Goal: Task Accomplishment & Management: Manage account settings

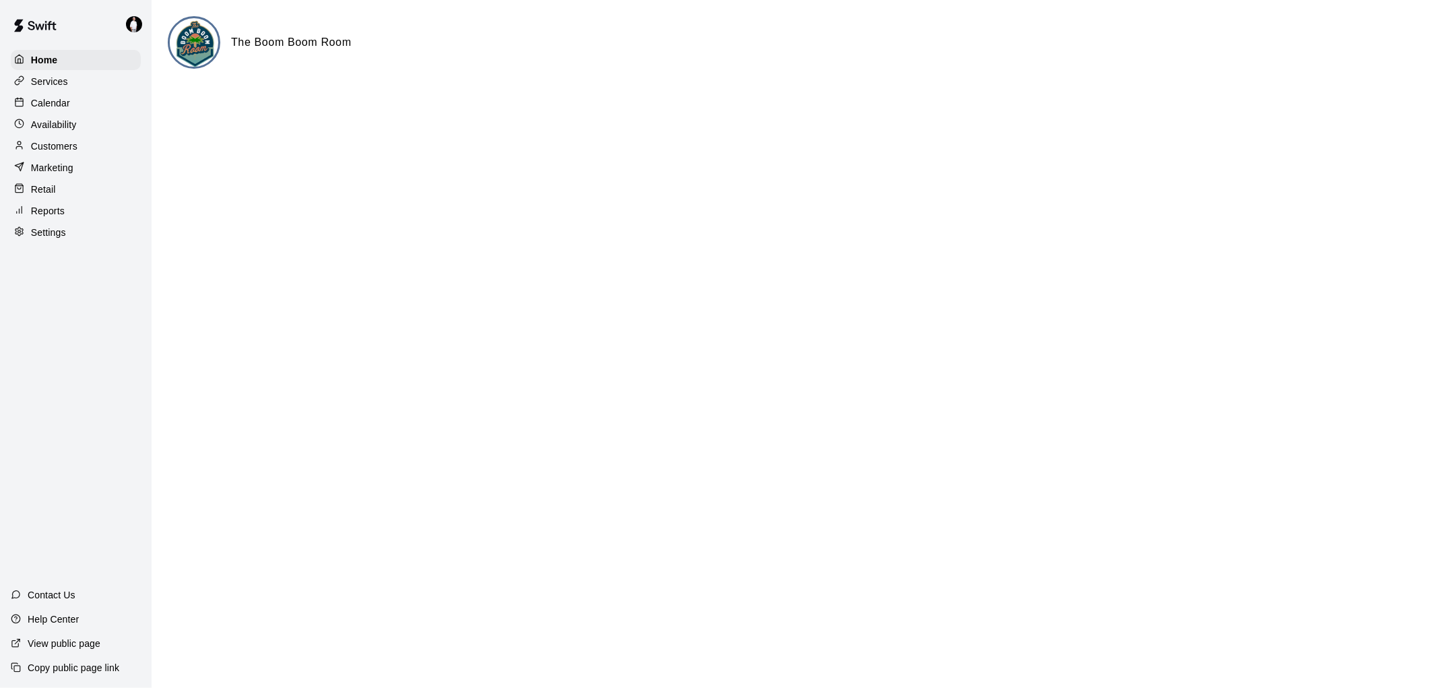
click at [51, 104] on p "Calendar" at bounding box center [50, 102] width 39 height 13
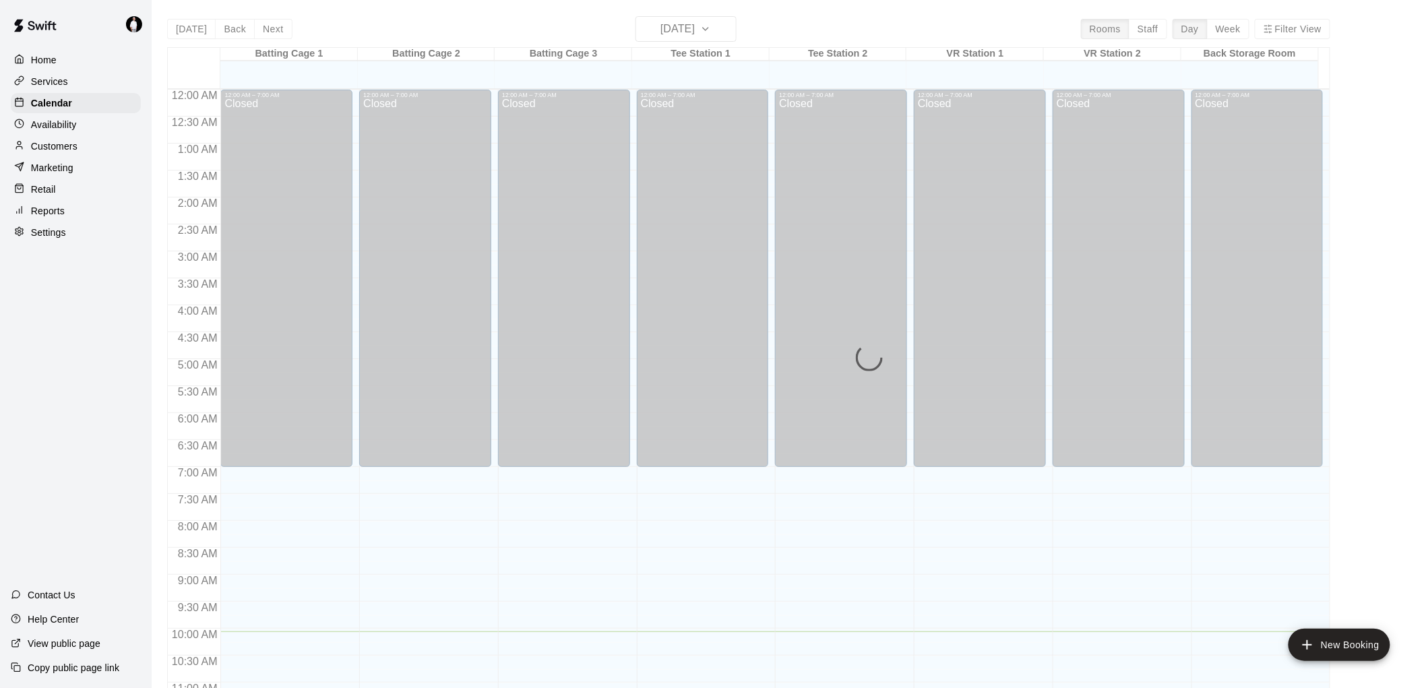
scroll to position [542, 0]
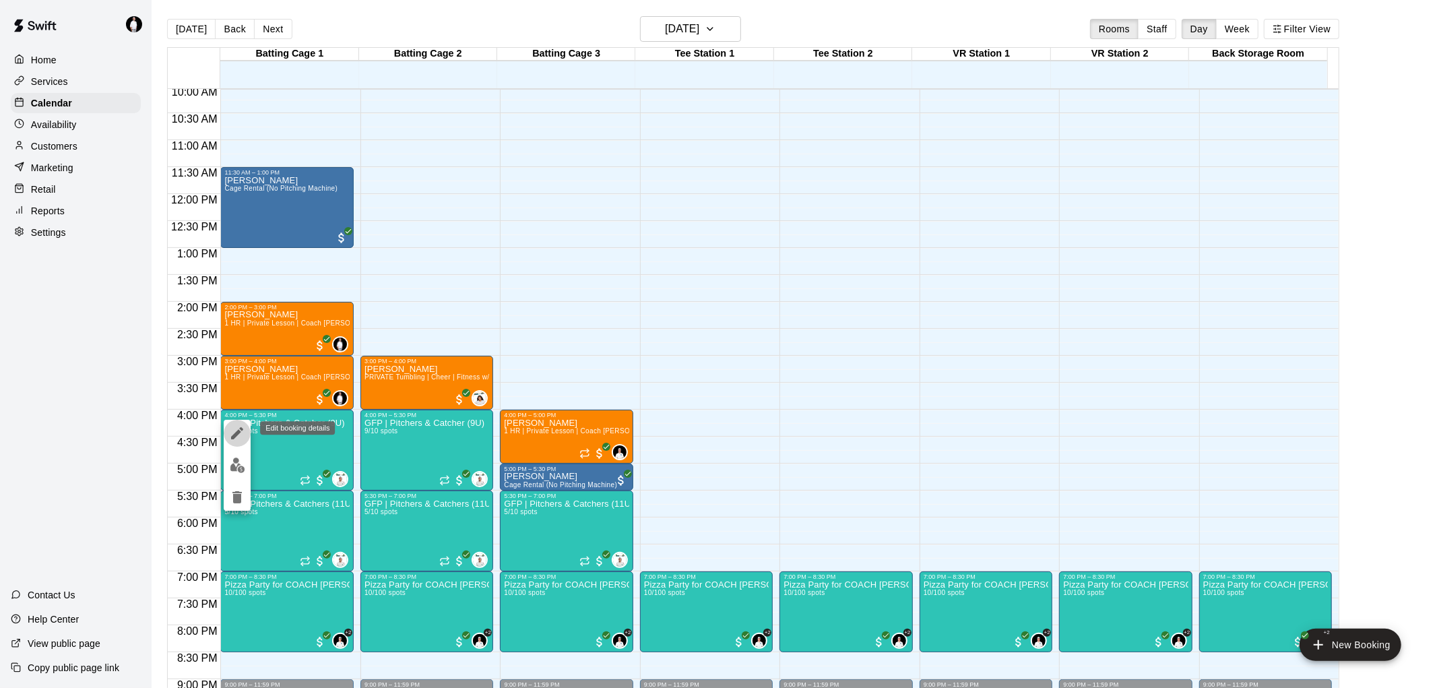
click at [234, 430] on icon "edit" at bounding box center [237, 433] width 16 height 16
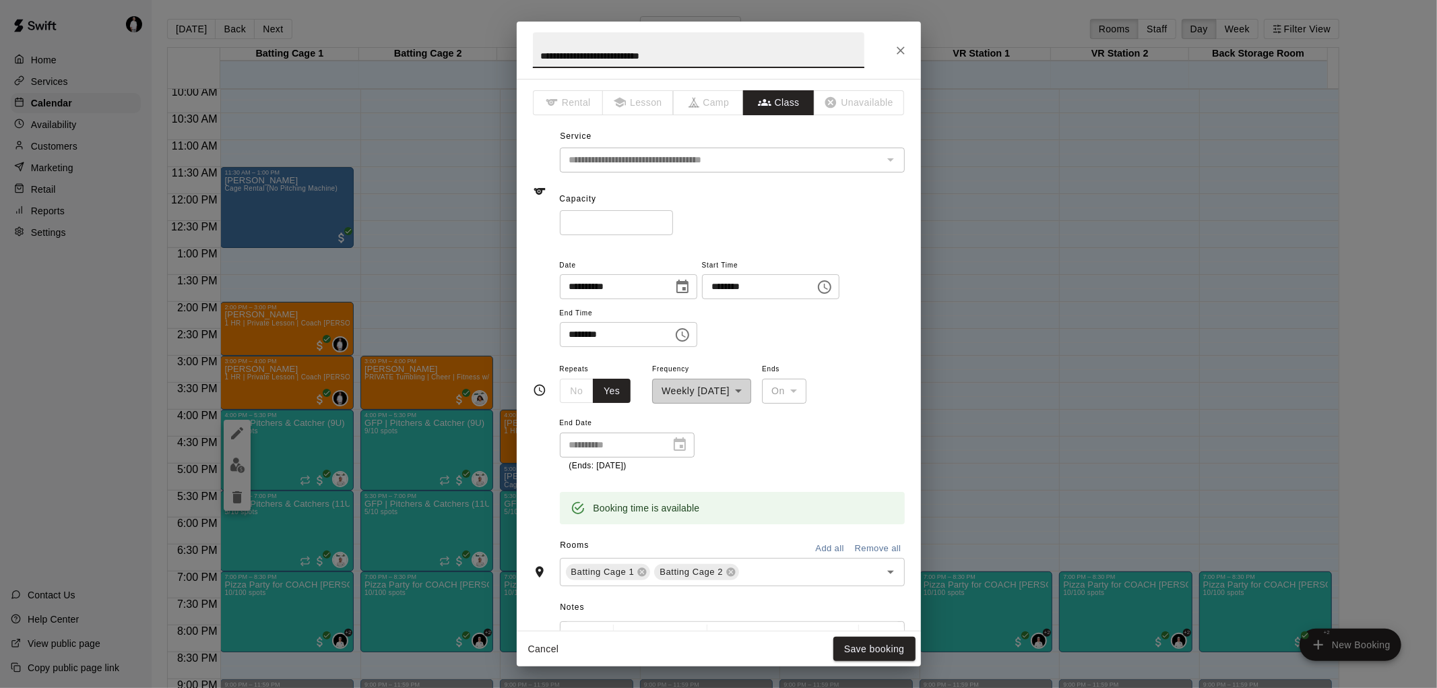
click at [571, 51] on input "**********" at bounding box center [699, 50] width 332 height 36
click at [566, 54] on input "**********" at bounding box center [699, 50] width 332 height 36
type input "**********"
click at [854, 644] on button "Save booking" at bounding box center [874, 649] width 82 height 25
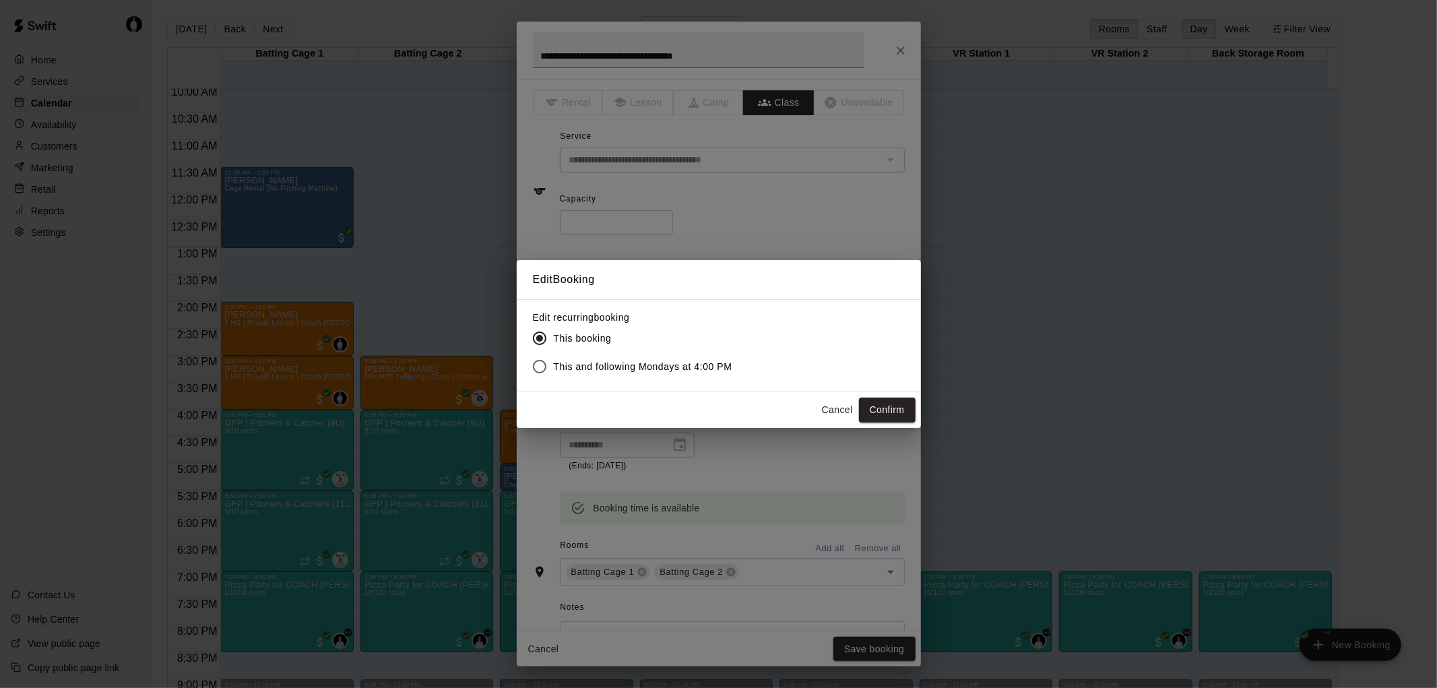
click at [849, 404] on button "Cancel" at bounding box center [837, 410] width 43 height 25
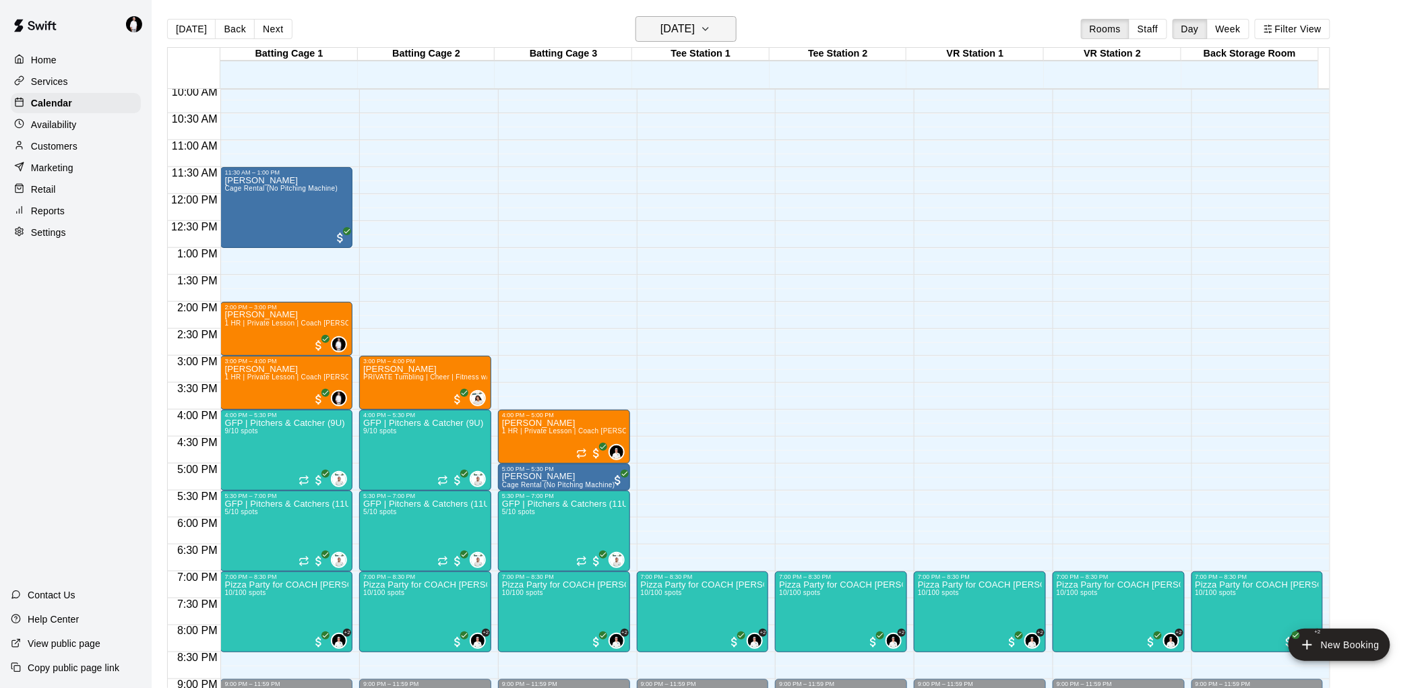
click at [736, 30] on button "[DATE]" at bounding box center [685, 29] width 101 height 26
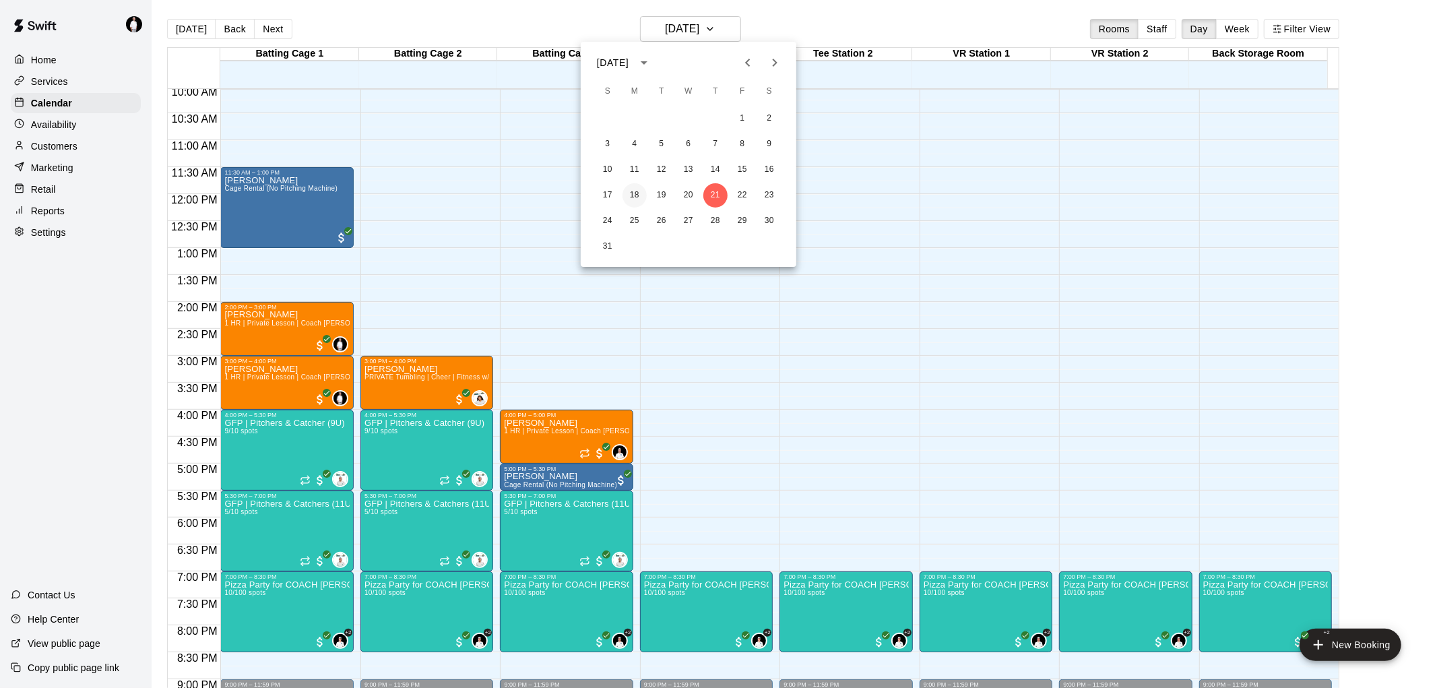
click at [633, 196] on button "18" at bounding box center [635, 195] width 24 height 24
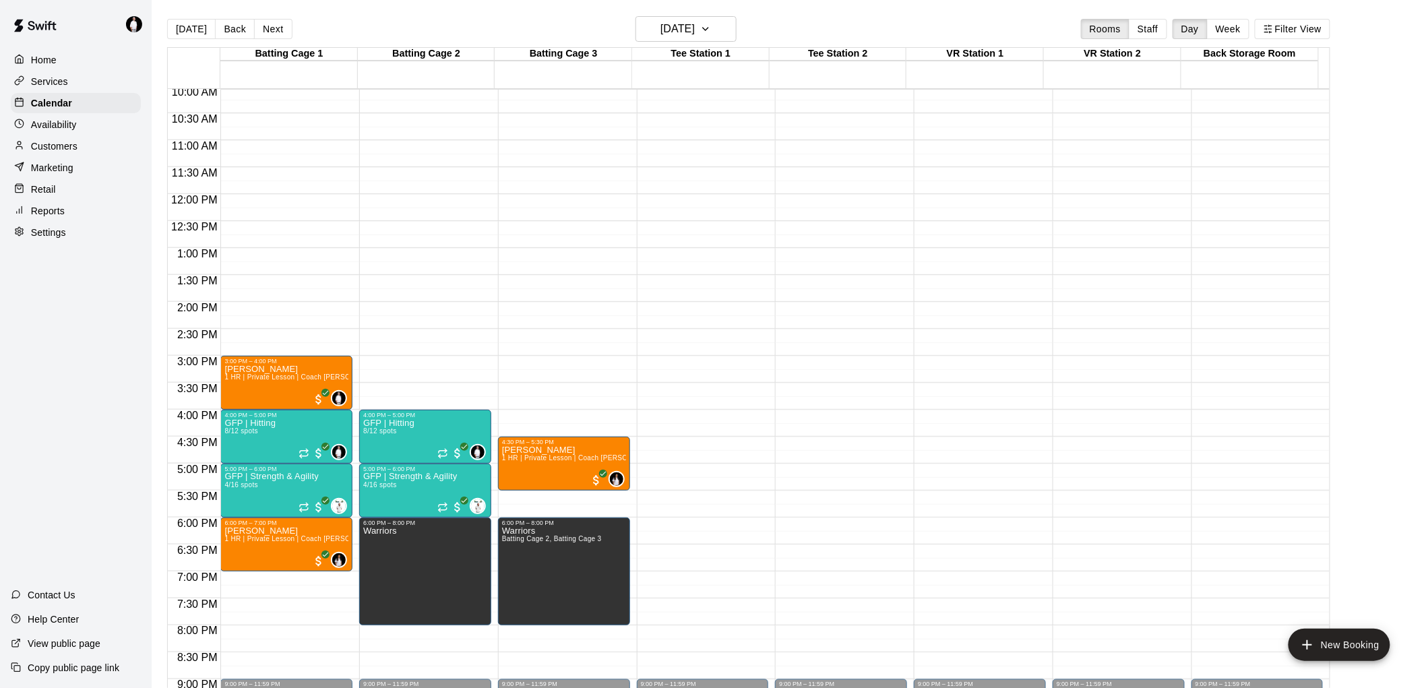
click at [49, 80] on p "Services" at bounding box center [49, 81] width 37 height 13
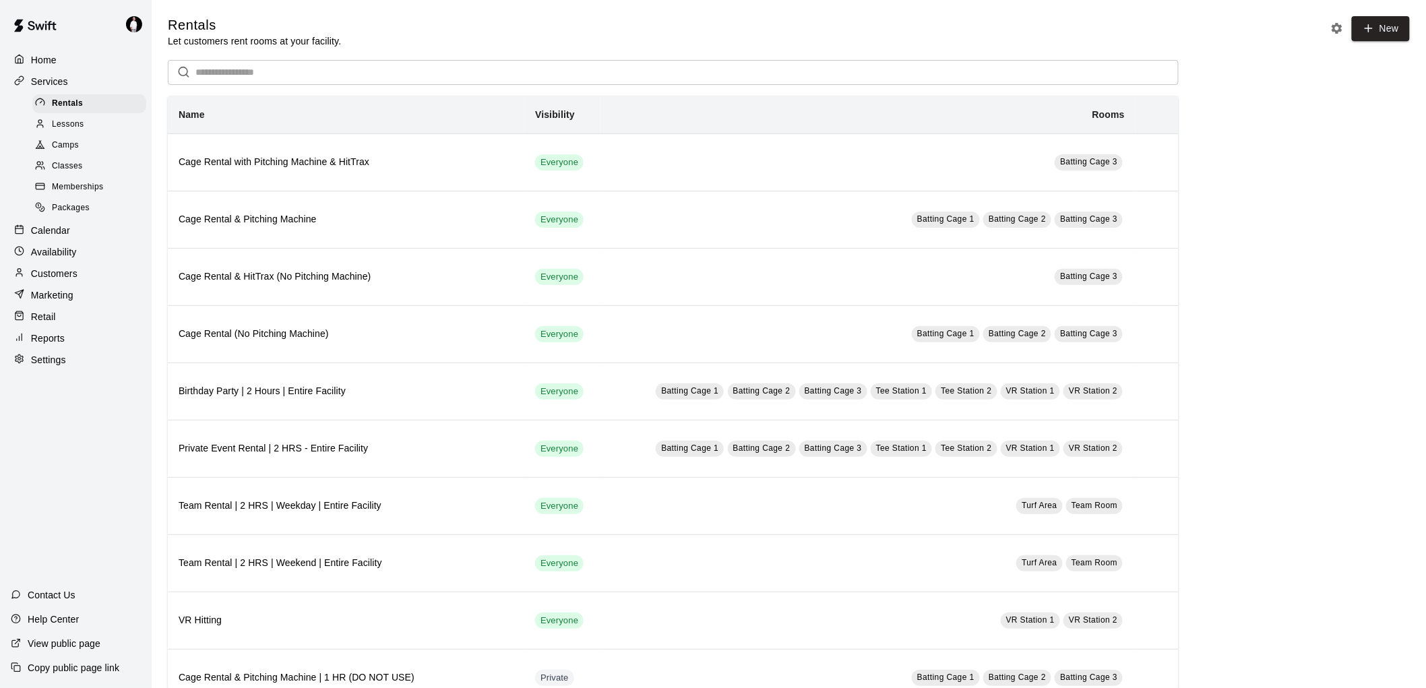
click at [64, 172] on span "Classes" at bounding box center [67, 166] width 30 height 13
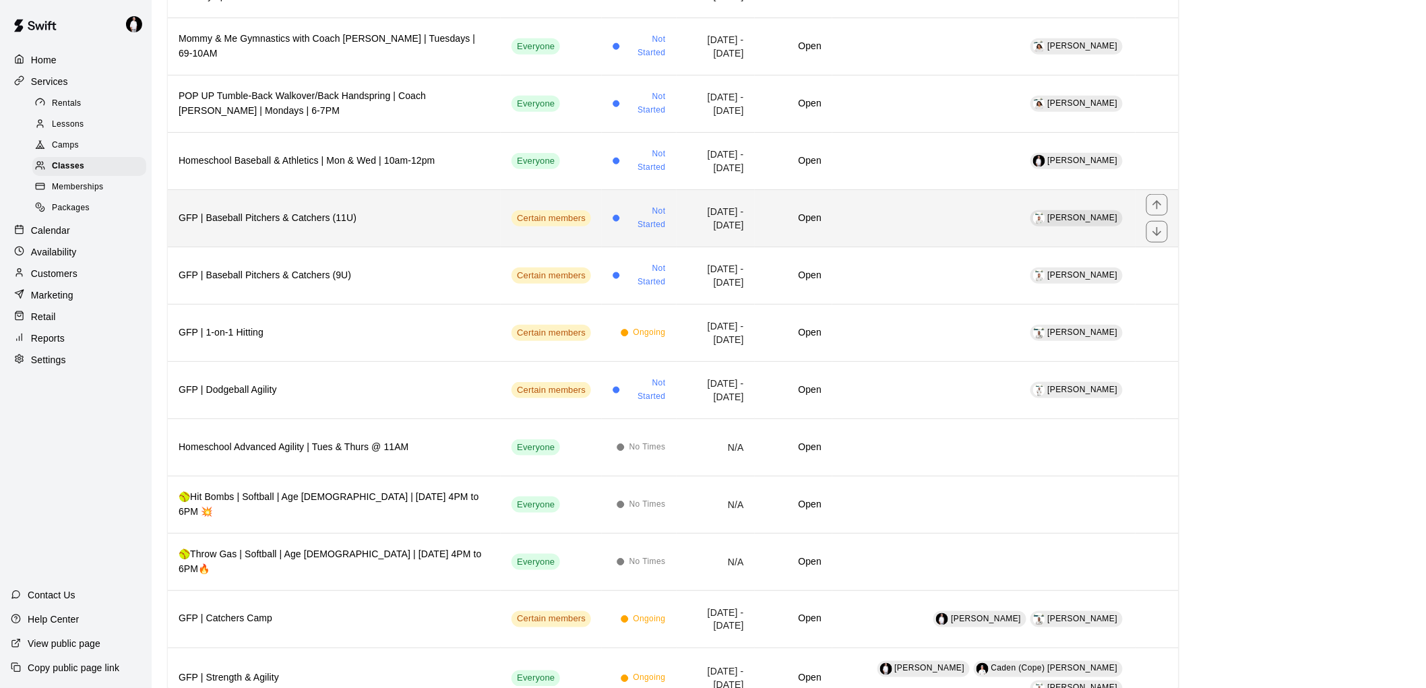
scroll to position [449, 0]
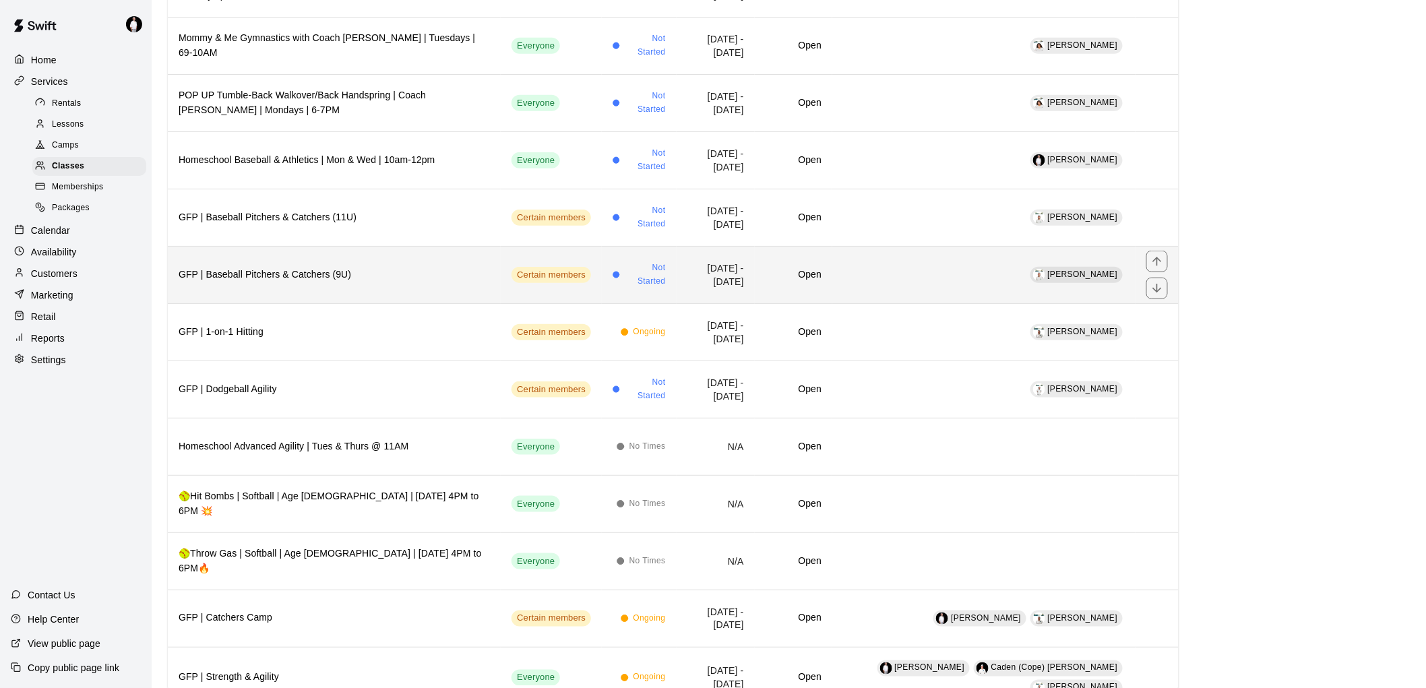
click at [399, 279] on h6 "GFP | Baseball Pitchers & Catchers (9U)" at bounding box center [334, 275] width 311 height 15
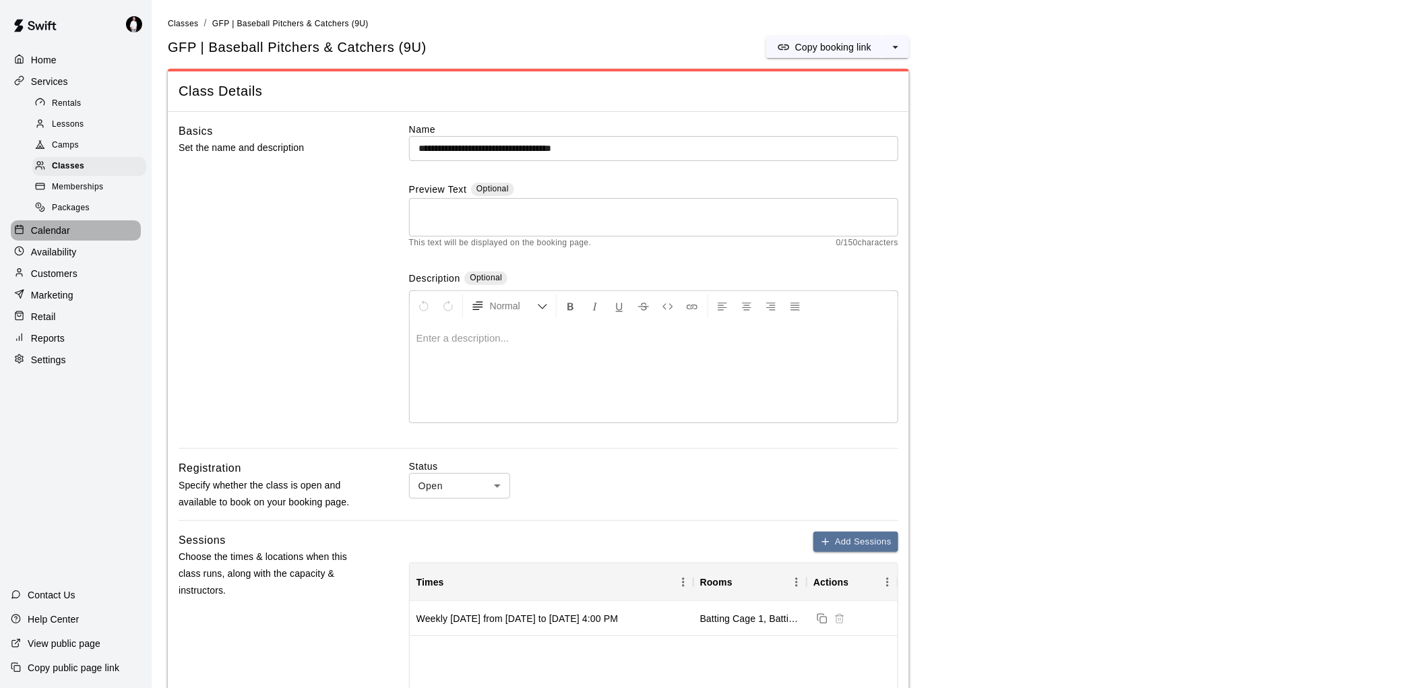
click at [65, 237] on p "Calendar" at bounding box center [50, 230] width 39 height 13
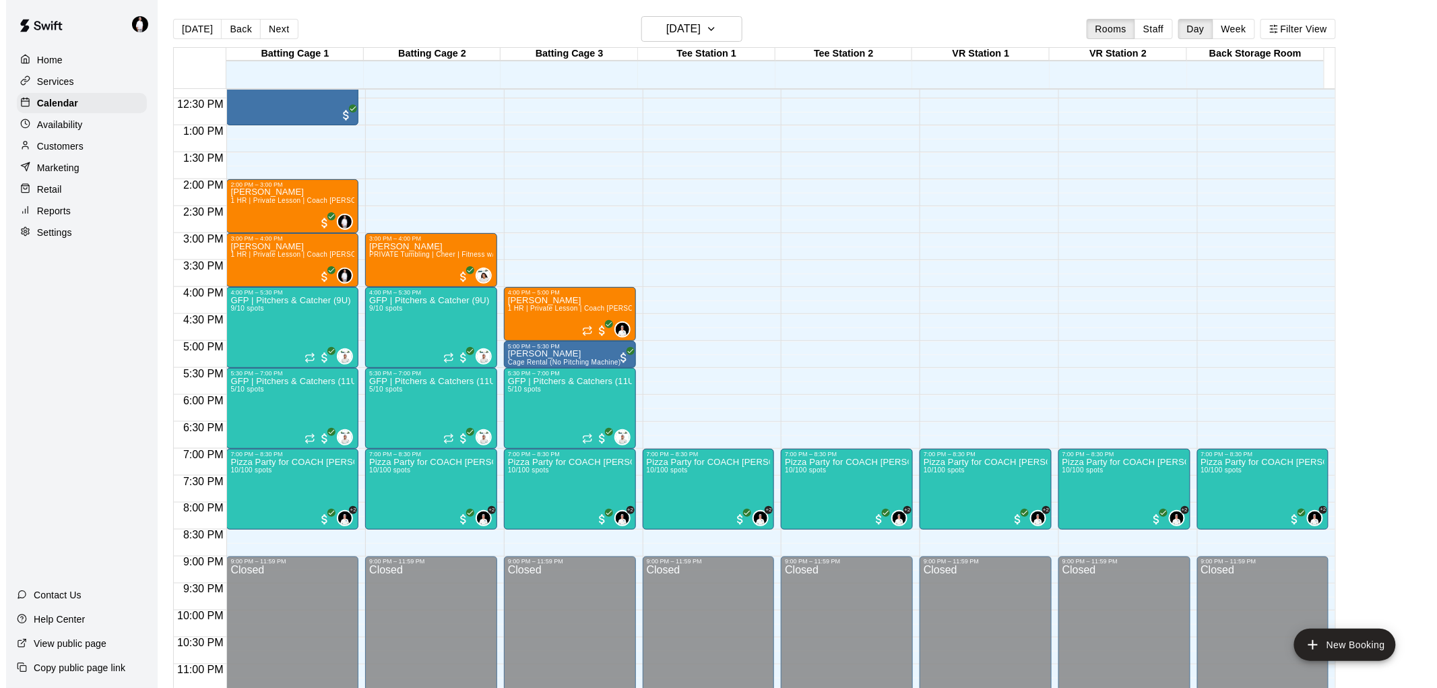
scroll to position [679, 0]
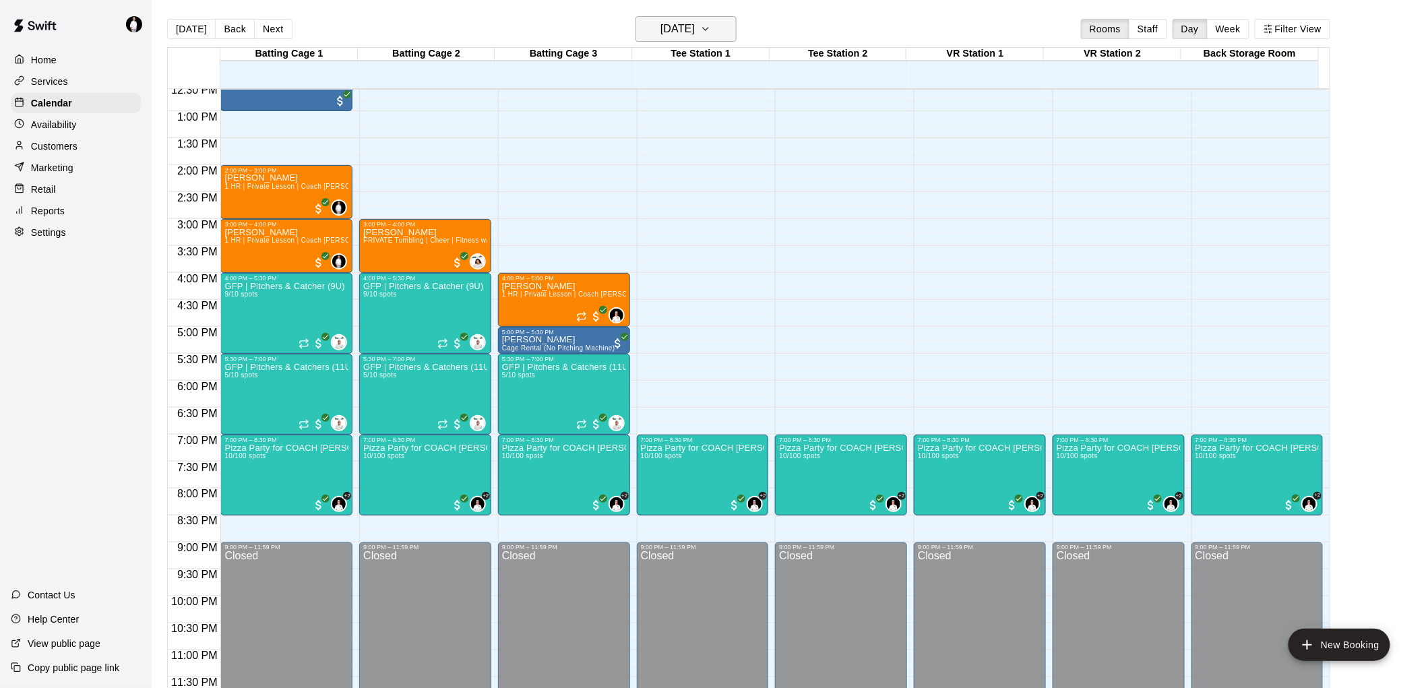
click at [711, 23] on icon "button" at bounding box center [705, 29] width 11 height 16
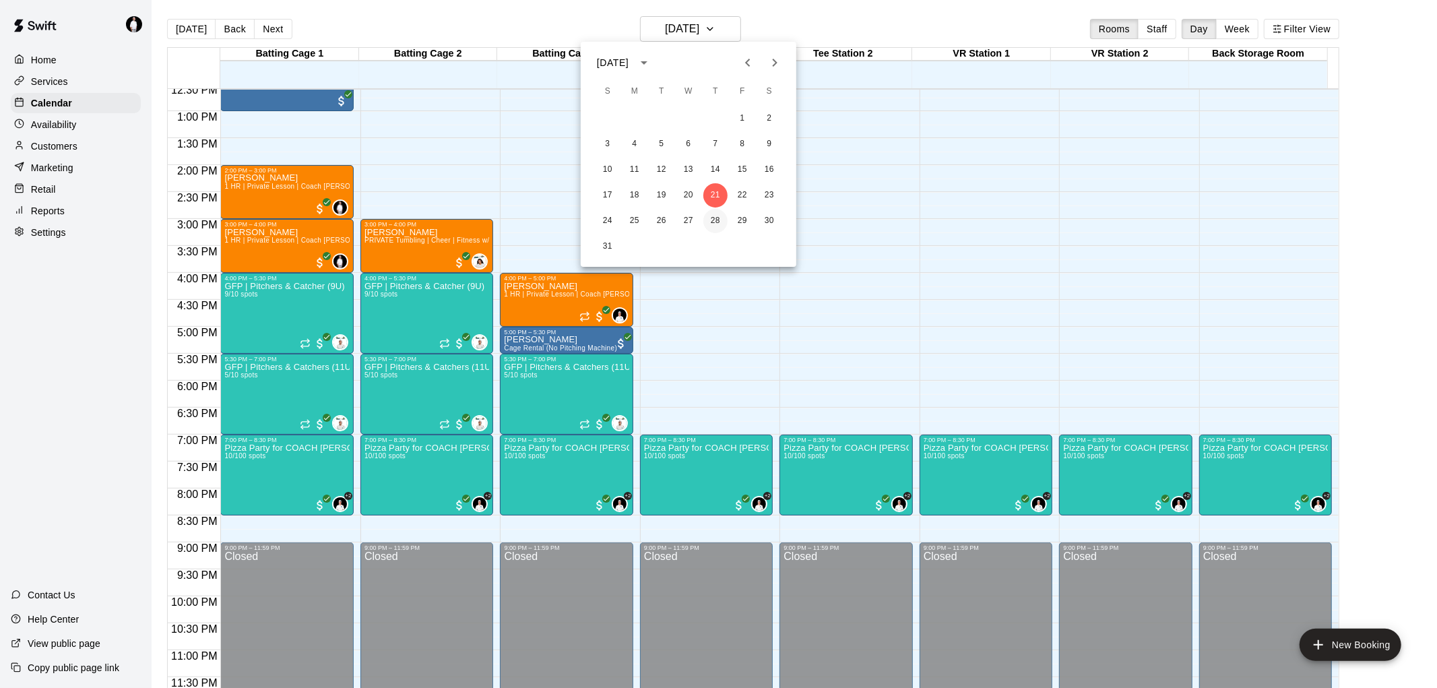
click at [722, 226] on button "28" at bounding box center [715, 221] width 24 height 24
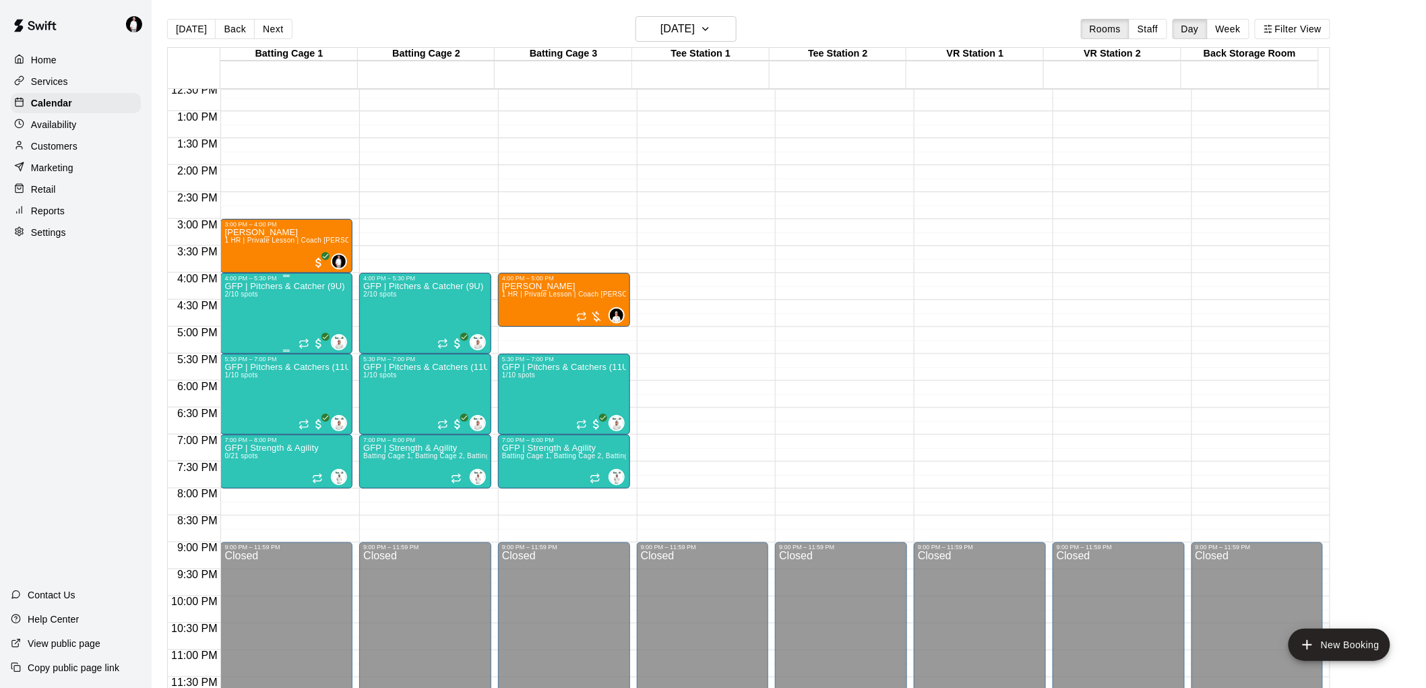
click at [276, 304] on div "GFP | Pitchers & Catcher (9U) 2/10 spots" at bounding box center [284, 626] width 120 height 688
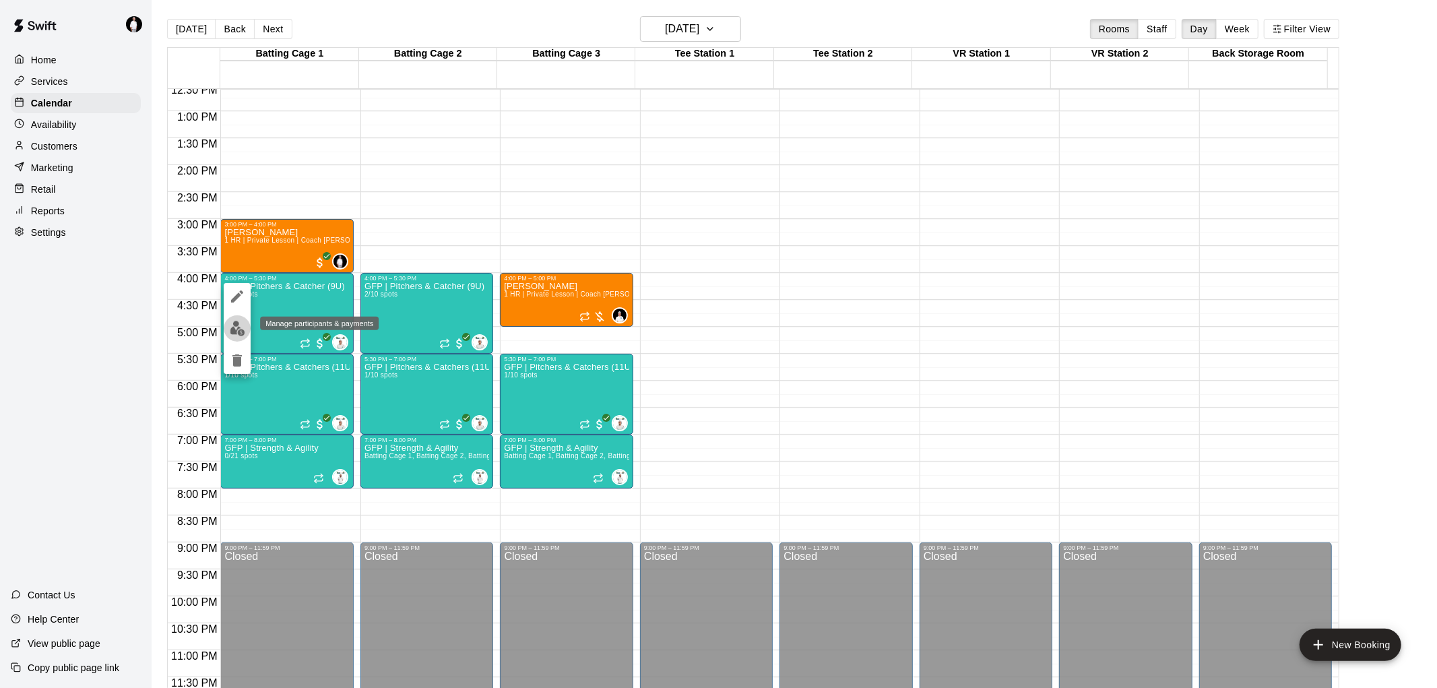
click at [243, 327] on img "edit" at bounding box center [237, 328] width 15 height 15
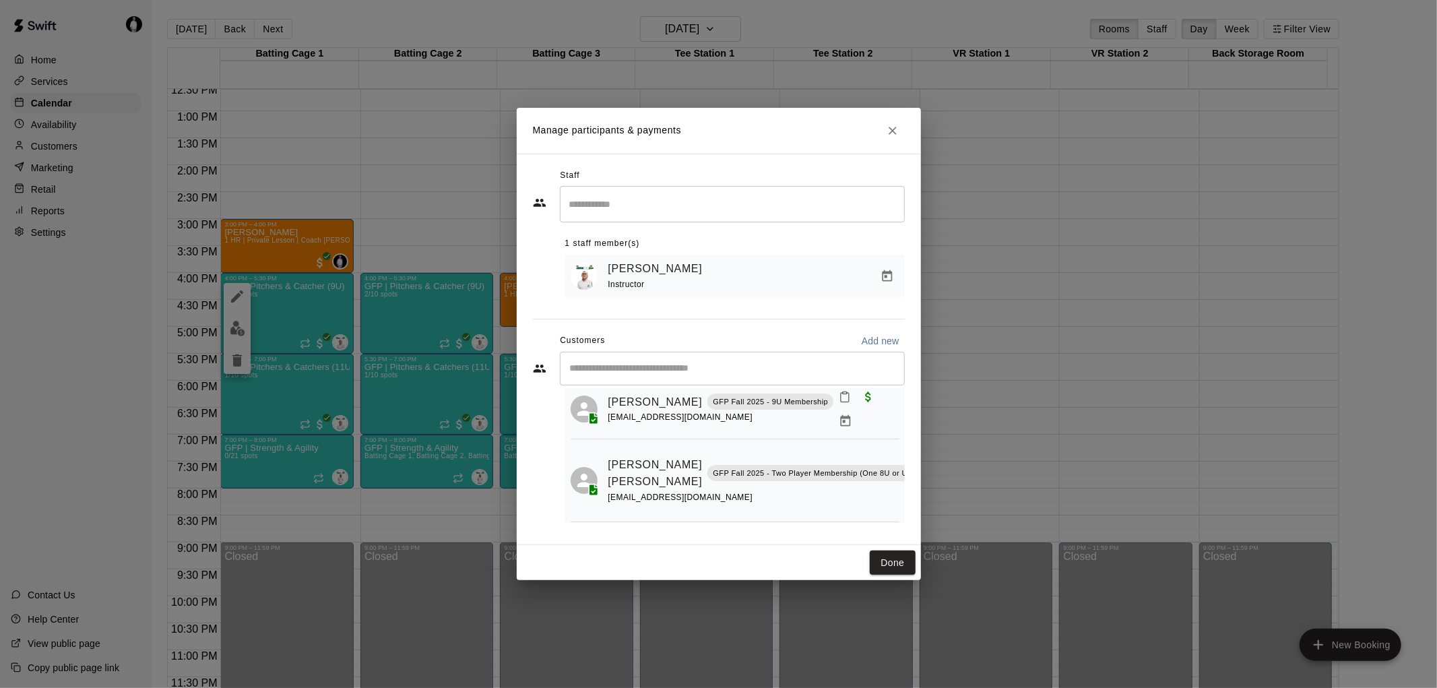
scroll to position [42, 0]
click at [893, 129] on icon "Close" at bounding box center [893, 131] width 8 height 8
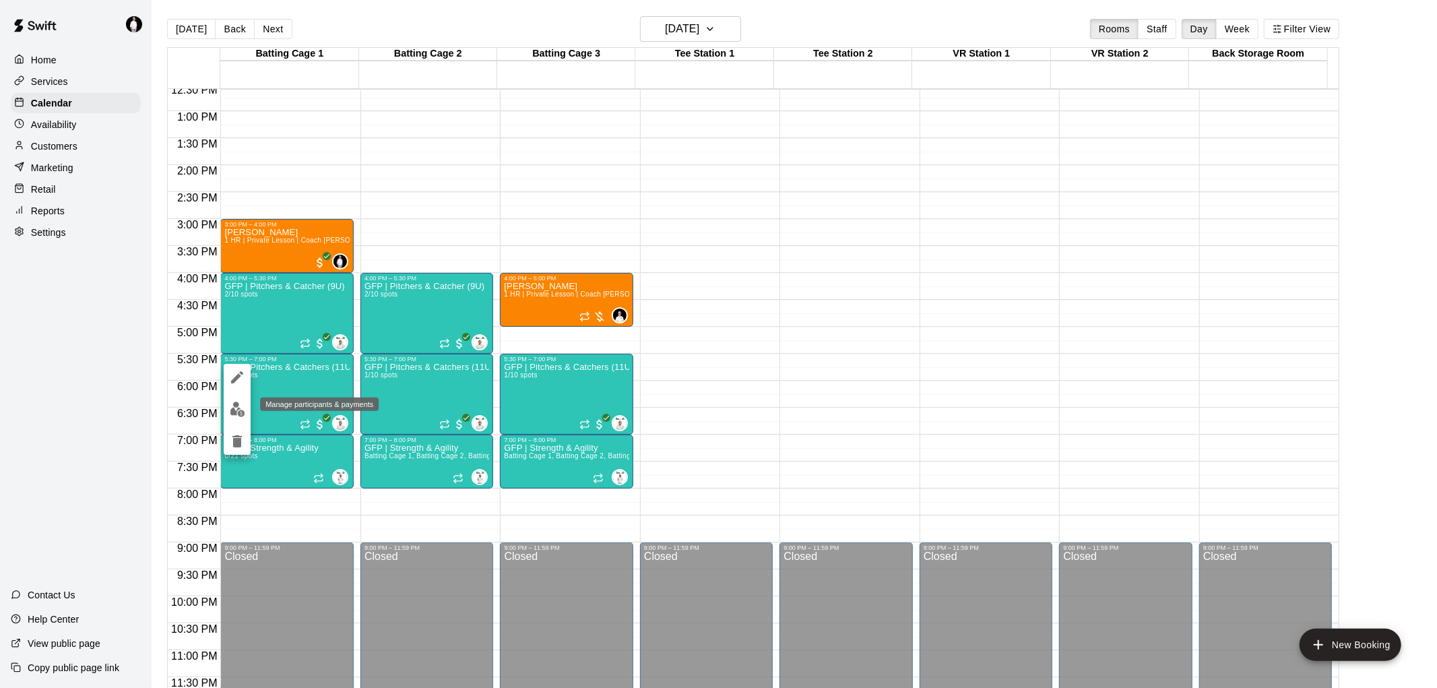
click at [234, 412] on img "edit" at bounding box center [237, 409] width 15 height 15
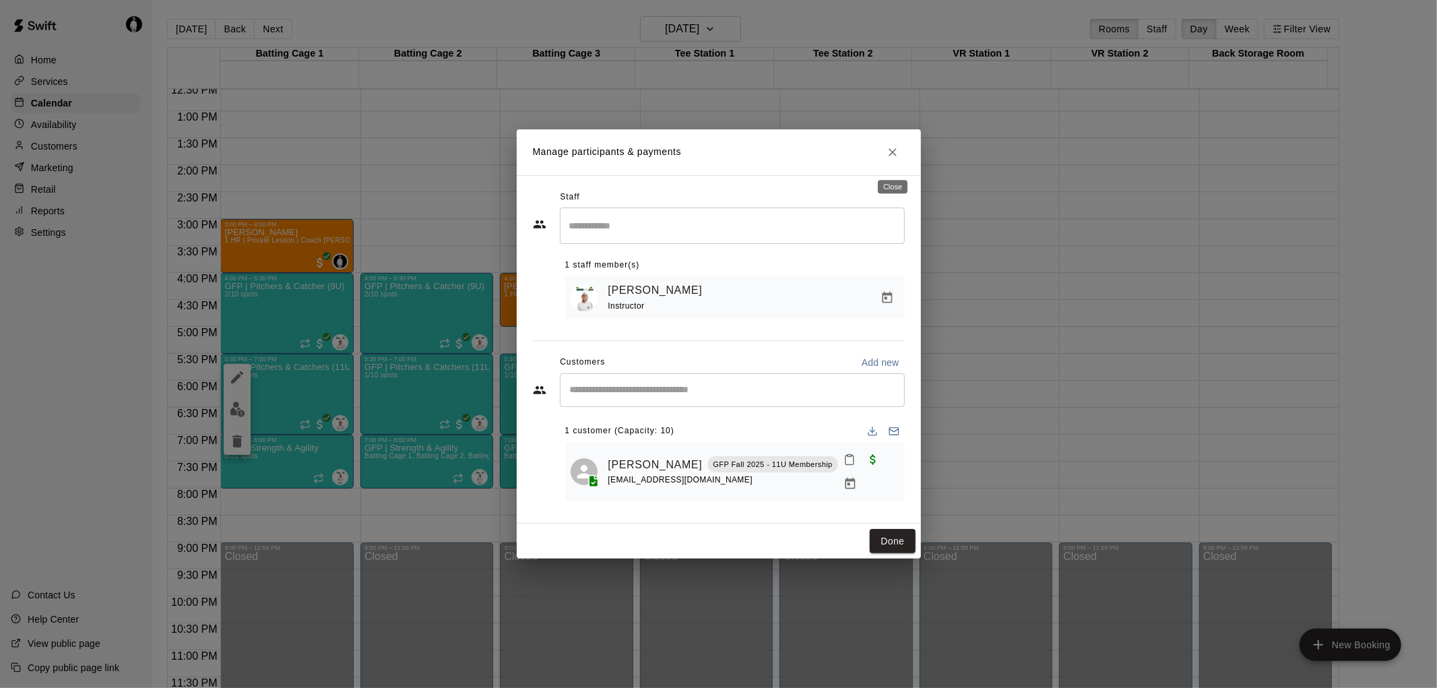
click at [894, 156] on icon "Close" at bounding box center [893, 152] width 8 height 8
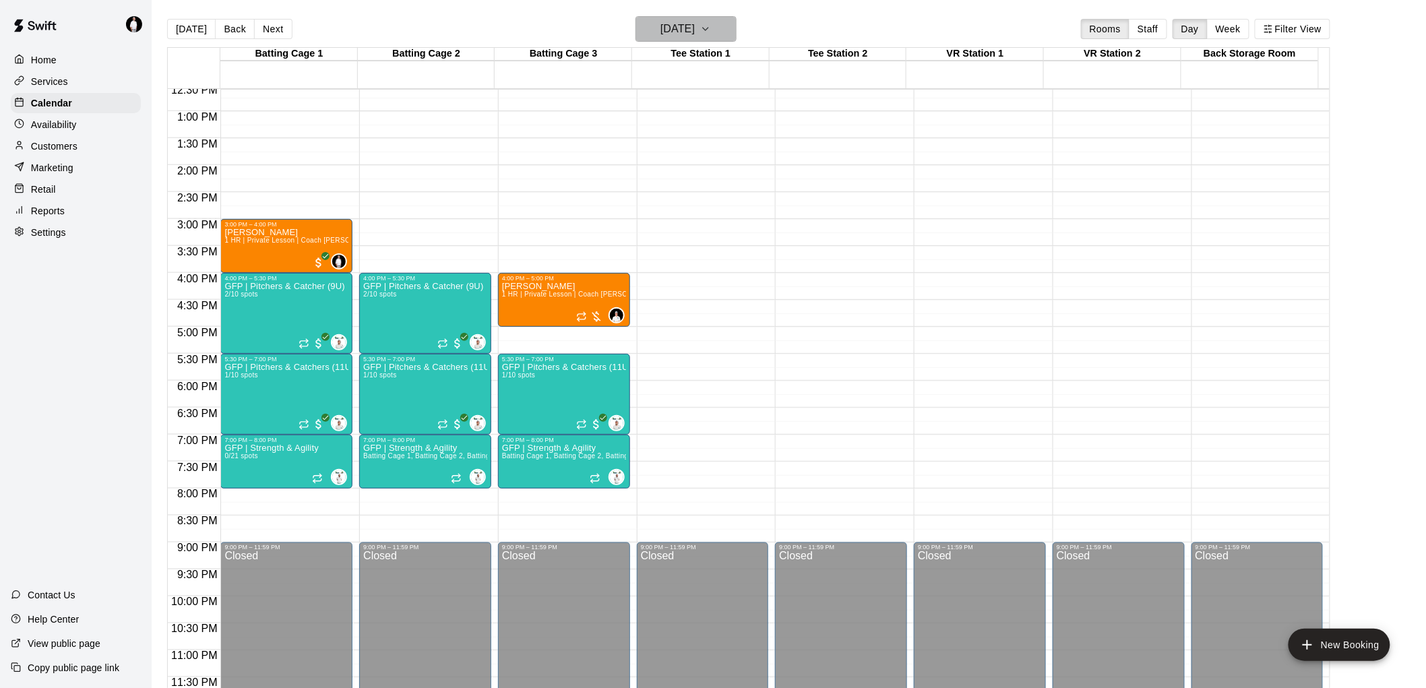
click at [711, 29] on icon "button" at bounding box center [705, 29] width 11 height 16
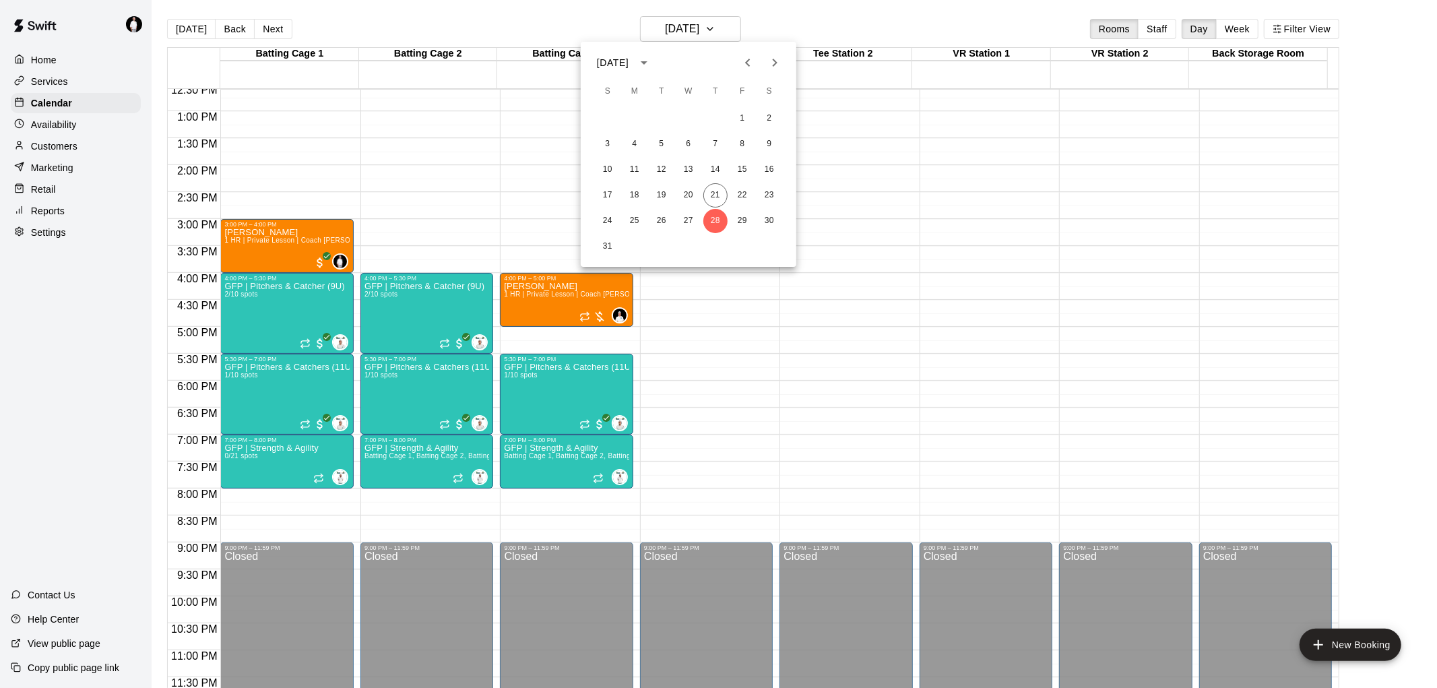
click at [746, 327] on div at bounding box center [718, 344] width 1437 height 688
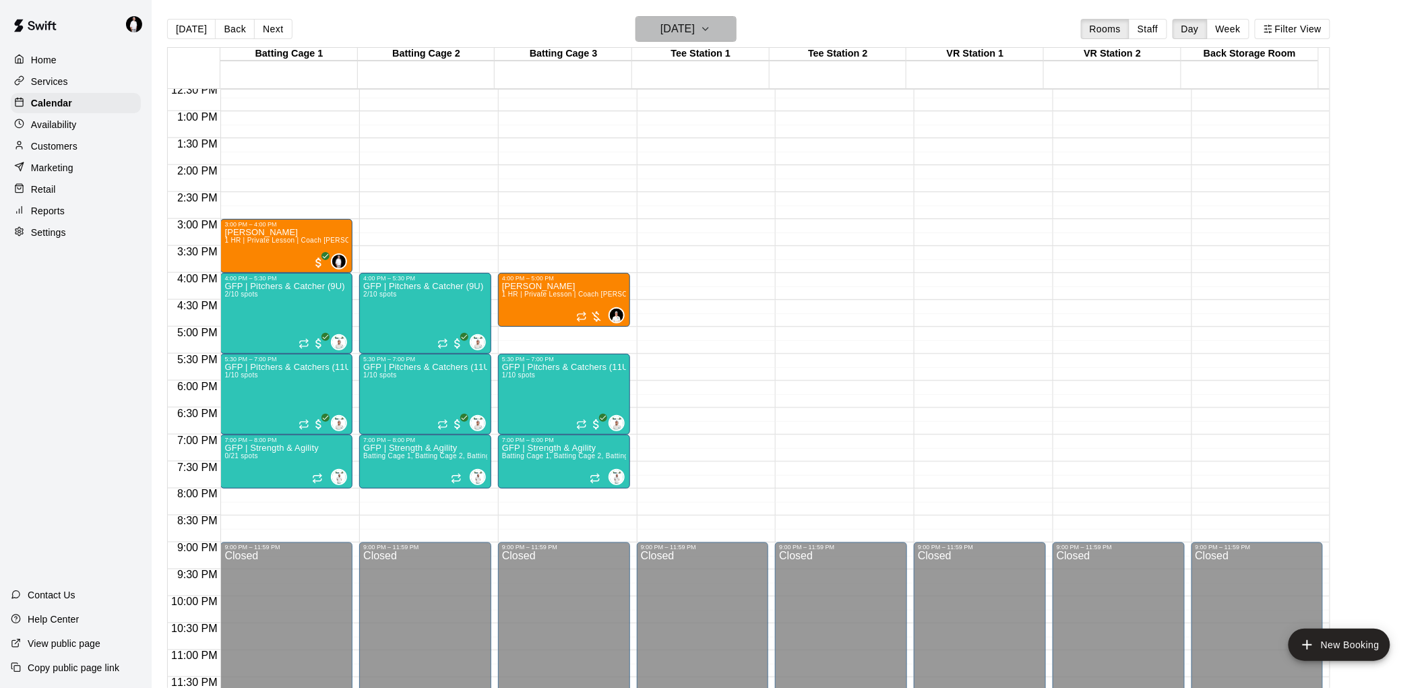
click at [711, 28] on icon "button" at bounding box center [705, 29] width 11 height 16
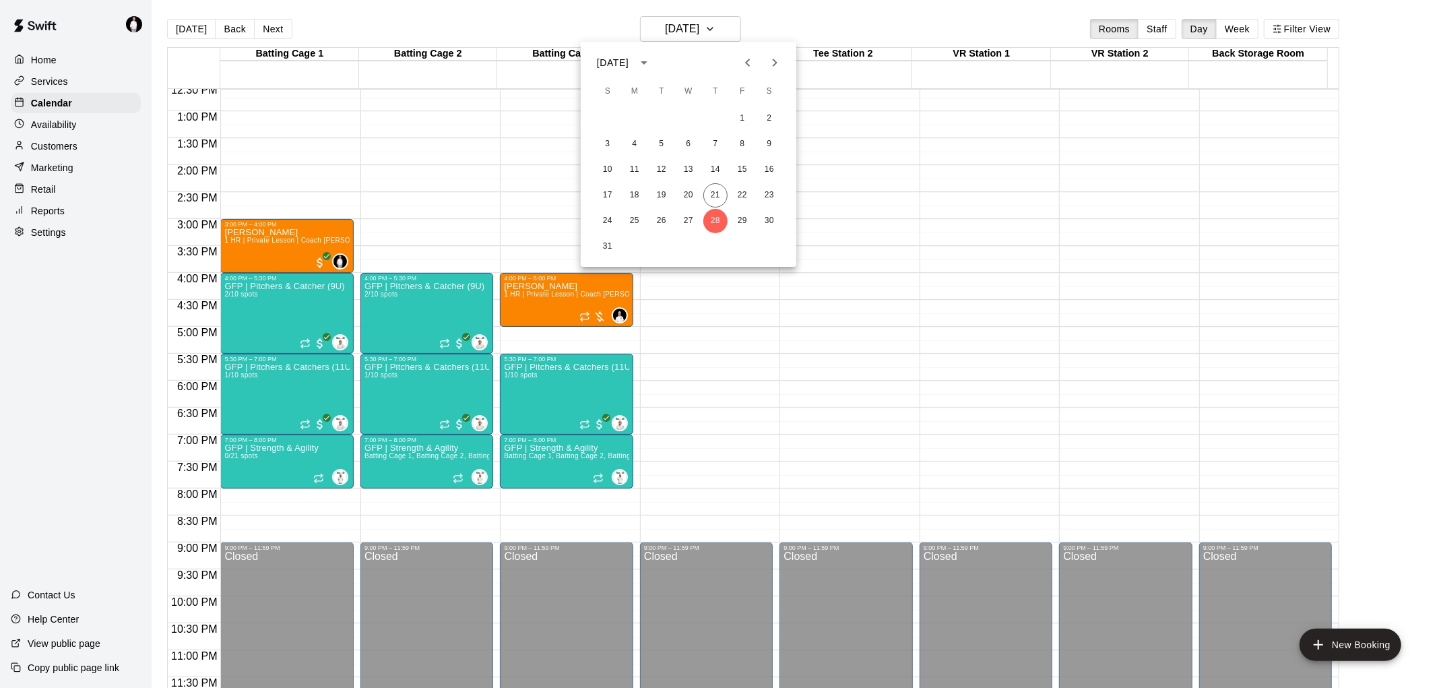
click at [780, 55] on icon "Next month" at bounding box center [775, 63] width 16 height 16
click at [717, 117] on button "4" at bounding box center [715, 118] width 24 height 24
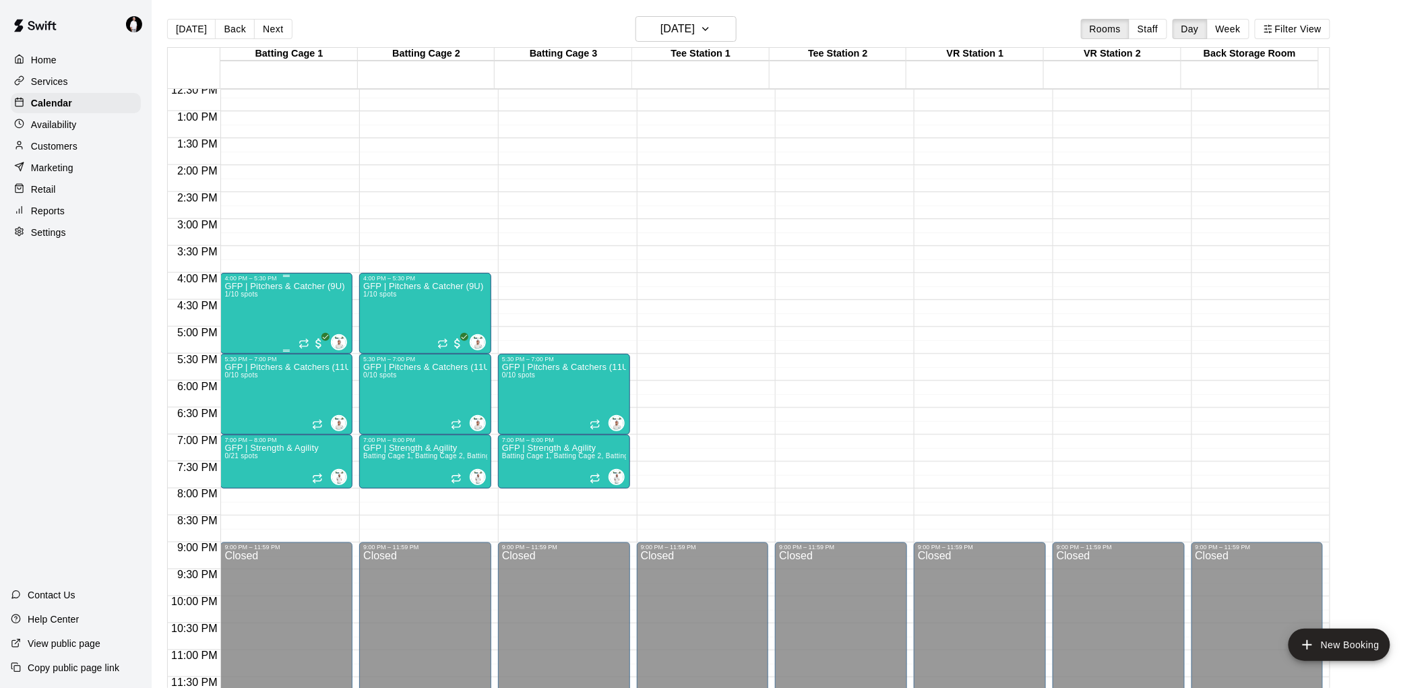
click at [278, 313] on div "GFP | Pitchers & Catcher (9U) 1/10 spots" at bounding box center [284, 626] width 120 height 688
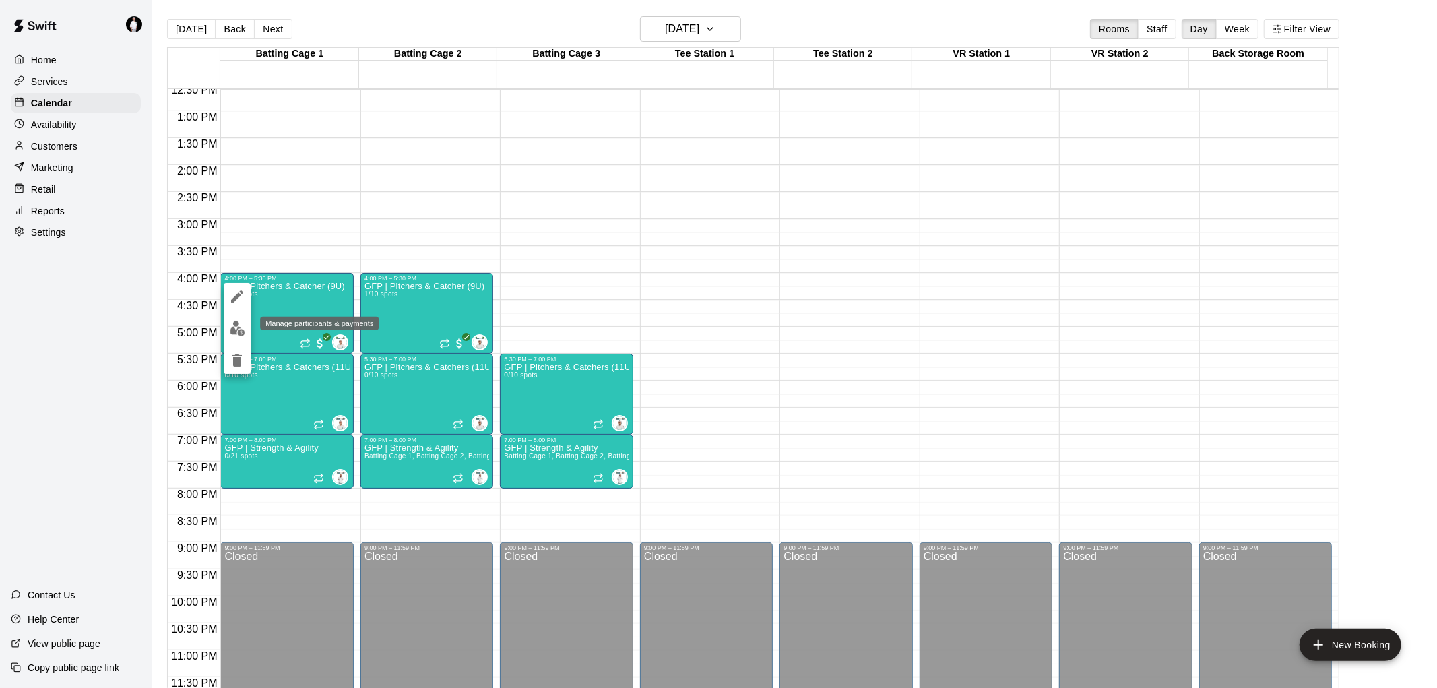
click at [234, 325] on img "edit" at bounding box center [237, 328] width 15 height 15
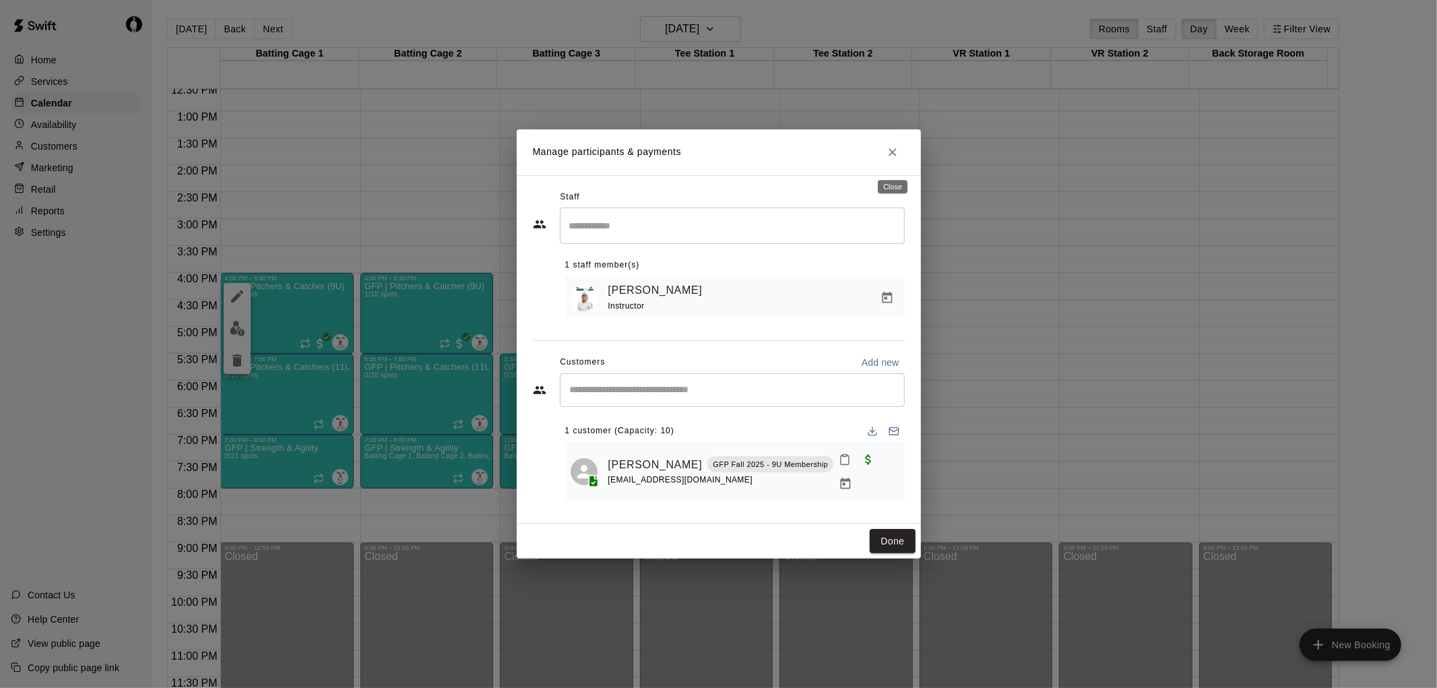
click at [897, 159] on icon "Close" at bounding box center [892, 152] width 13 height 13
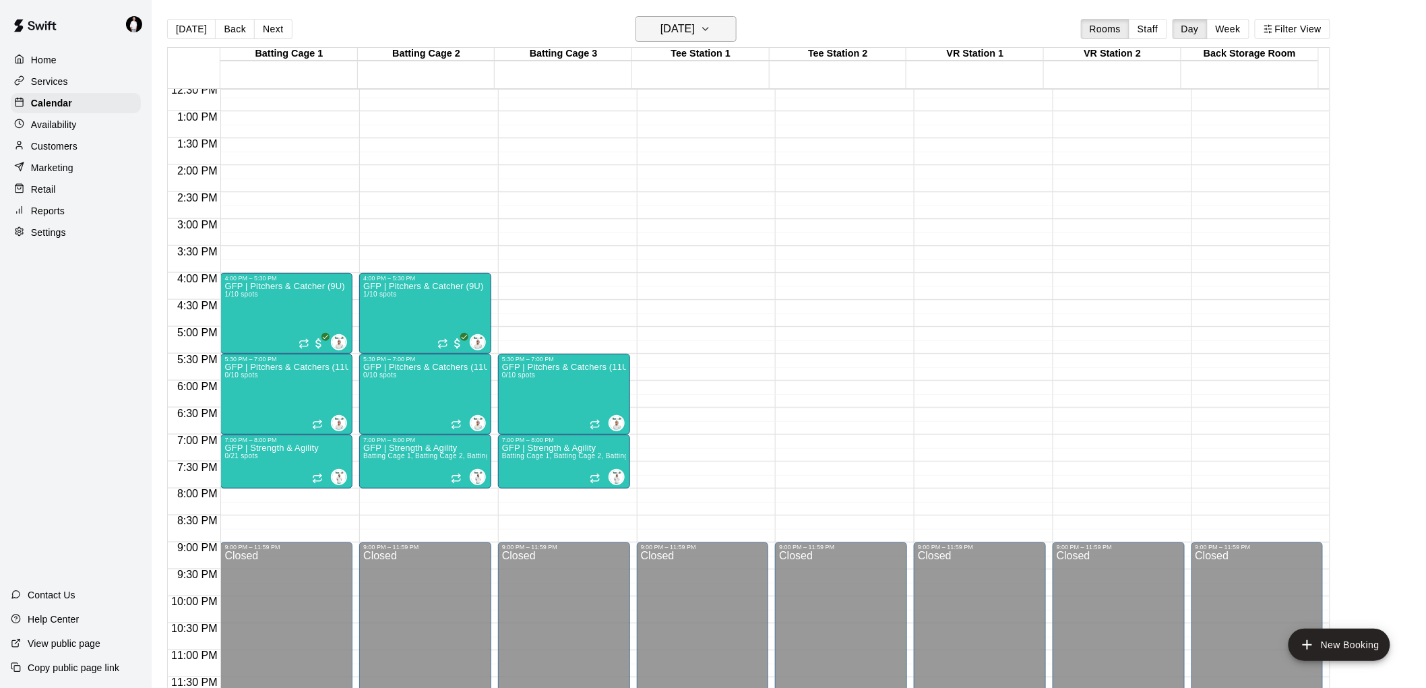
click at [711, 28] on icon "button" at bounding box center [705, 29] width 11 height 16
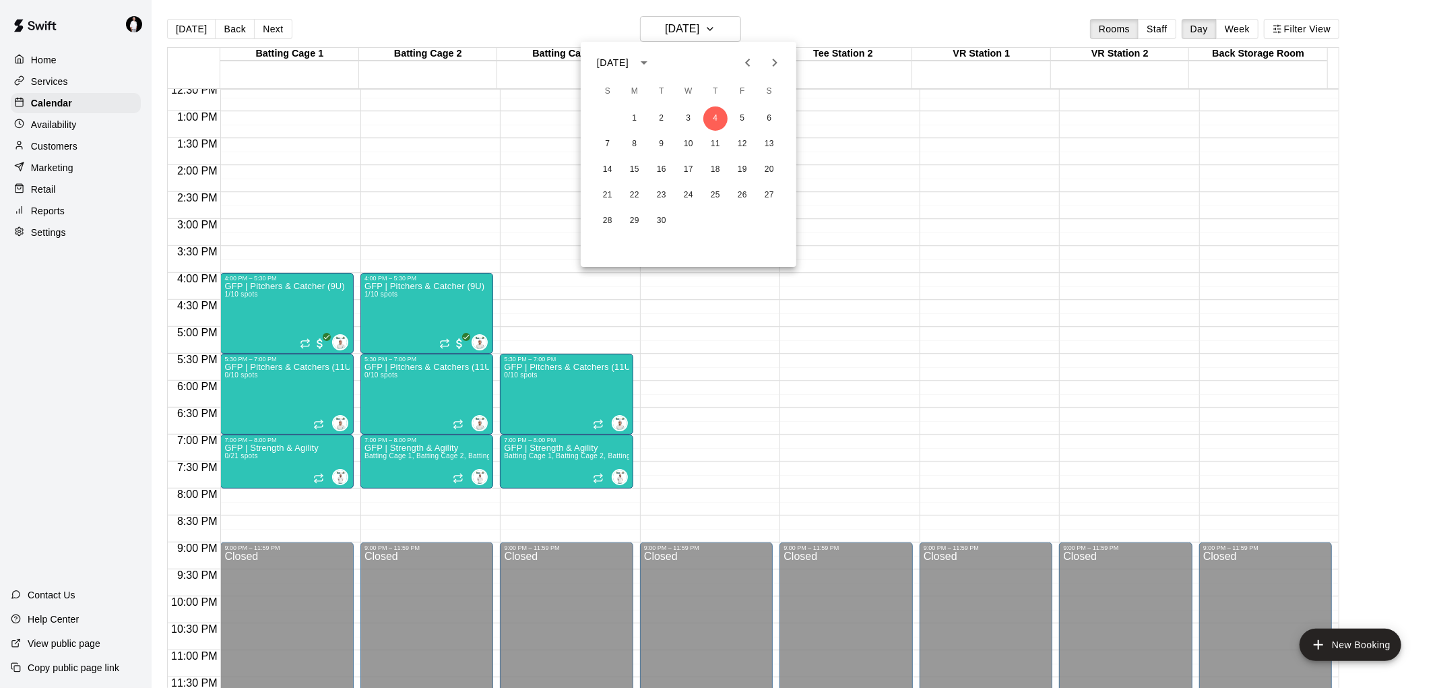
click at [753, 57] on icon "Previous month" at bounding box center [748, 63] width 16 height 16
click at [716, 224] on button "28" at bounding box center [715, 221] width 24 height 24
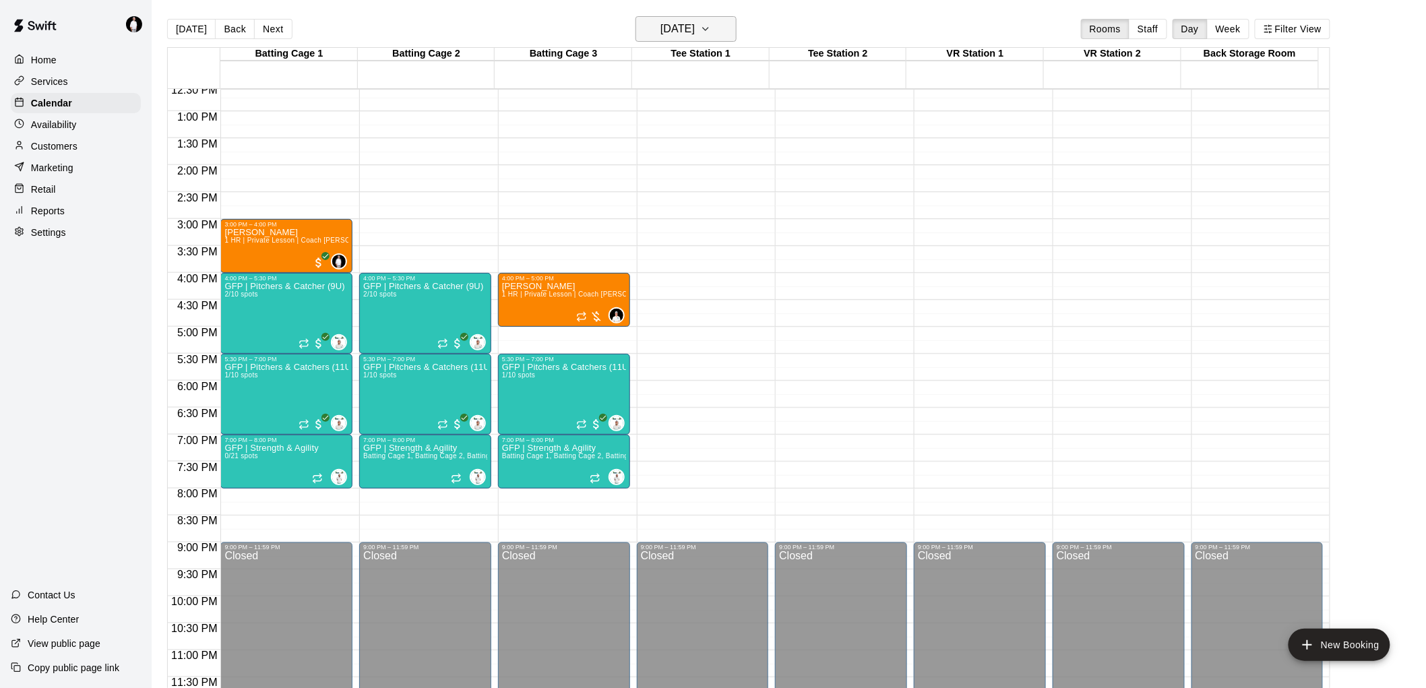
click at [711, 28] on icon "button" at bounding box center [705, 29] width 11 height 16
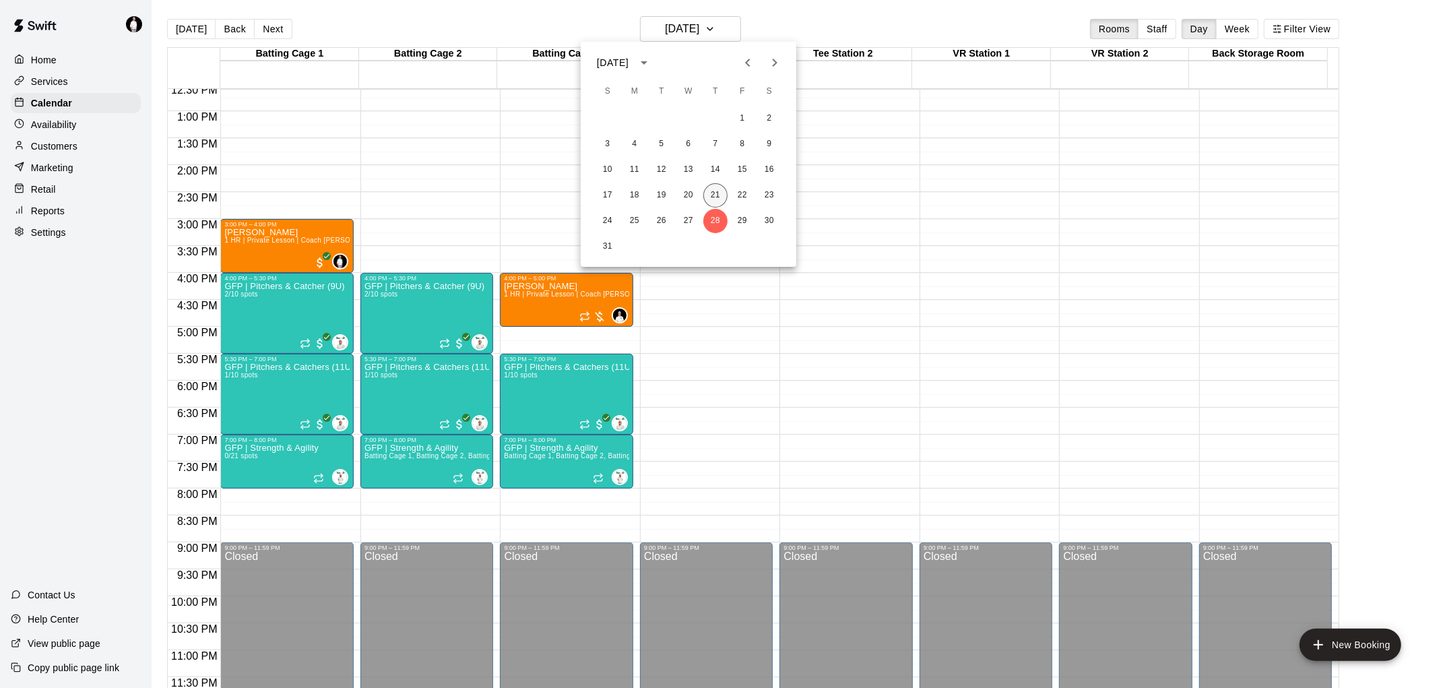
click at [714, 191] on button "21" at bounding box center [715, 195] width 24 height 24
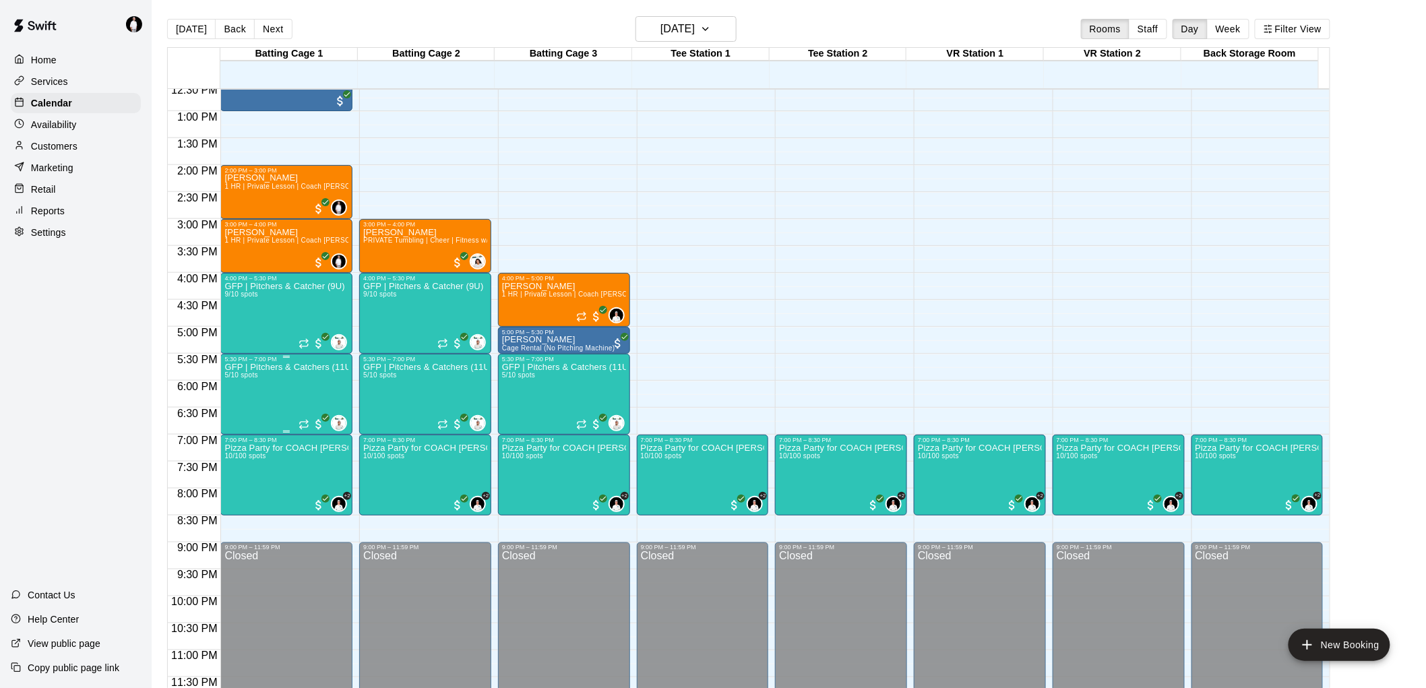
drag, startPoint x: 263, startPoint y: 394, endPoint x: 234, endPoint y: 394, distance: 29.0
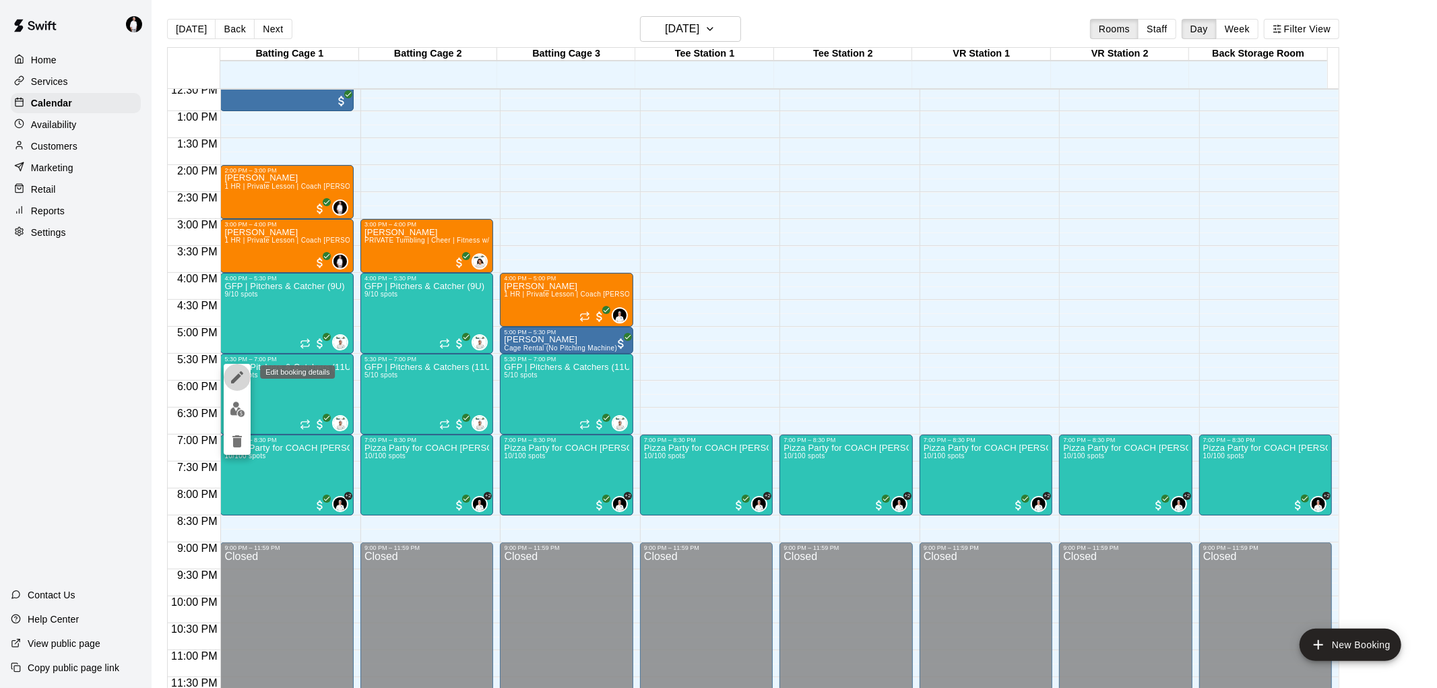
click at [234, 379] on icon "edit" at bounding box center [237, 377] width 12 height 12
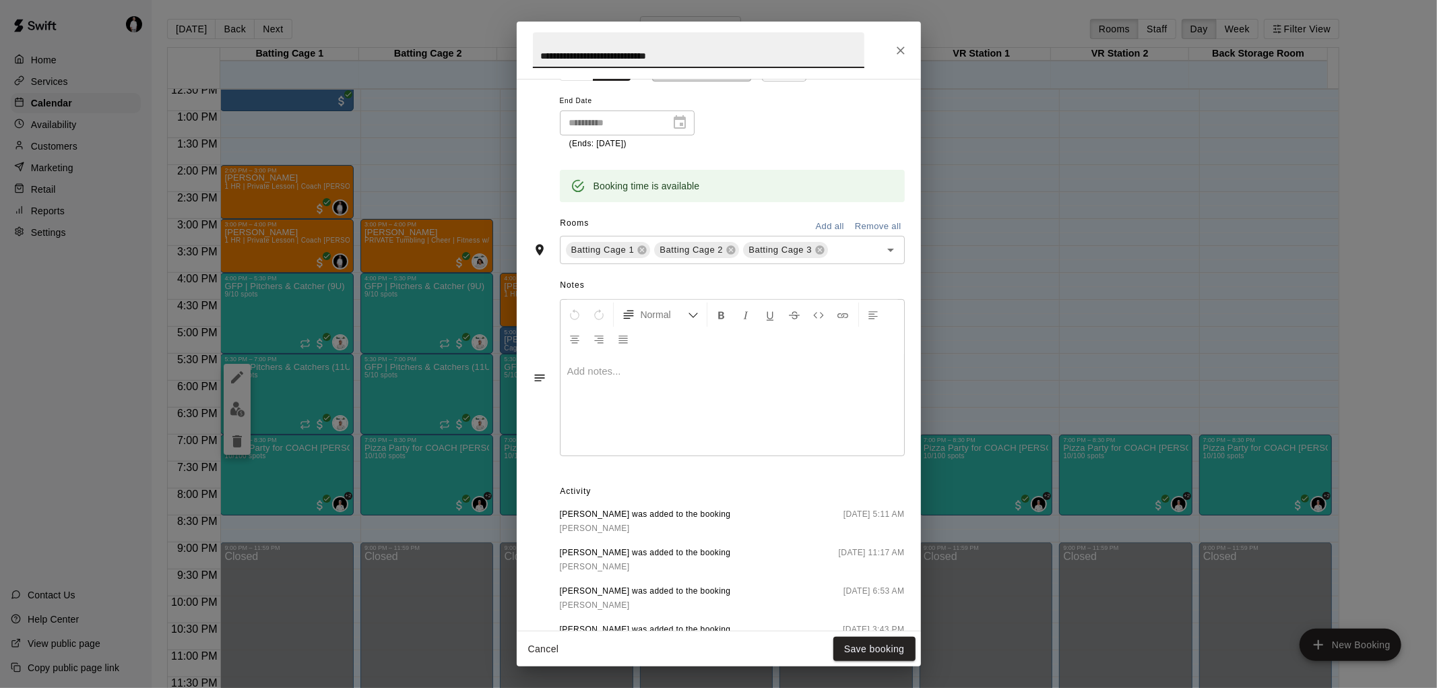
scroll to position [0, 0]
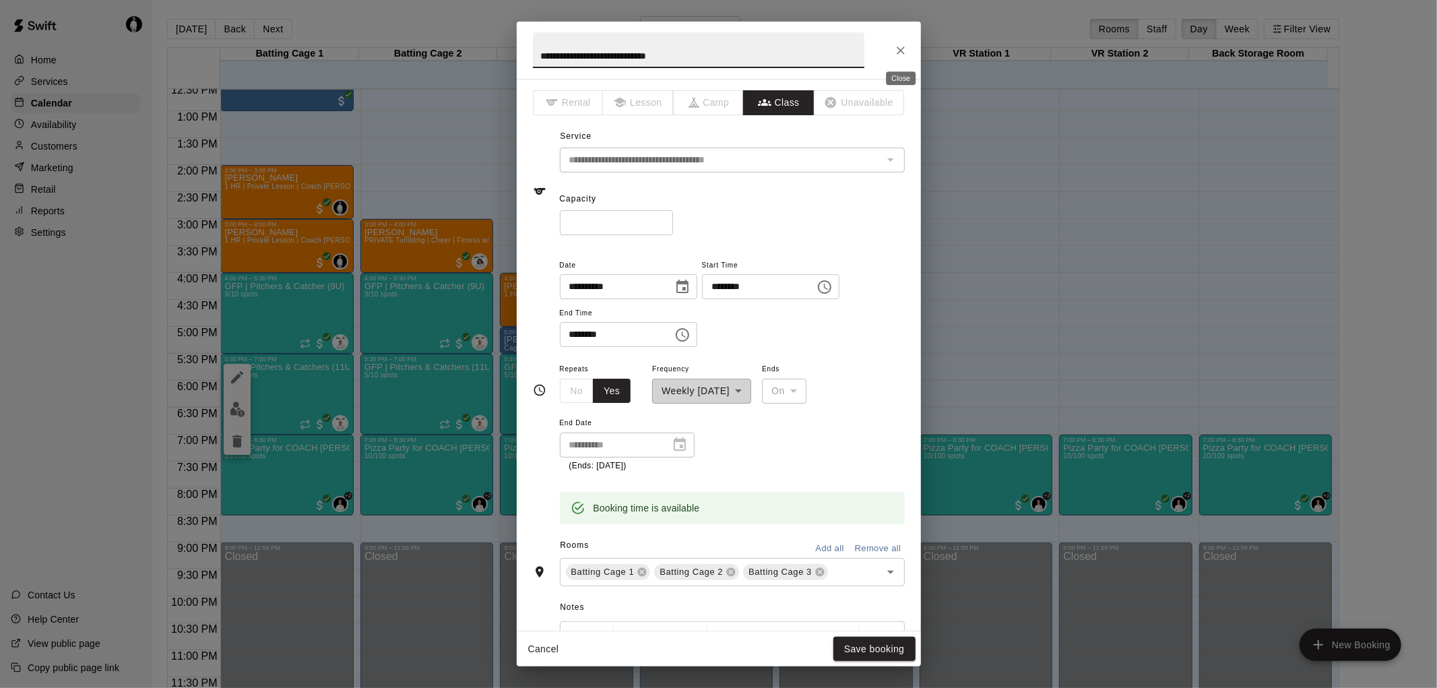
click at [902, 49] on icon "Close" at bounding box center [901, 50] width 8 height 8
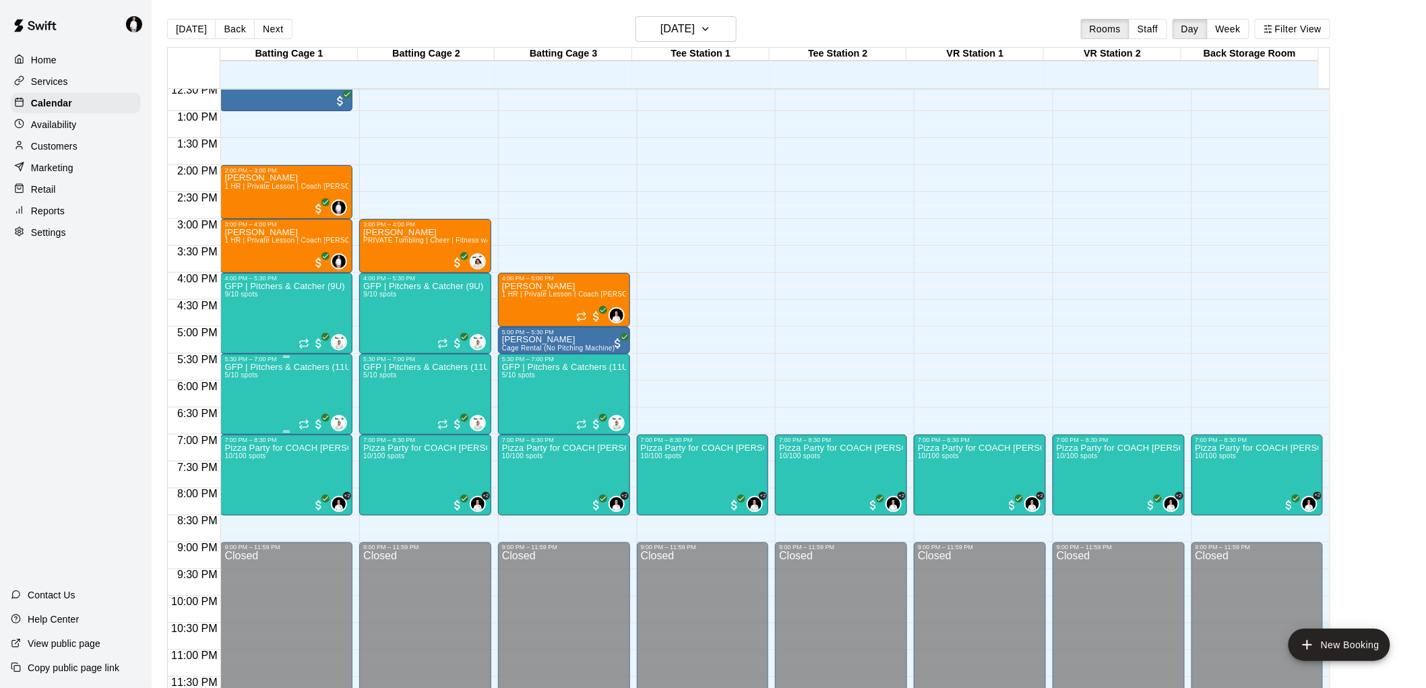
drag, startPoint x: 253, startPoint y: 391, endPoint x: 241, endPoint y: 389, distance: 13.0
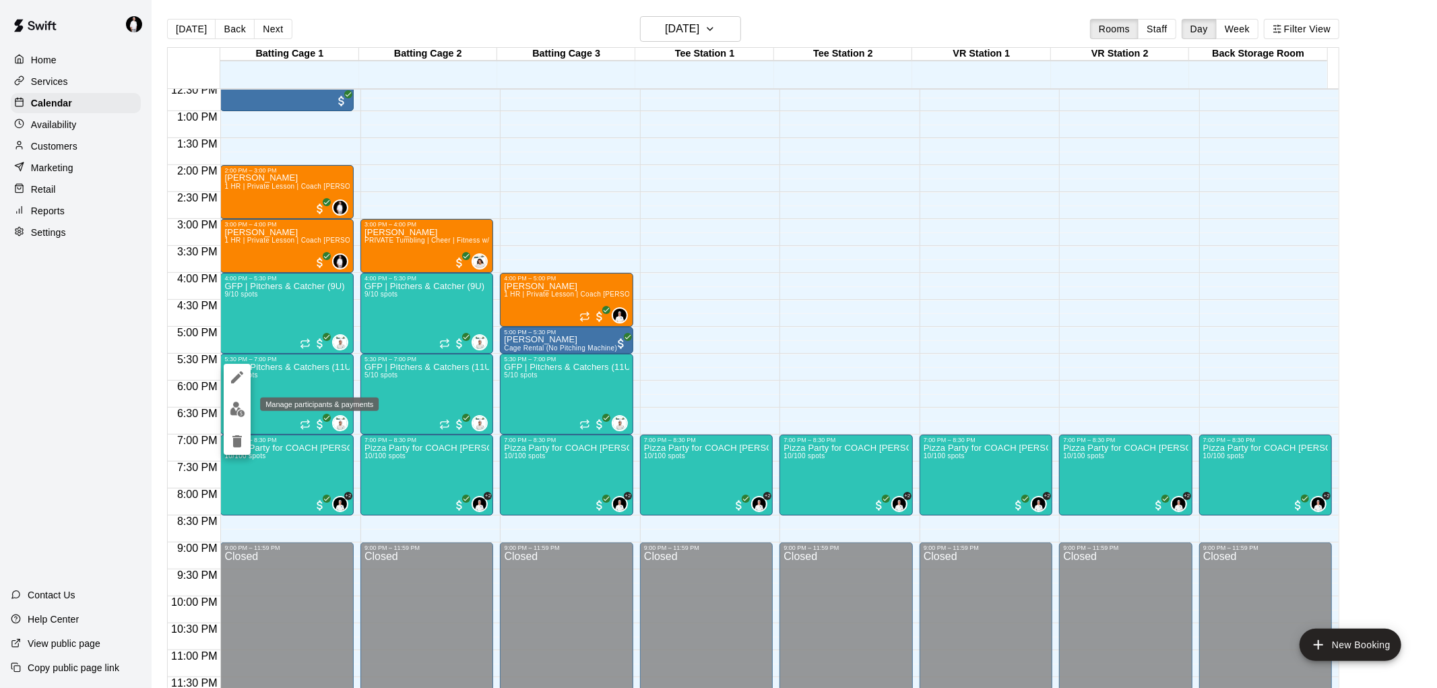
click at [234, 405] on img "edit" at bounding box center [237, 409] width 15 height 15
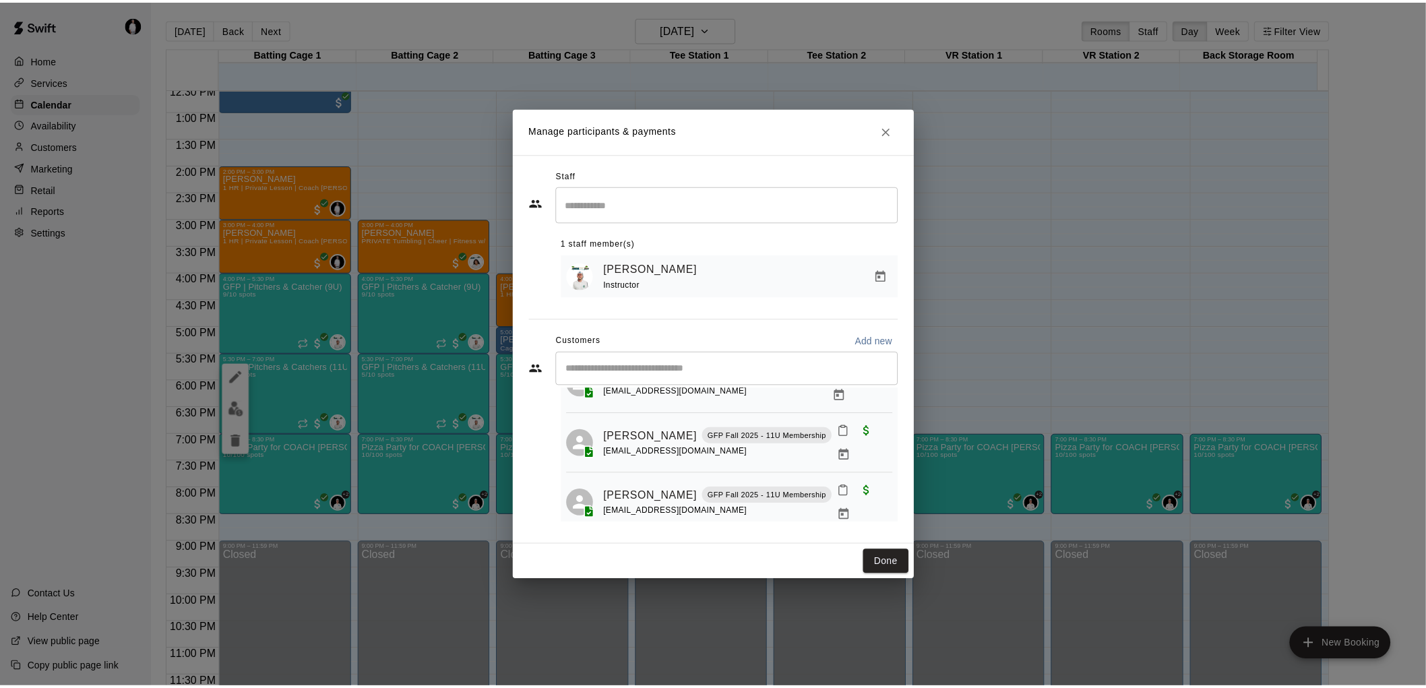
scroll to position [180, 0]
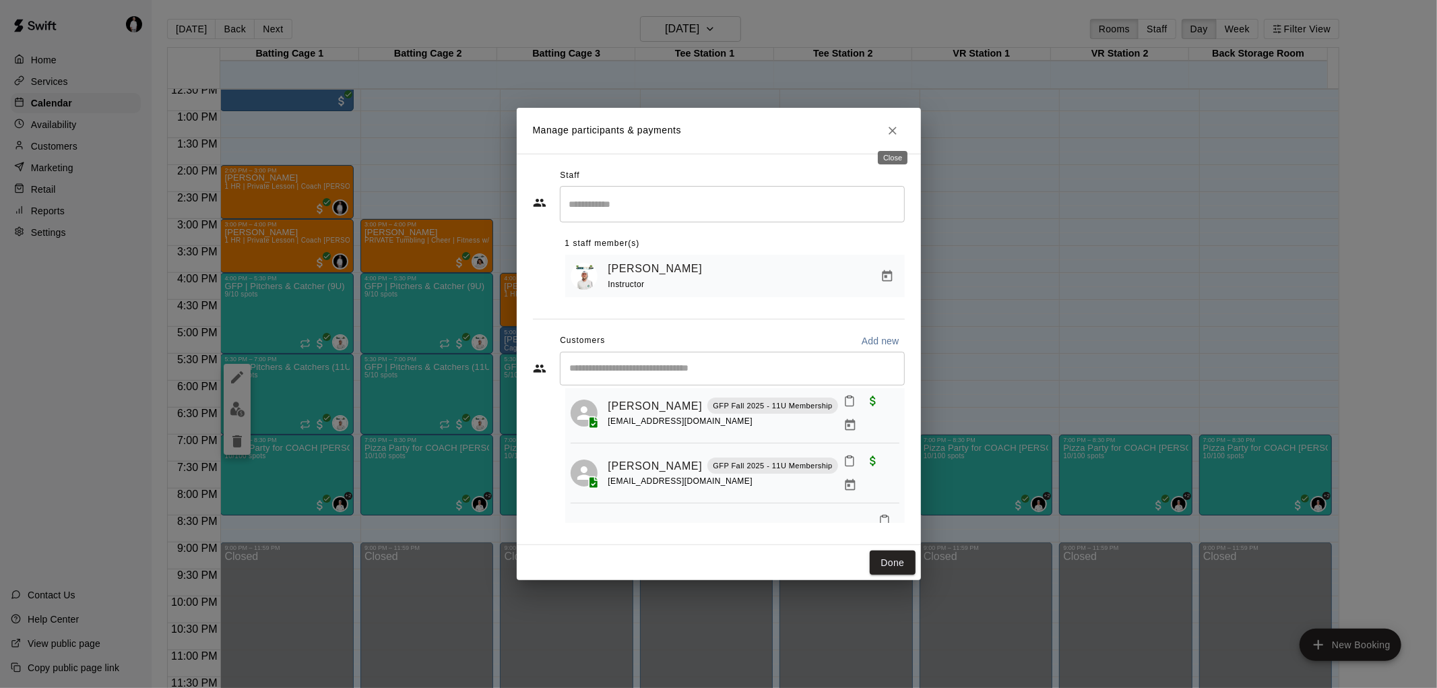
click at [888, 129] on icon "Close" at bounding box center [892, 130] width 13 height 13
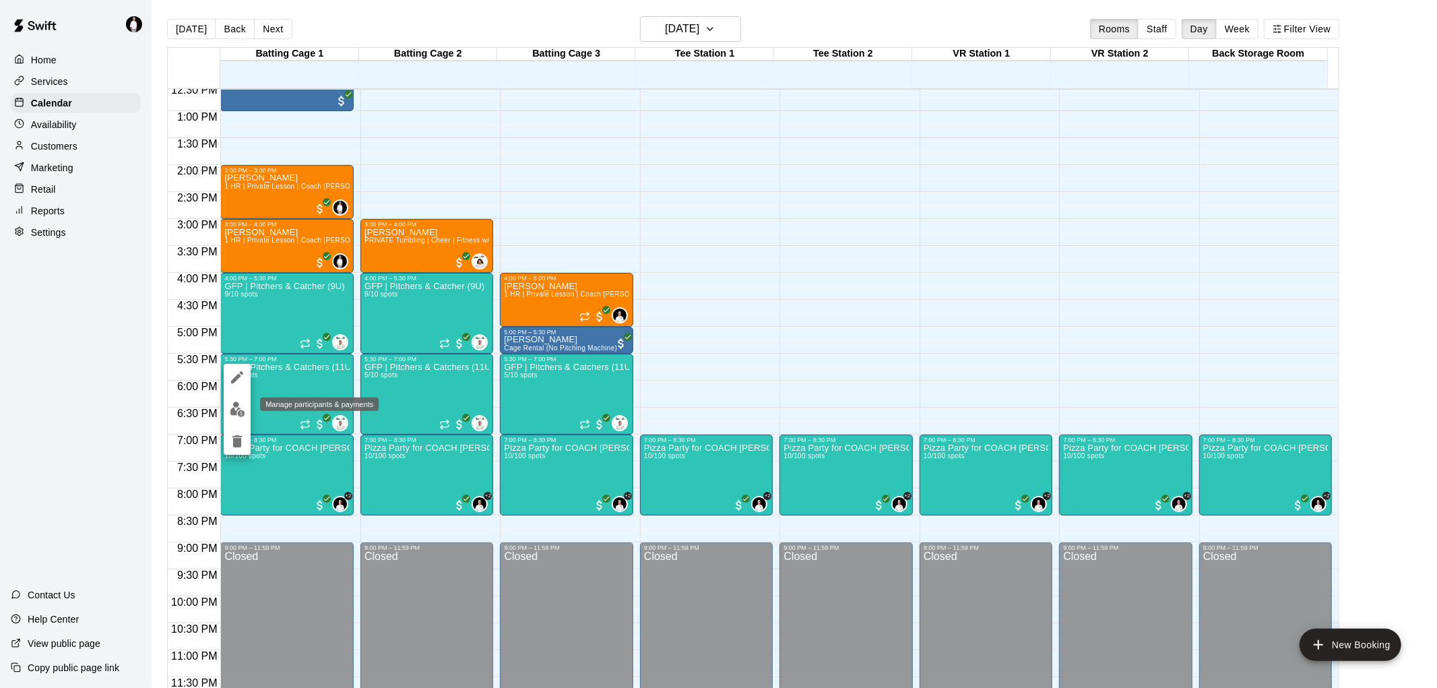
click at [237, 406] on img "edit" at bounding box center [237, 409] width 15 height 15
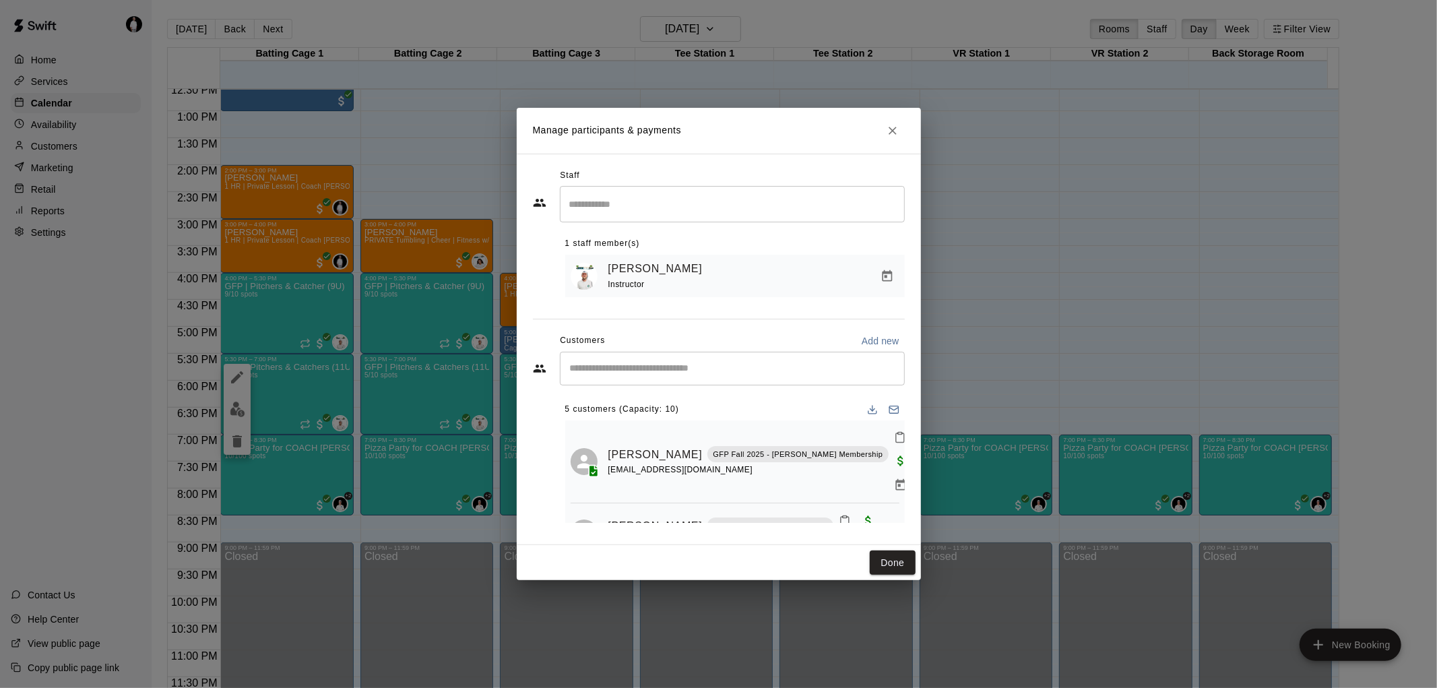
click at [718, 373] on input "Start typing to search customers..." at bounding box center [732, 368] width 333 height 13
type input "*****"
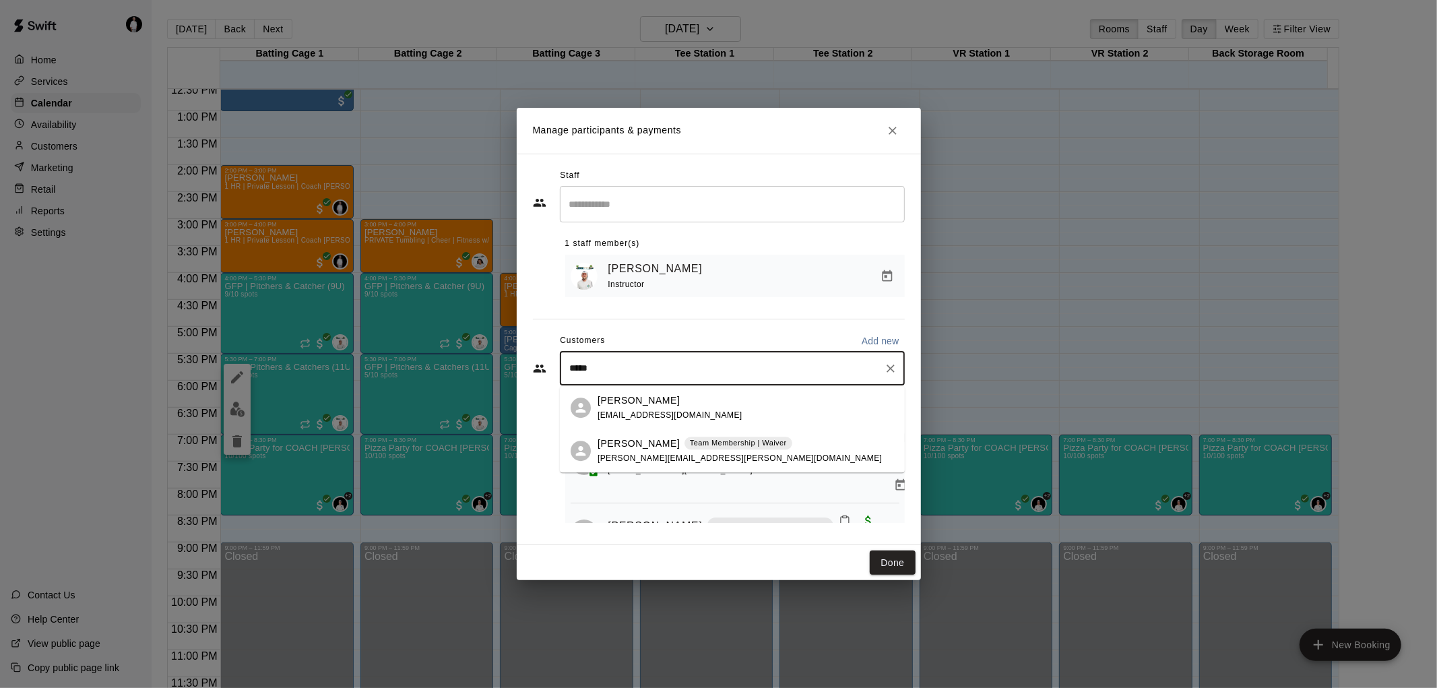
click at [625, 445] on p "[PERSON_NAME]" at bounding box center [639, 444] width 82 height 14
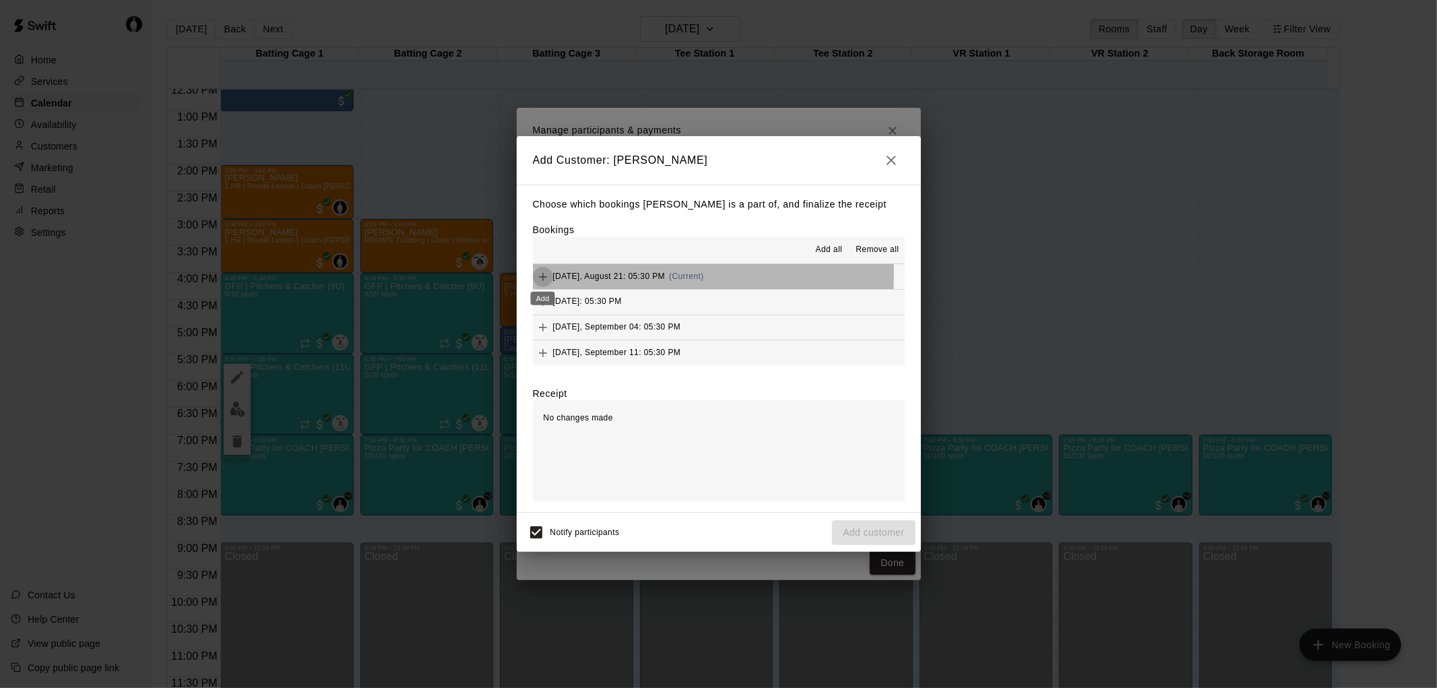
click at [544, 275] on icon "Add" at bounding box center [542, 276] width 13 height 13
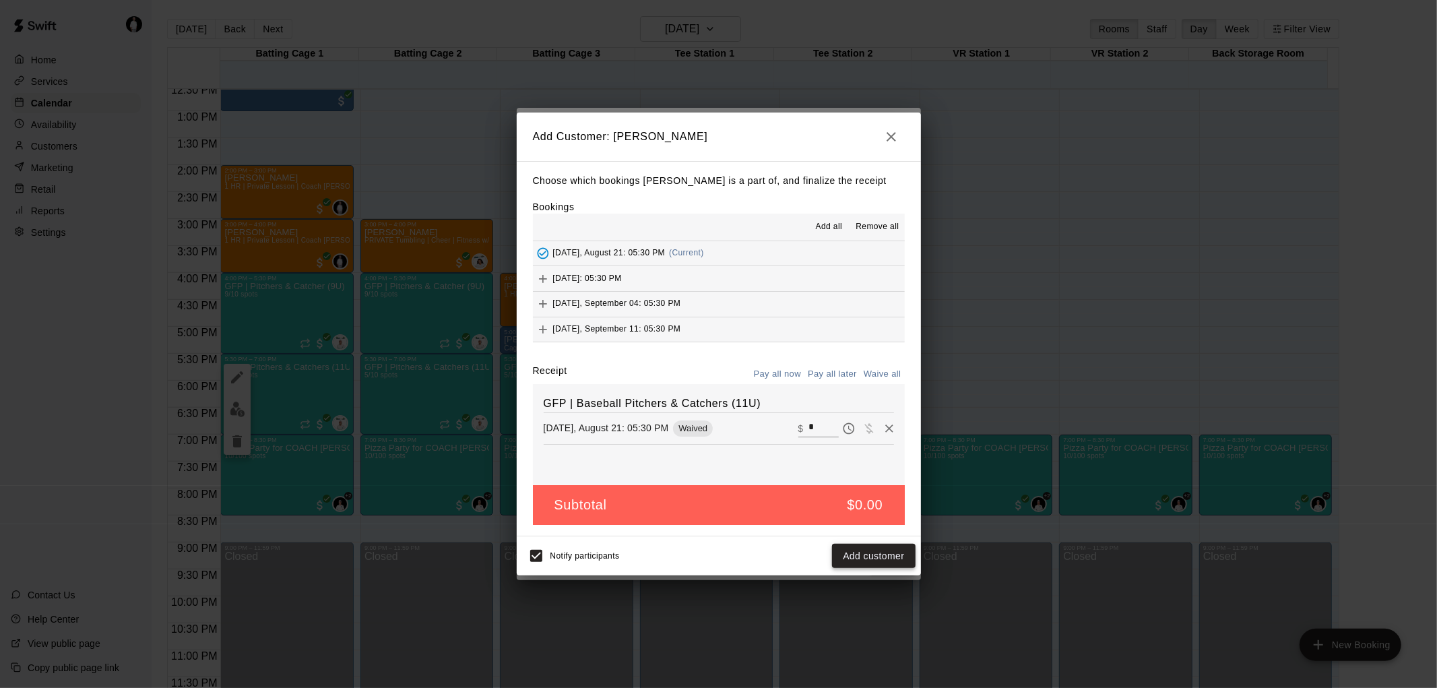
click at [884, 548] on button "Add customer" at bounding box center [873, 556] width 83 height 25
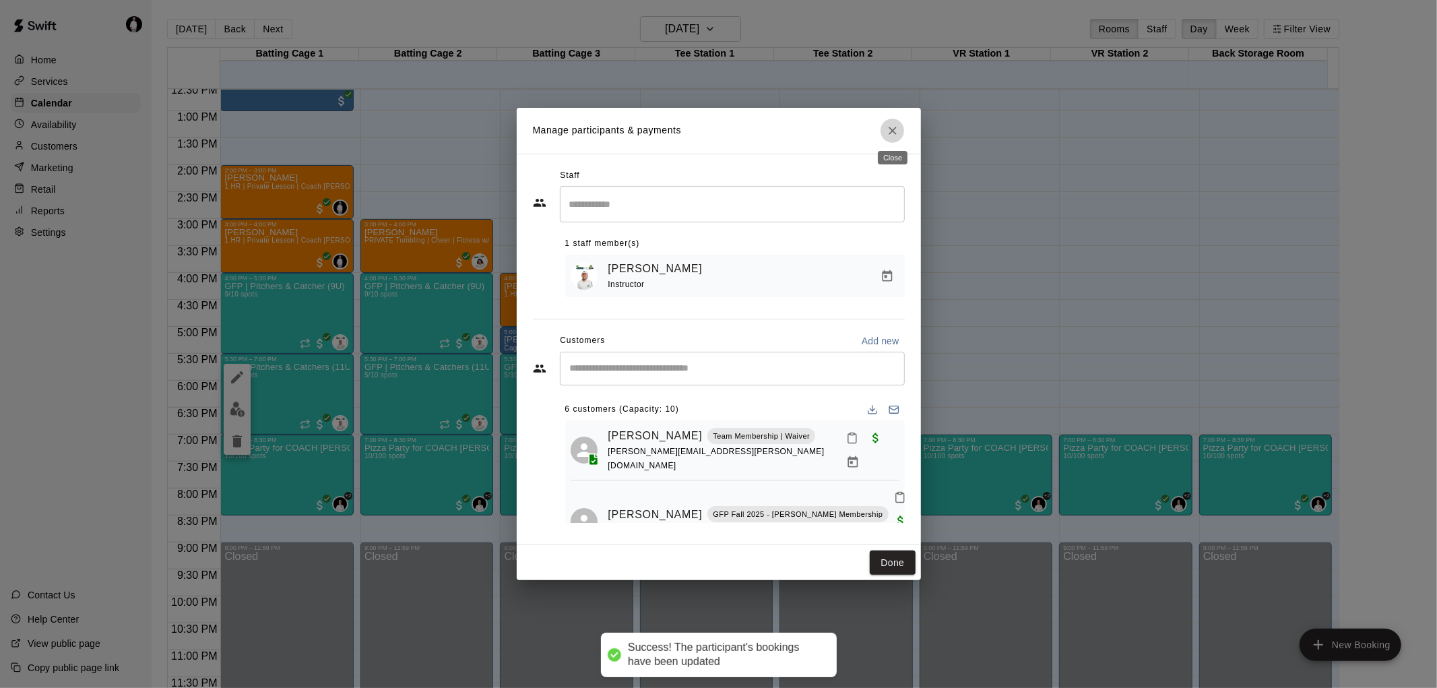
click at [891, 129] on icon "Close" at bounding box center [893, 131] width 8 height 8
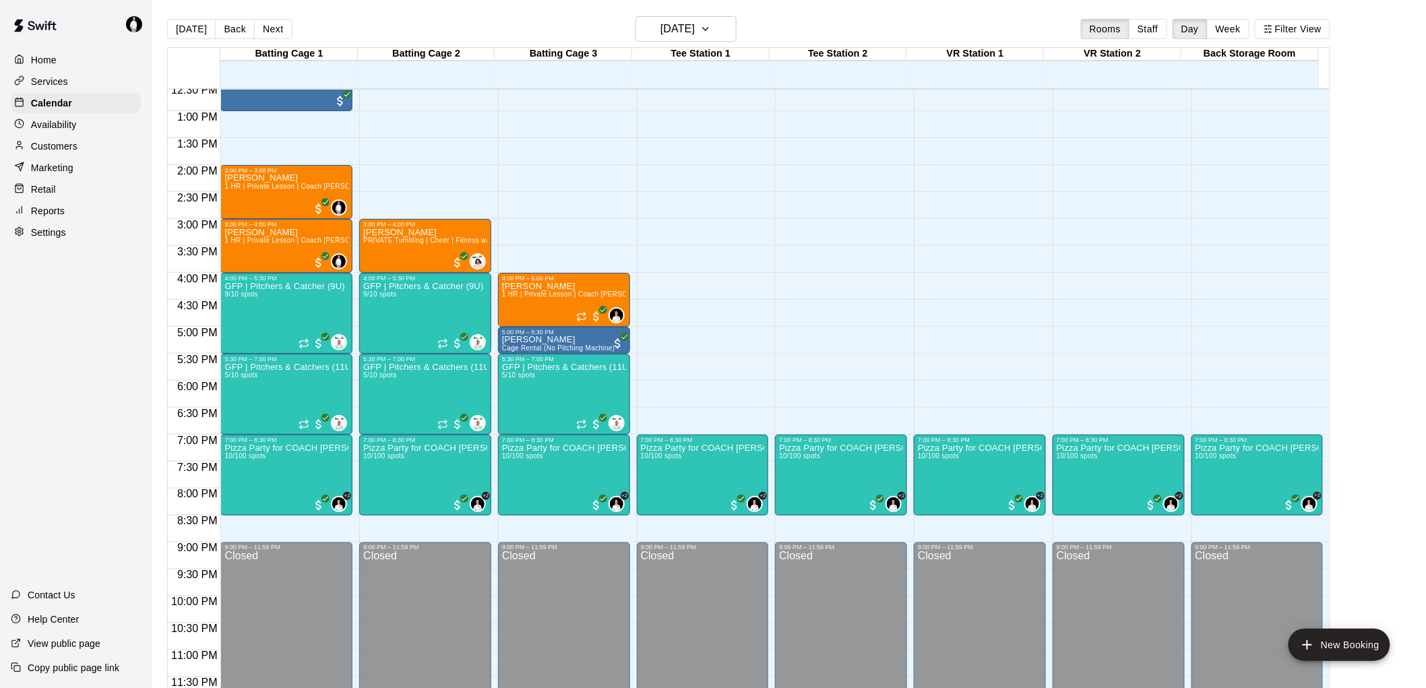
click at [55, 84] on p "Services" at bounding box center [49, 81] width 37 height 13
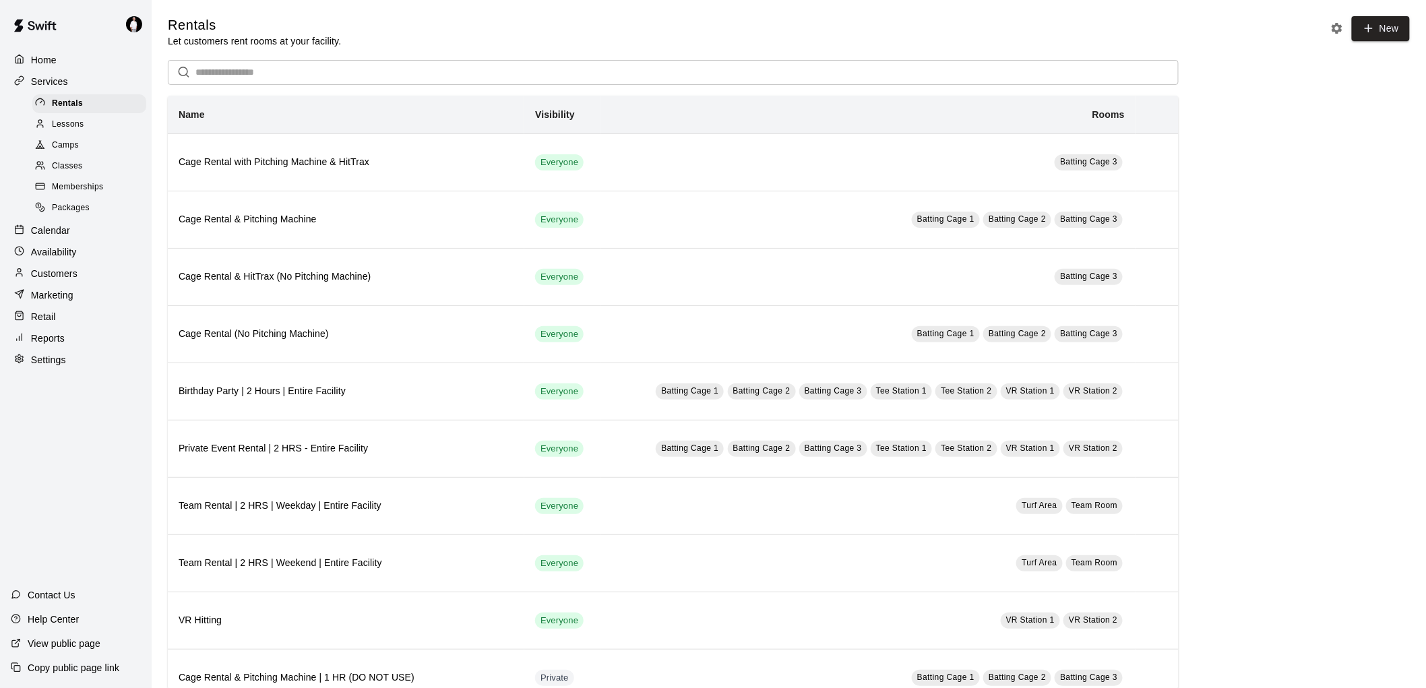
click at [71, 169] on span "Classes" at bounding box center [67, 166] width 30 height 13
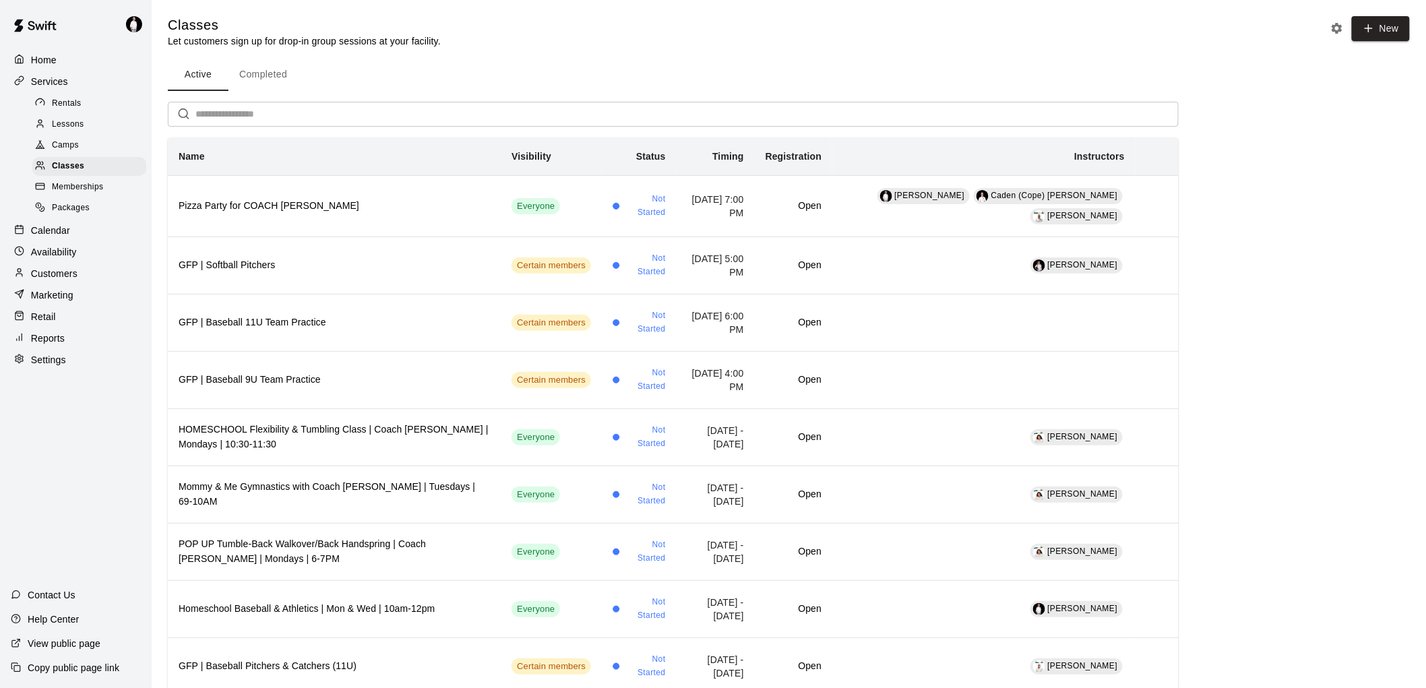
click at [53, 237] on p "Calendar" at bounding box center [50, 230] width 39 height 13
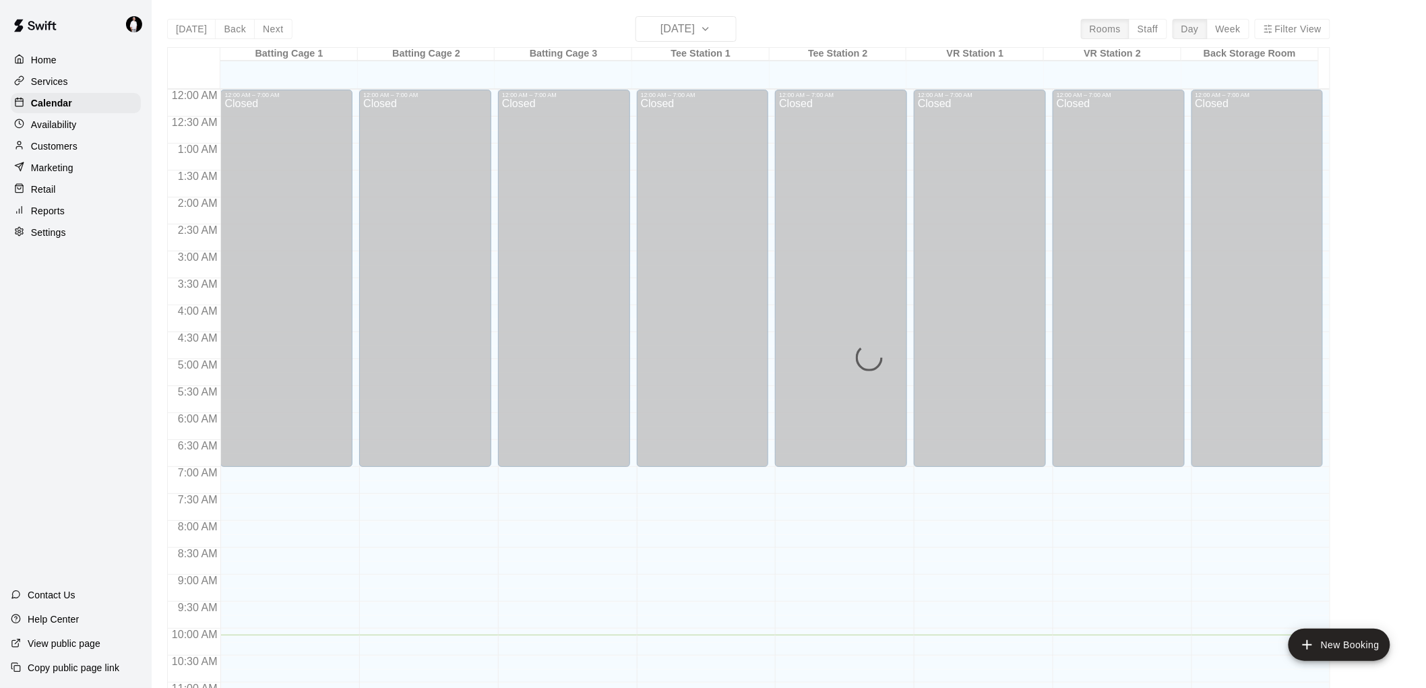
scroll to position [546, 0]
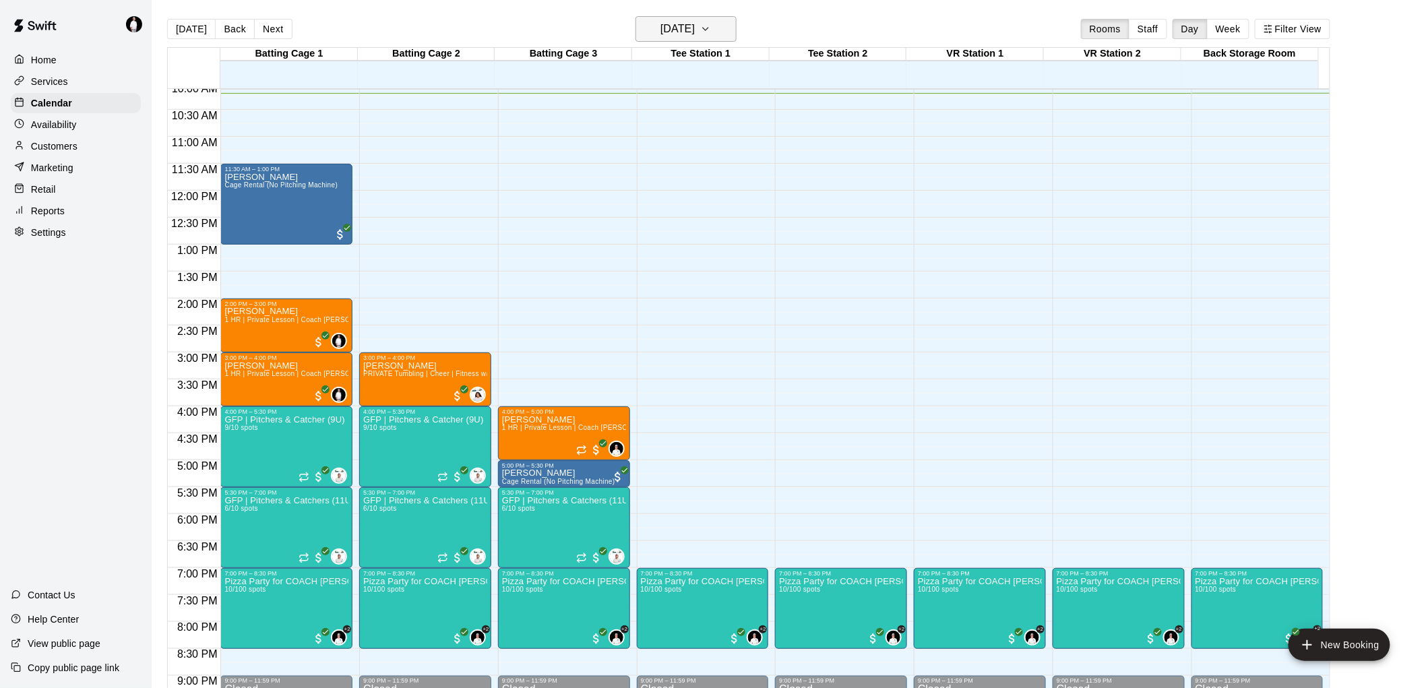
click at [711, 27] on icon "button" at bounding box center [705, 29] width 11 height 16
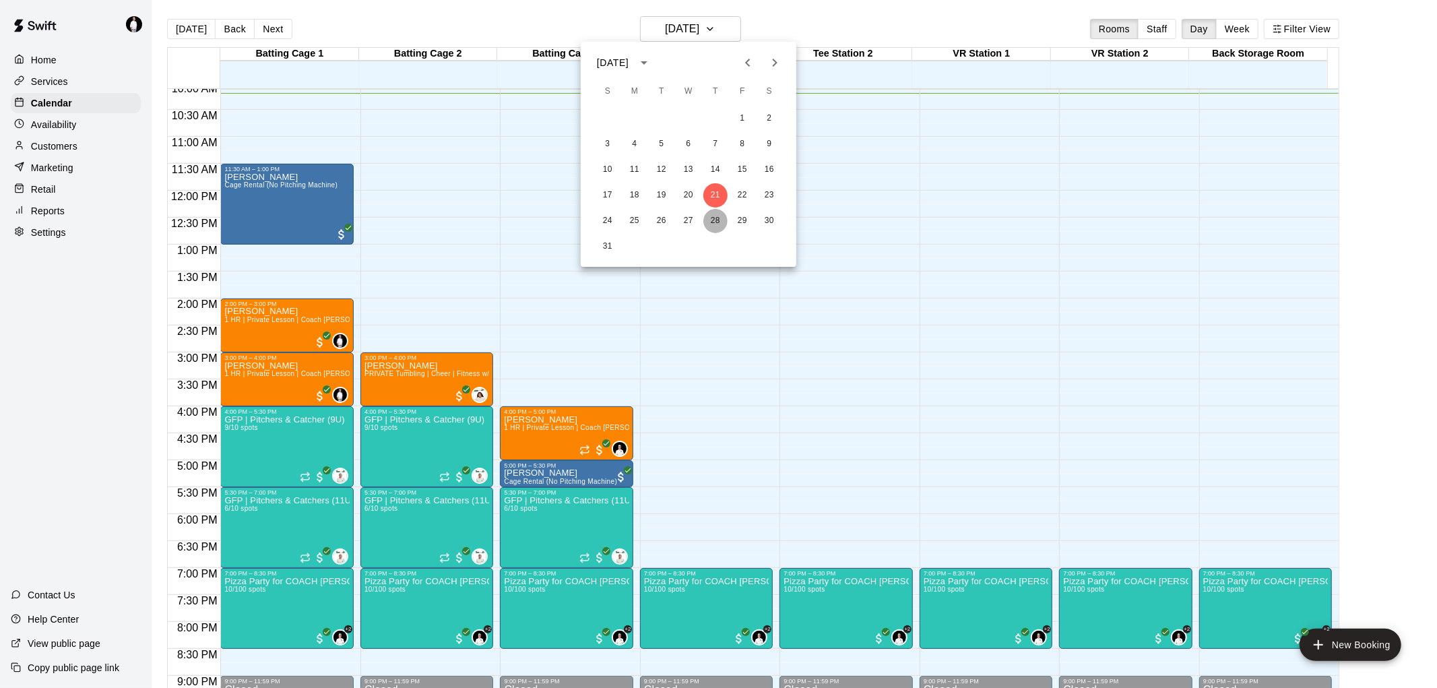
click at [714, 216] on button "28" at bounding box center [715, 221] width 24 height 24
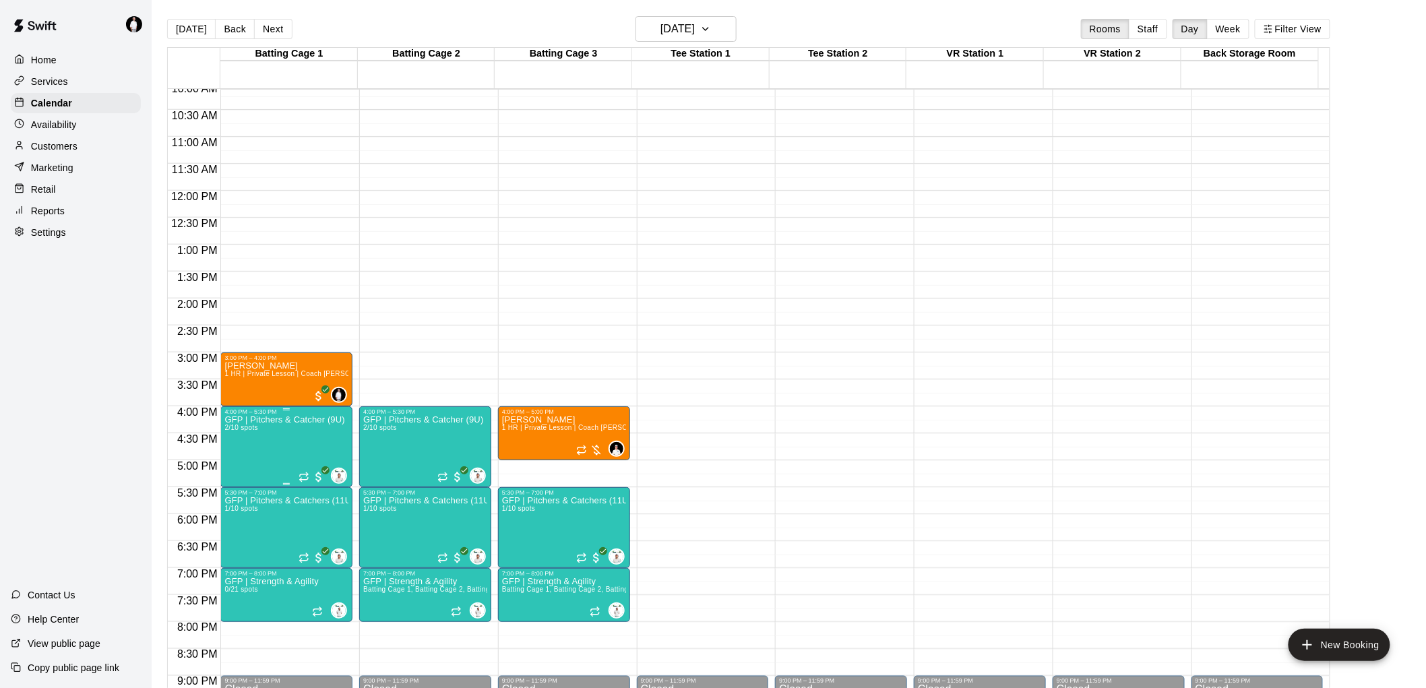
drag, startPoint x: 274, startPoint y: 439, endPoint x: 248, endPoint y: 450, distance: 28.7
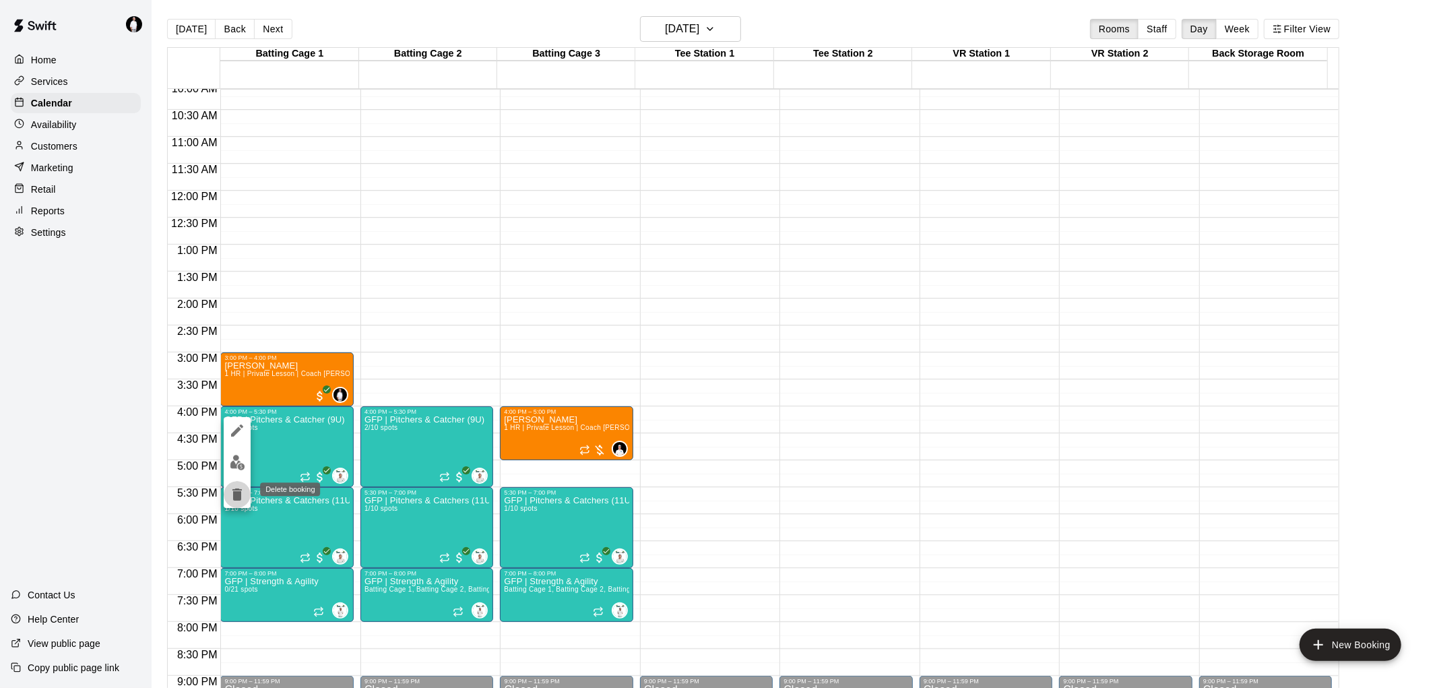
click at [229, 493] on icon "delete" at bounding box center [237, 494] width 16 height 16
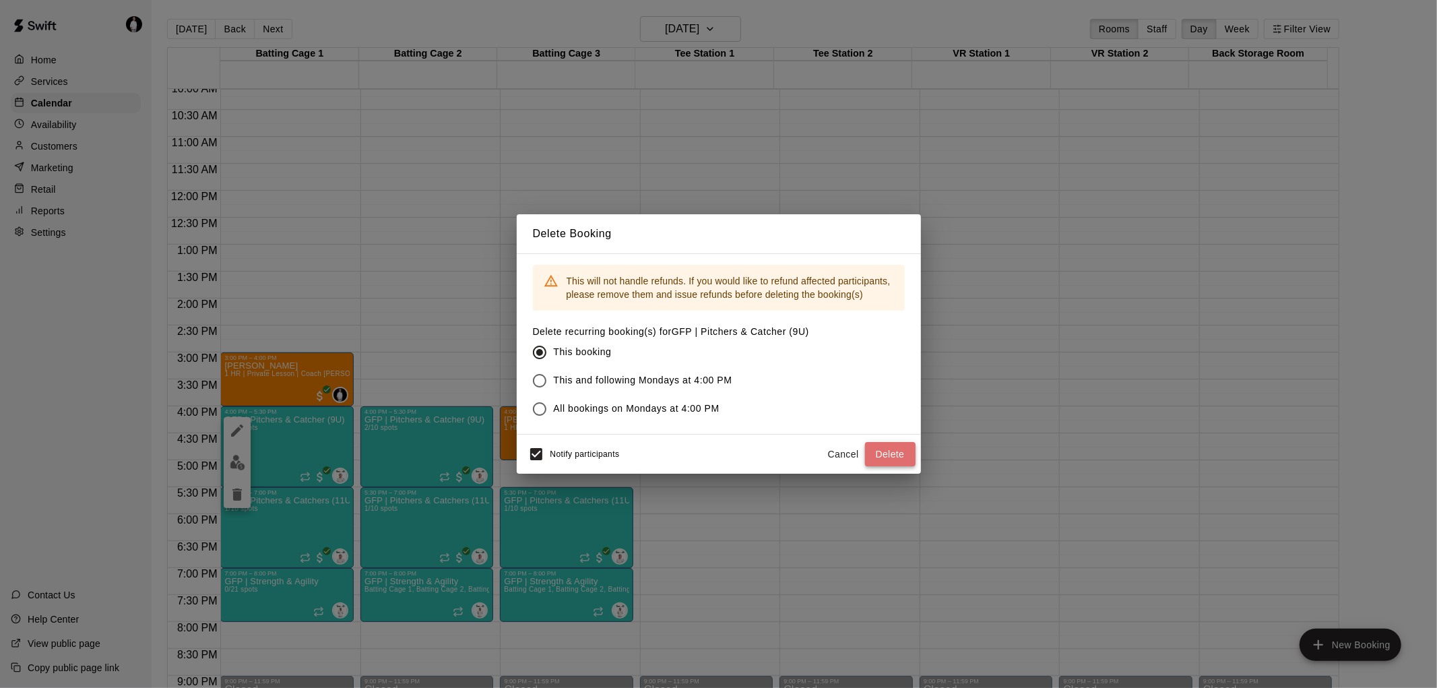
click at [897, 456] on button "Delete" at bounding box center [890, 454] width 51 height 25
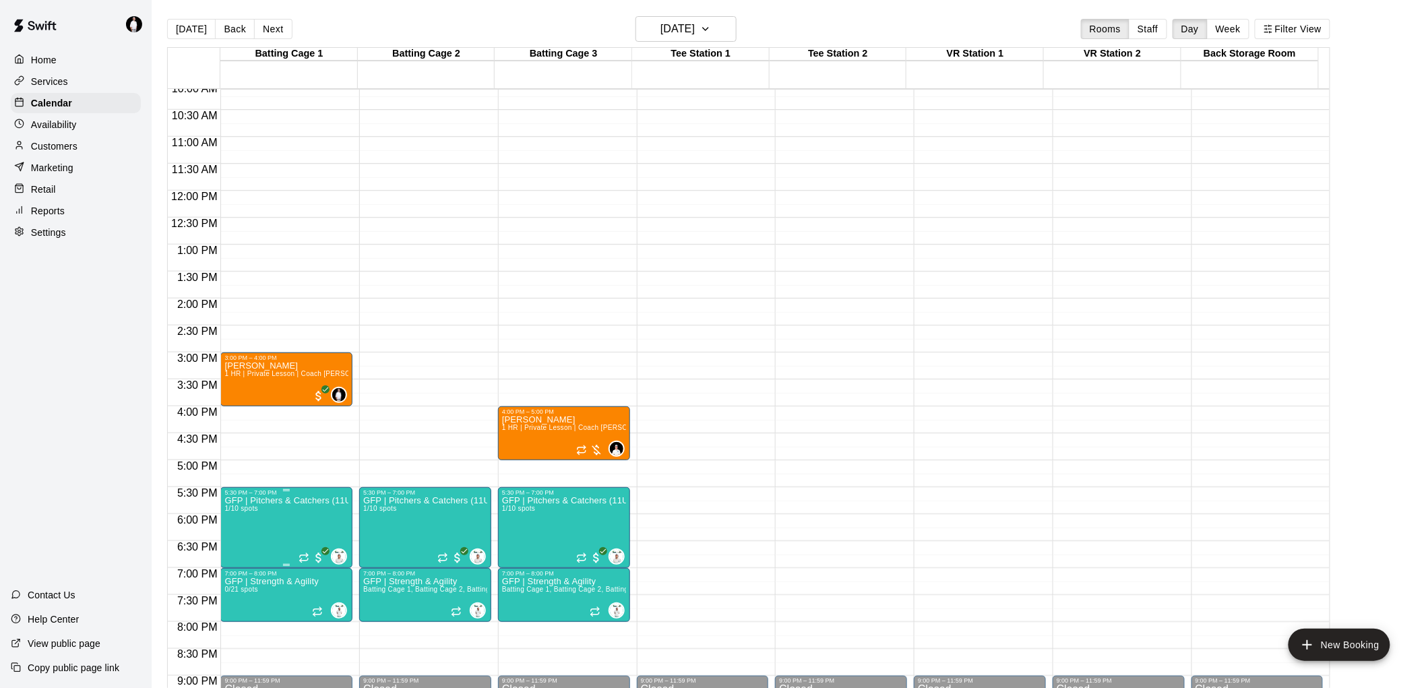
drag, startPoint x: 261, startPoint y: 533, endPoint x: 247, endPoint y: 533, distance: 14.1
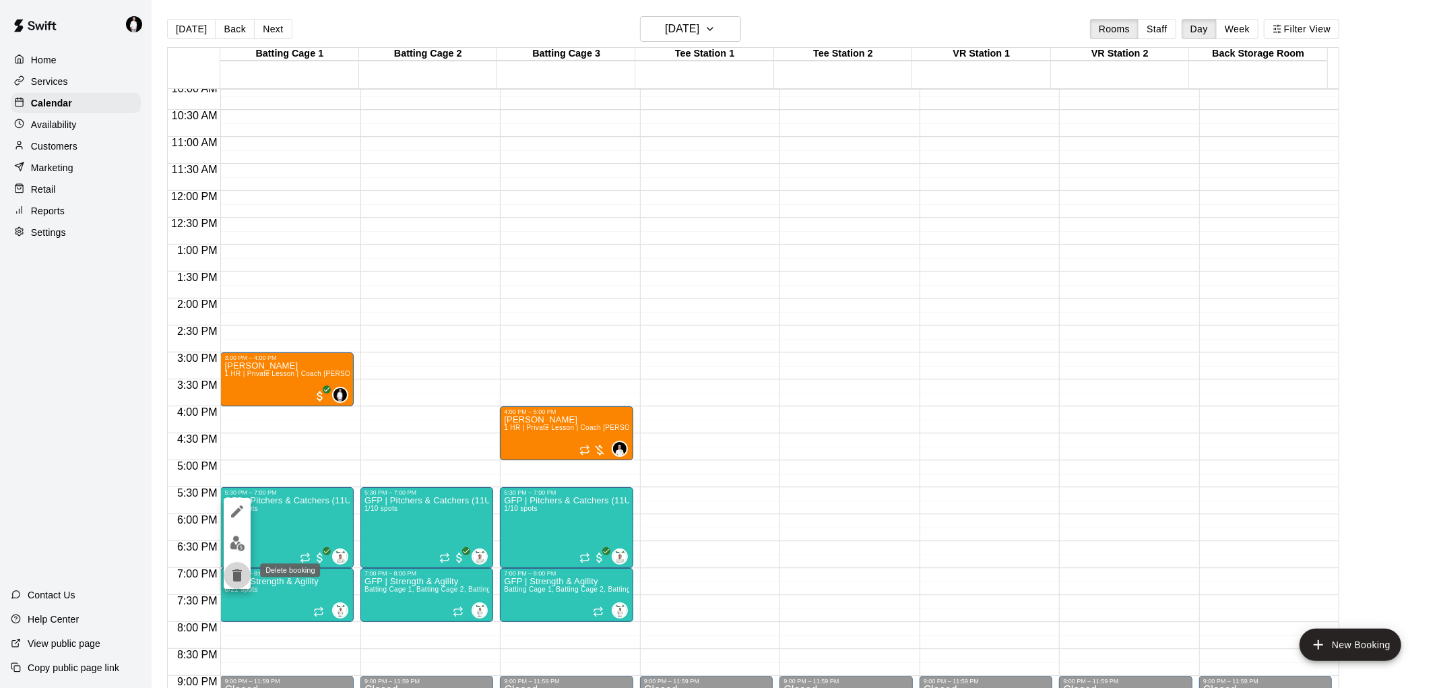
click at [238, 577] on icon "delete" at bounding box center [236, 575] width 9 height 12
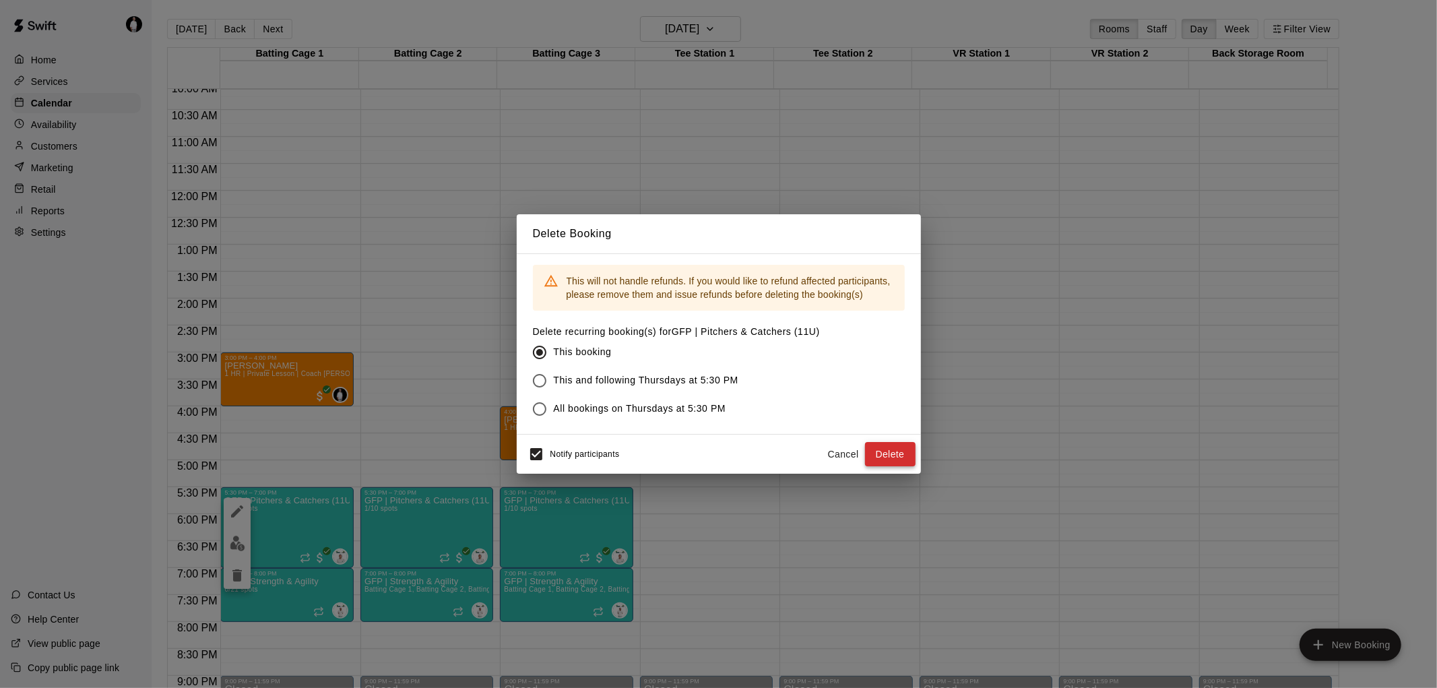
click at [891, 456] on button "Delete" at bounding box center [890, 454] width 51 height 25
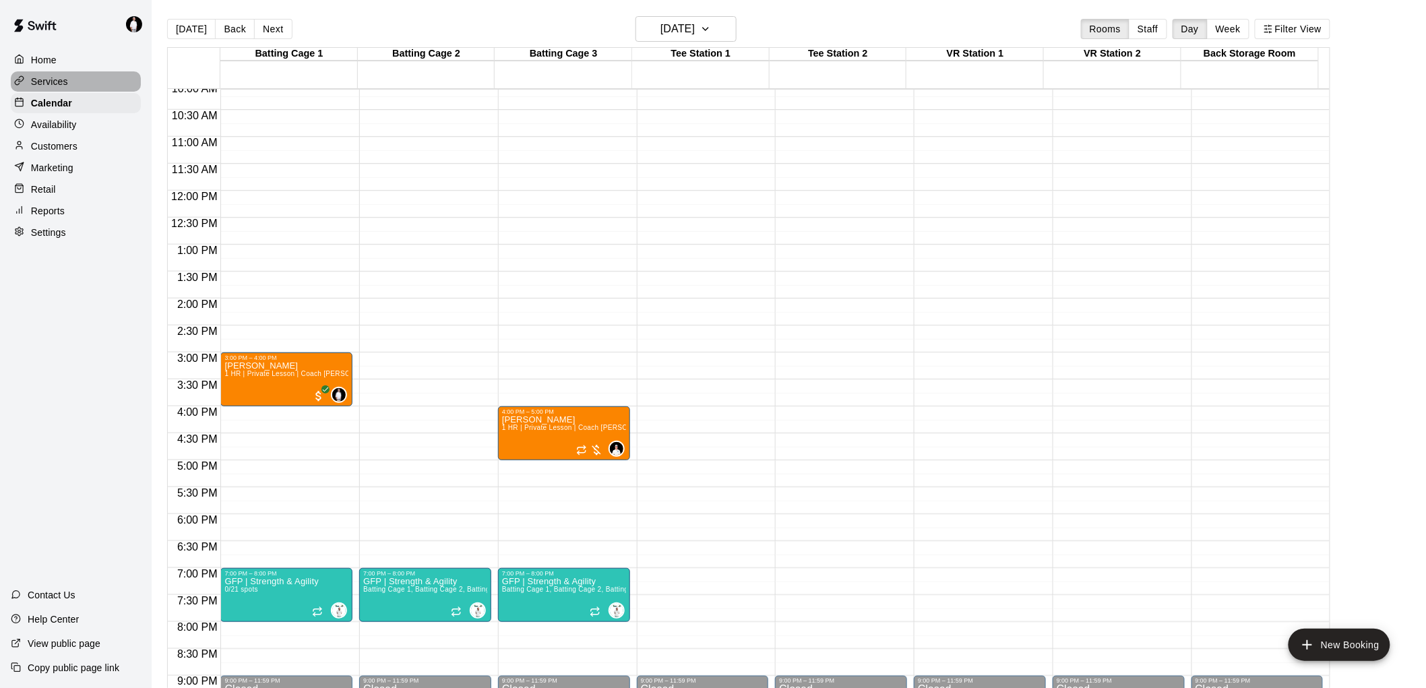
click at [59, 84] on p "Services" at bounding box center [49, 81] width 37 height 13
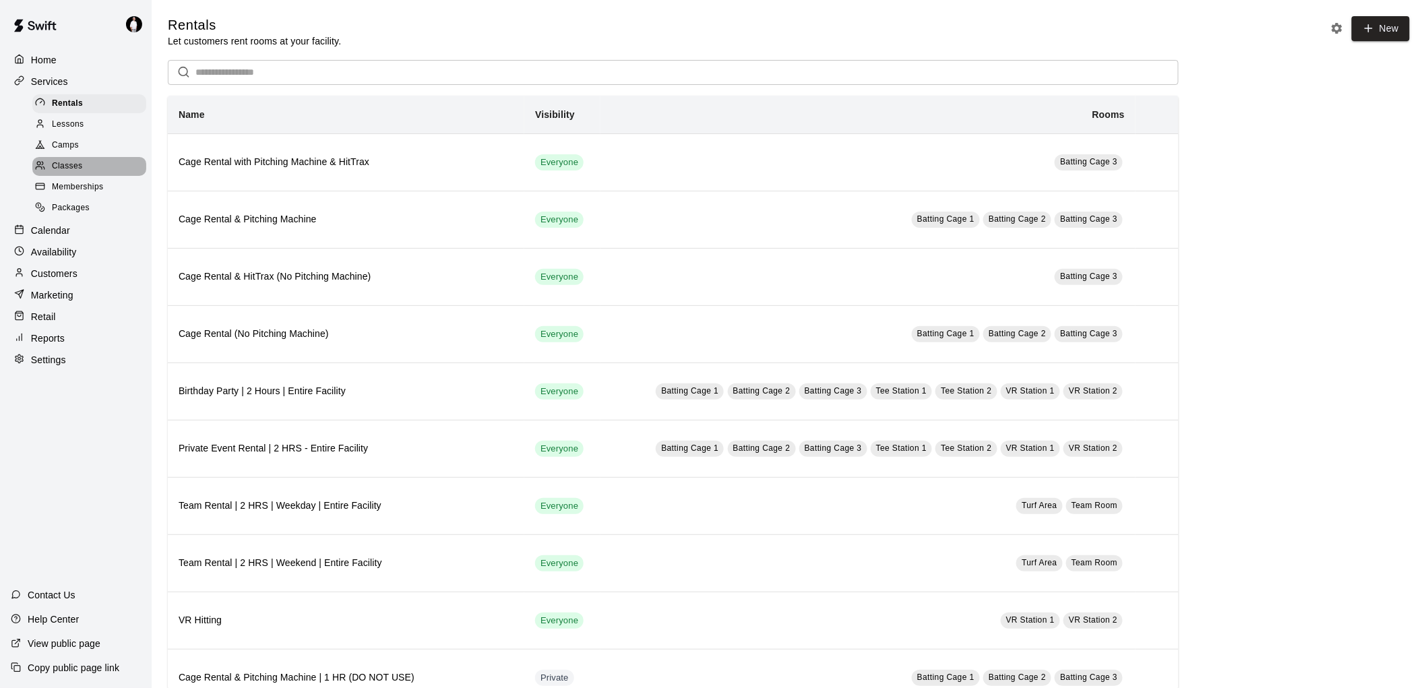
click at [69, 173] on span "Classes" at bounding box center [67, 166] width 30 height 13
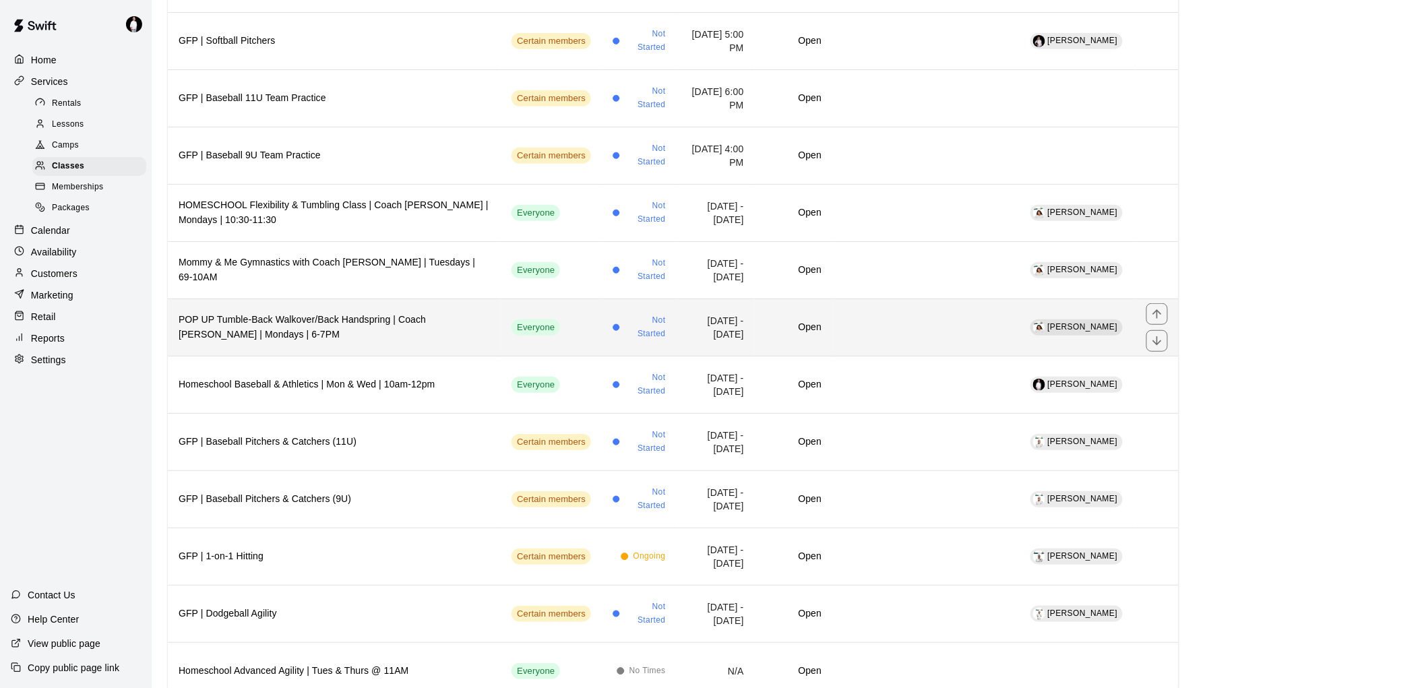
scroll to position [299, 0]
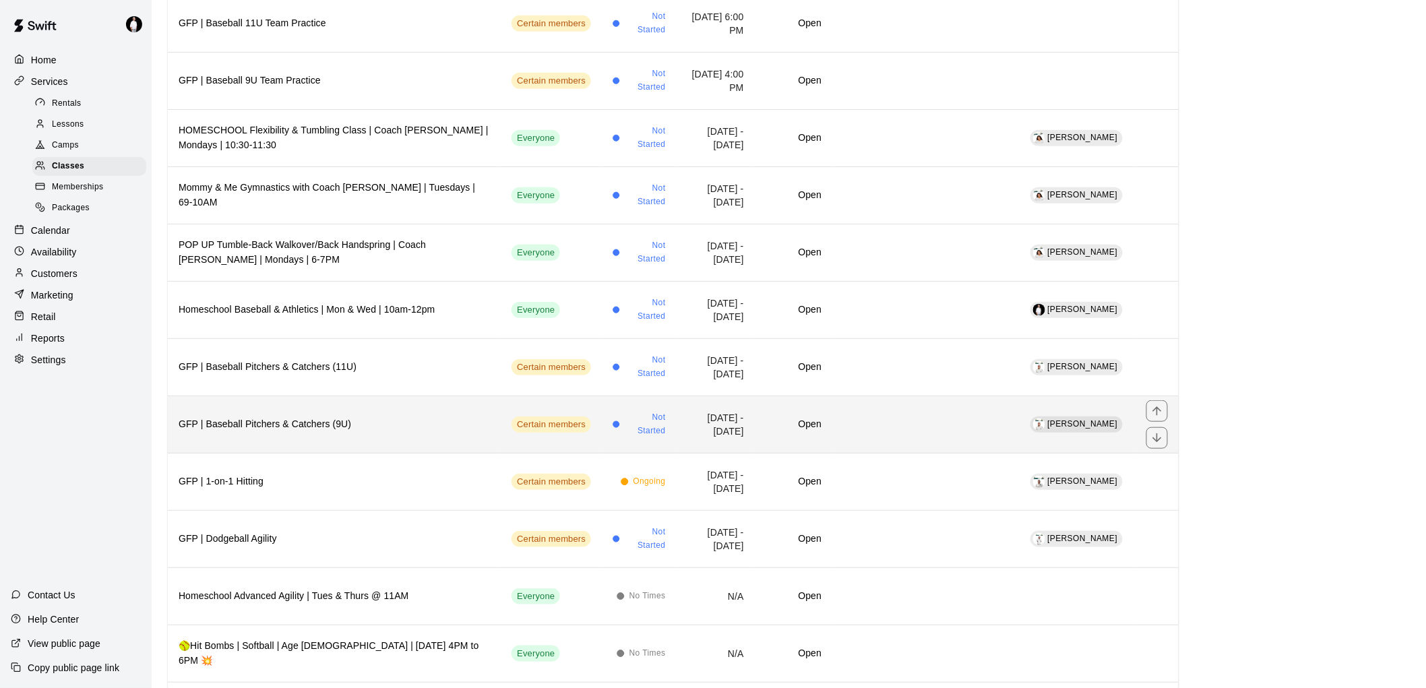
click at [363, 424] on h6 "GFP | Baseball Pitchers & Catchers (9U)" at bounding box center [334, 424] width 311 height 15
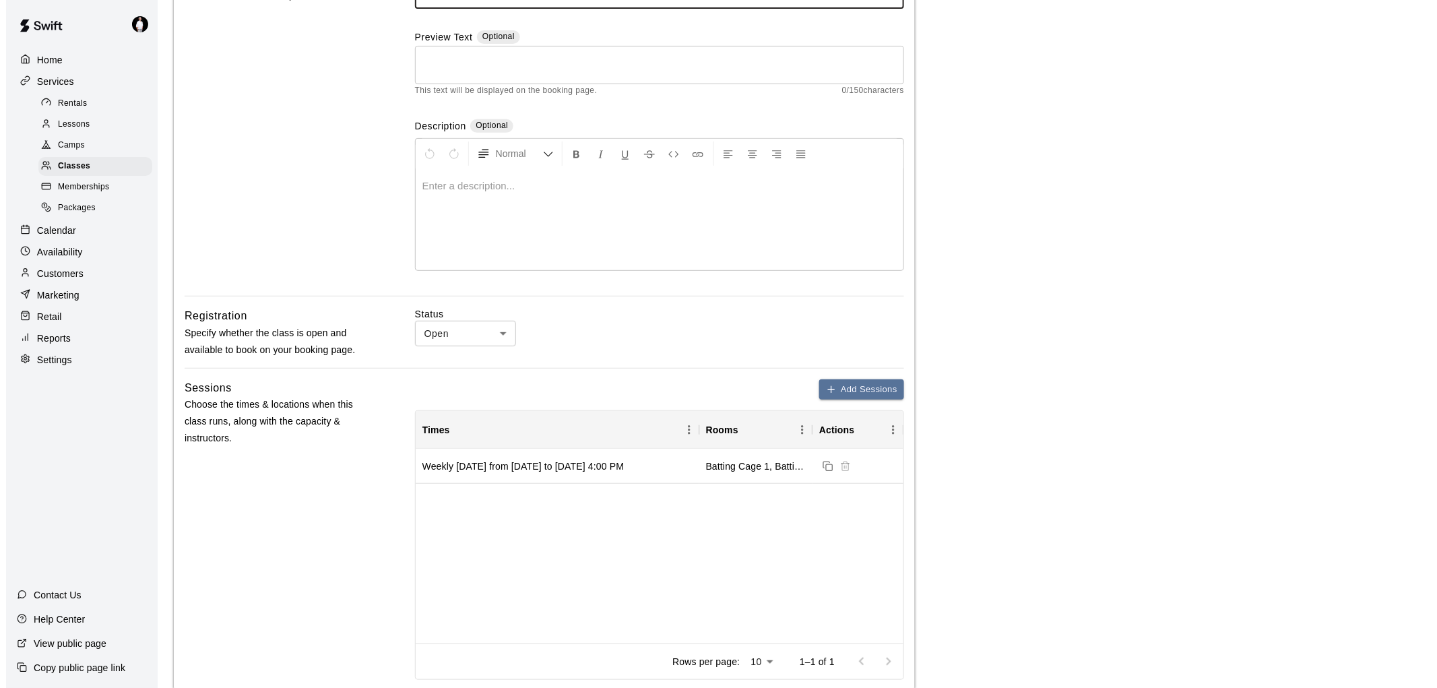
scroll to position [374, 0]
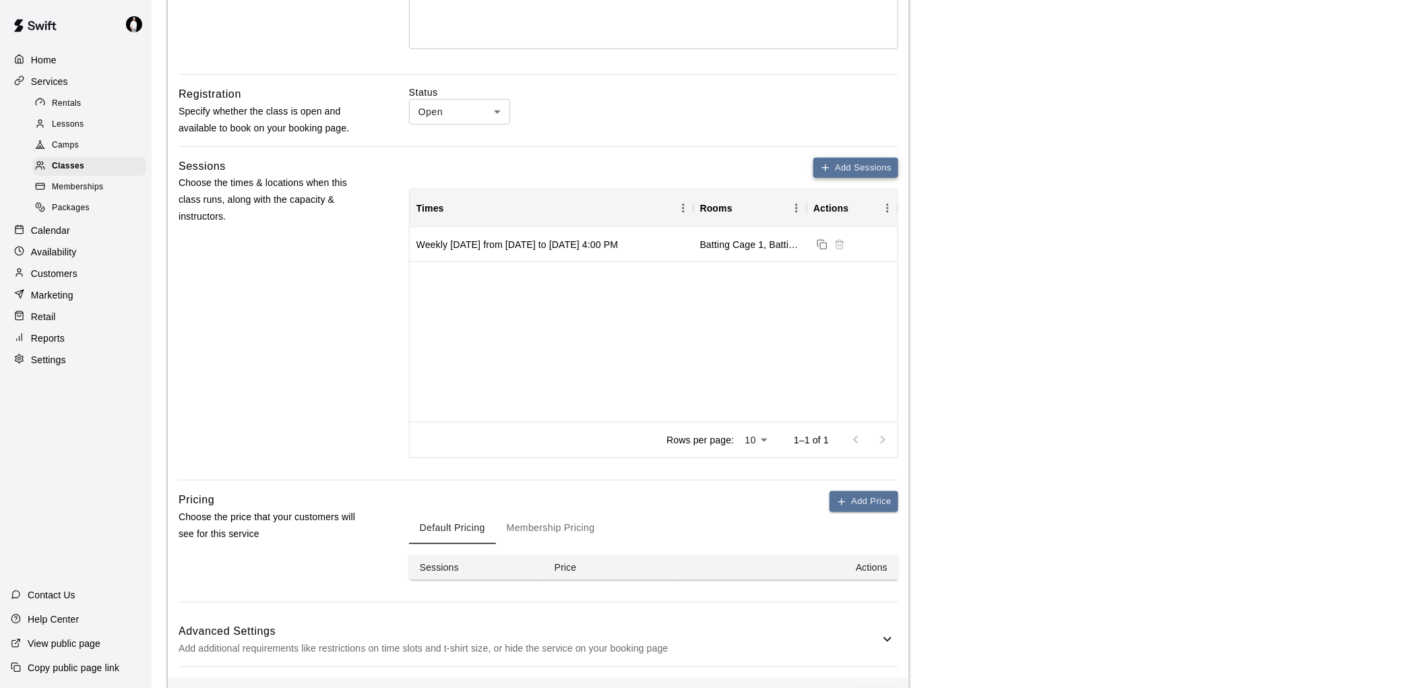
click at [870, 167] on button "Add Sessions" at bounding box center [855, 168] width 85 height 21
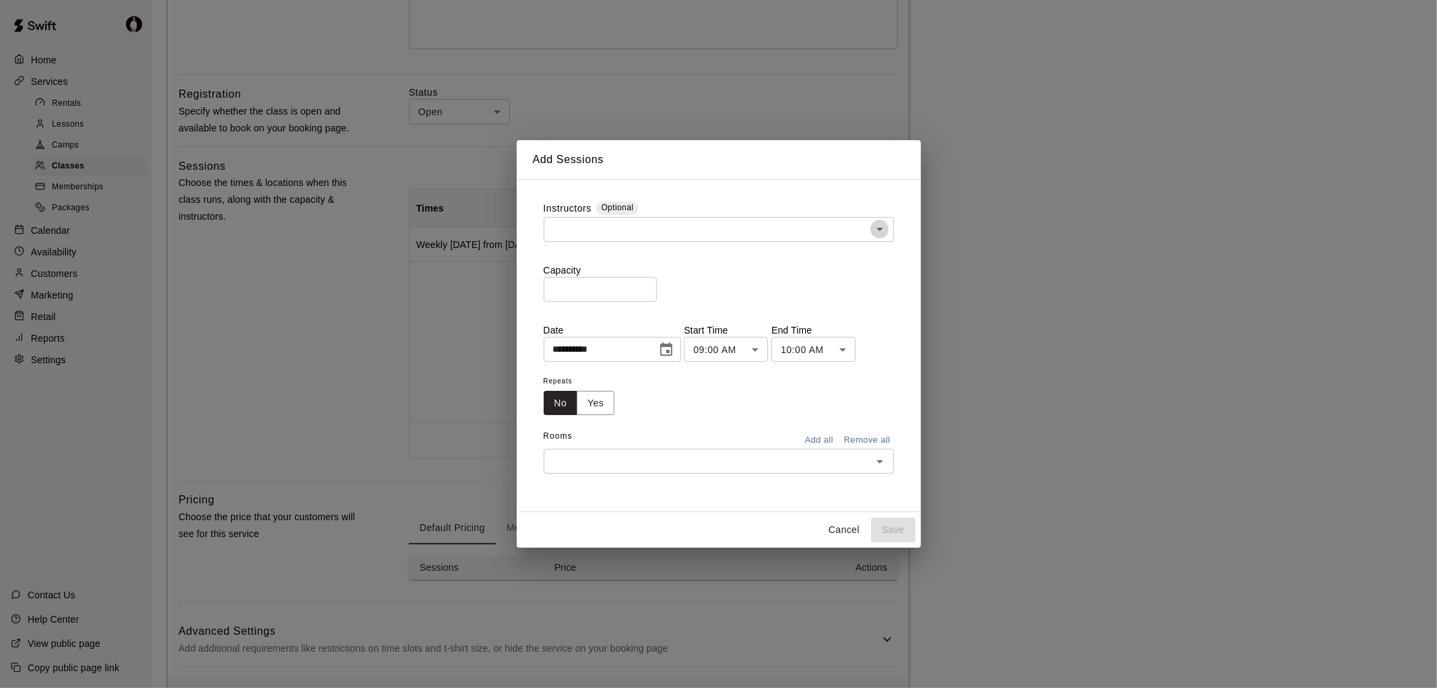
click at [879, 227] on icon "Open" at bounding box center [880, 229] width 16 height 16
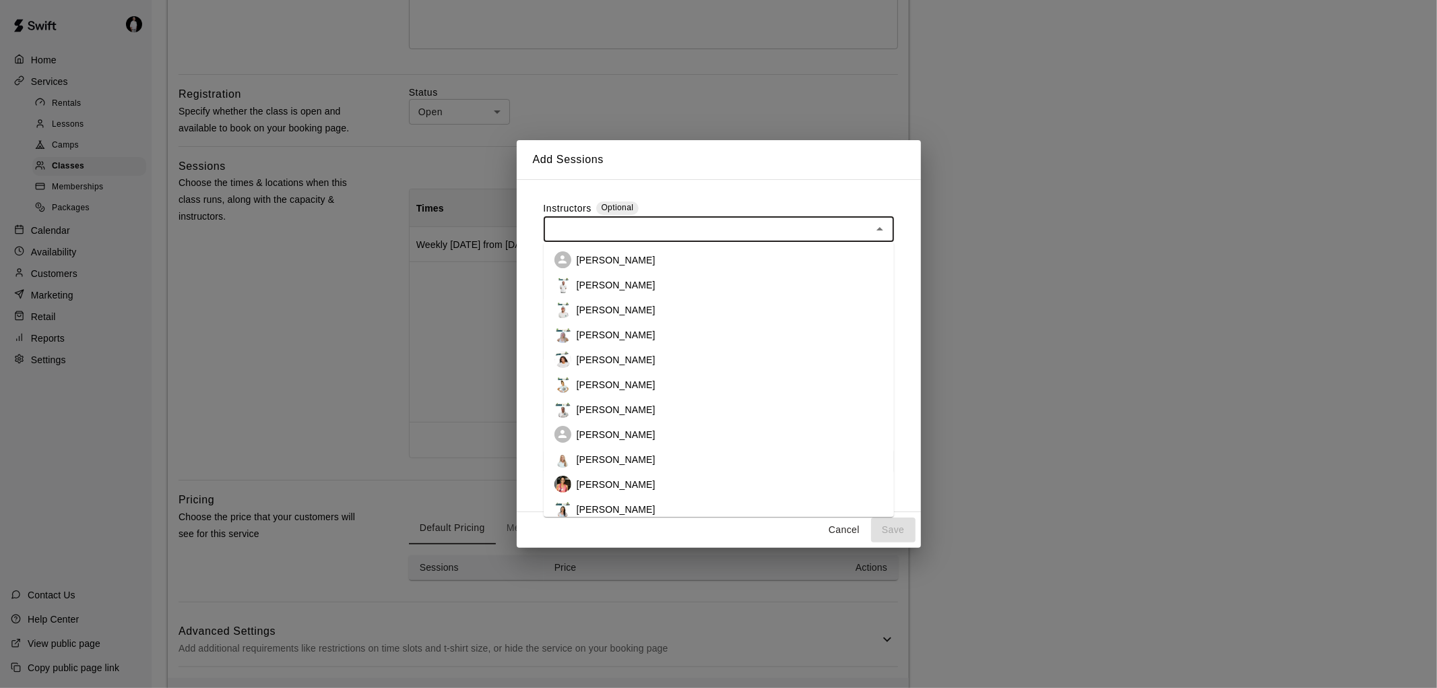
click at [699, 309] on li "[PERSON_NAME]" at bounding box center [719, 309] width 350 height 25
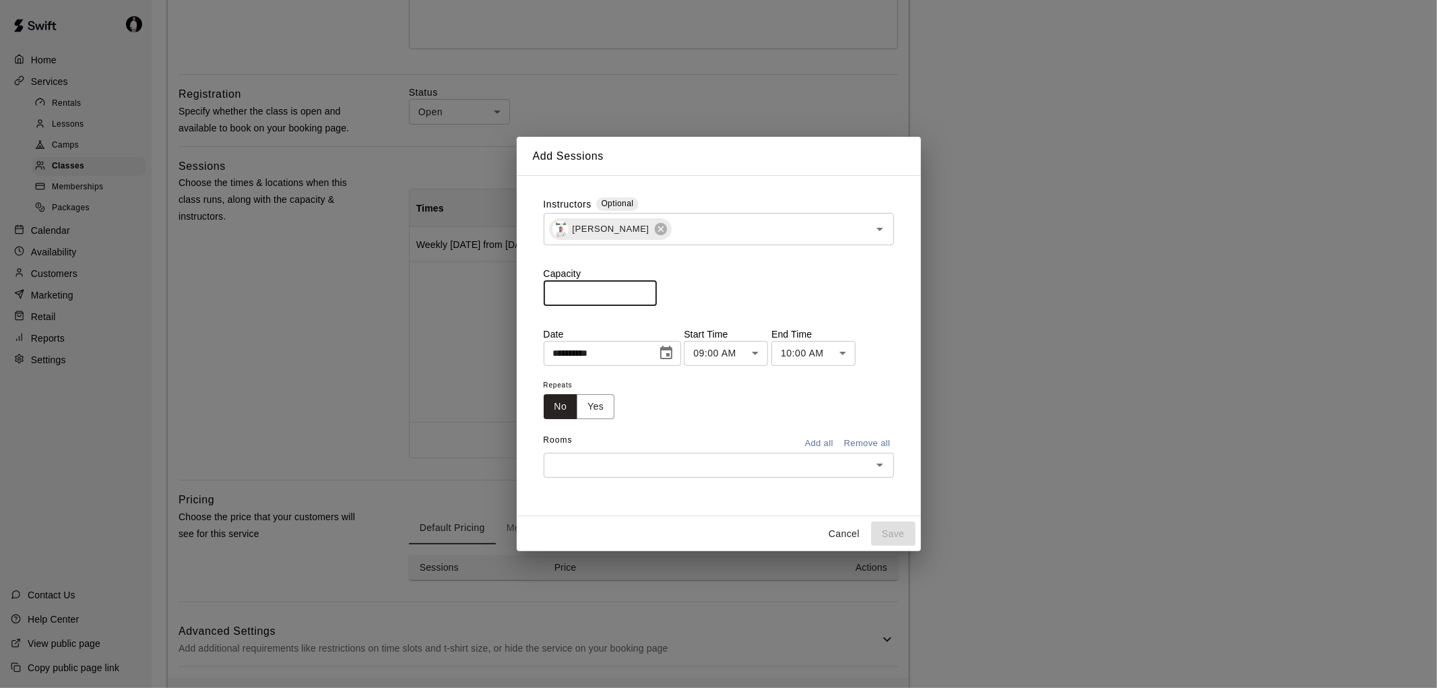
drag, startPoint x: 624, startPoint y: 294, endPoint x: 532, endPoint y: 298, distance: 91.7
click at [533, 298] on div "**********" at bounding box center [719, 346] width 372 height 318
type input "**"
click at [674, 342] on button "Choose date, selected date is Aug 21, 2025" at bounding box center [666, 353] width 27 height 27
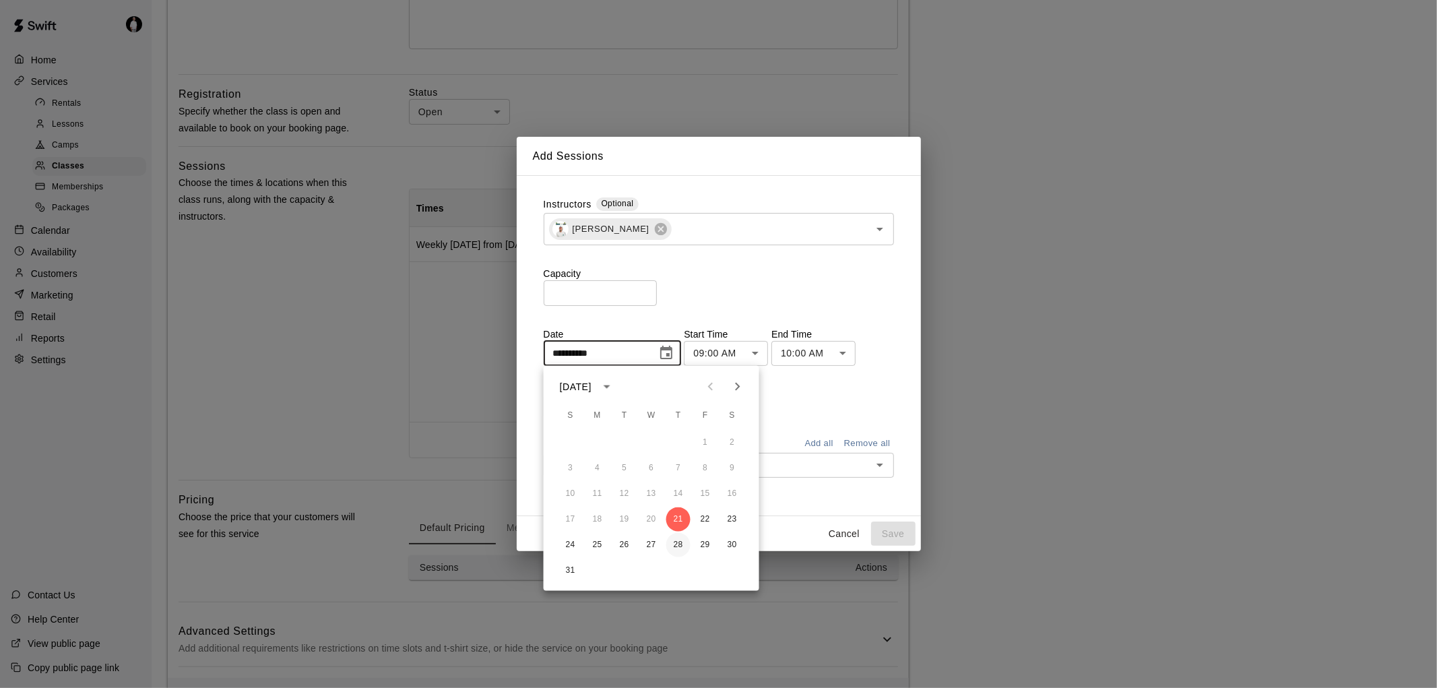
click at [679, 542] on button "28" at bounding box center [678, 545] width 24 height 24
type input "**********"
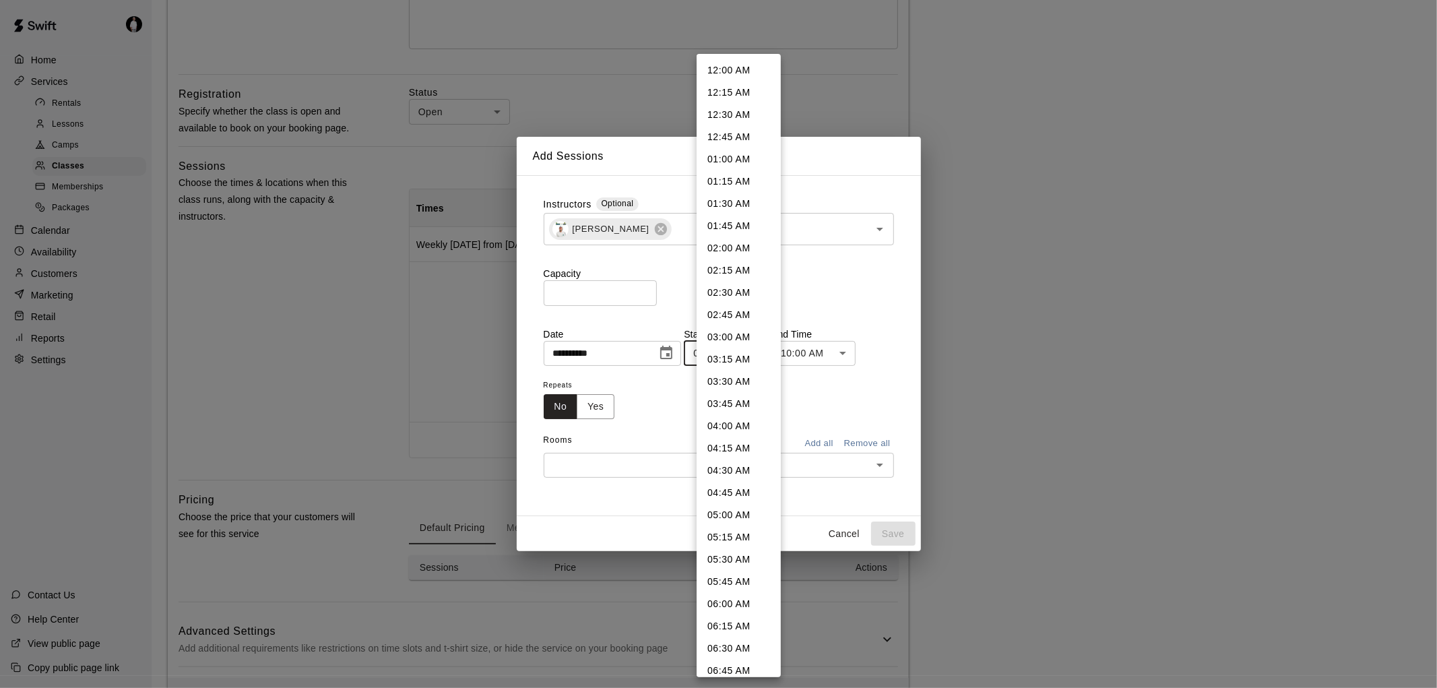
click at [767, 352] on body "**********" at bounding box center [718, 468] width 1437 height 1685
click at [733, 459] on li "04:00 PM" at bounding box center [739, 465] width 84 height 22
type input "********"
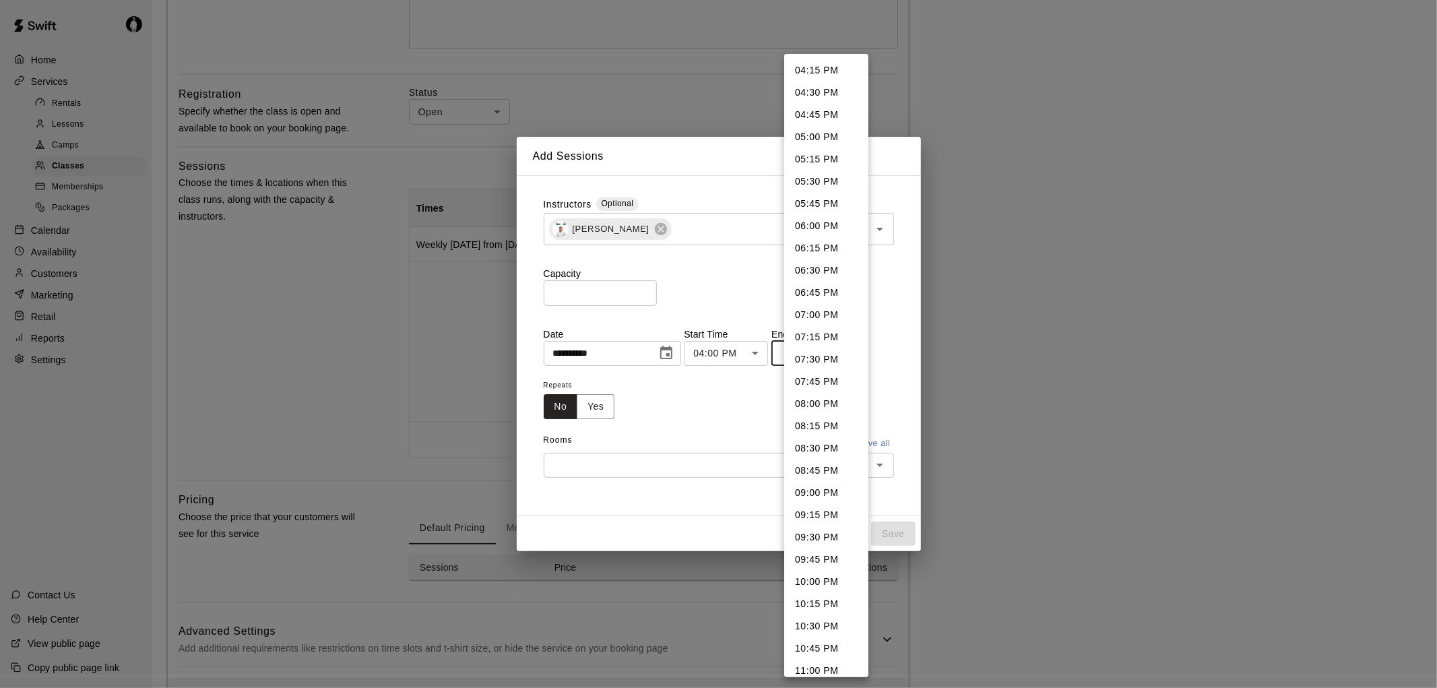
click at [852, 354] on body "**********" at bounding box center [718, 468] width 1437 height 1685
click at [834, 175] on li "05:30 PM" at bounding box center [826, 181] width 84 height 22
type input "********"
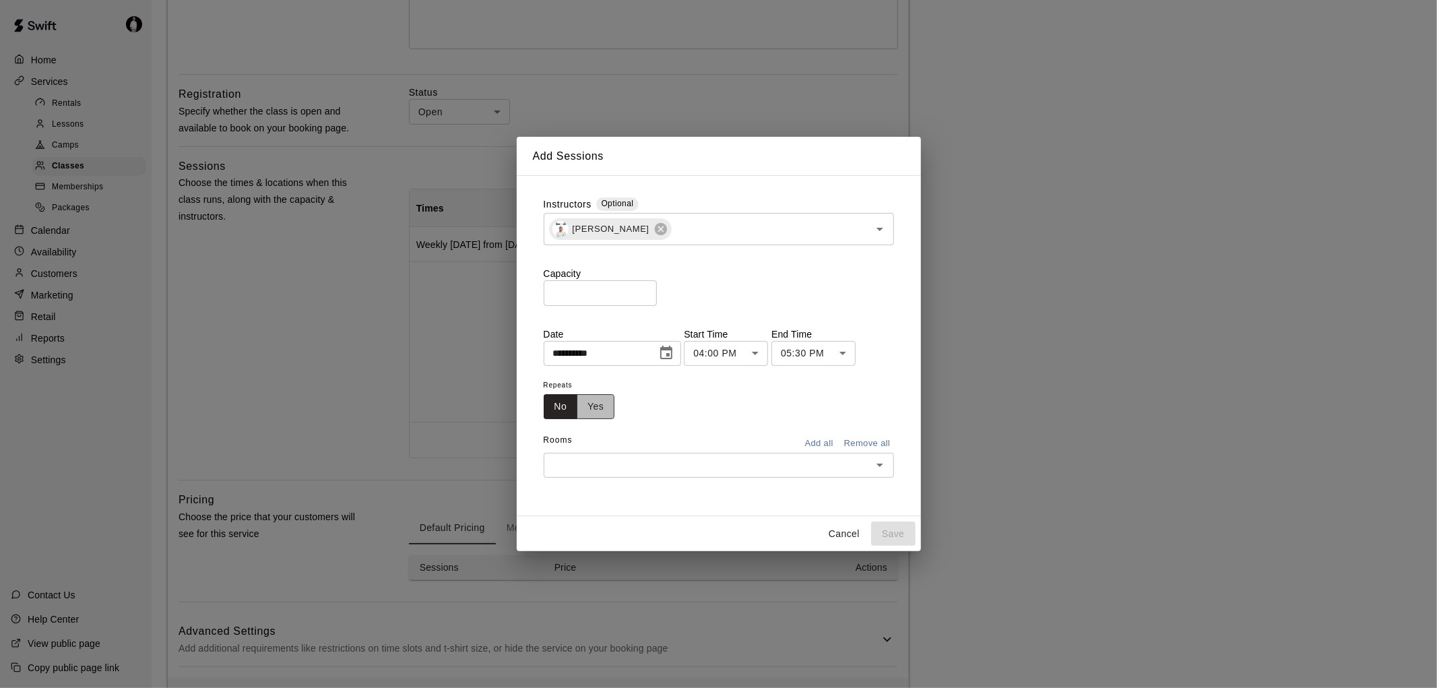
click at [600, 406] on button "Yes" at bounding box center [596, 406] width 38 height 25
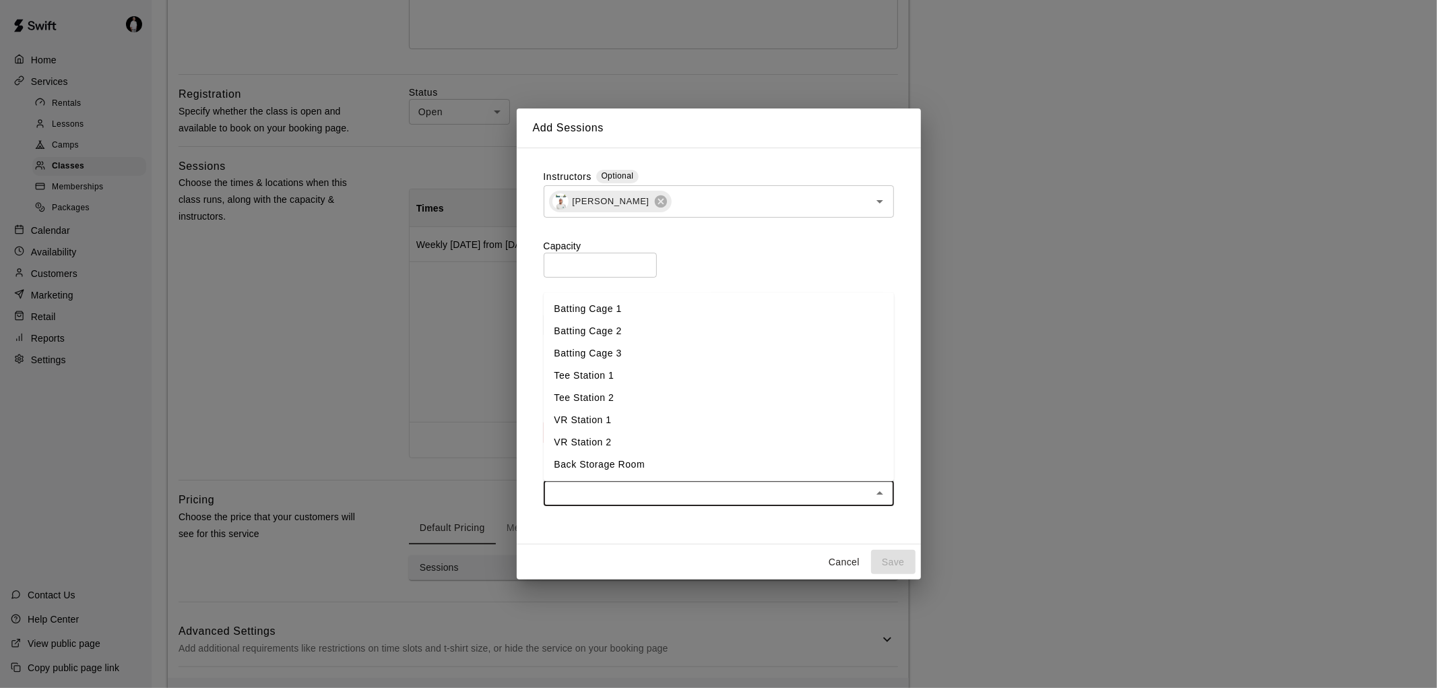
click at [679, 489] on input "text" at bounding box center [708, 492] width 320 height 17
click at [668, 309] on li "Batting Cage 1" at bounding box center [719, 309] width 350 height 22
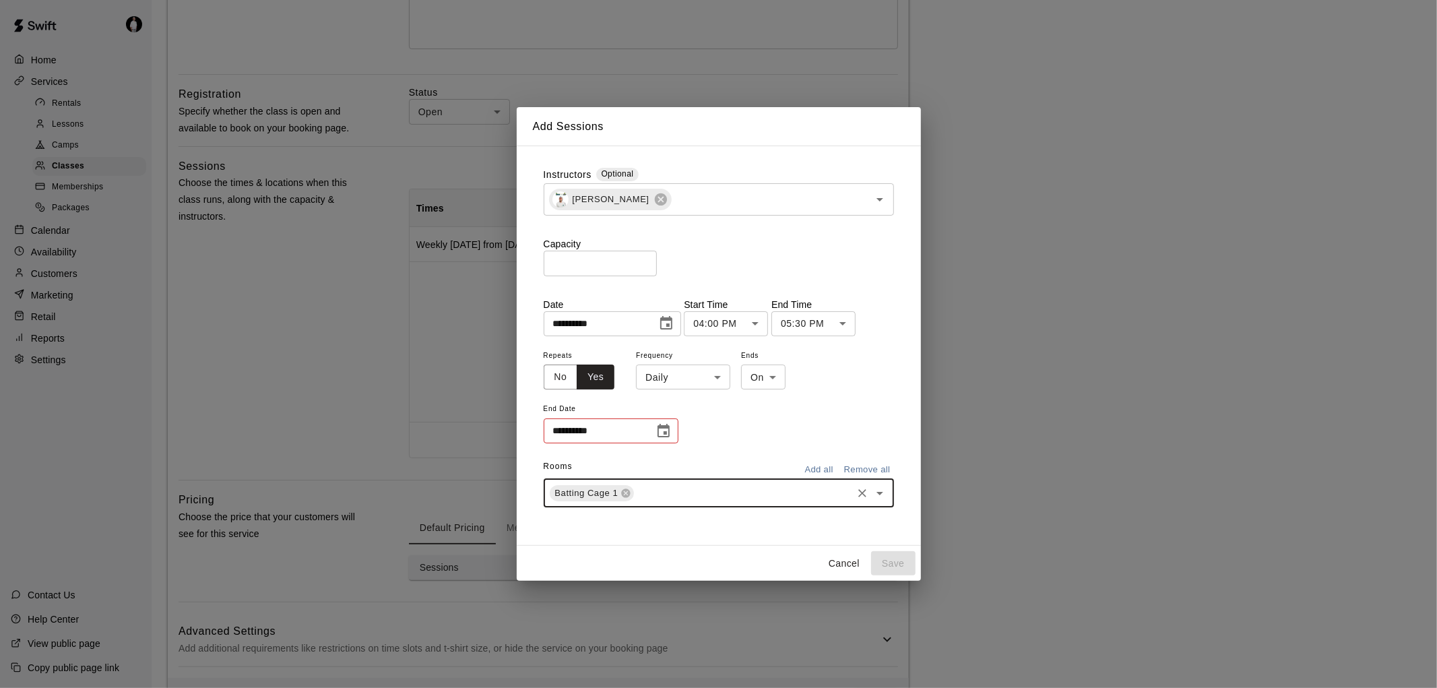
click at [691, 494] on input "text" at bounding box center [743, 492] width 214 height 17
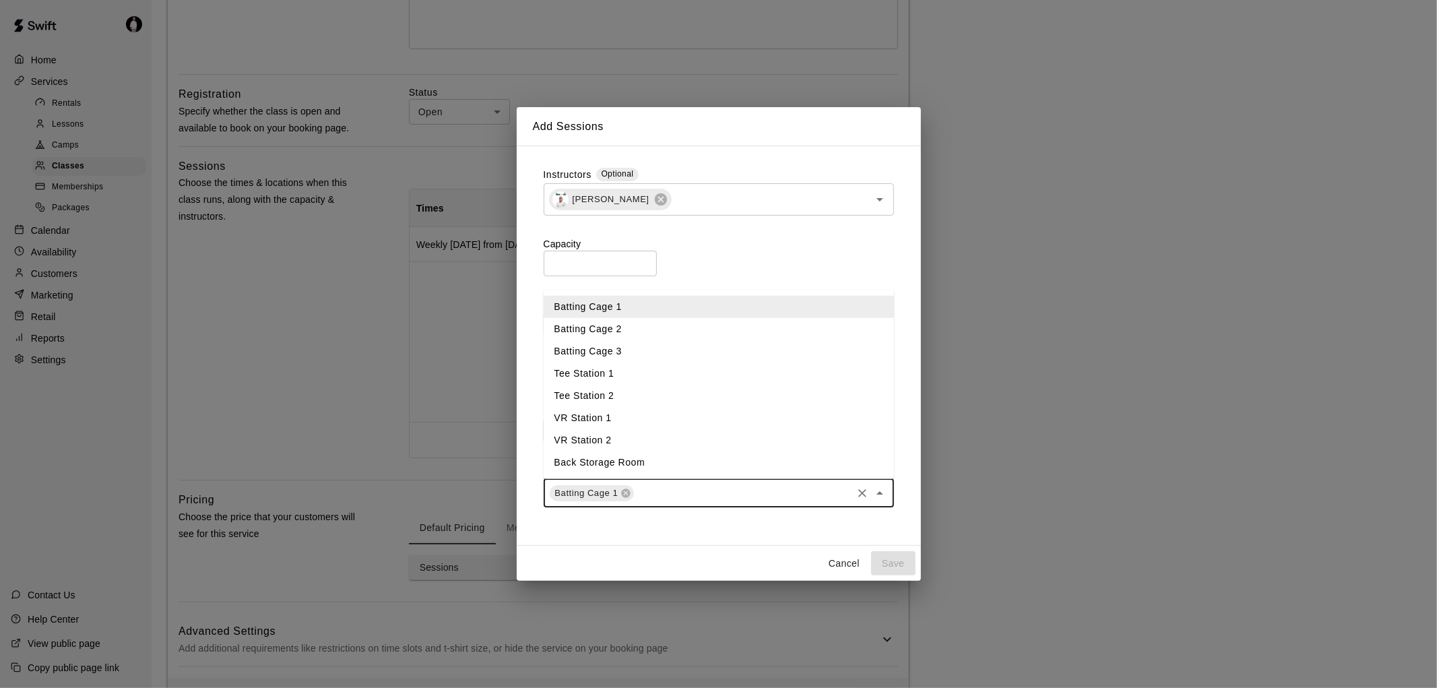
click at [669, 331] on li "Batting Cage 2" at bounding box center [719, 329] width 350 height 22
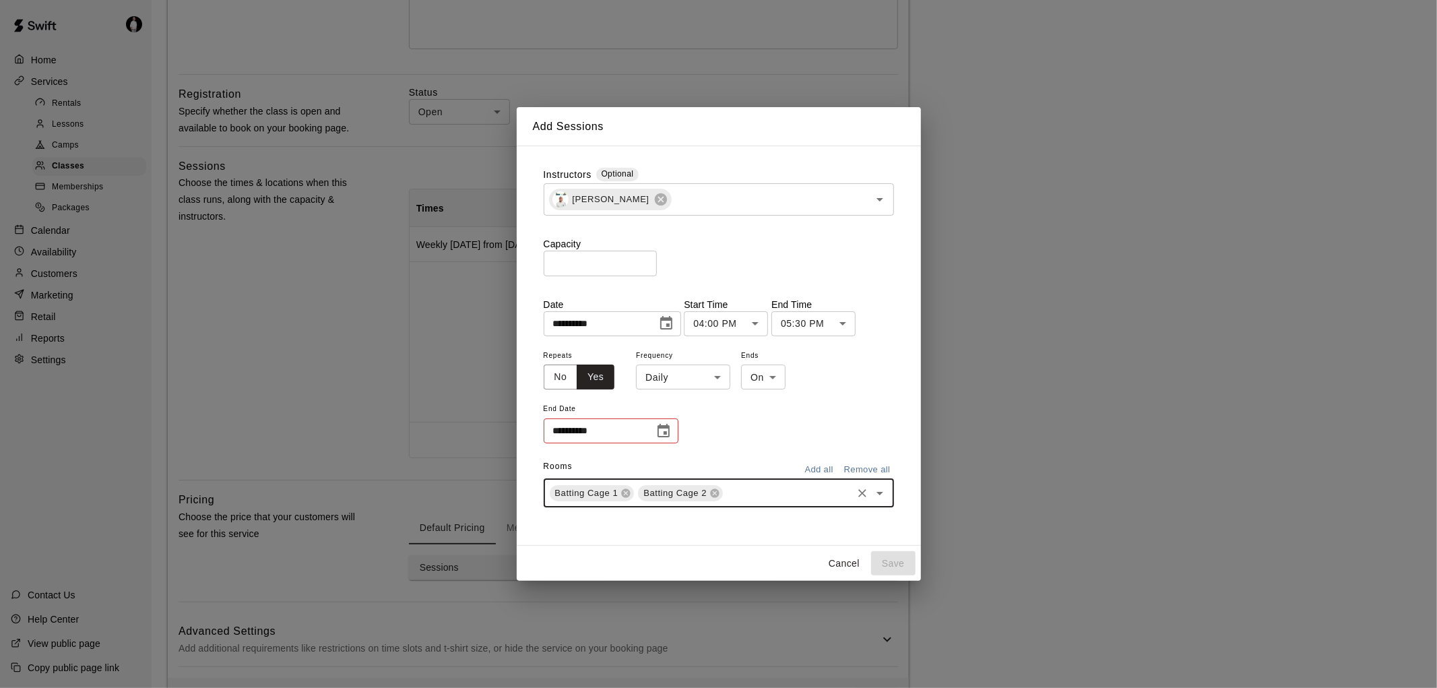
click at [665, 428] on icon "Choose date" at bounding box center [664, 431] width 16 height 16
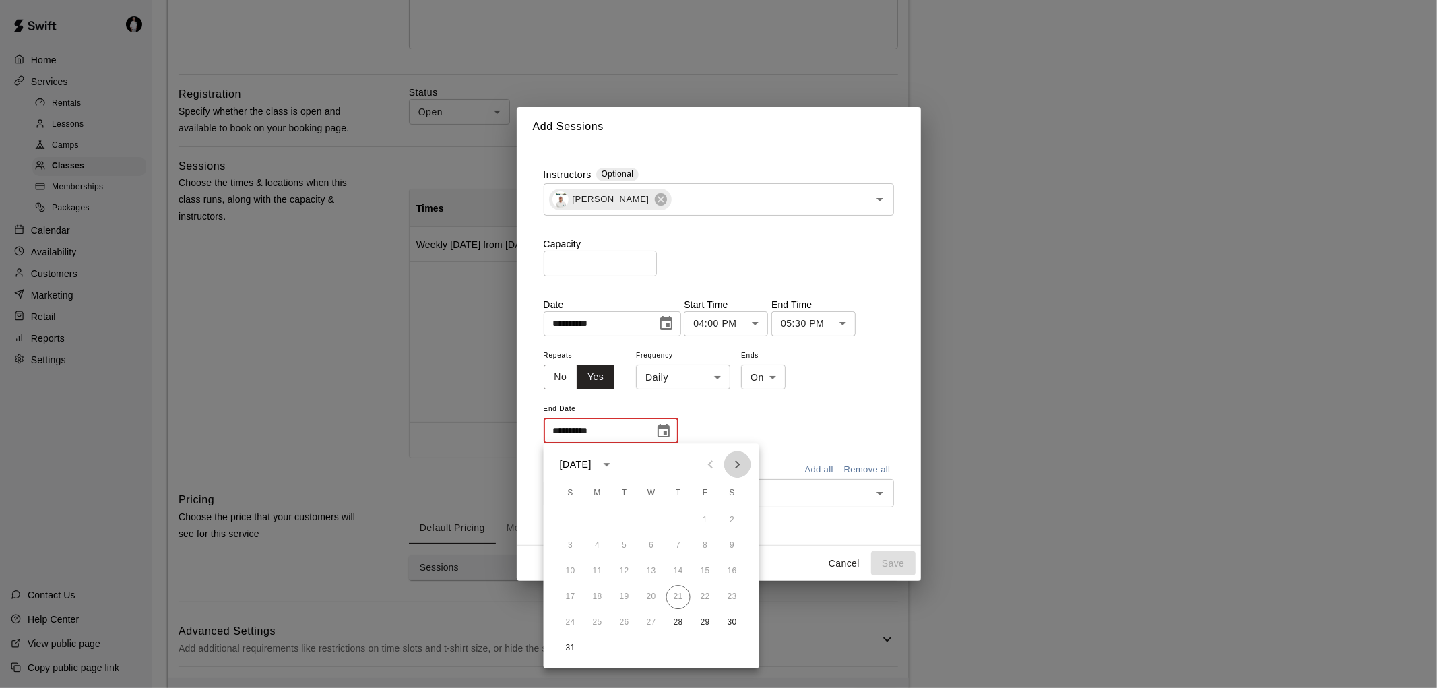
click at [736, 463] on icon "Next month" at bounding box center [738, 464] width 16 height 16
click at [650, 617] on button "31" at bounding box center [651, 622] width 24 height 24
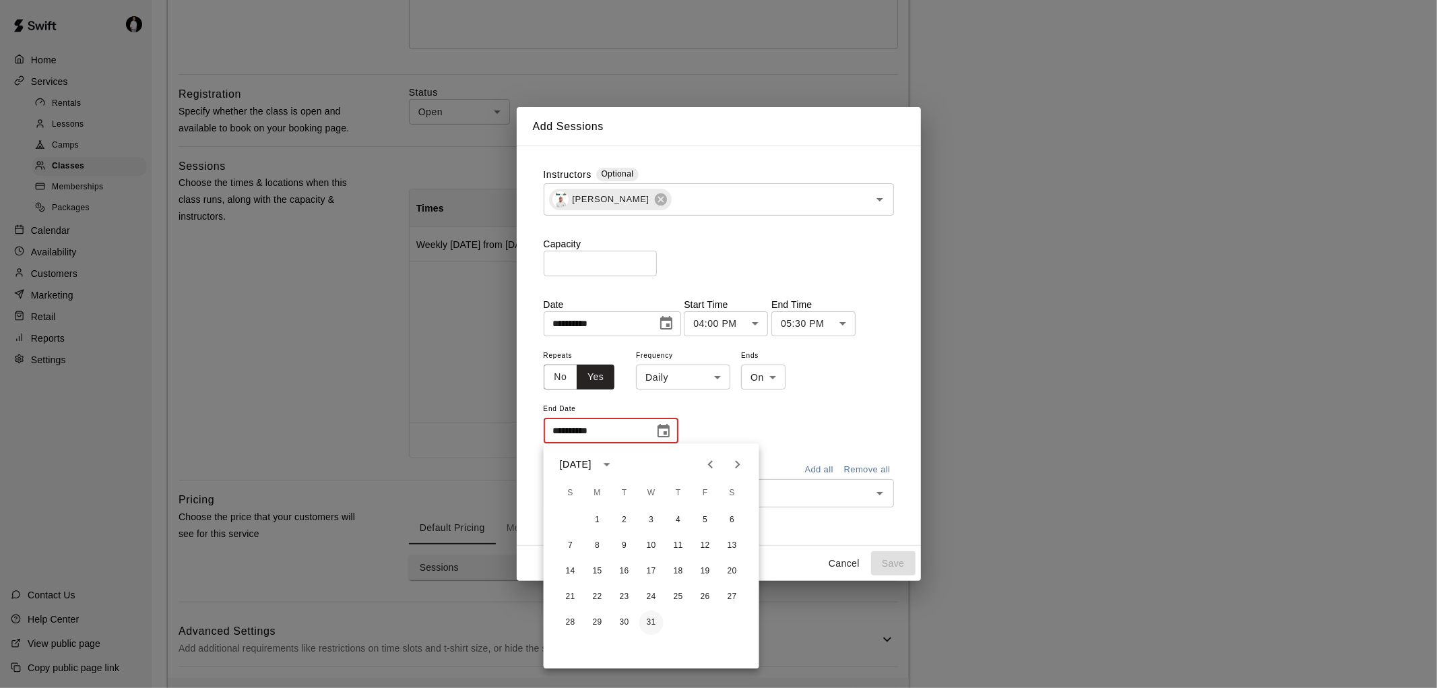
type input "**********"
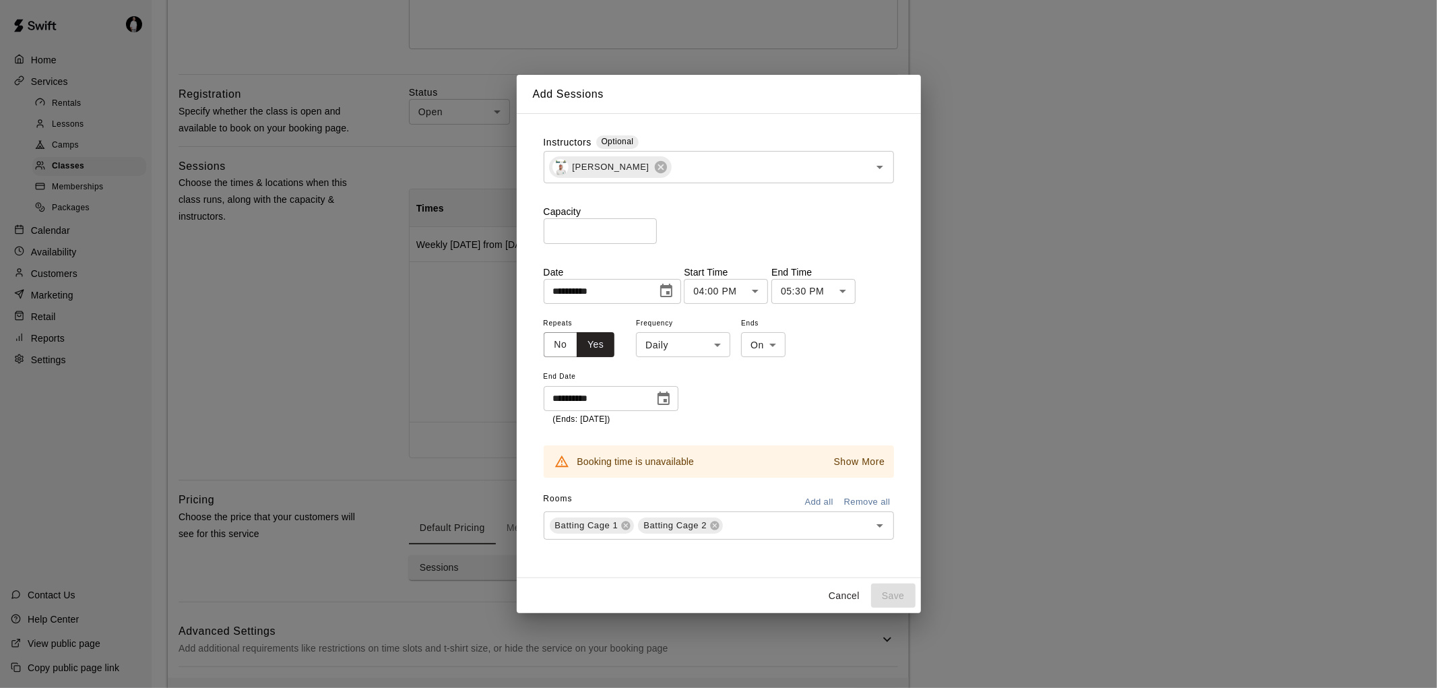
click at [850, 460] on p "Show More" at bounding box center [859, 462] width 51 height 14
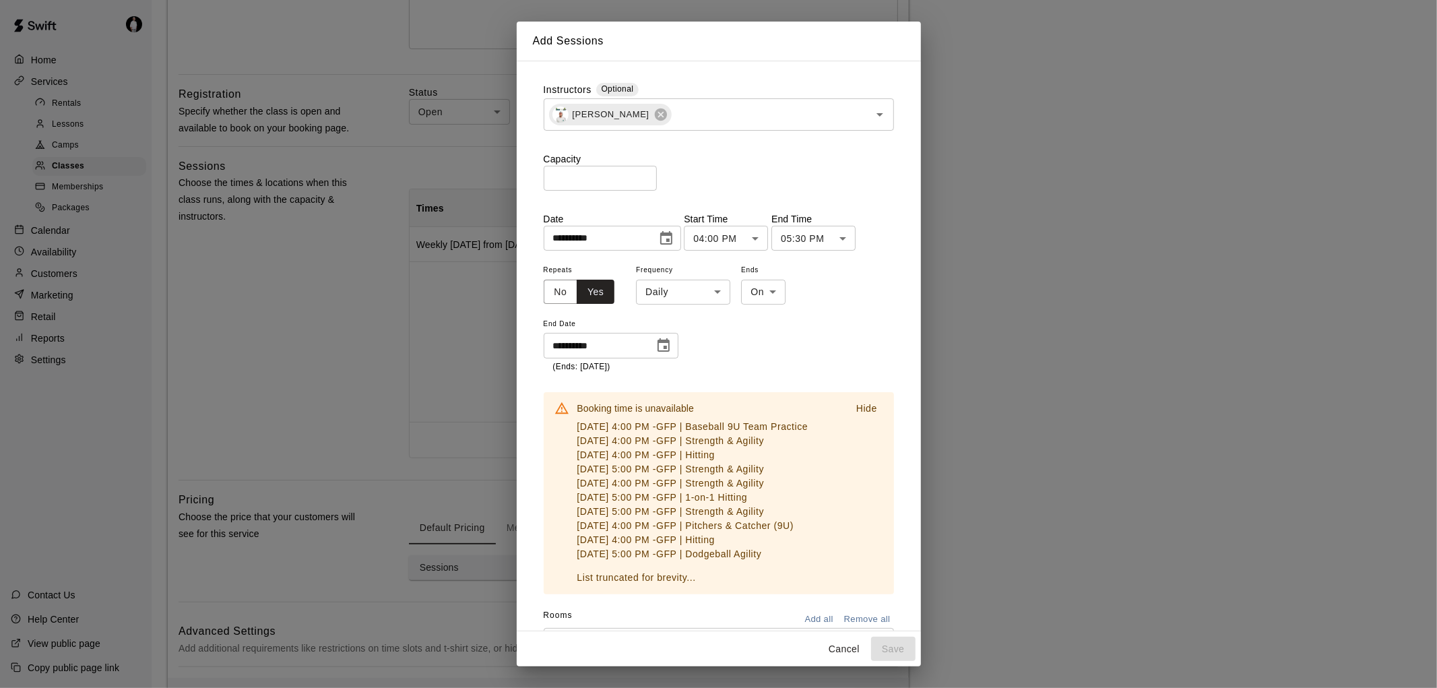
click at [721, 286] on body "**********" at bounding box center [718, 468] width 1437 height 1685
click at [662, 340] on li "Weekly [DATE]" at bounding box center [684, 343] width 168 height 22
type input "******"
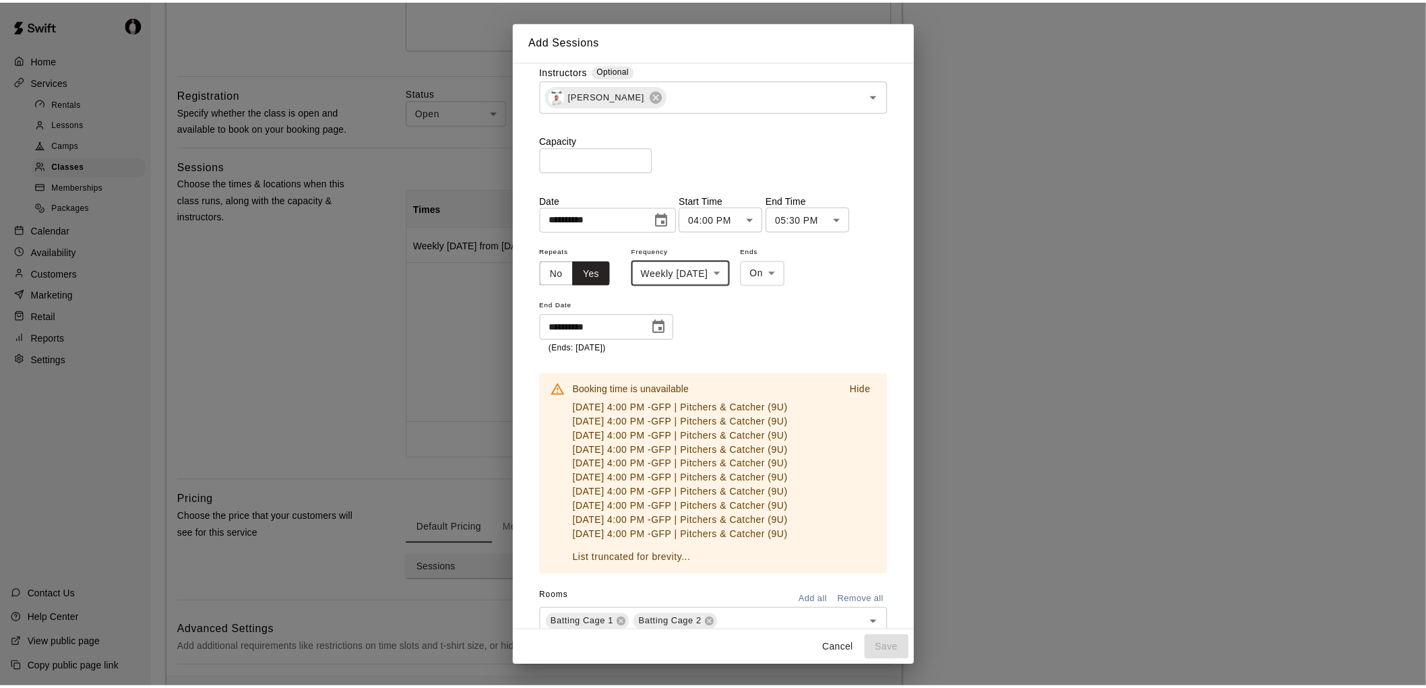
scroll to position [0, 0]
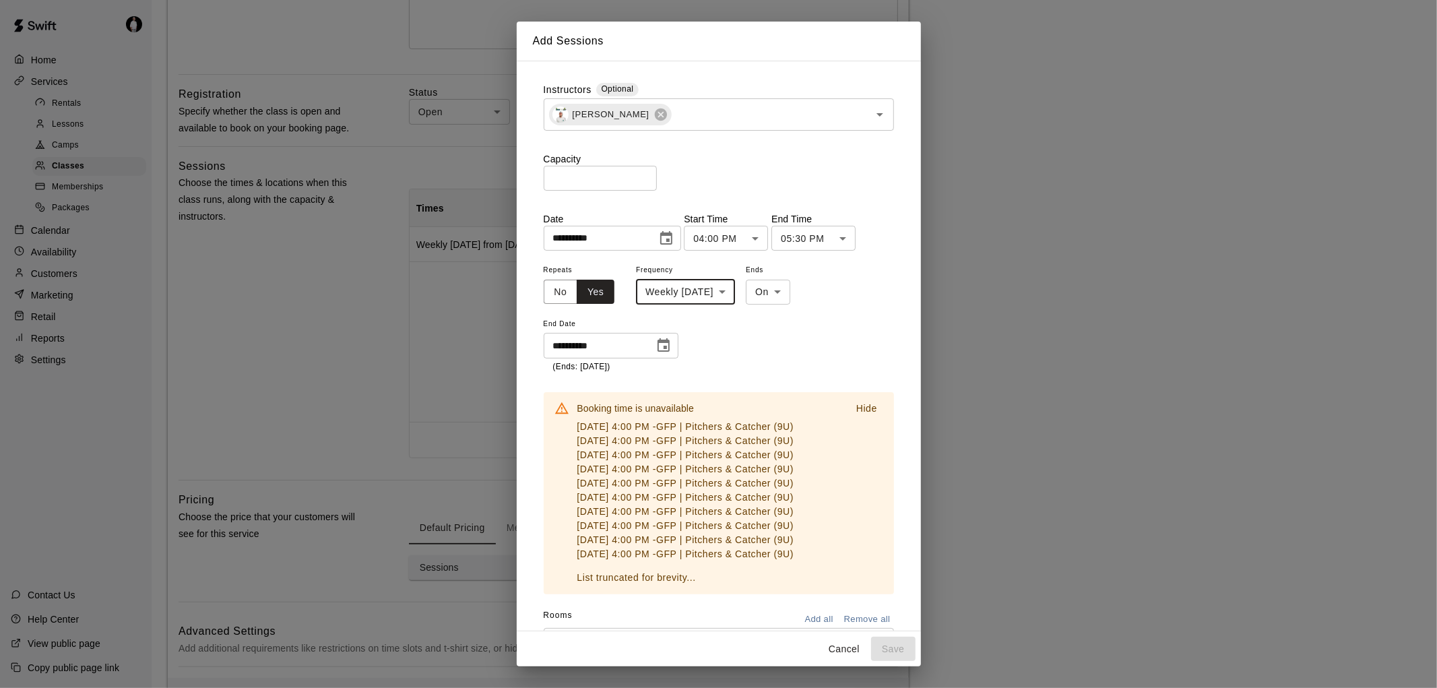
click at [750, 287] on body "**********" at bounding box center [718, 468] width 1437 height 1685
click at [564, 287] on div at bounding box center [718, 344] width 1437 height 688
click at [558, 292] on button "No" at bounding box center [561, 292] width 34 height 25
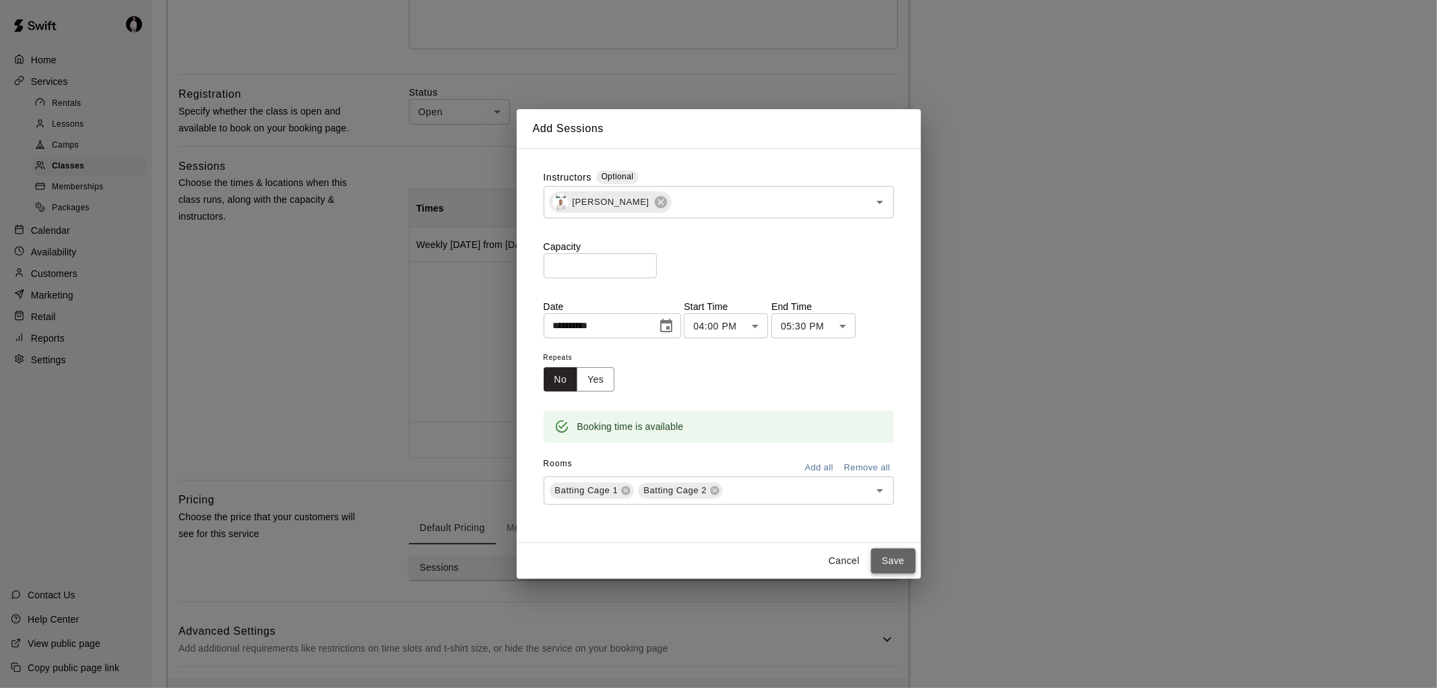
click at [895, 559] on button "Save" at bounding box center [893, 560] width 44 height 25
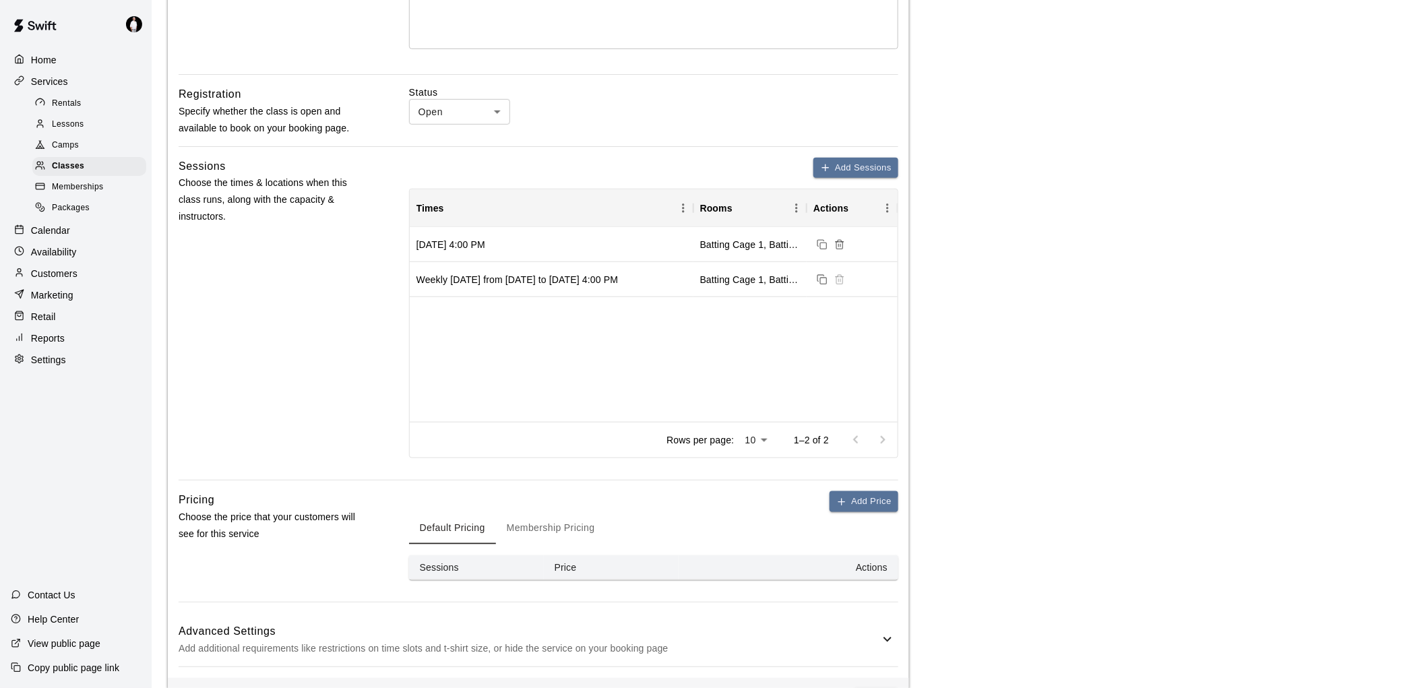
click at [581, 529] on button "Membership Pricing" at bounding box center [551, 528] width 110 height 32
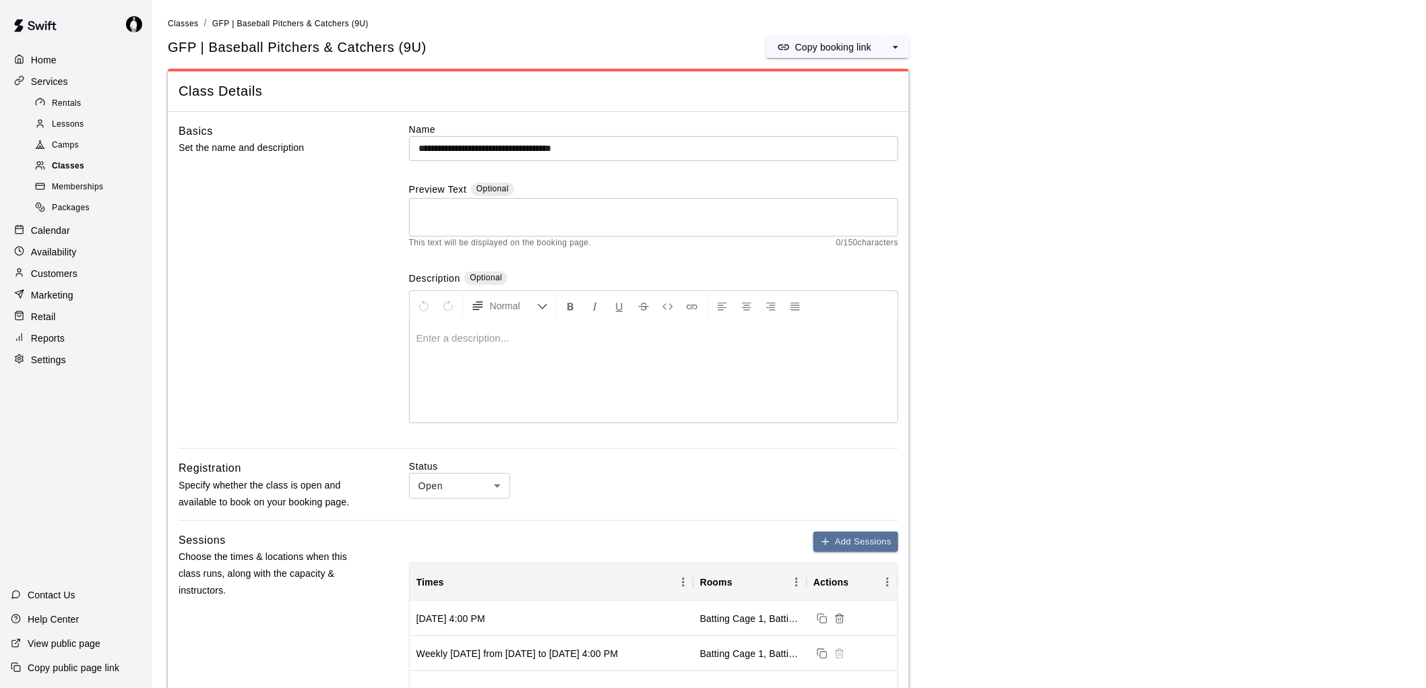
click at [67, 171] on span "Classes" at bounding box center [68, 166] width 32 height 13
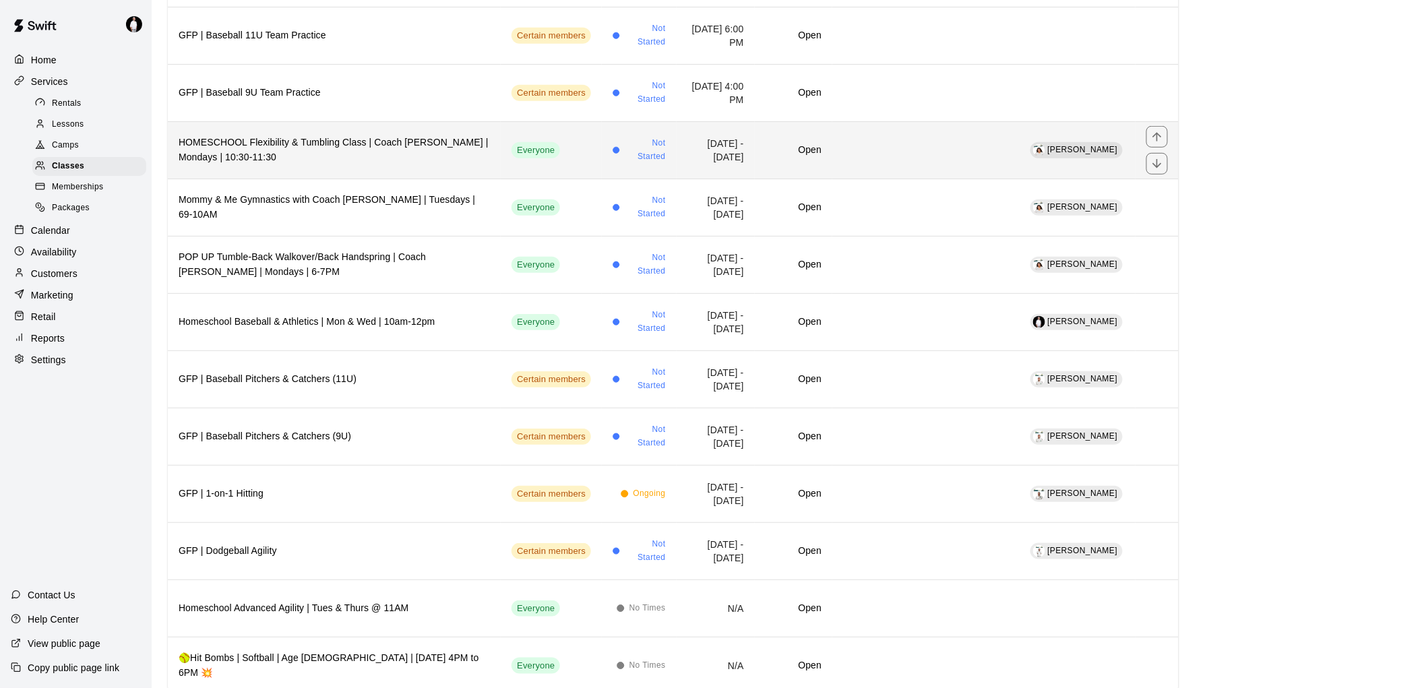
scroll to position [299, 0]
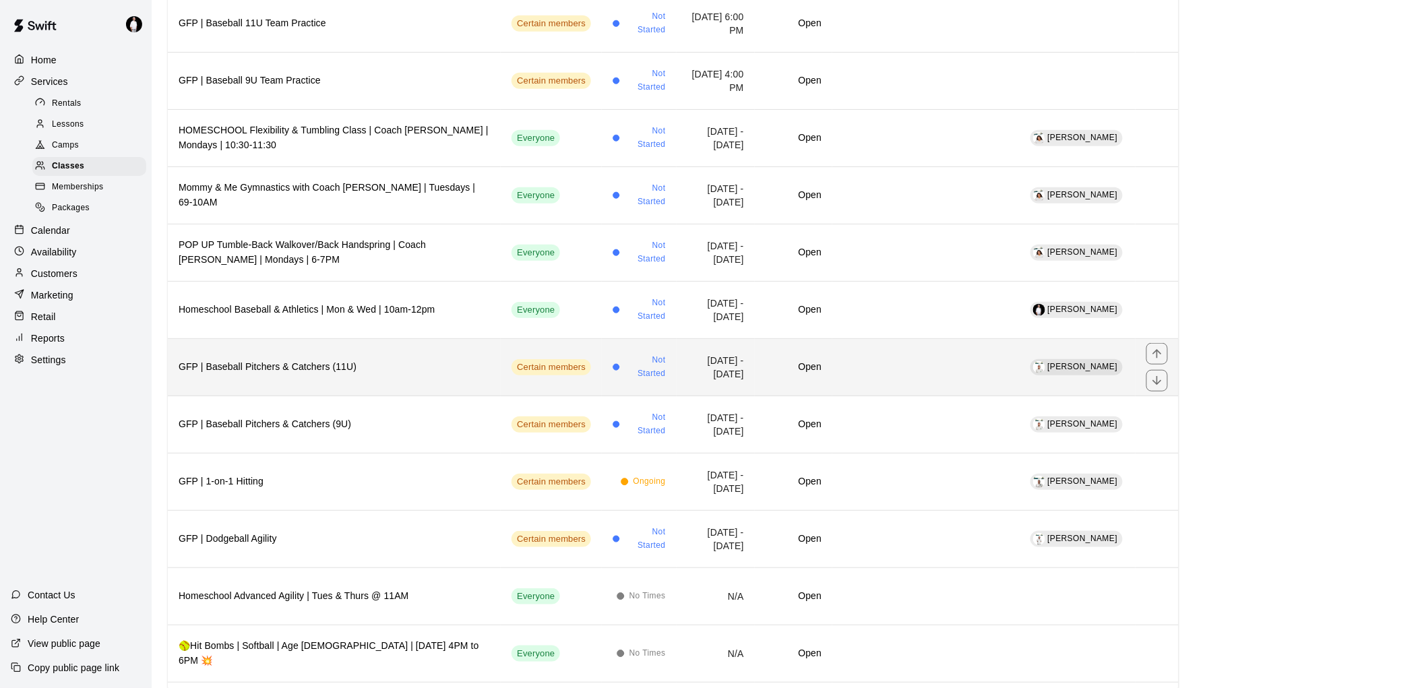
click at [405, 374] on h6 "GFP | Baseball Pitchers & Catchers (11U)" at bounding box center [334, 367] width 311 height 15
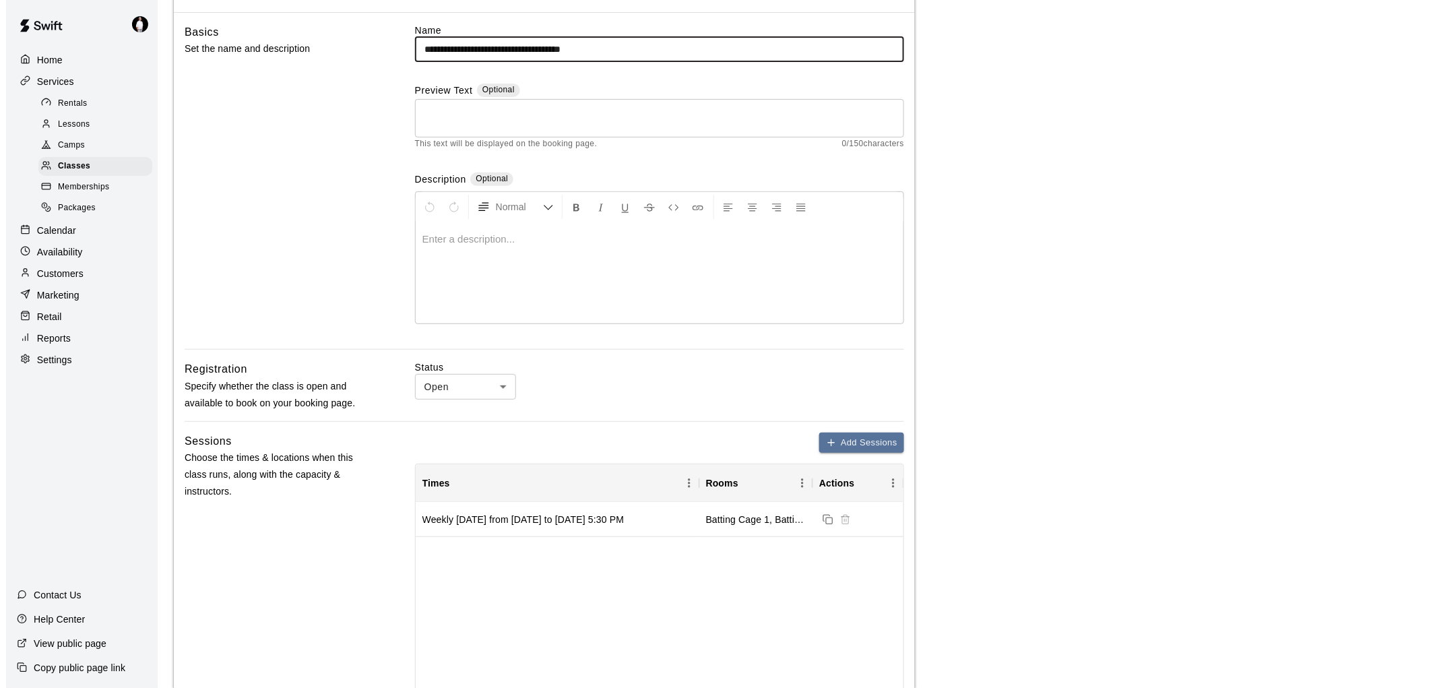
scroll to position [449, 0]
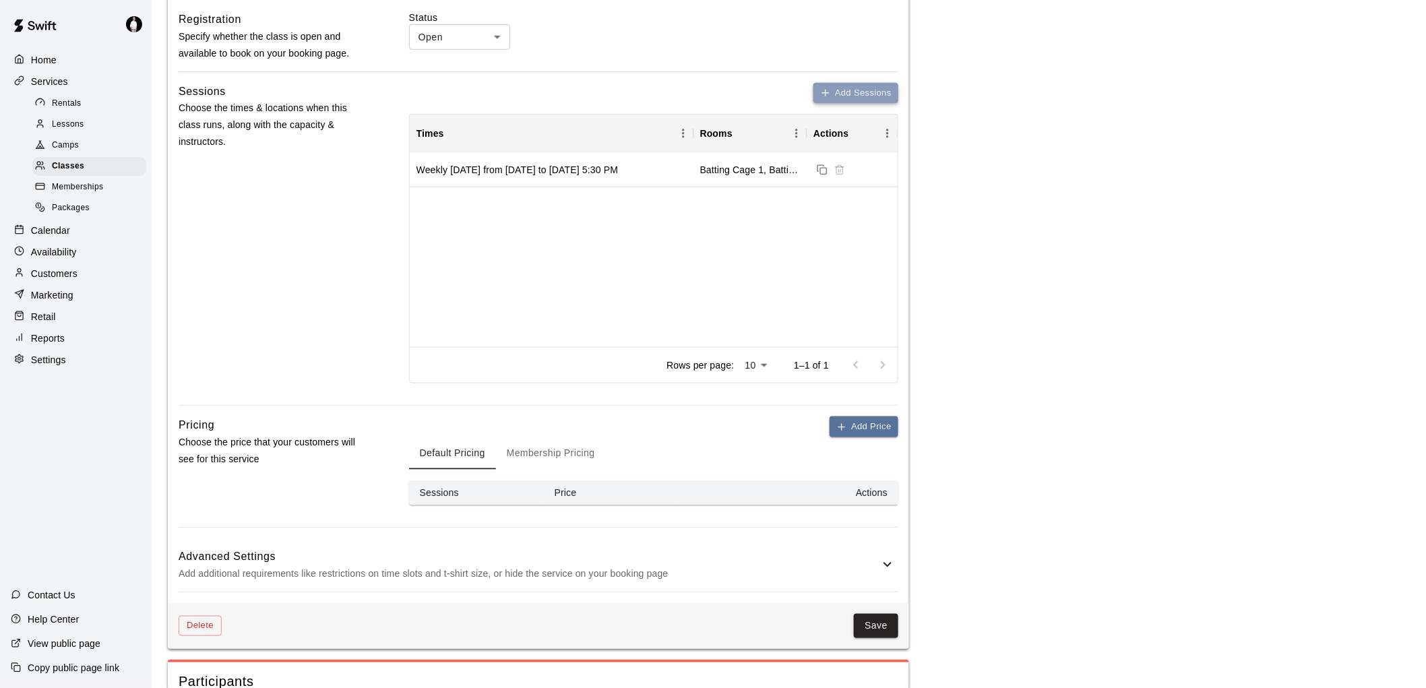
click at [846, 89] on button "Add Sessions" at bounding box center [855, 93] width 85 height 21
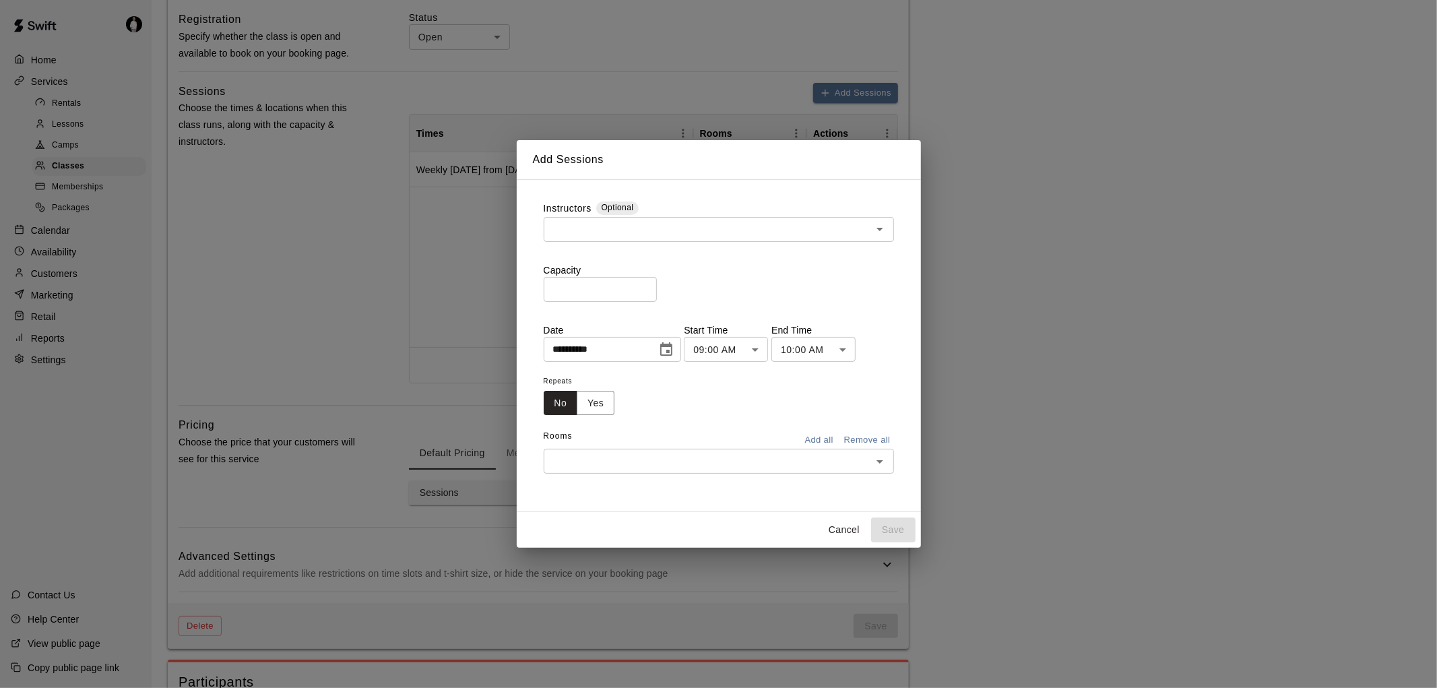
click at [757, 217] on div "​" at bounding box center [719, 229] width 350 height 25
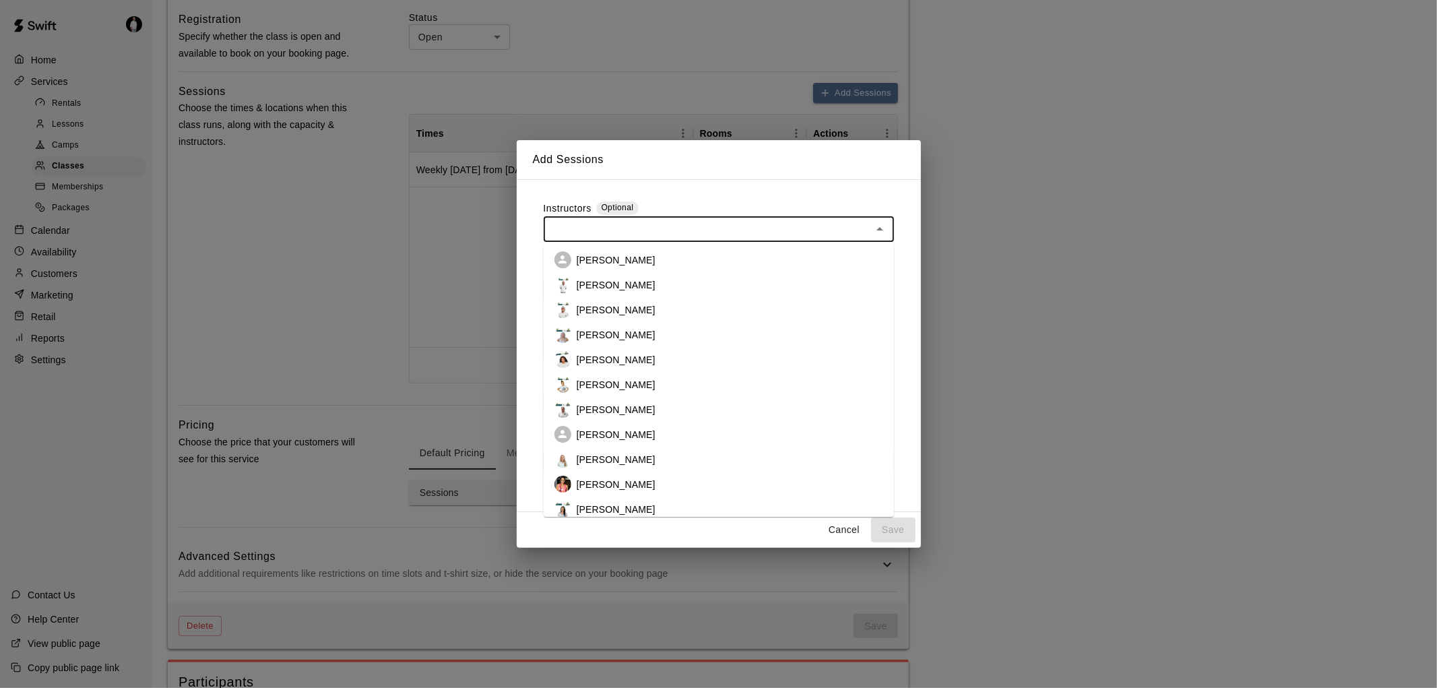
click at [669, 305] on li "[PERSON_NAME]" at bounding box center [719, 309] width 350 height 25
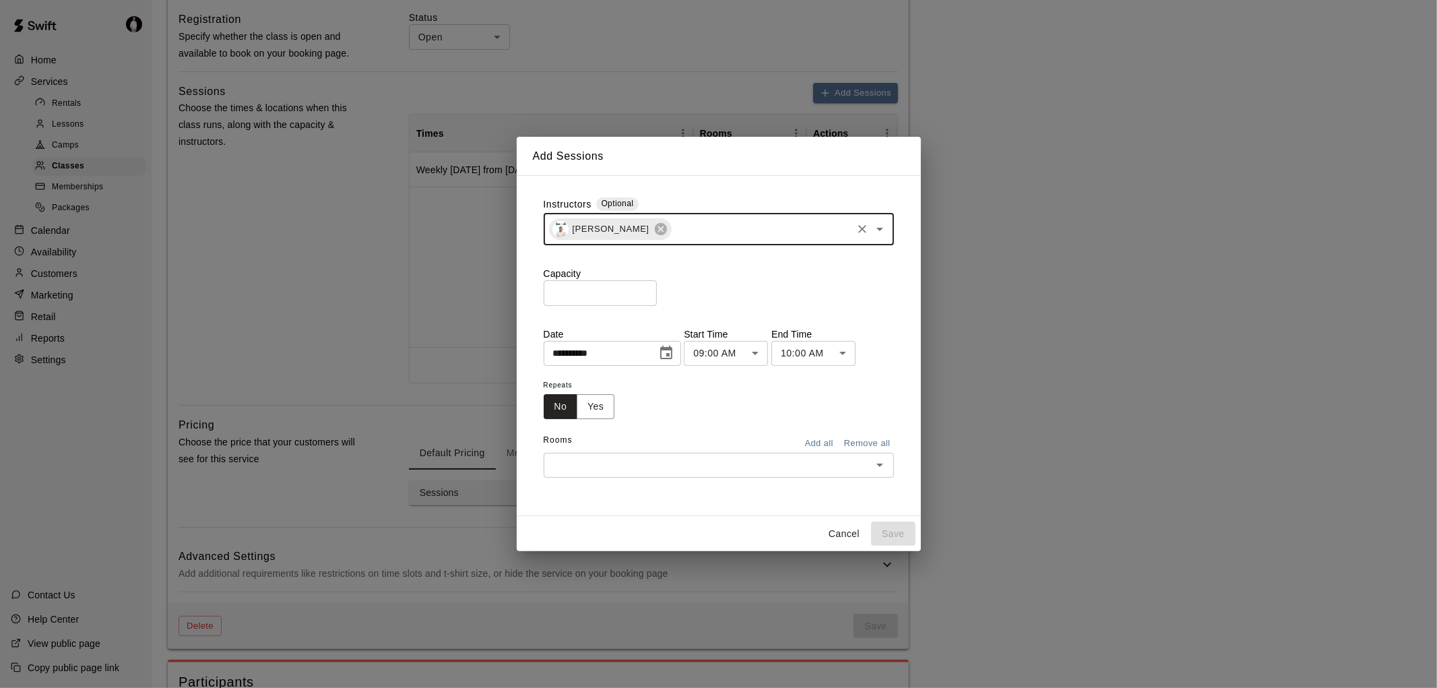
click at [624, 290] on input "*" at bounding box center [600, 292] width 113 height 25
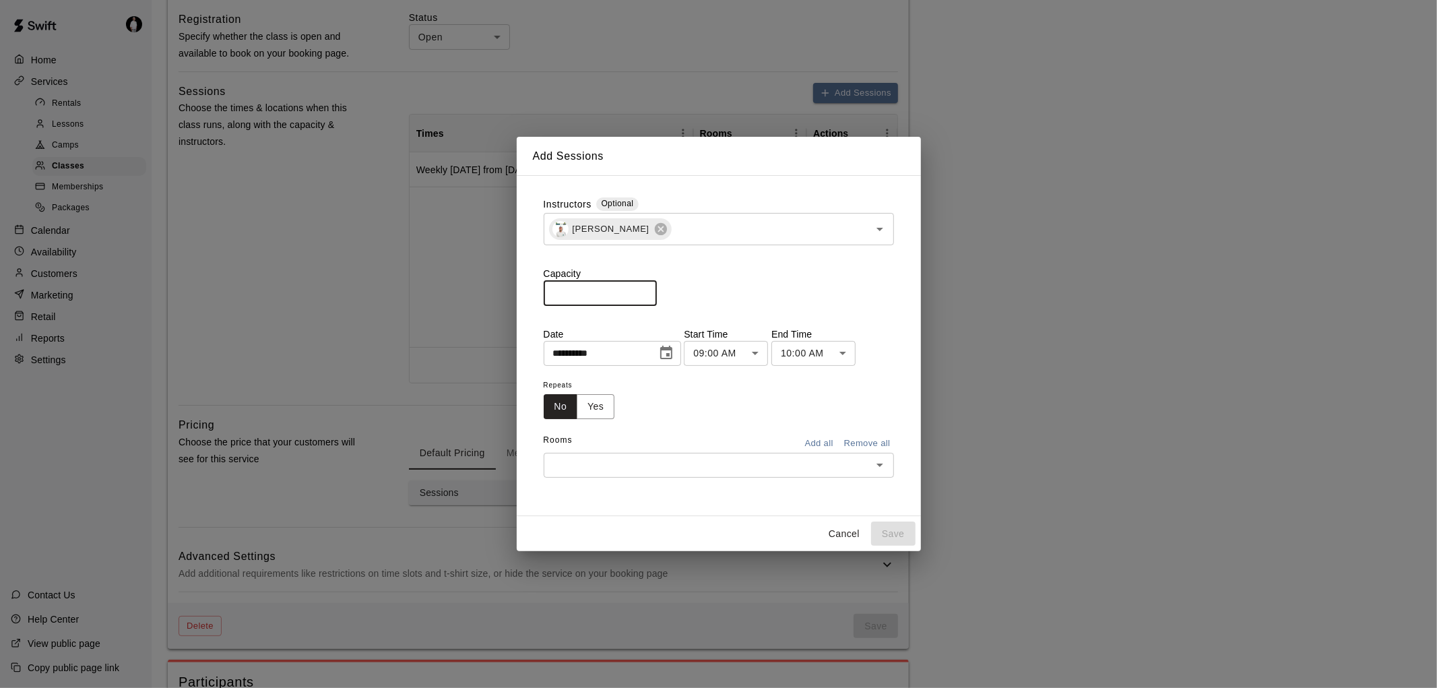
type input "**"
click at [672, 356] on icon "Choose date, selected date is Aug 21, 2025" at bounding box center [666, 352] width 12 height 13
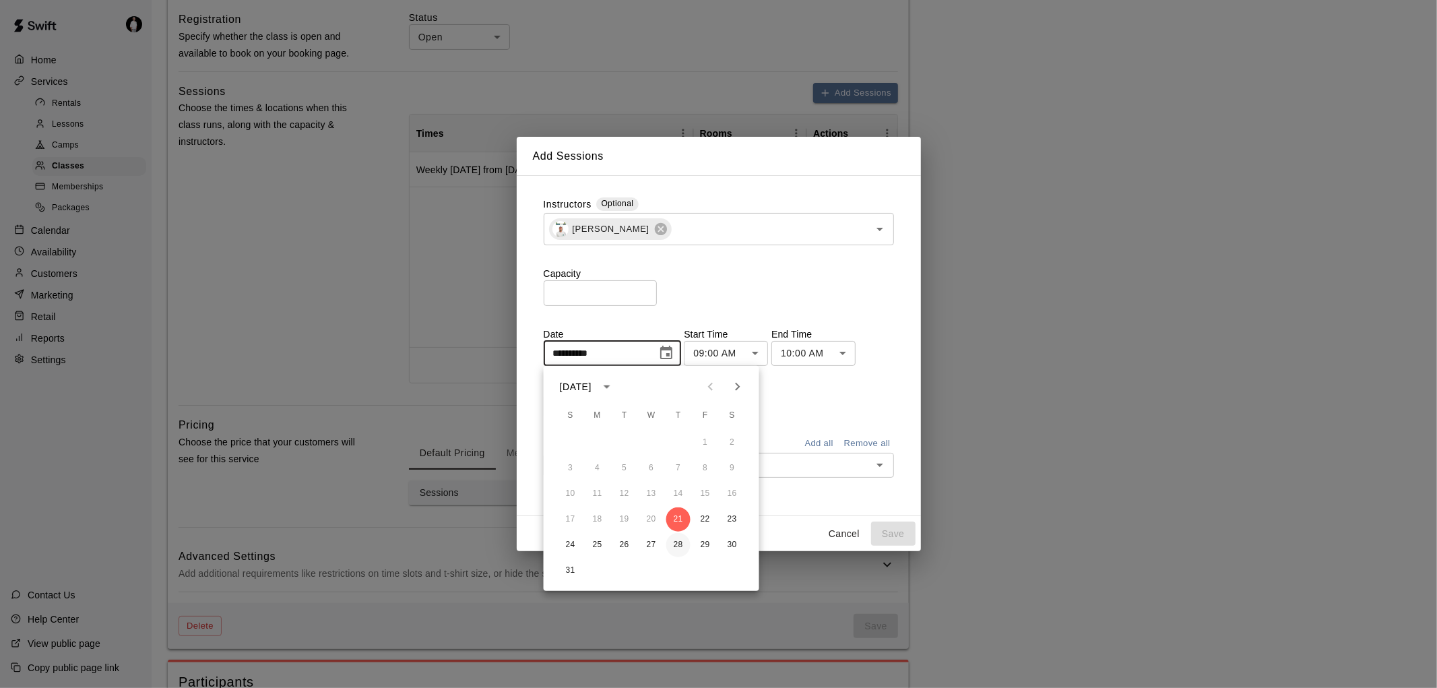
click at [675, 546] on button "28" at bounding box center [678, 545] width 24 height 24
type input "**********"
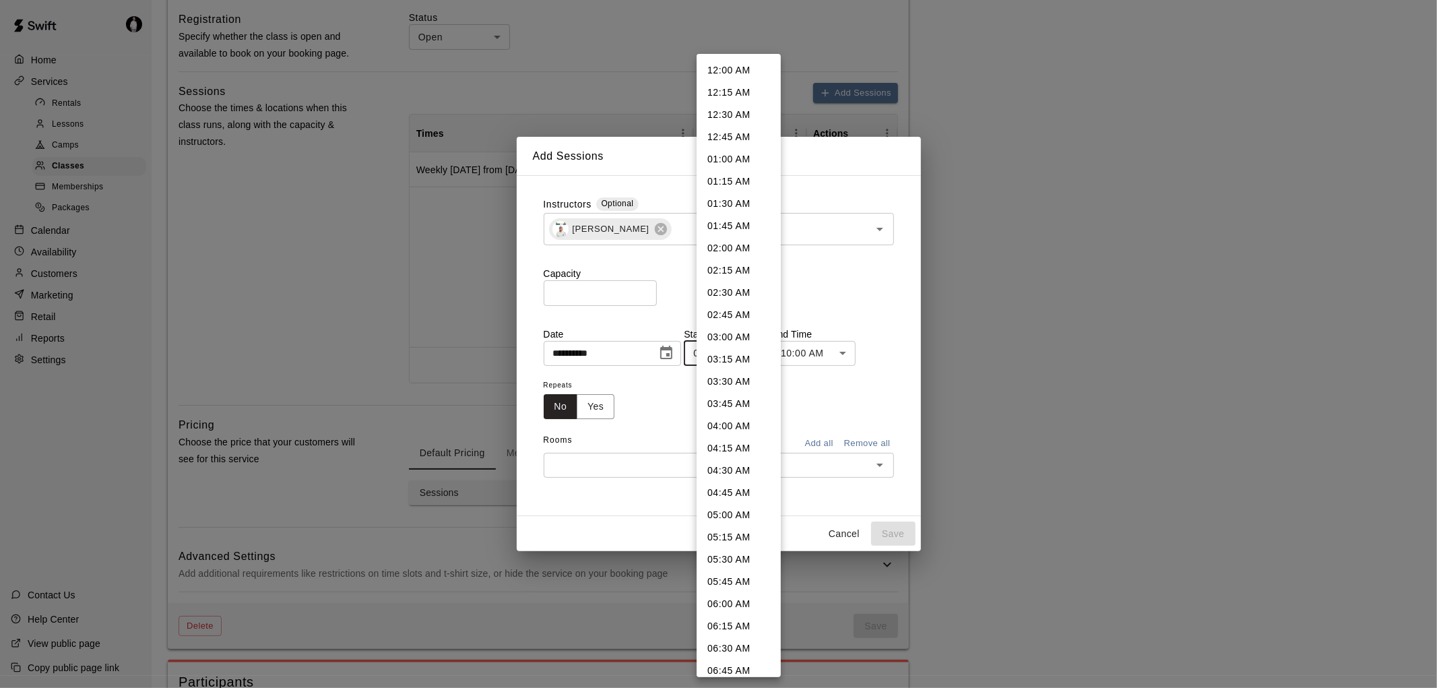
click at [768, 351] on body "**********" at bounding box center [718, 340] width 1437 height 1579
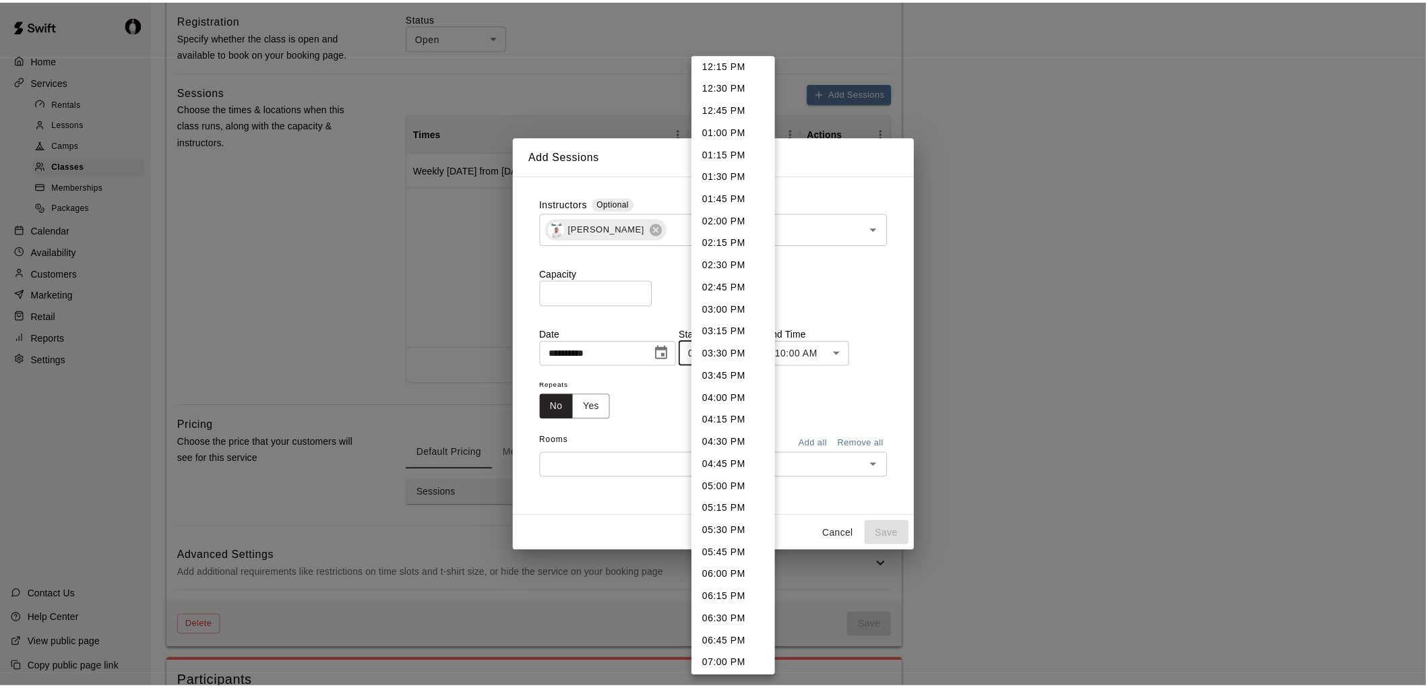
scroll to position [1112, 0]
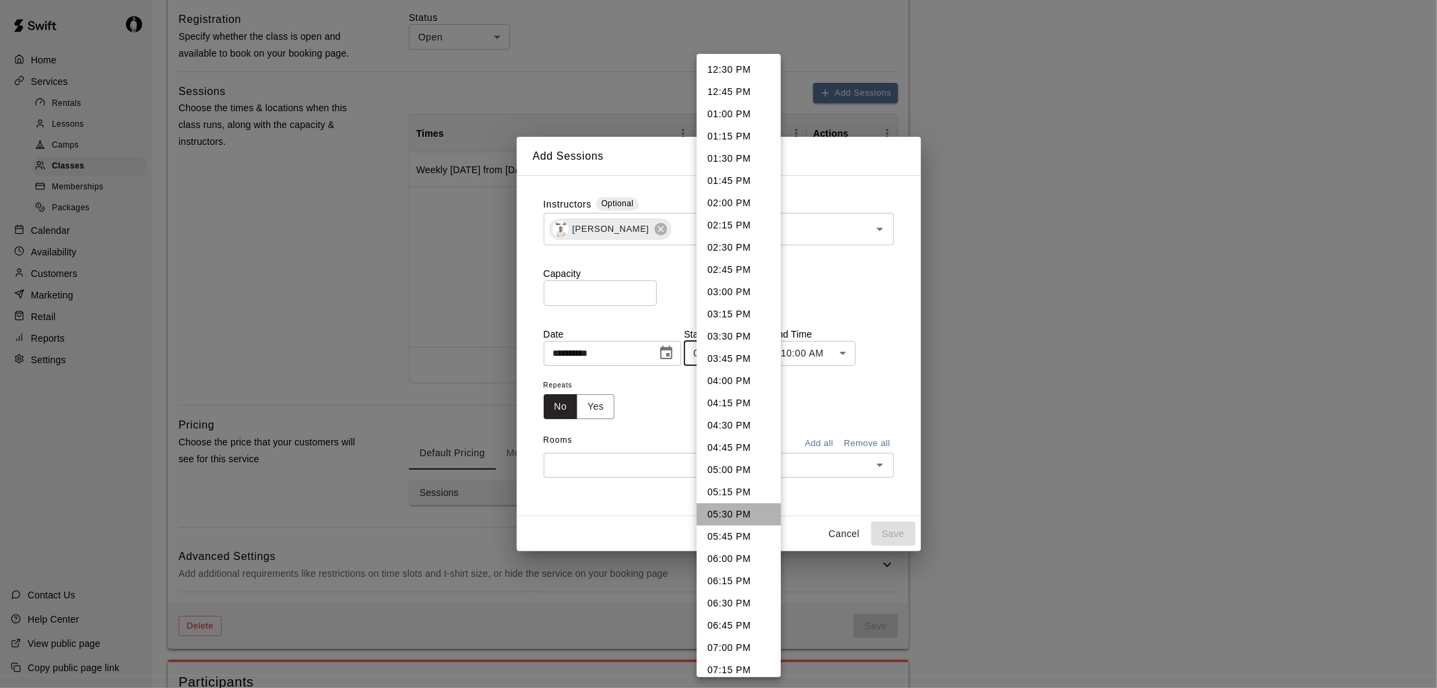
click at [756, 503] on li "05:30 PM" at bounding box center [739, 514] width 84 height 22
type input "********"
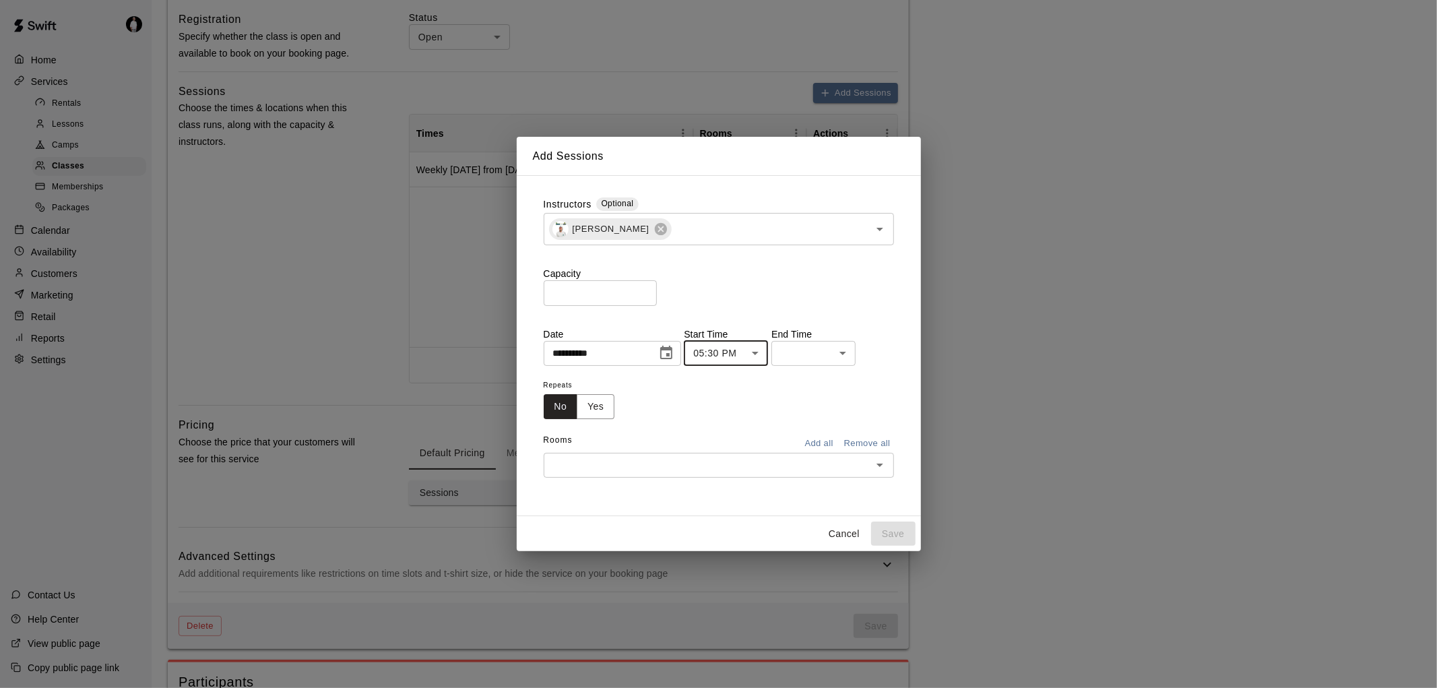
click at [858, 353] on body "**********" at bounding box center [718, 340] width 1437 height 1579
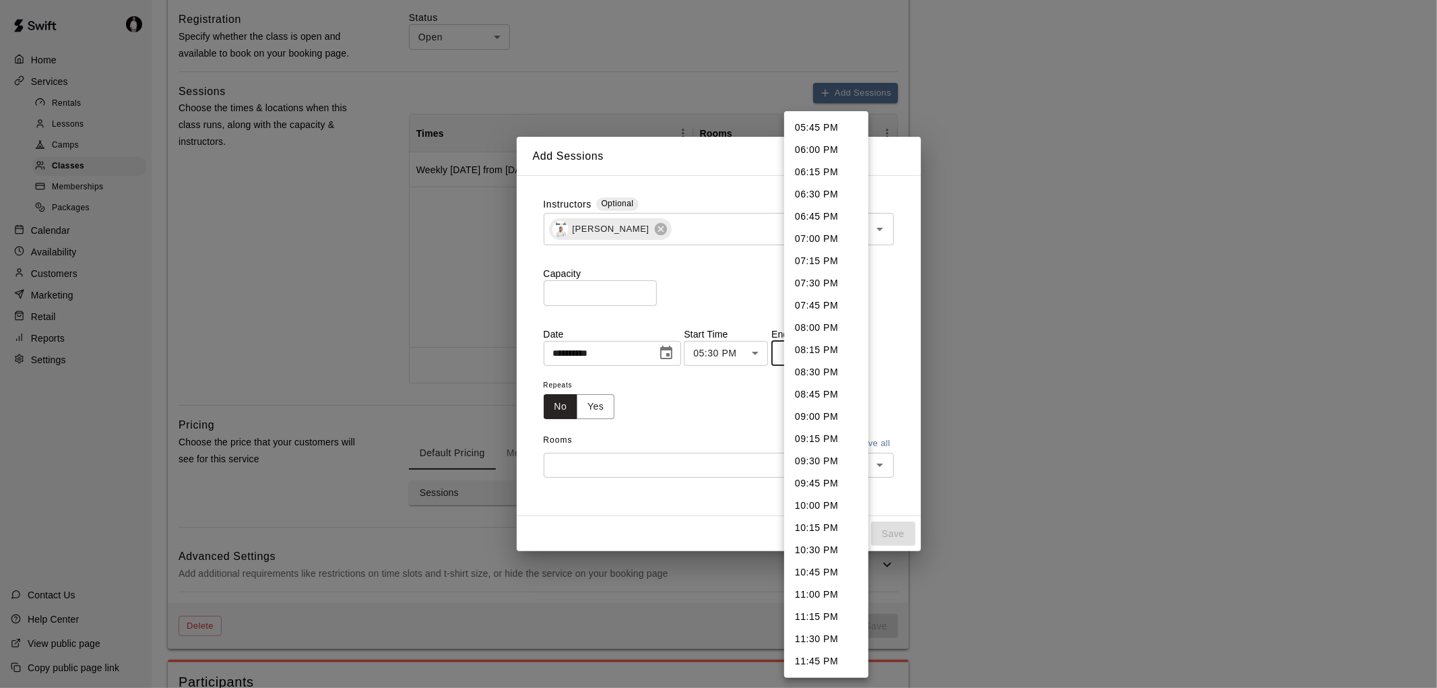
click at [844, 239] on li "07:00 PM" at bounding box center [826, 239] width 84 height 22
type input "********"
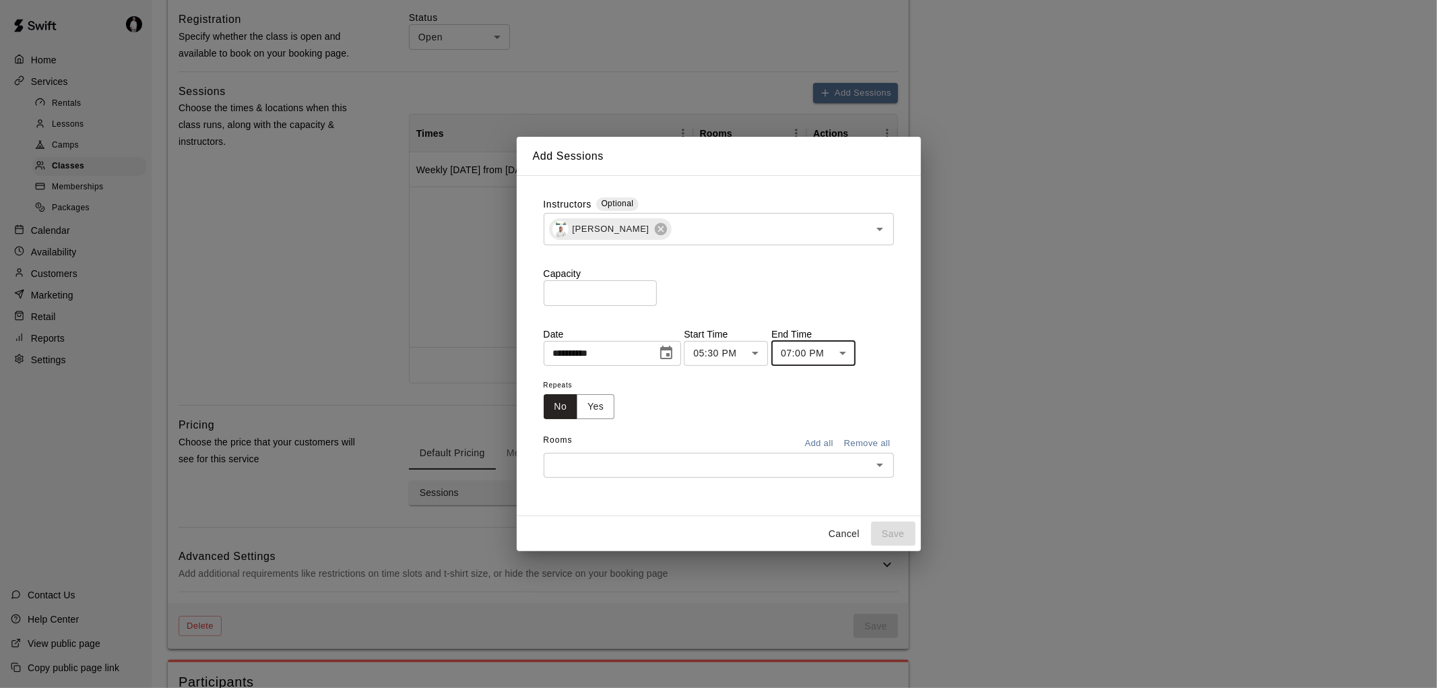
click at [705, 467] on input "text" at bounding box center [708, 465] width 320 height 17
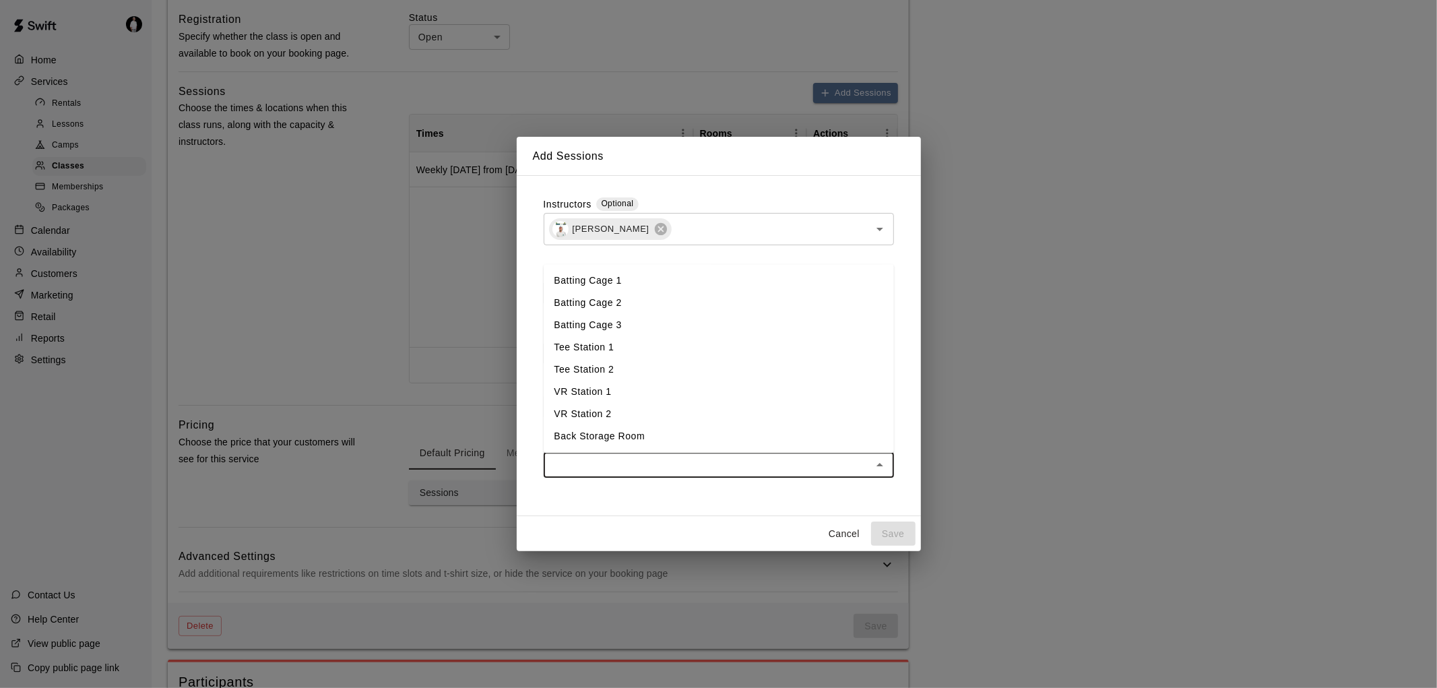
click at [629, 285] on li "Batting Cage 1" at bounding box center [719, 281] width 350 height 22
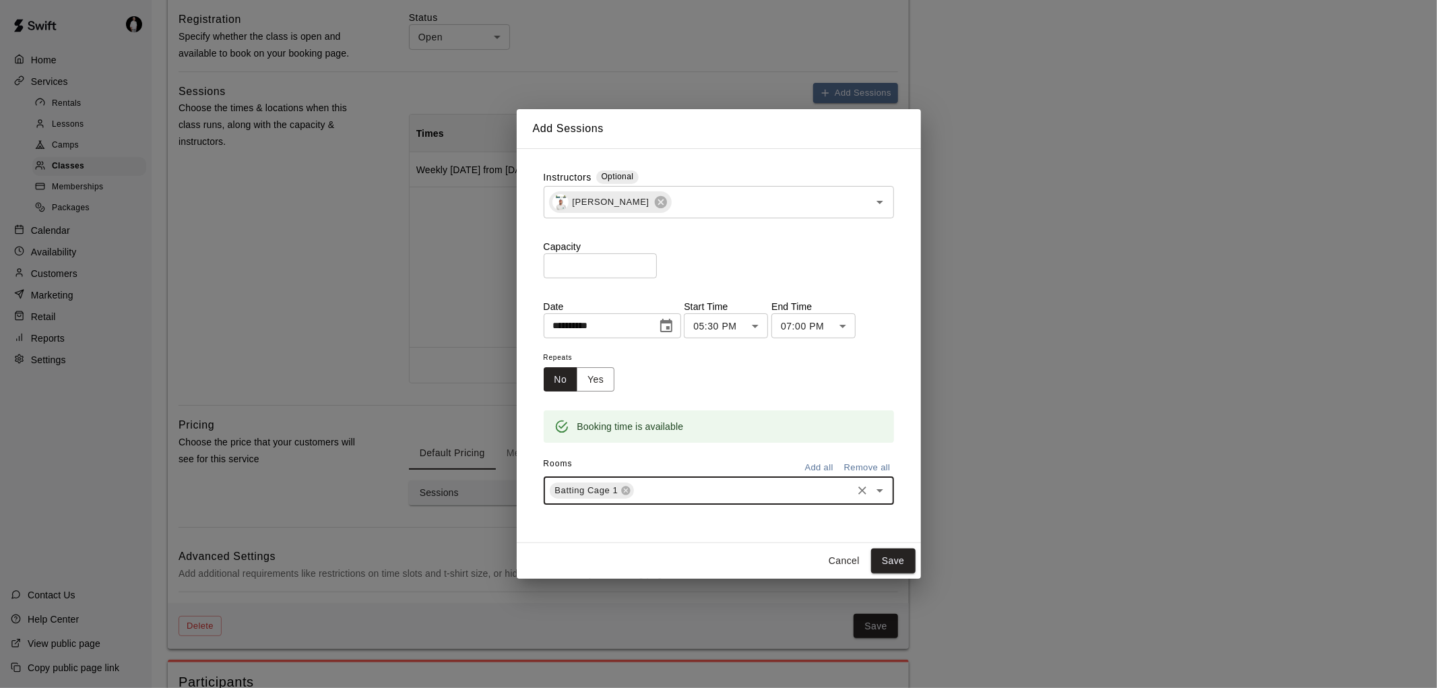
click at [692, 496] on input "text" at bounding box center [743, 490] width 214 height 17
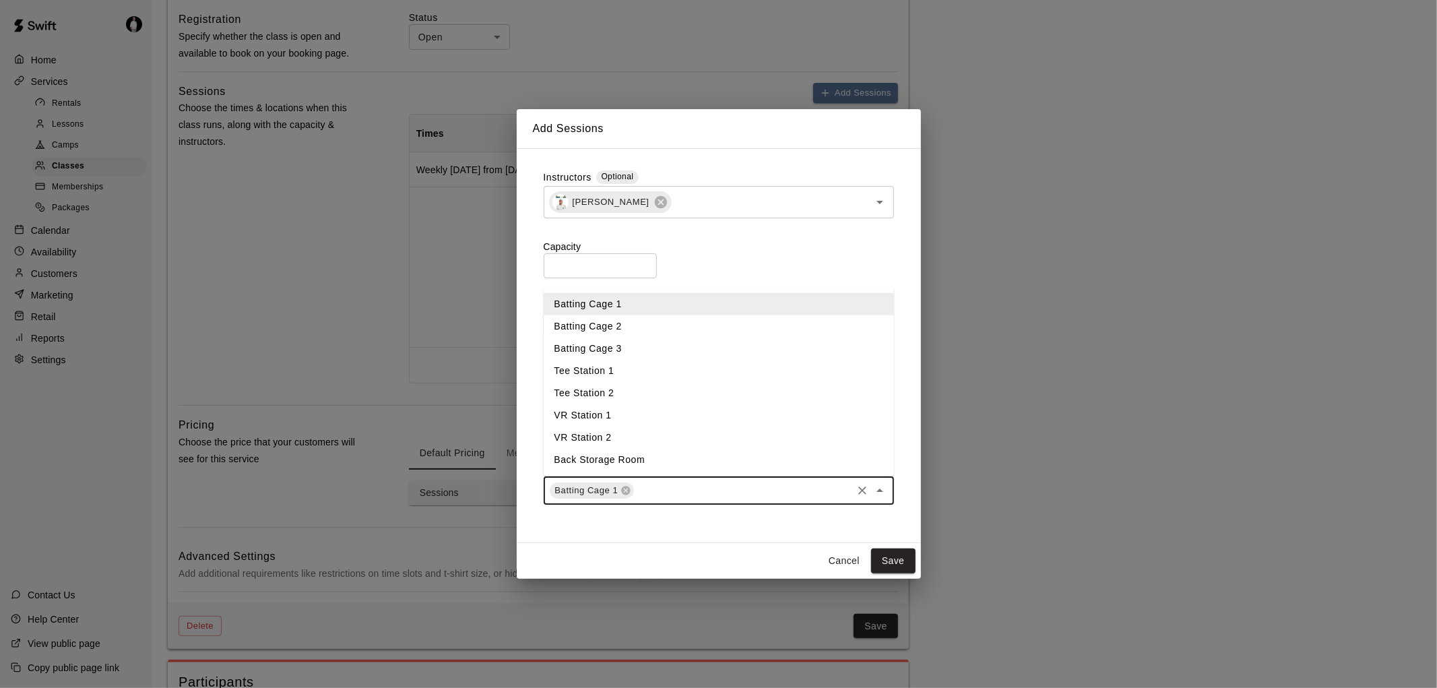
click at [654, 327] on li "Batting Cage 2" at bounding box center [719, 326] width 350 height 22
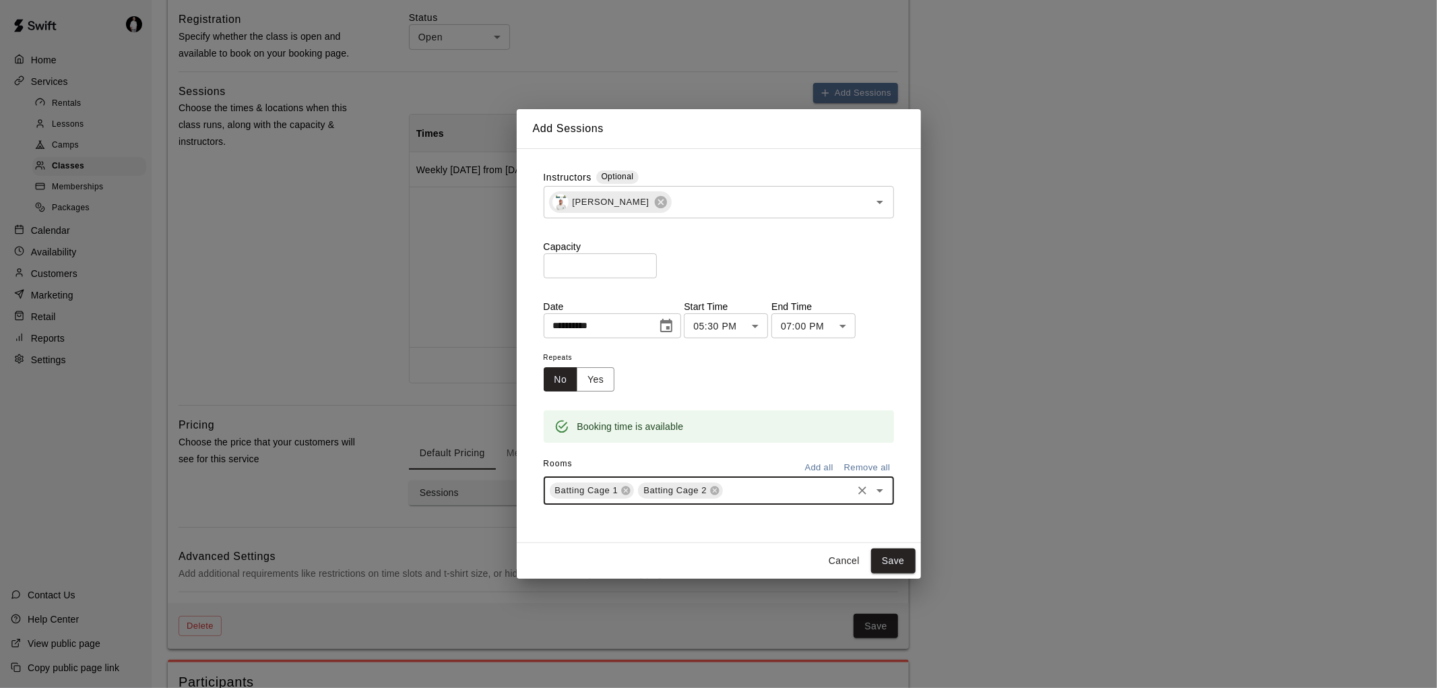
click at [736, 494] on input "text" at bounding box center [787, 490] width 125 height 17
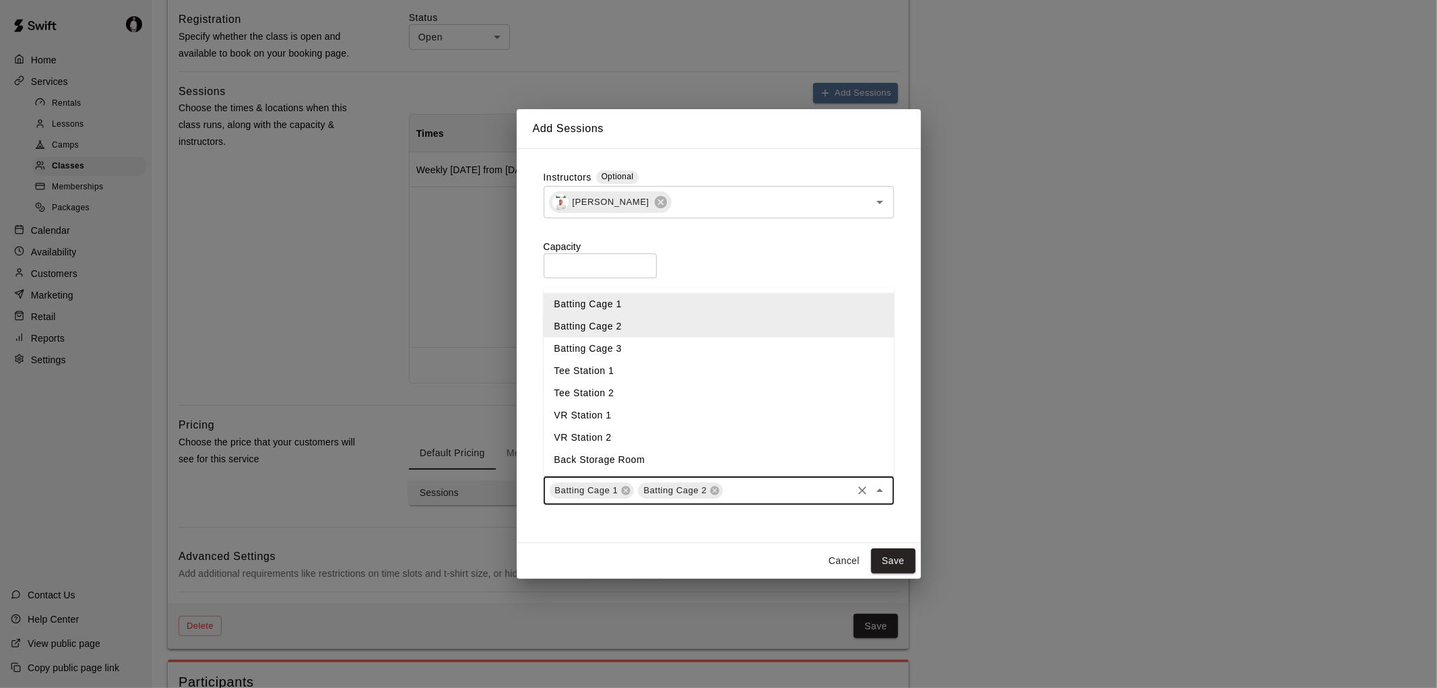
click at [683, 346] on li "Batting Cage 3" at bounding box center [719, 349] width 350 height 22
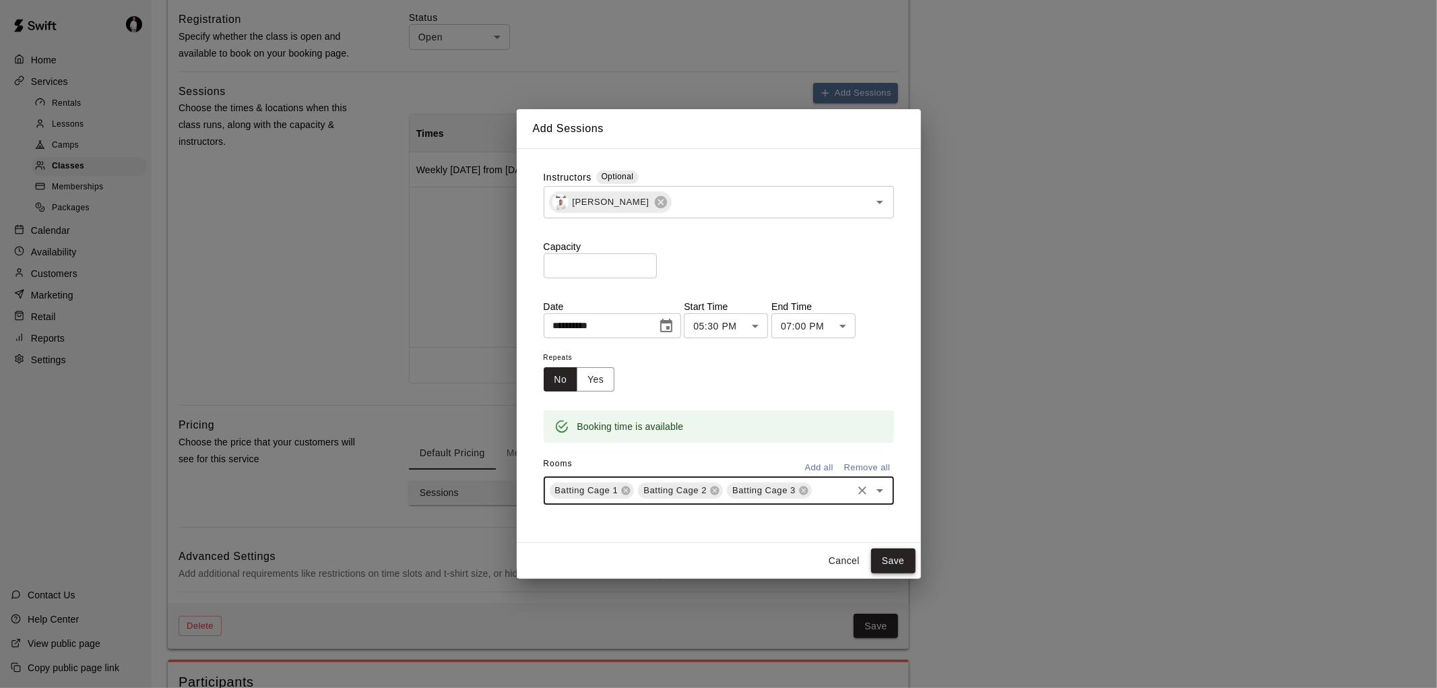
click at [901, 560] on button "Save" at bounding box center [893, 560] width 44 height 25
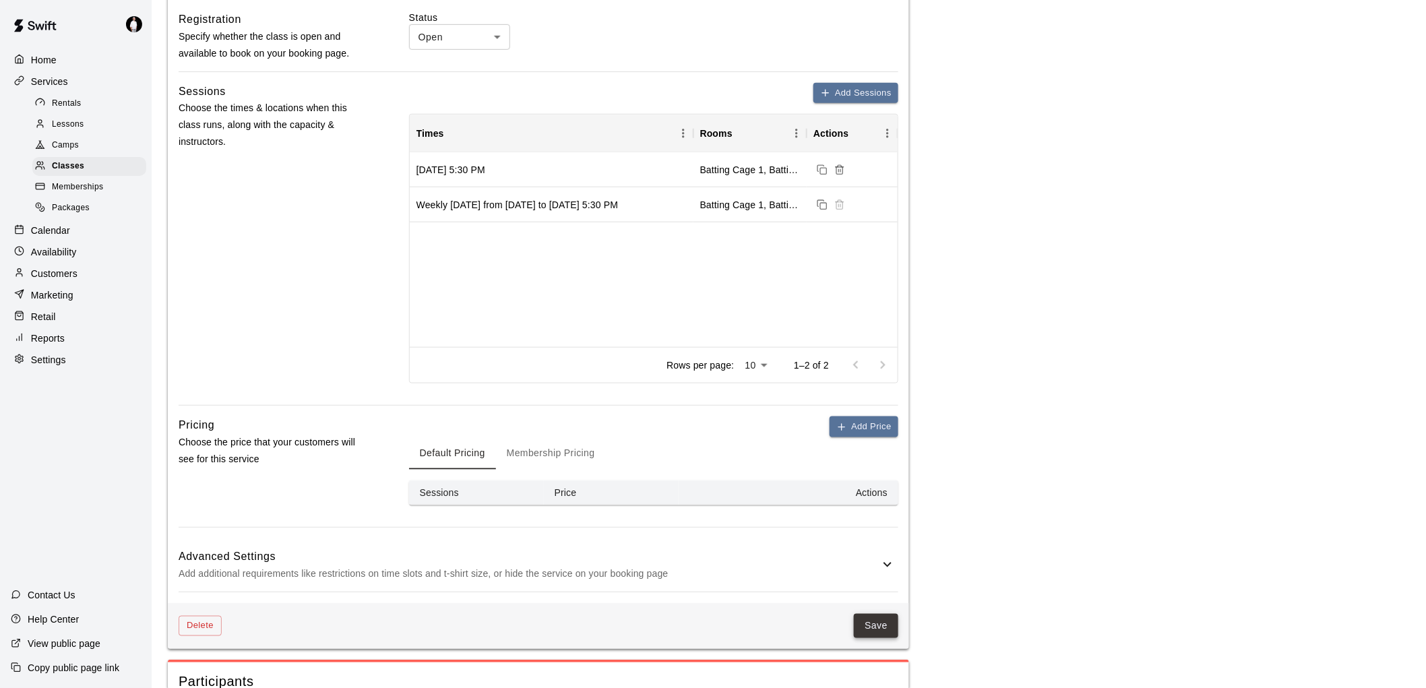
click at [881, 624] on button "Save" at bounding box center [876, 626] width 44 height 25
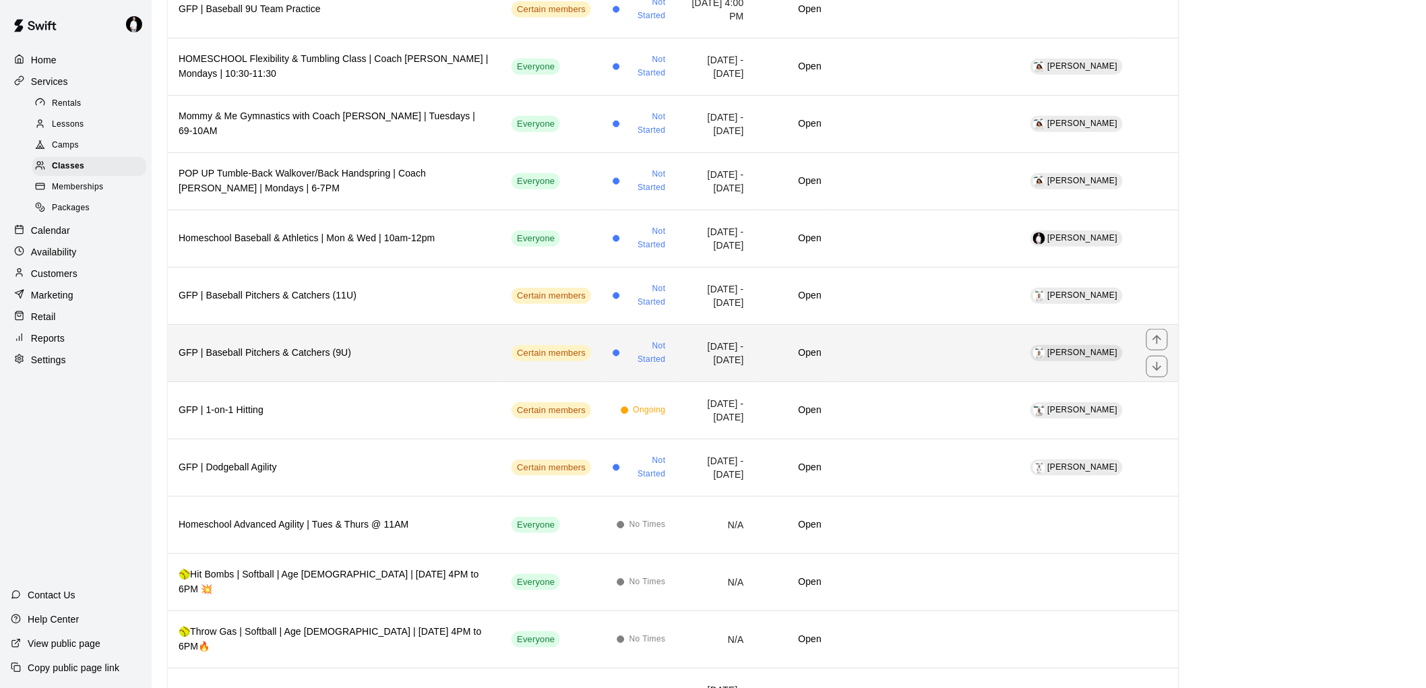
scroll to position [374, 0]
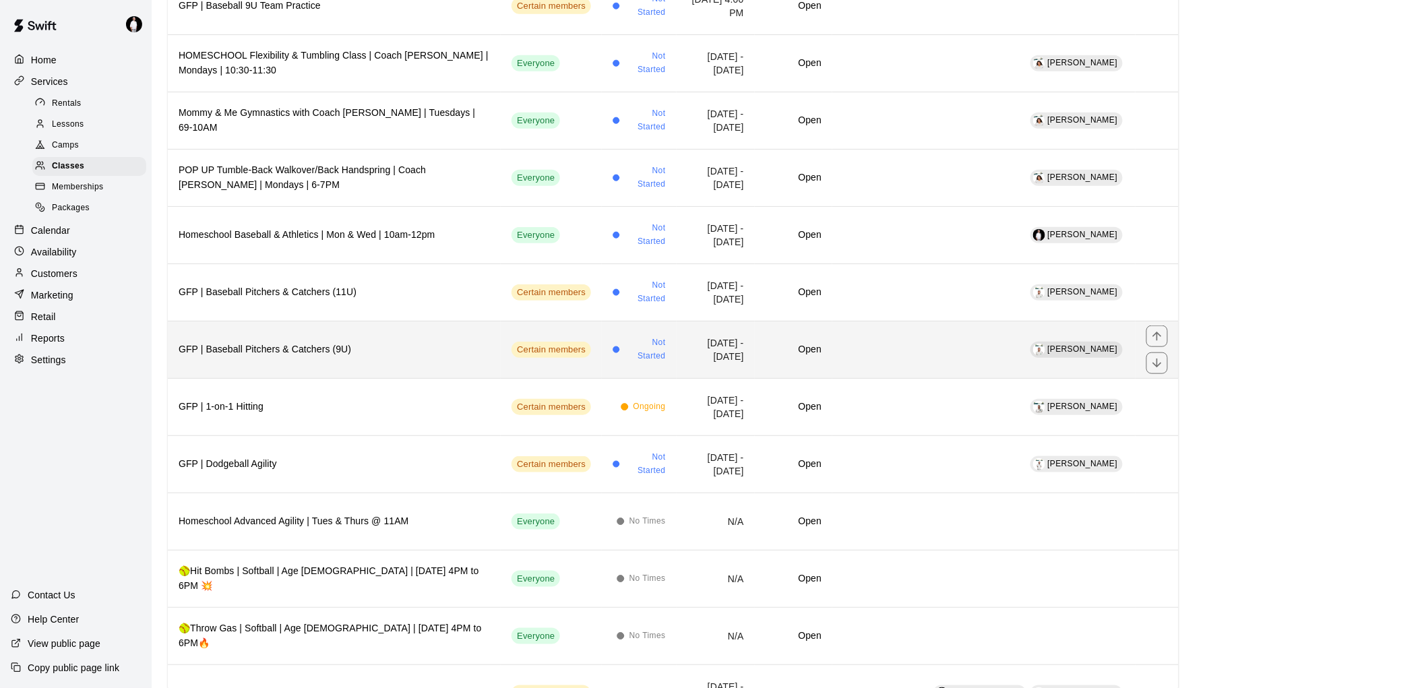
click at [369, 353] on h6 "GFP | Baseball Pitchers & Catchers (9U)" at bounding box center [334, 349] width 311 height 15
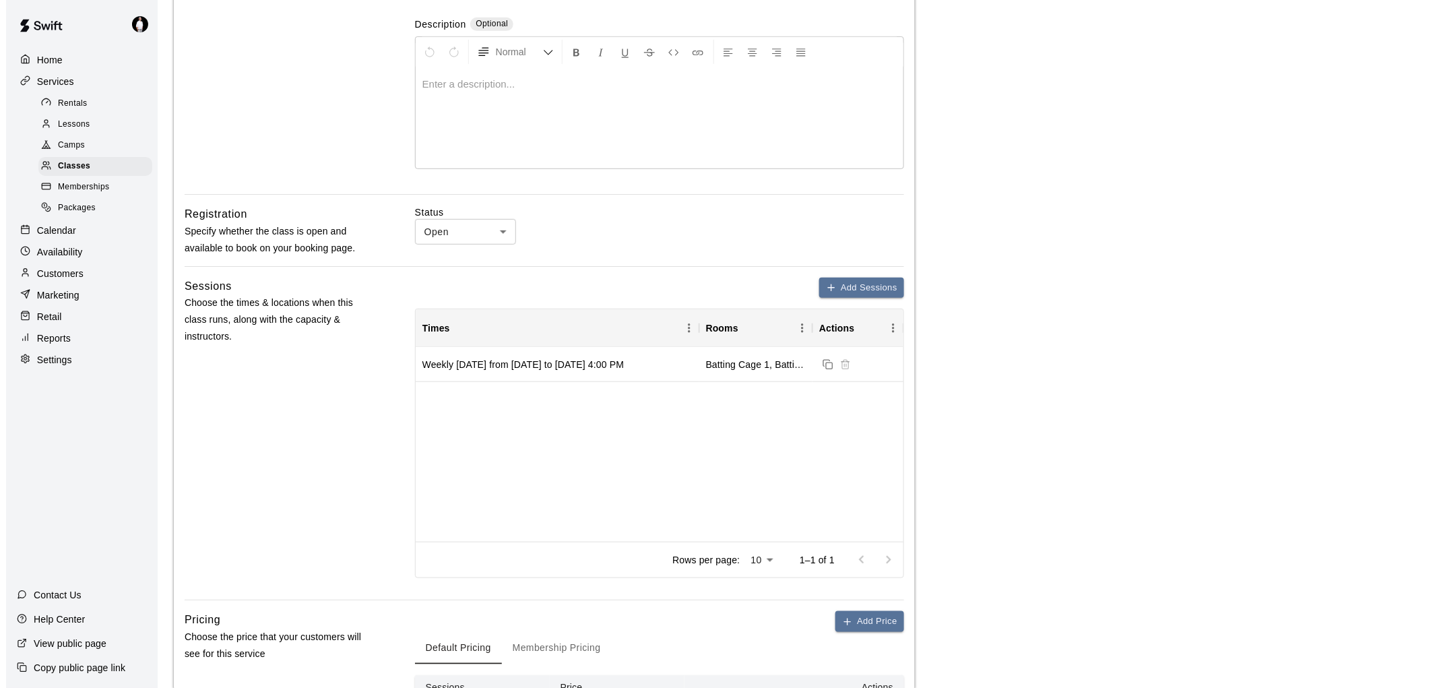
scroll to position [299, 0]
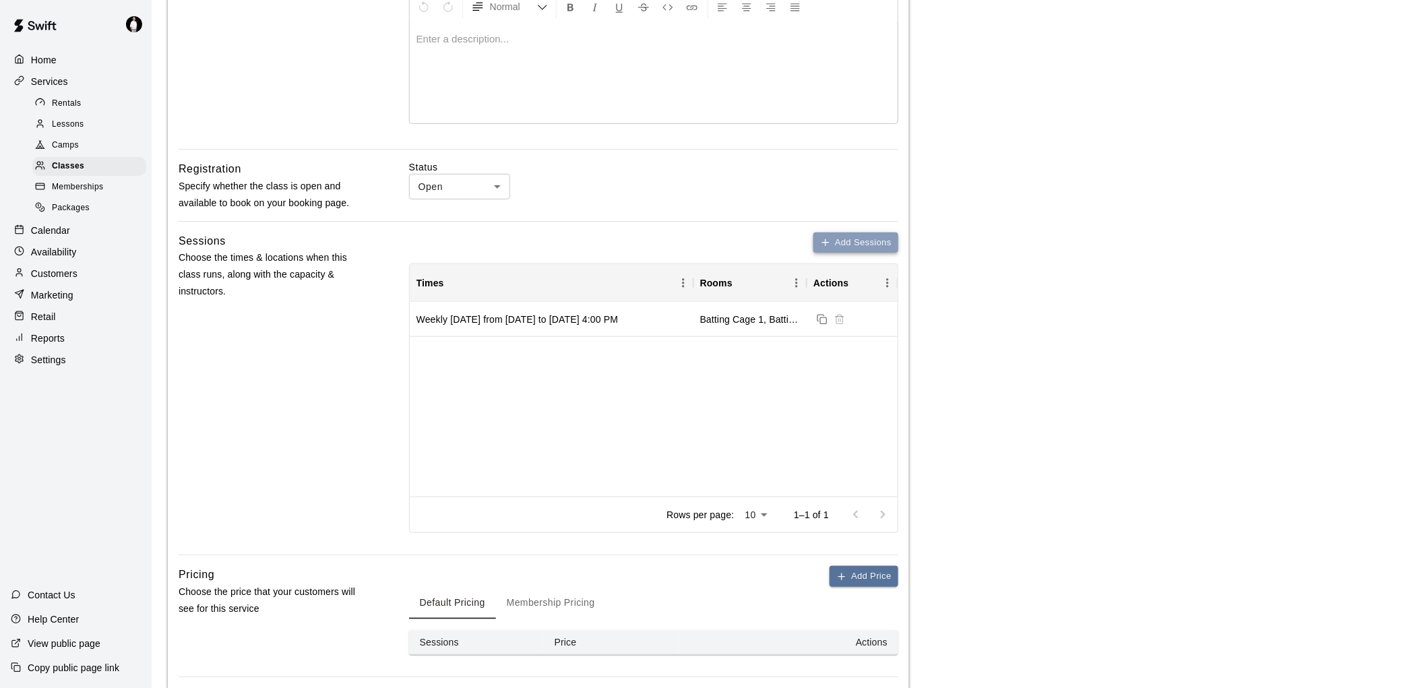
click at [856, 236] on button "Add Sessions" at bounding box center [855, 242] width 85 height 21
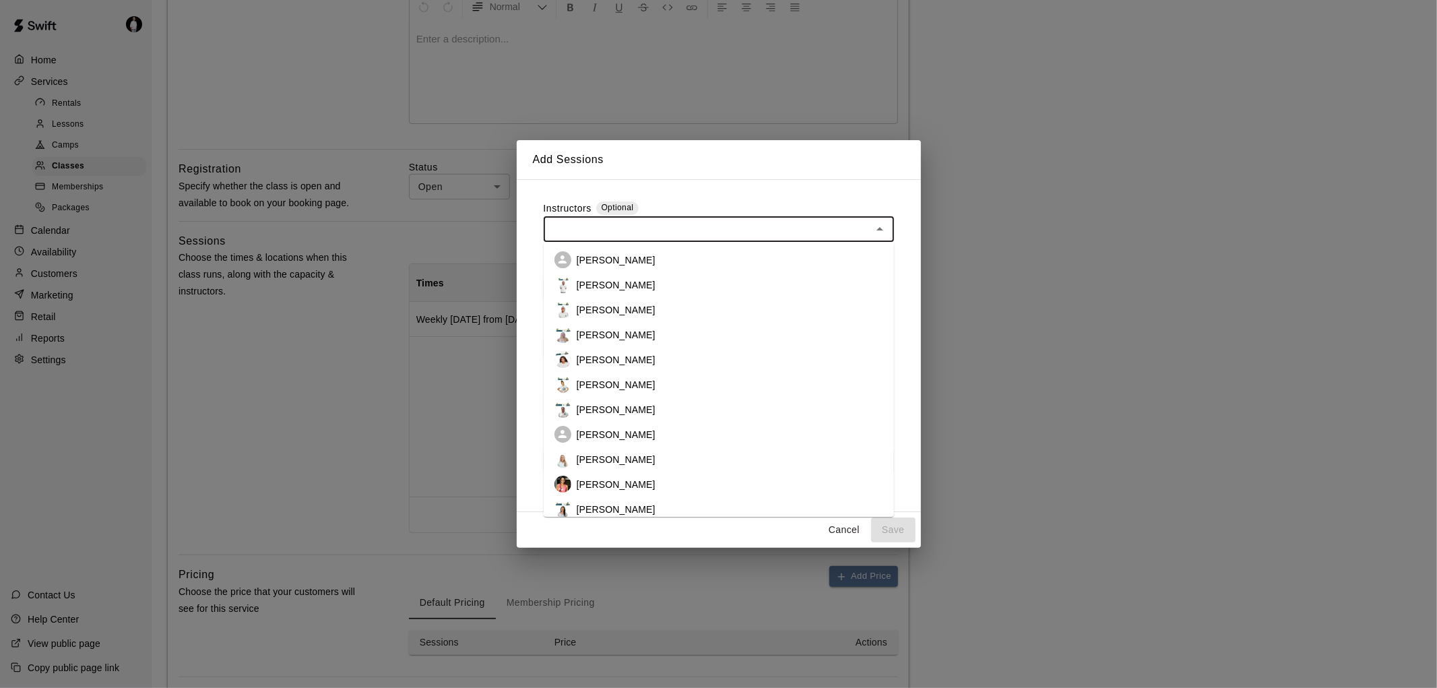
click at [705, 226] on input "text" at bounding box center [708, 229] width 320 height 17
click at [641, 305] on li "[PERSON_NAME]" at bounding box center [719, 309] width 350 height 25
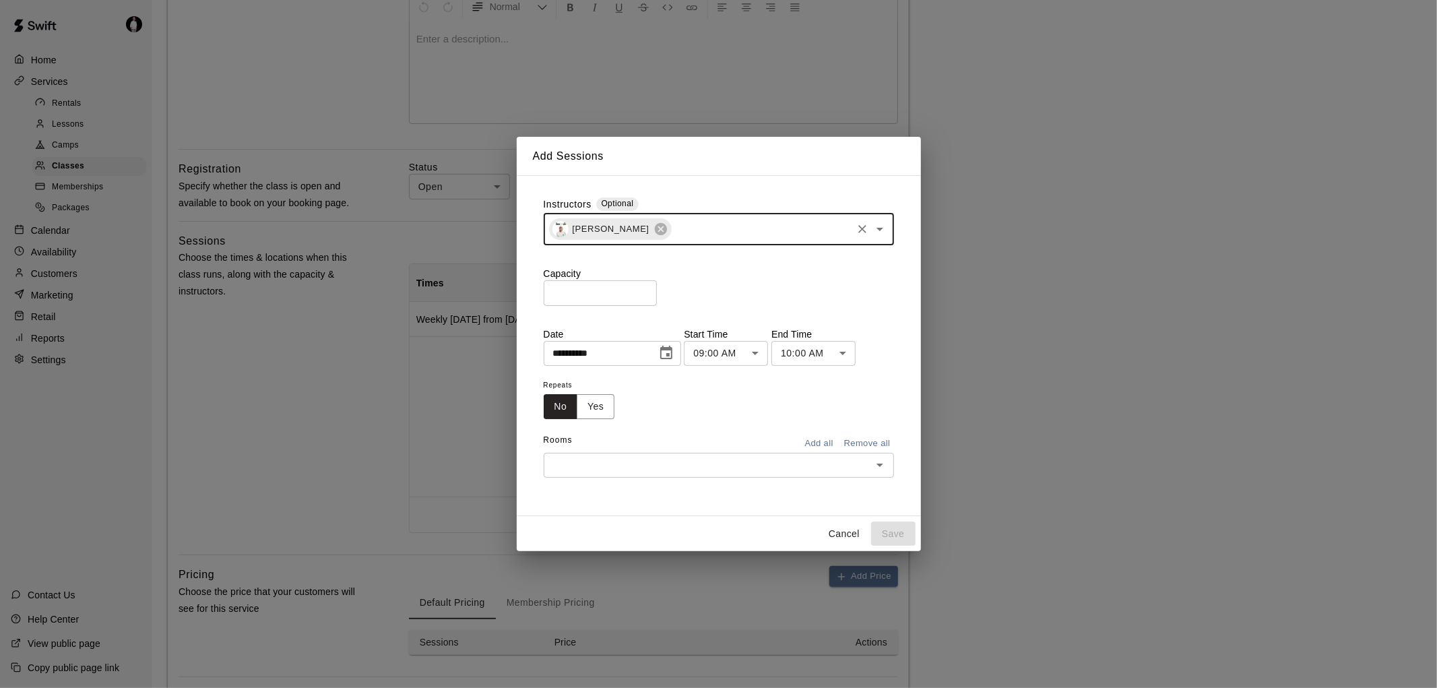
click at [631, 290] on input "*" at bounding box center [600, 292] width 113 height 25
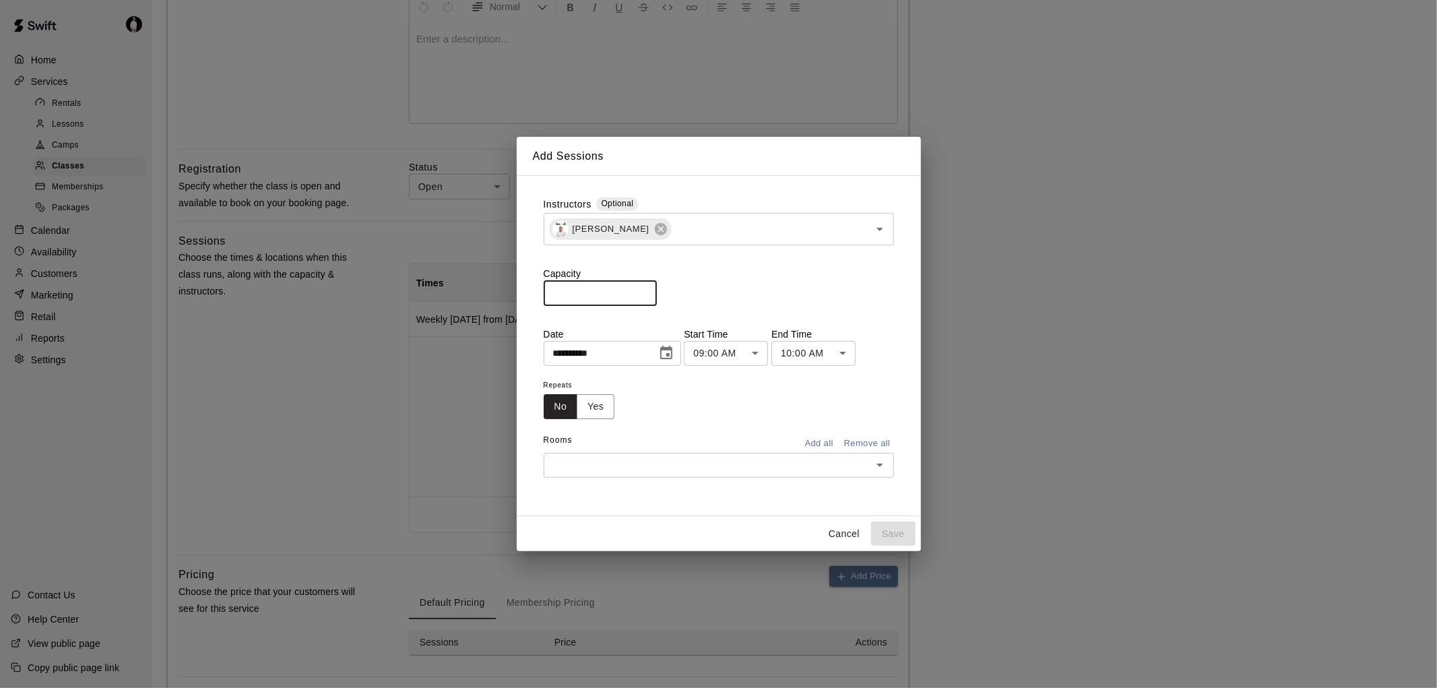
type input "**"
click at [674, 352] on icon "Choose date, selected date is Aug 21, 2025" at bounding box center [666, 353] width 16 height 16
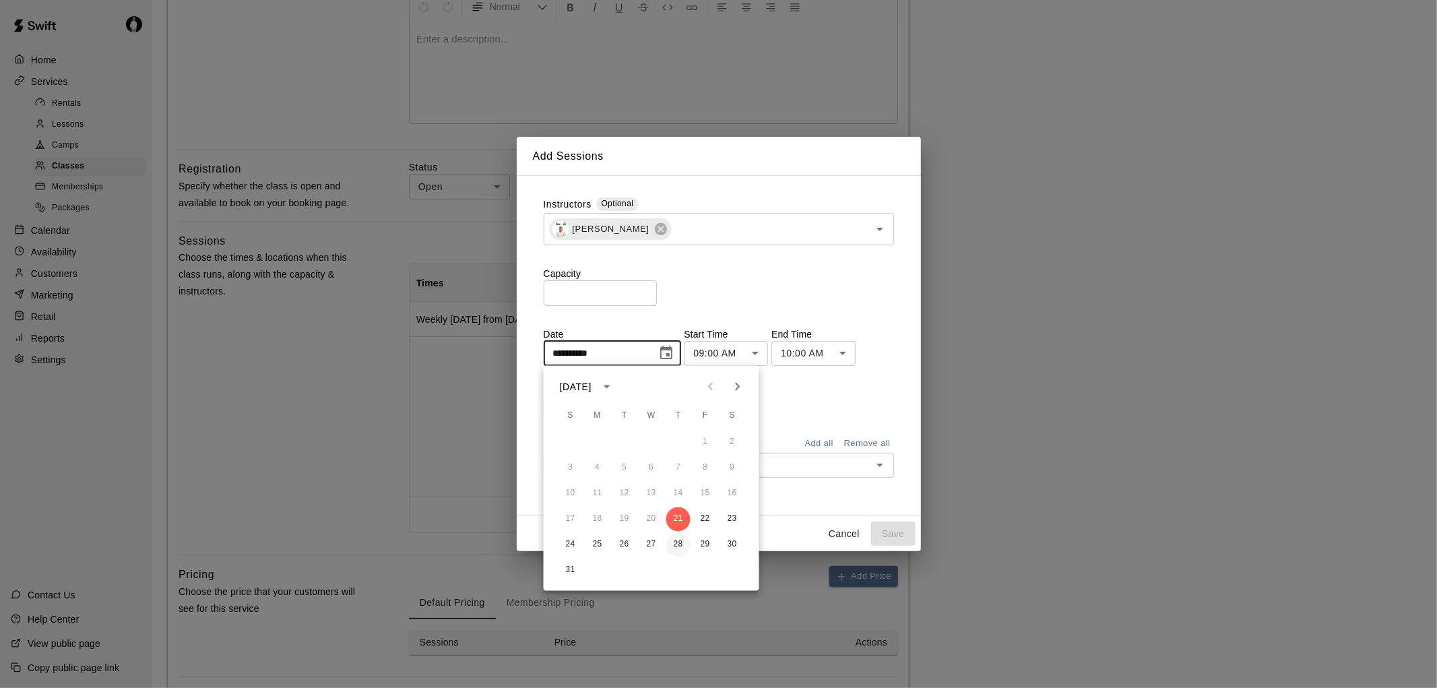
click at [683, 546] on button "28" at bounding box center [678, 545] width 24 height 24
type input "**********"
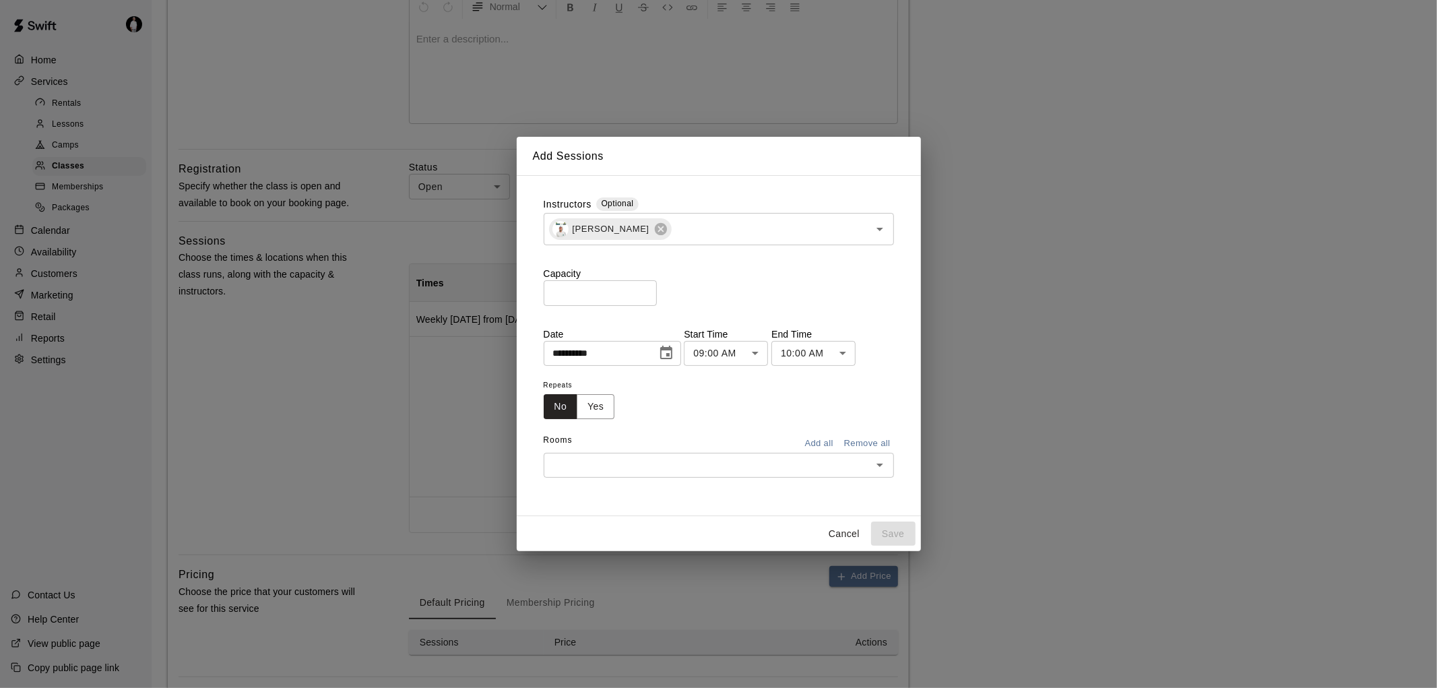
click at [765, 352] on body "**********" at bounding box center [718, 561] width 1437 height 1720
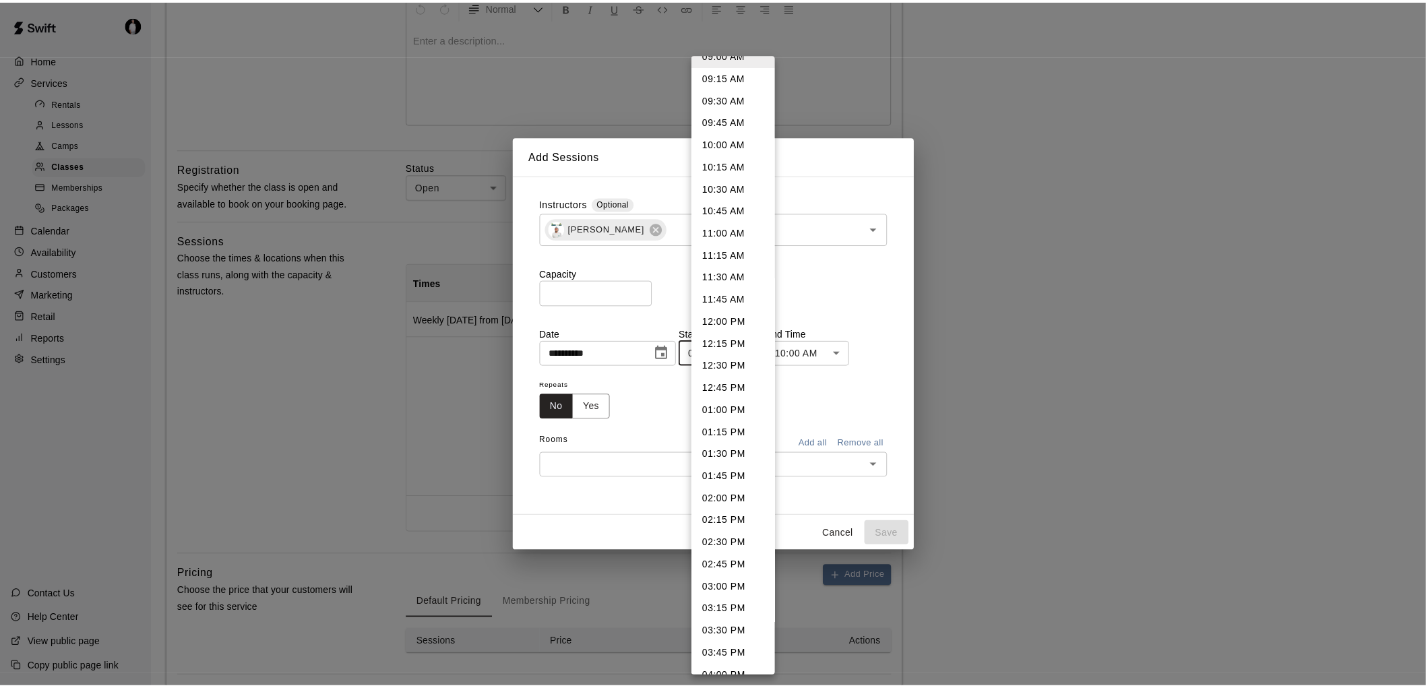
scroll to position [1028, 0]
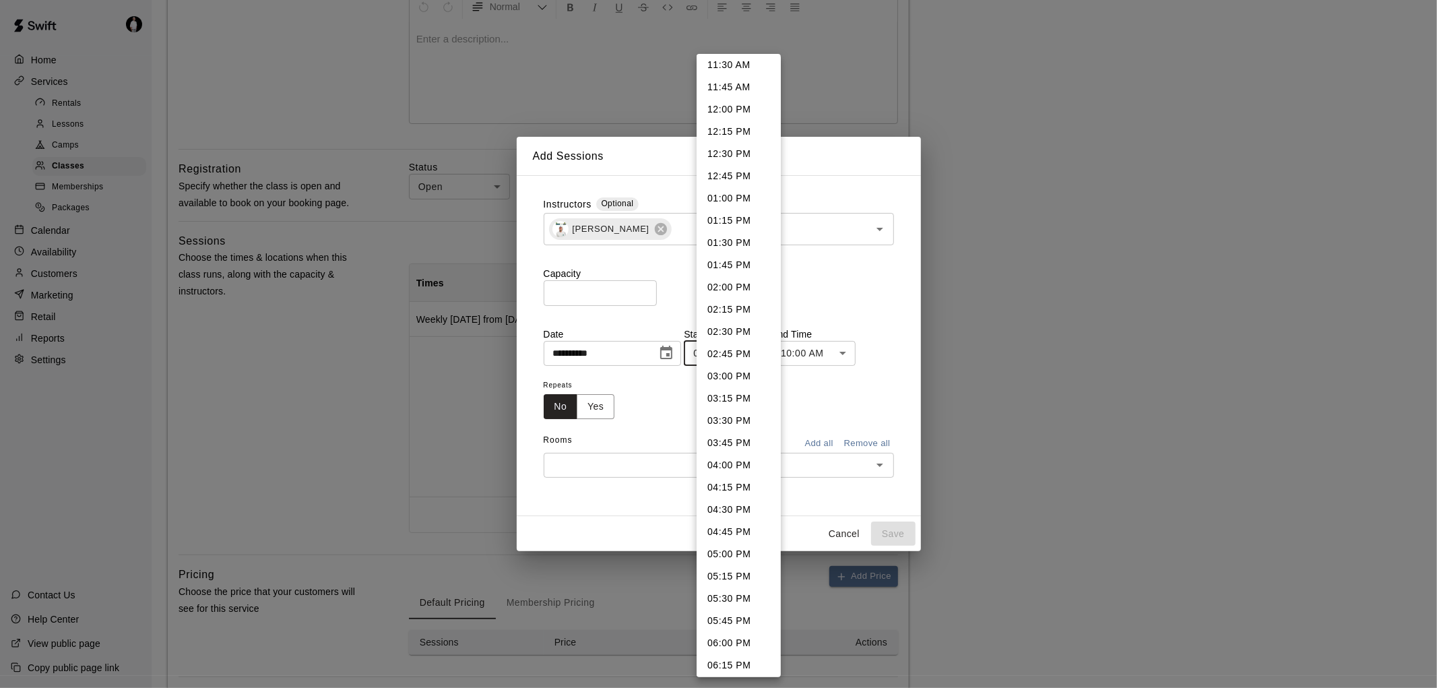
click at [736, 460] on li "04:00 PM" at bounding box center [739, 465] width 84 height 22
type input "********"
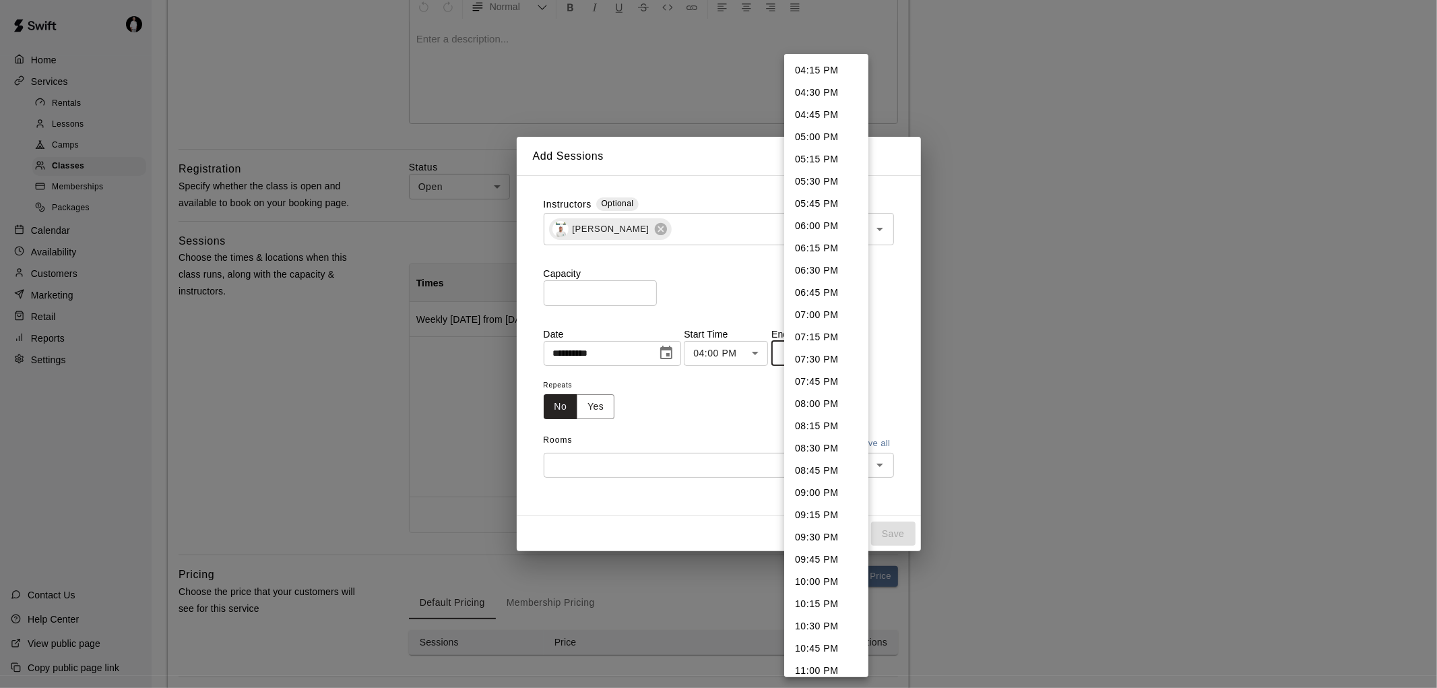
click at [856, 348] on body "**********" at bounding box center [718, 561] width 1437 height 1720
click at [825, 179] on li "05:30 PM" at bounding box center [826, 181] width 84 height 22
type input "********"
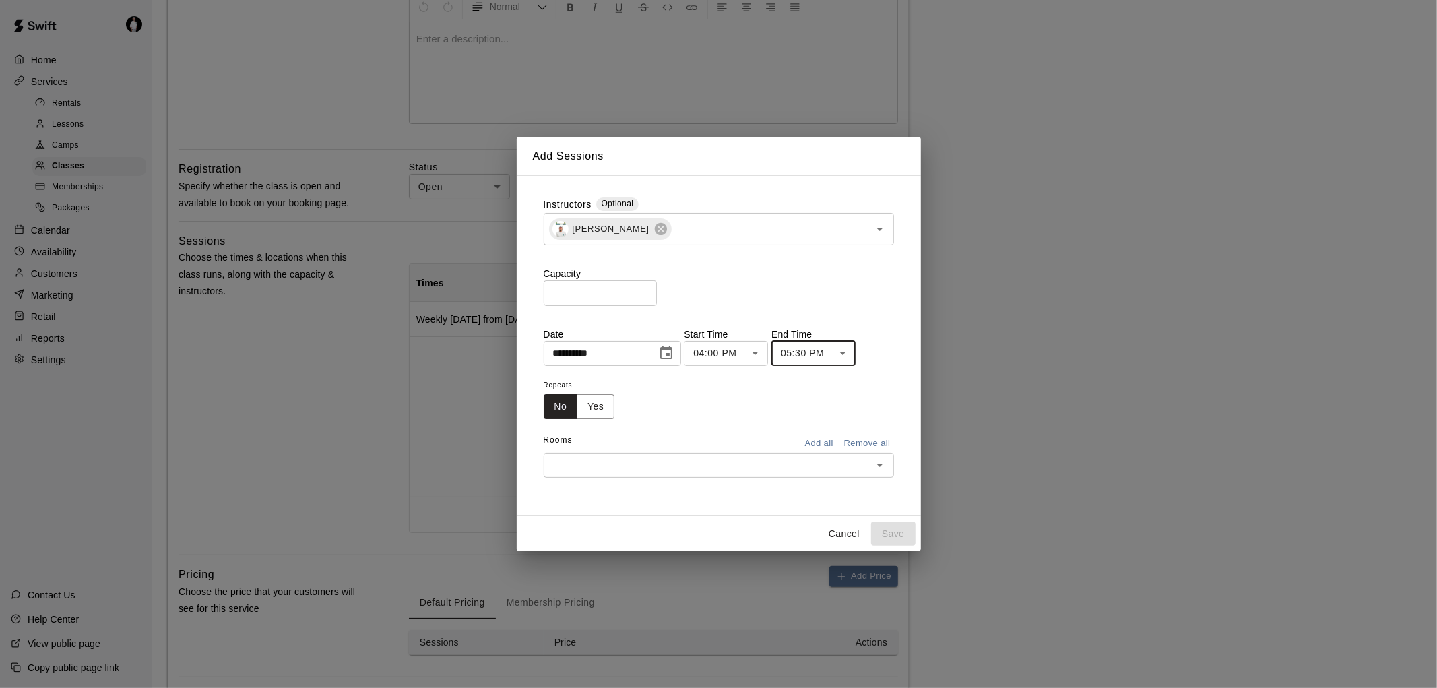
click at [670, 467] on input "text" at bounding box center [708, 465] width 320 height 17
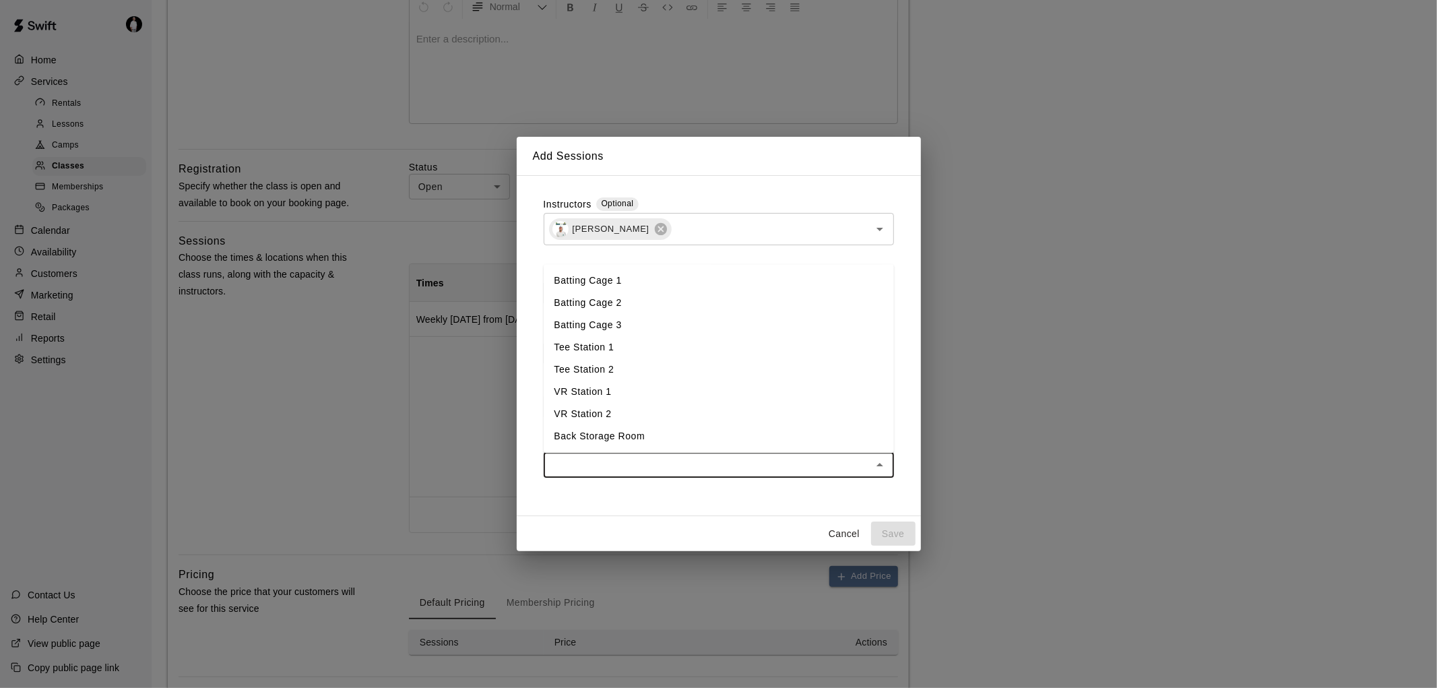
click at [623, 283] on li "Batting Cage 1" at bounding box center [719, 281] width 350 height 22
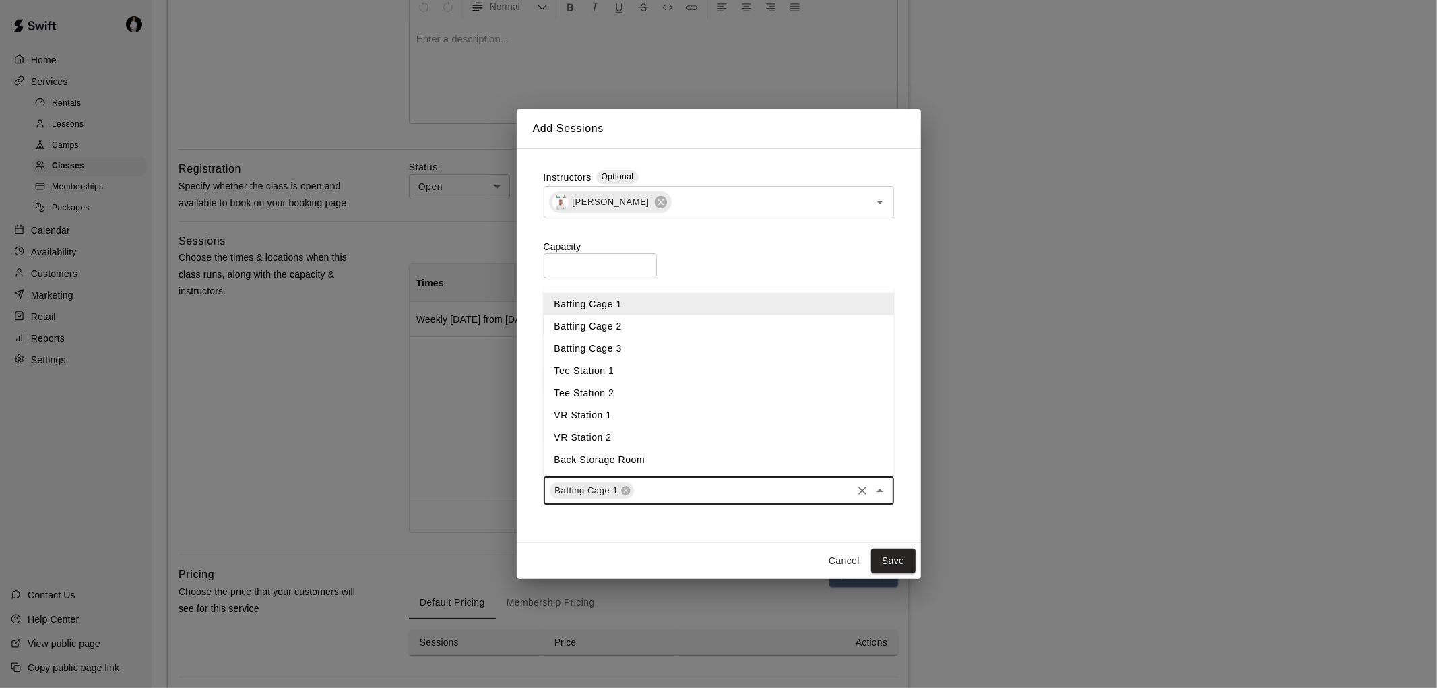
click at [687, 495] on input "text" at bounding box center [743, 490] width 214 height 17
click at [648, 315] on li "Batting Cage 2" at bounding box center [719, 326] width 350 height 22
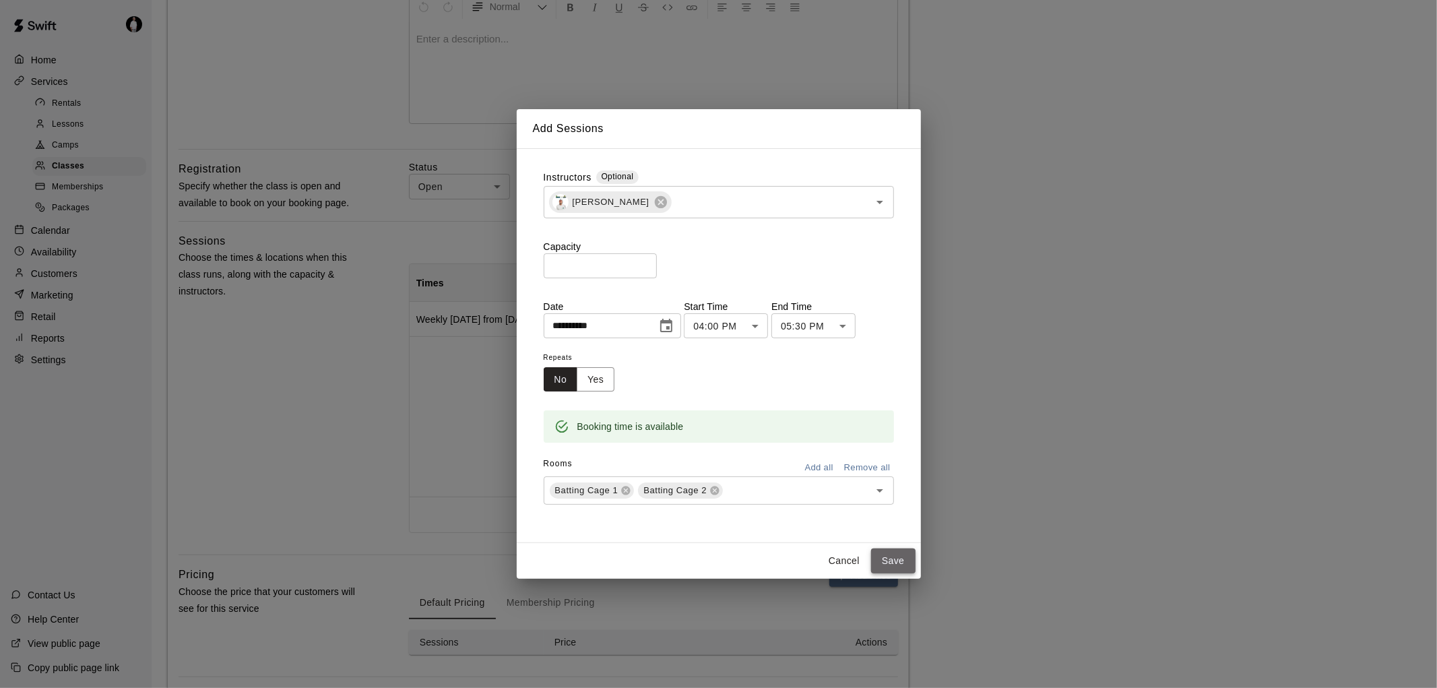
click at [888, 553] on button "Save" at bounding box center [893, 560] width 44 height 25
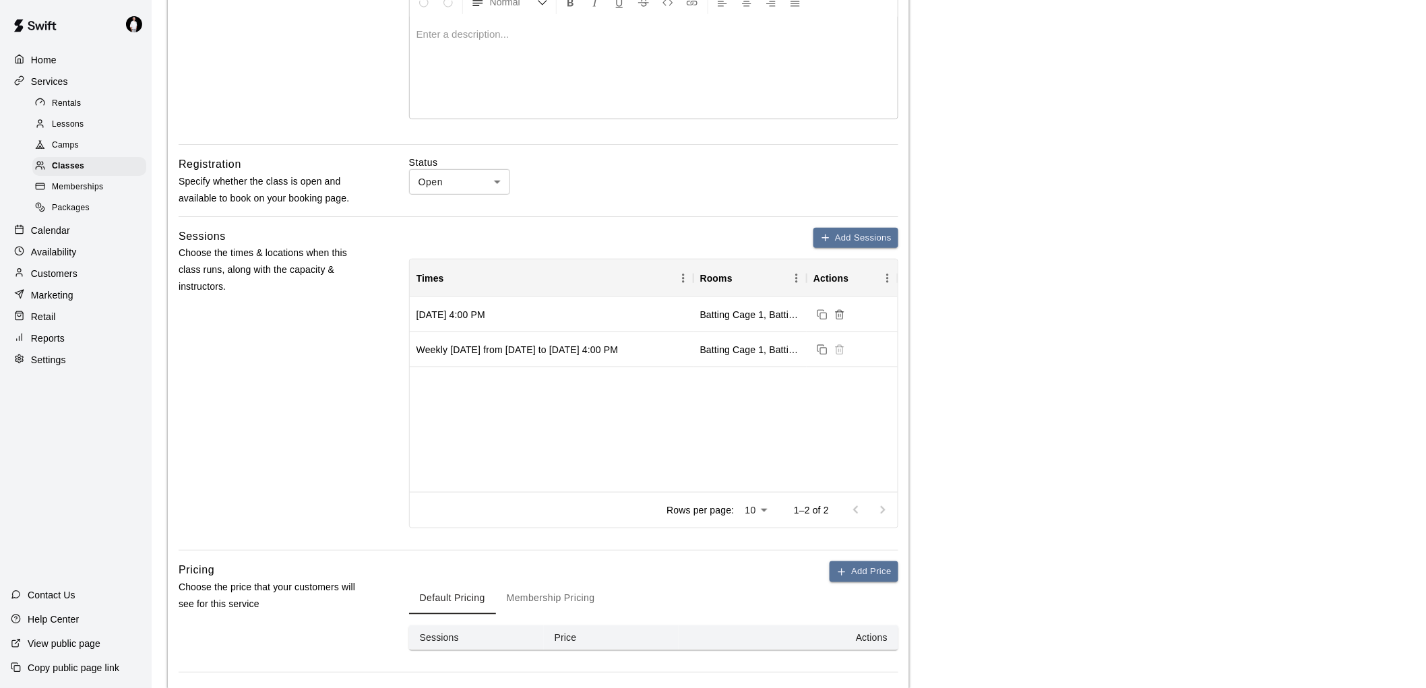
scroll to position [674, 0]
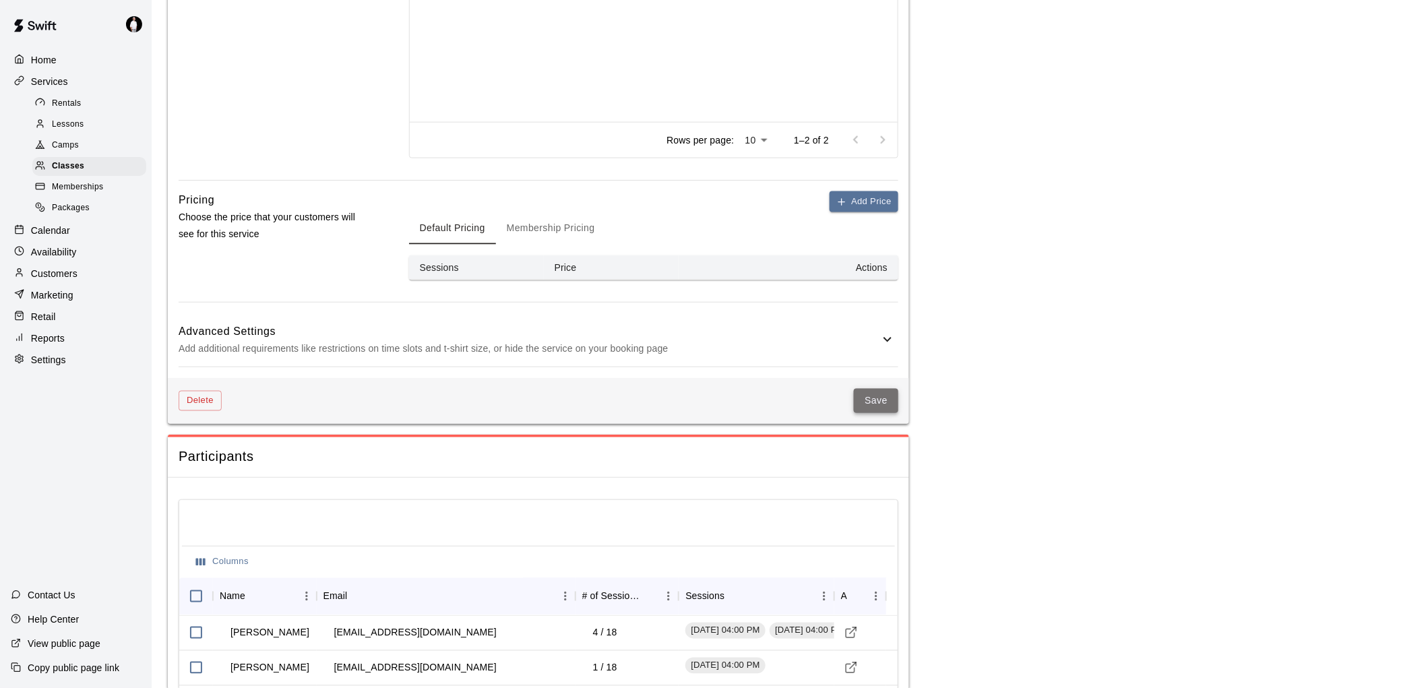
click at [873, 396] on button "Save" at bounding box center [876, 401] width 44 height 25
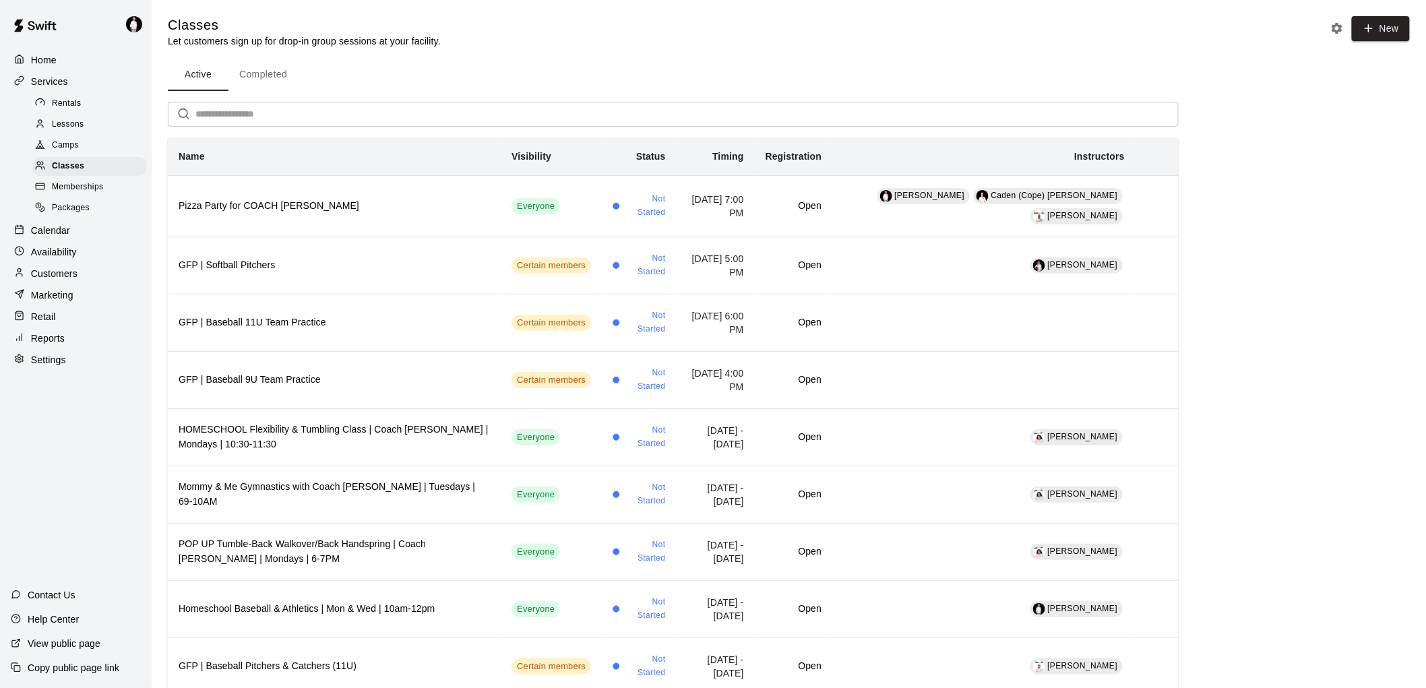
click at [44, 237] on p "Calendar" at bounding box center [50, 230] width 39 height 13
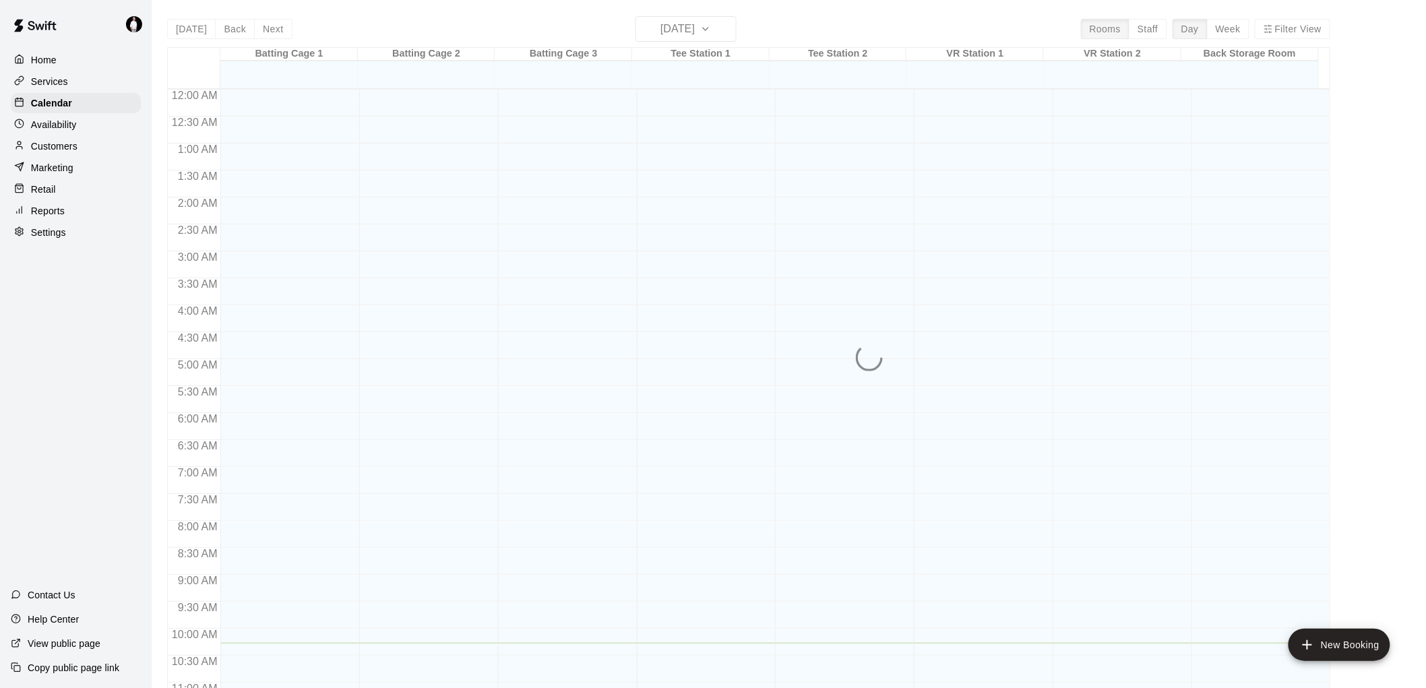
scroll to position [554, 0]
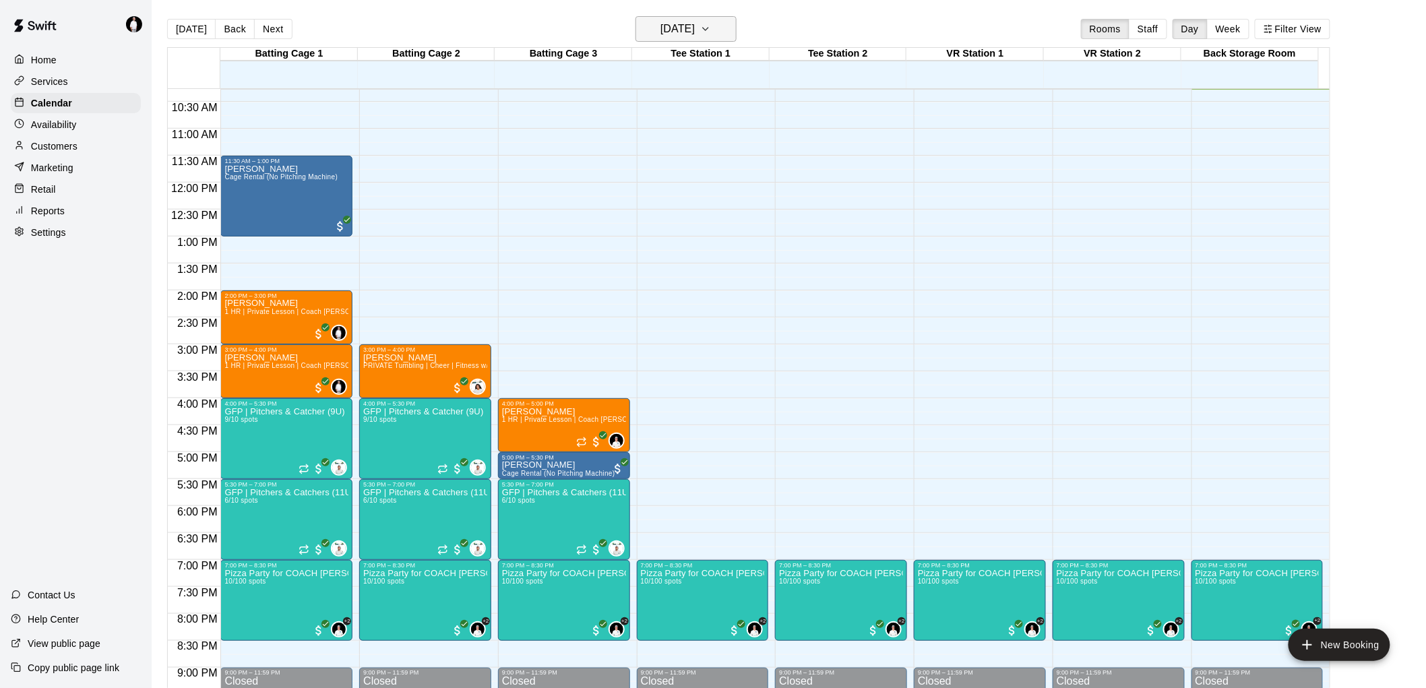
click at [711, 25] on icon "button" at bounding box center [705, 29] width 11 height 16
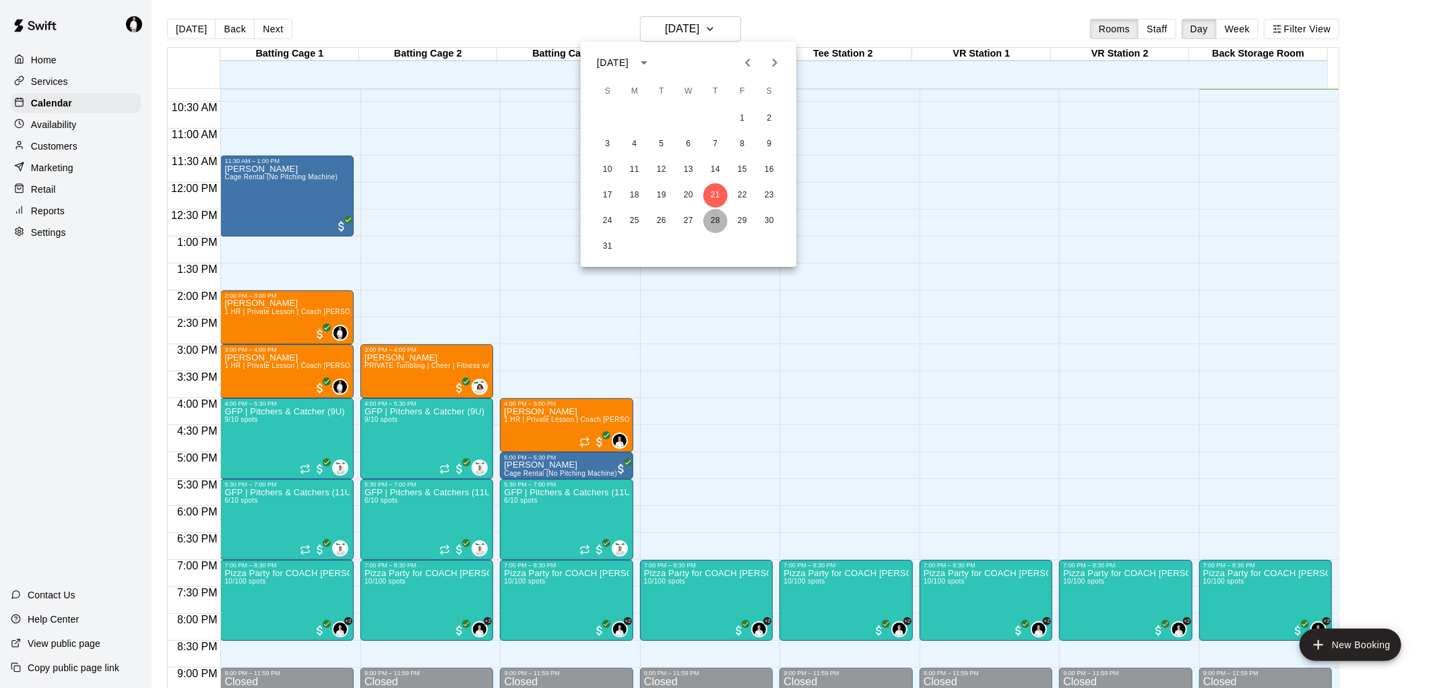
click at [718, 223] on button "28" at bounding box center [715, 221] width 24 height 24
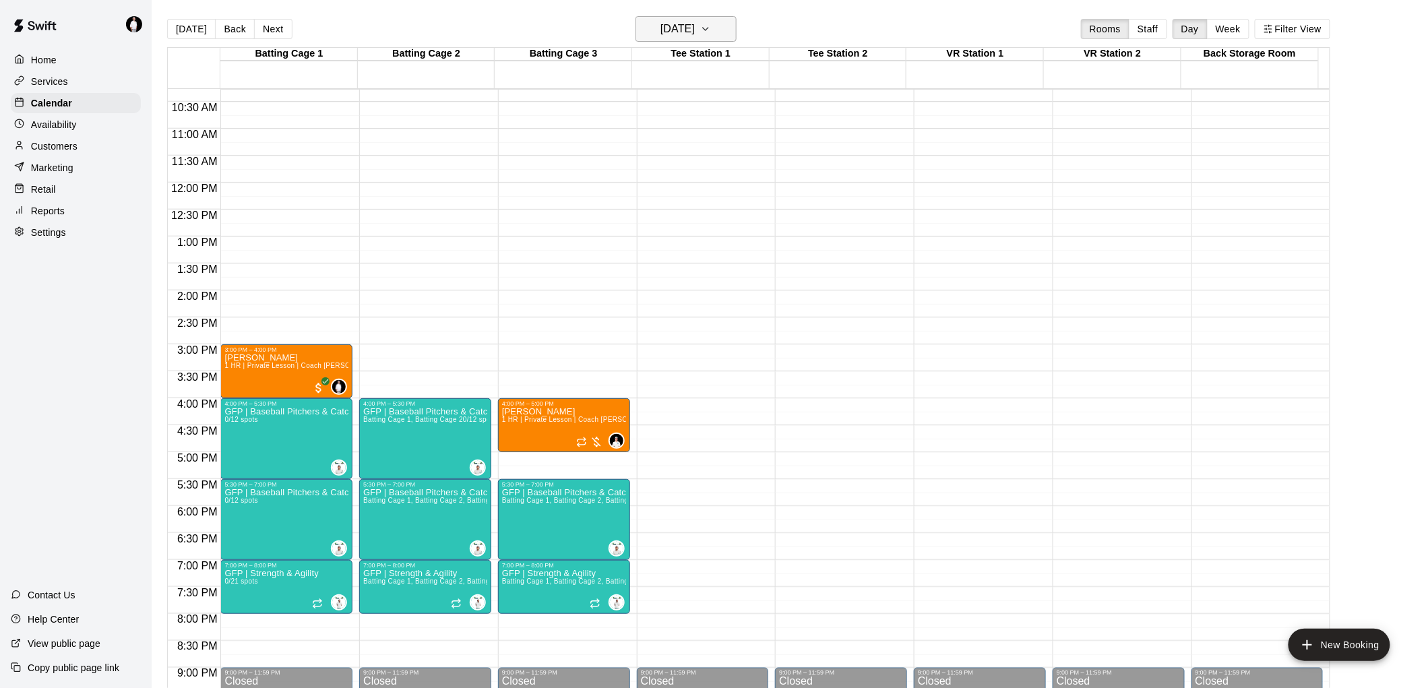
click at [711, 29] on icon "button" at bounding box center [705, 29] width 11 height 16
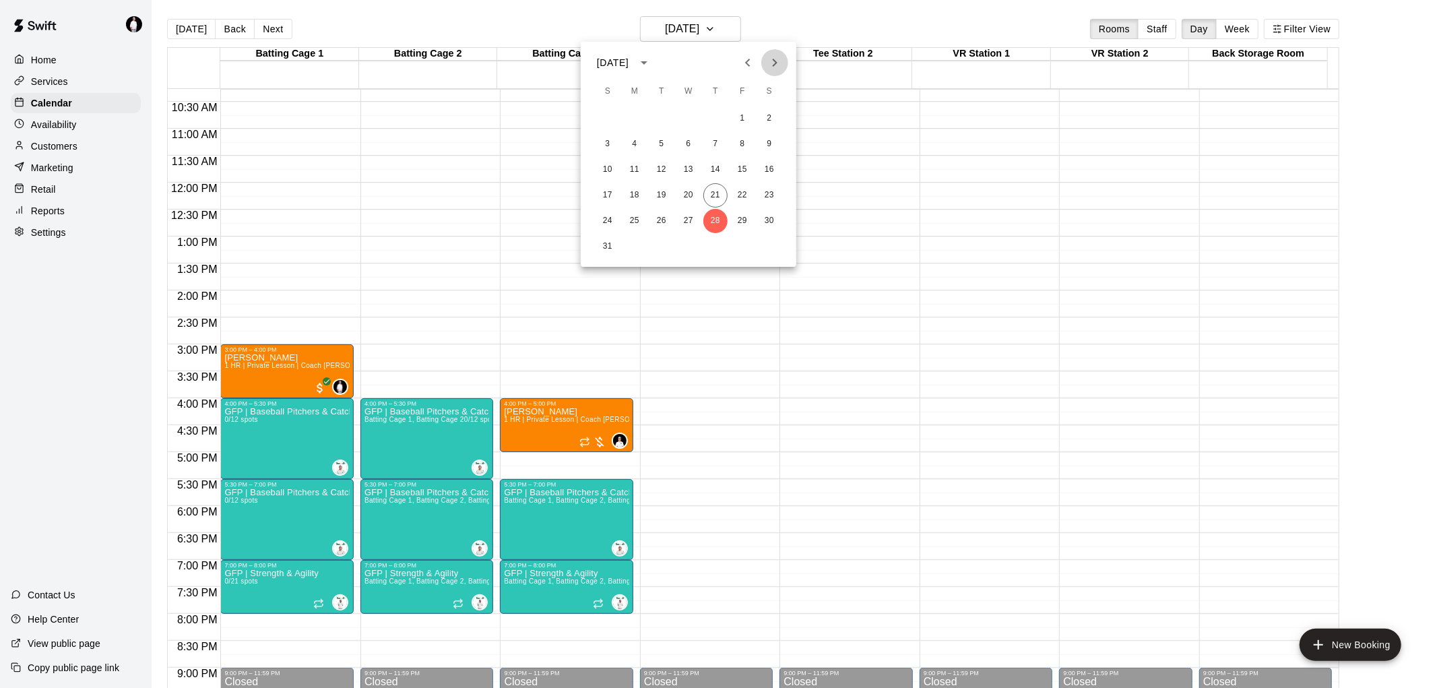
click at [774, 55] on icon "Next month" at bounding box center [775, 63] width 16 height 16
click at [715, 115] on button "4" at bounding box center [715, 118] width 24 height 24
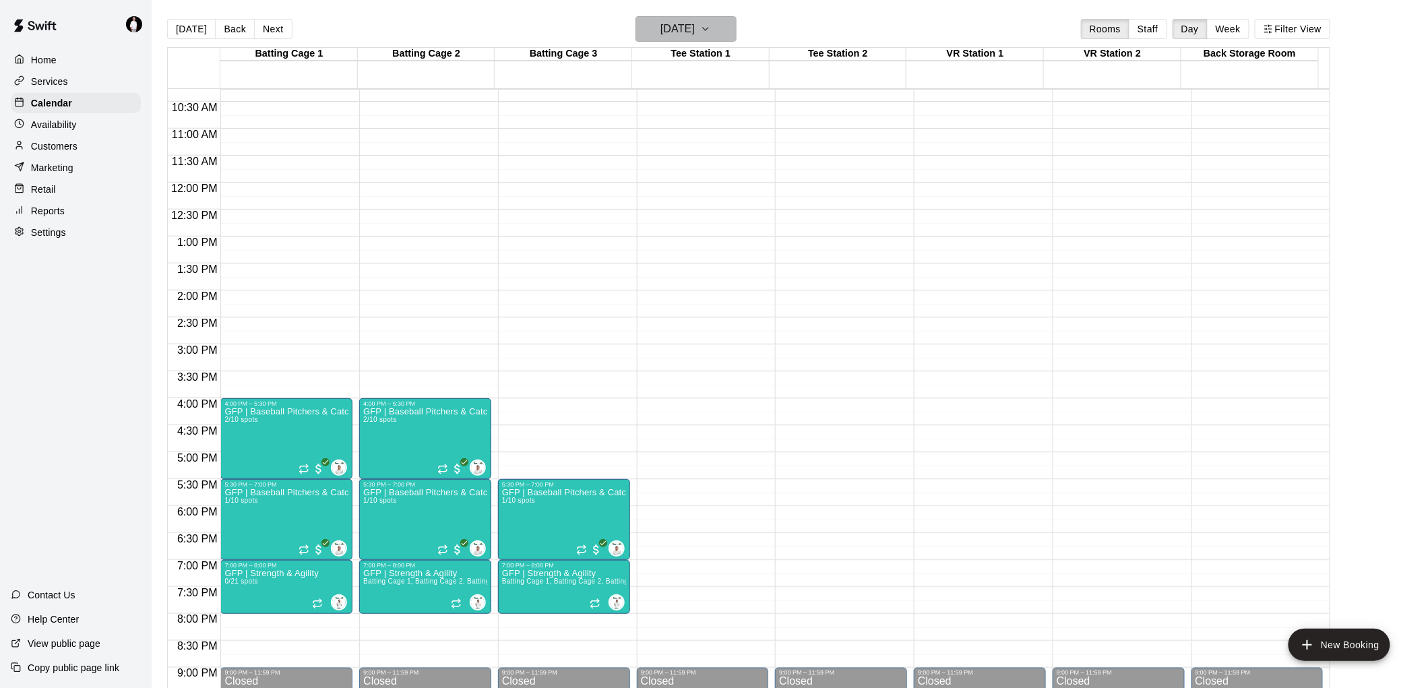
click at [711, 25] on icon "button" at bounding box center [705, 29] width 11 height 16
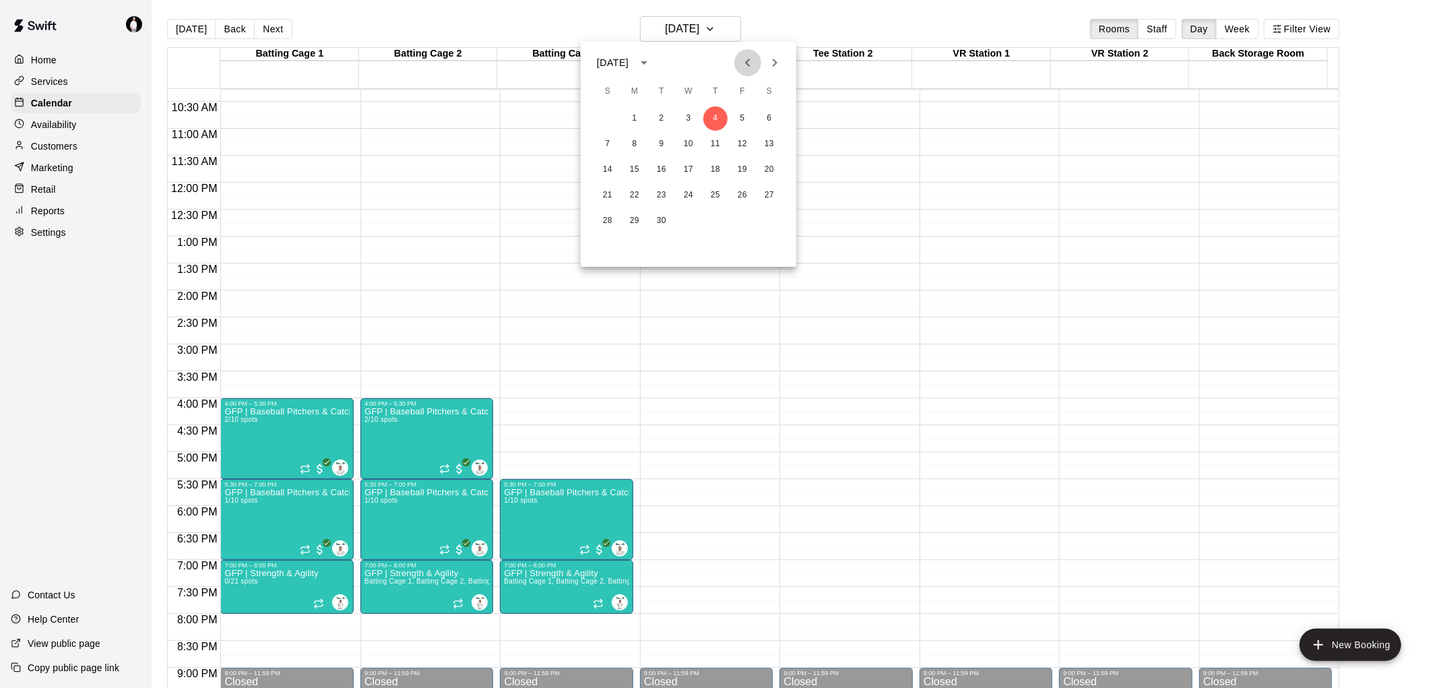
click at [751, 61] on icon "Previous month" at bounding box center [748, 63] width 16 height 16
click at [713, 218] on button "28" at bounding box center [715, 221] width 24 height 24
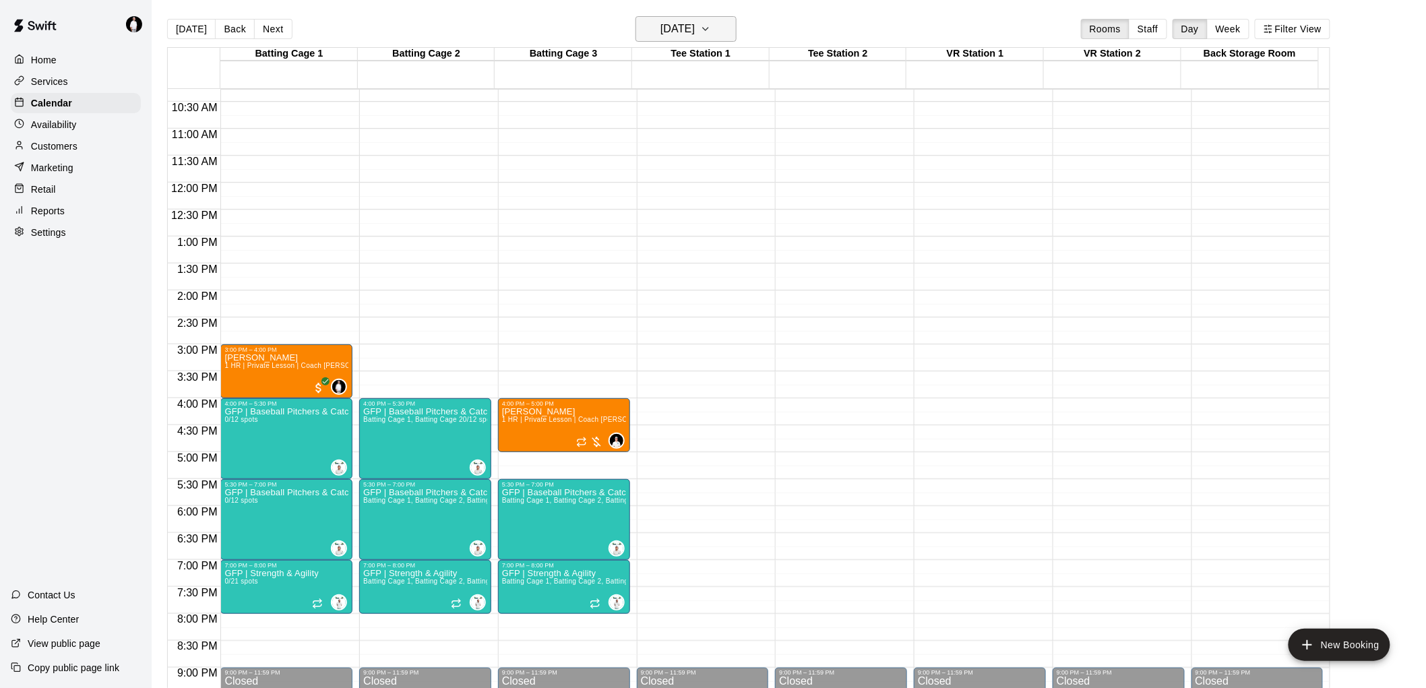
click at [711, 32] on icon "button" at bounding box center [705, 29] width 11 height 16
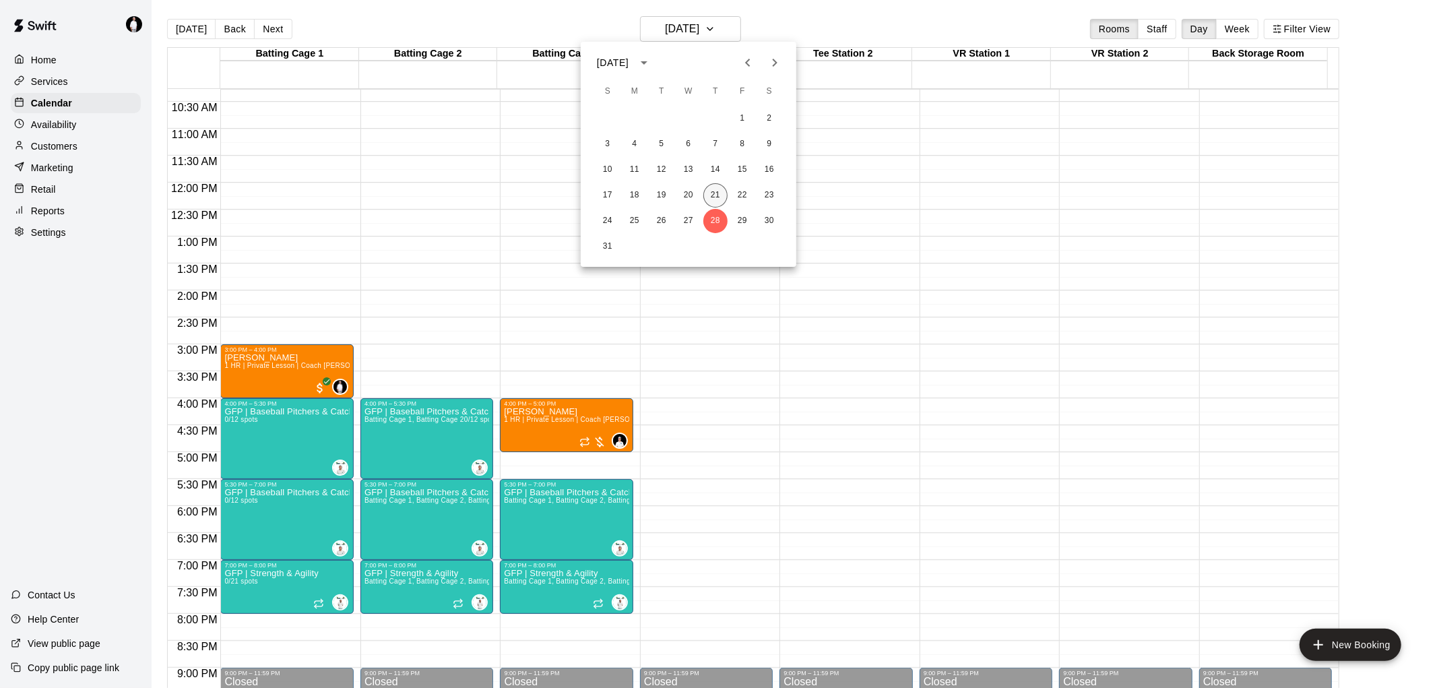
click at [718, 191] on button "21" at bounding box center [715, 195] width 24 height 24
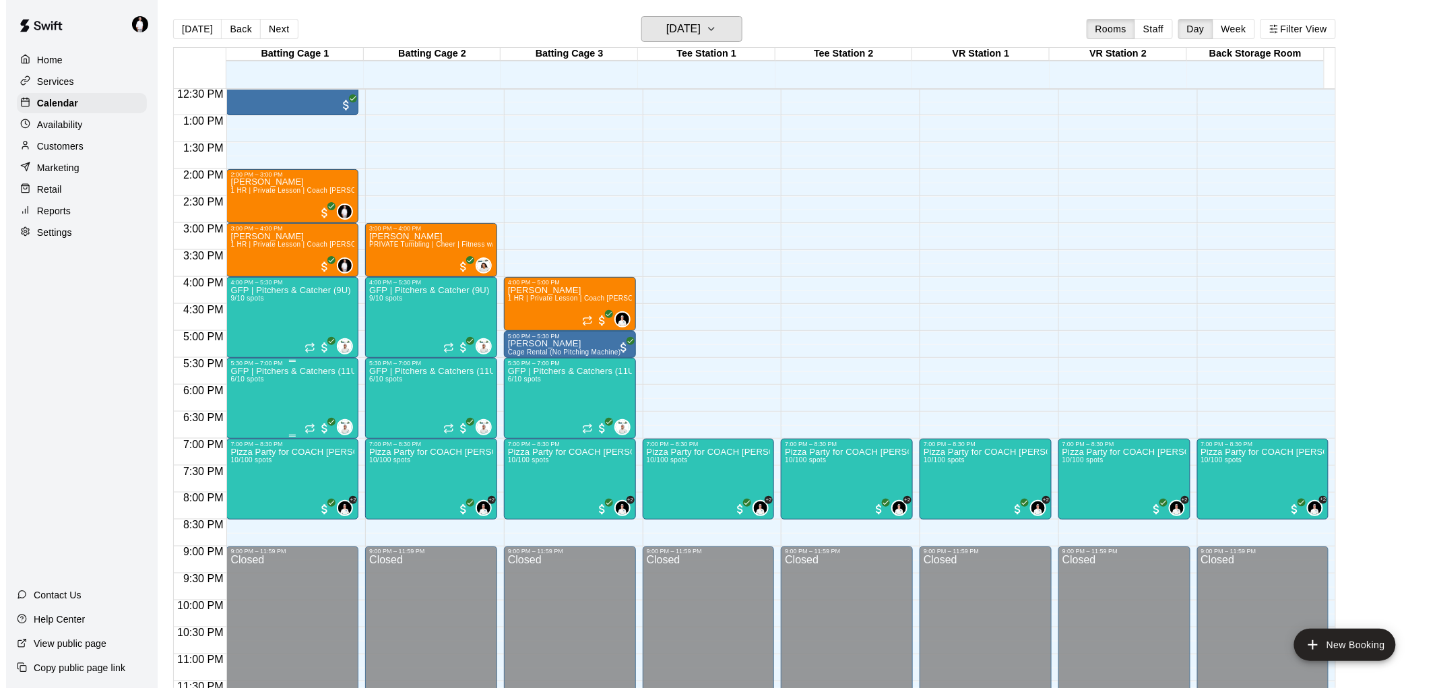
scroll to position [679, 0]
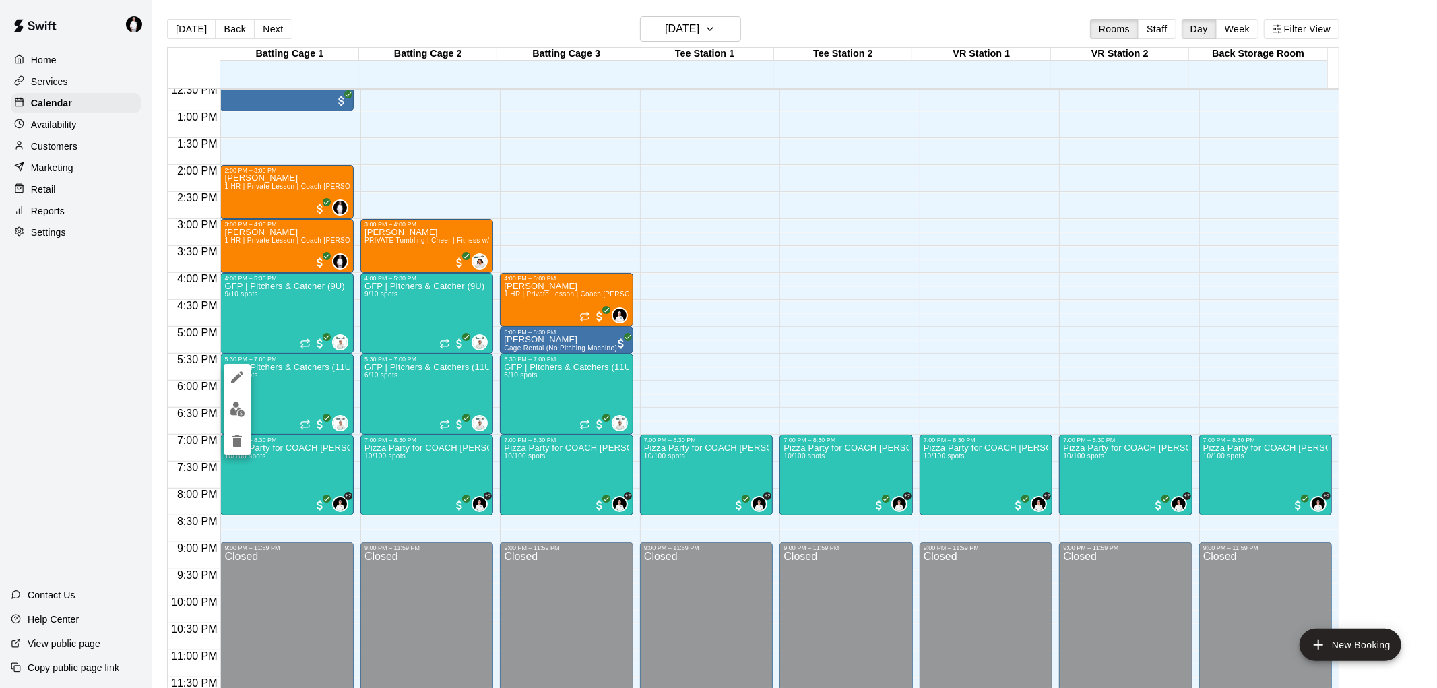
click at [283, 321] on div at bounding box center [718, 344] width 1437 height 688
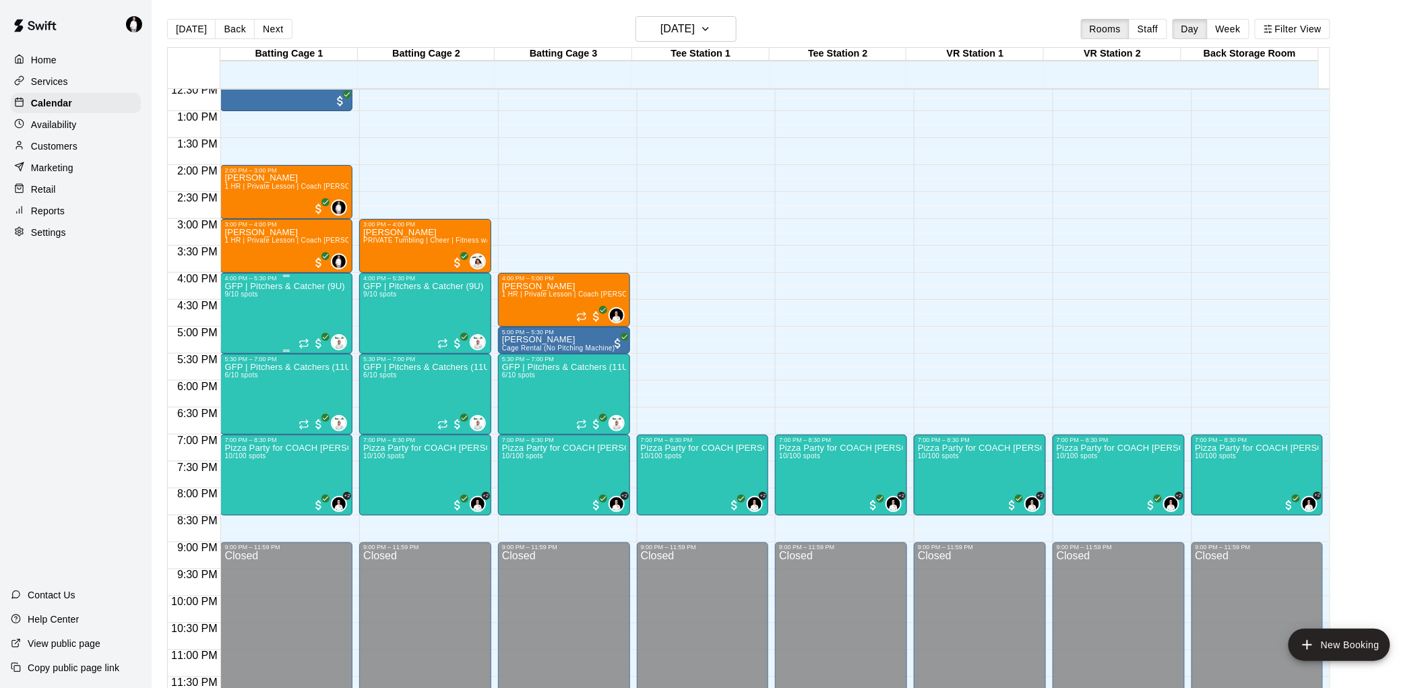
click at [278, 308] on div "GFP | Pitchers & Catcher (9U) 9/10 spots" at bounding box center [284, 626] width 120 height 688
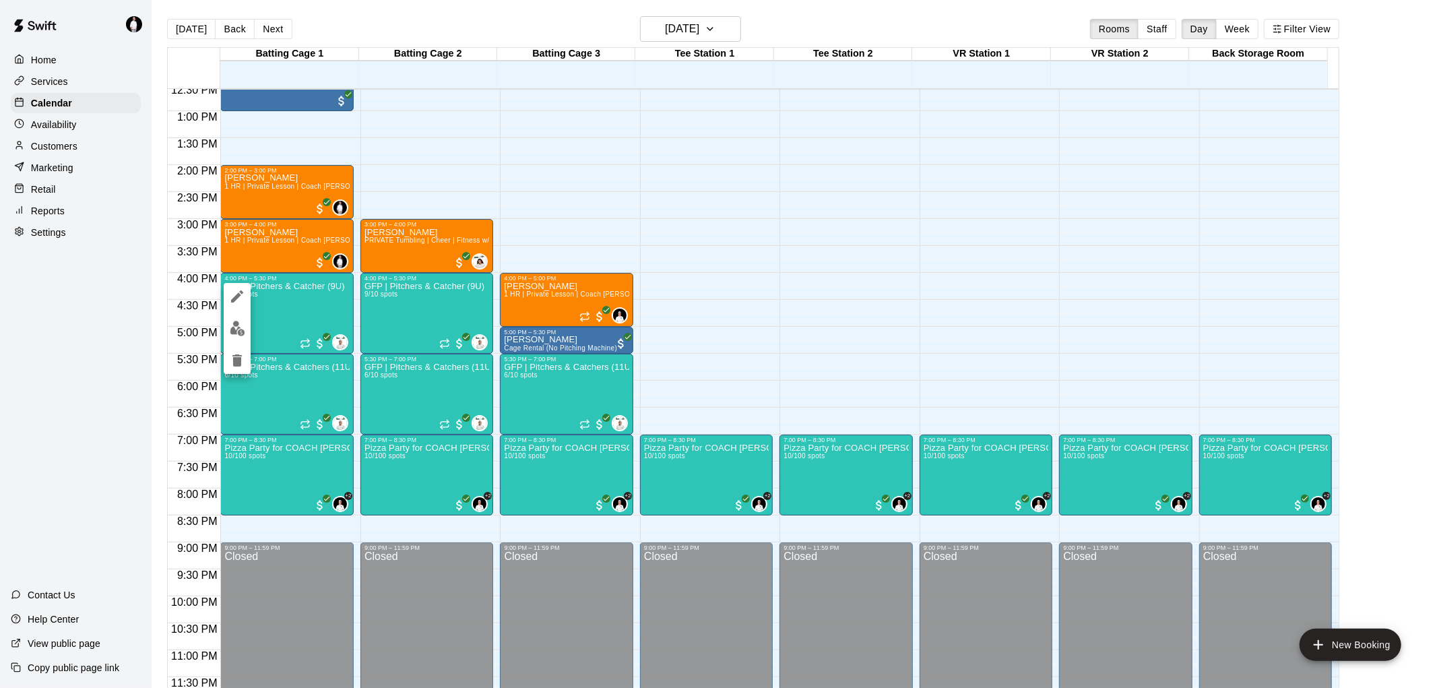
click at [230, 327] on img "edit" at bounding box center [237, 328] width 15 height 15
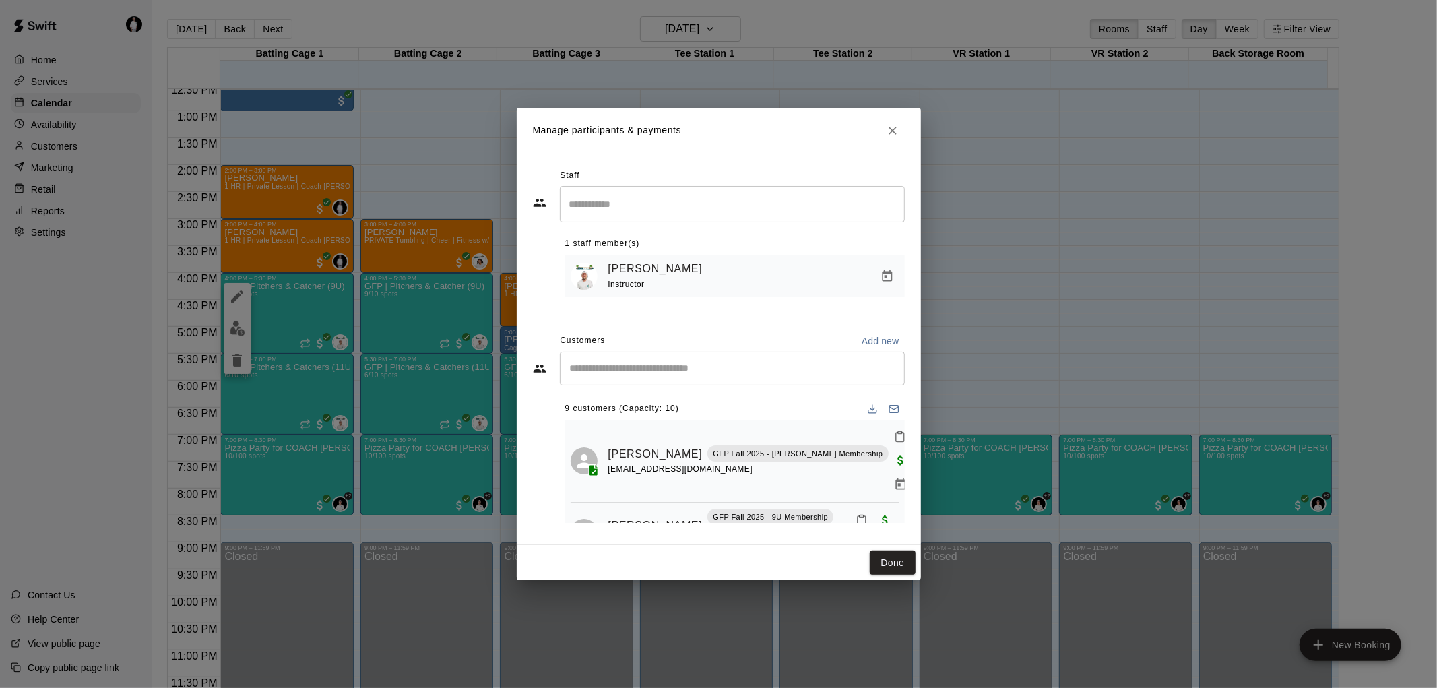
scroll to position [0, 0]
click at [894, 133] on icon "Close" at bounding box center [892, 130] width 13 height 13
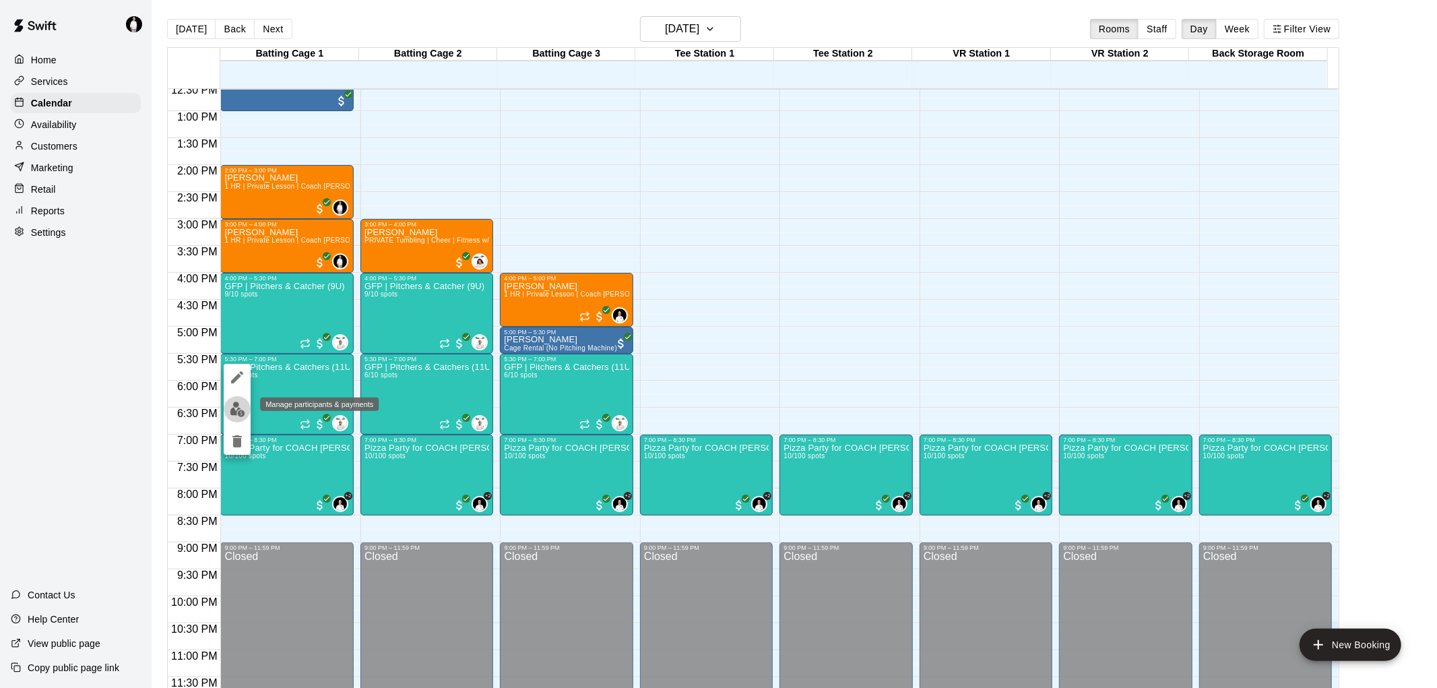
click at [234, 411] on img "edit" at bounding box center [237, 409] width 15 height 15
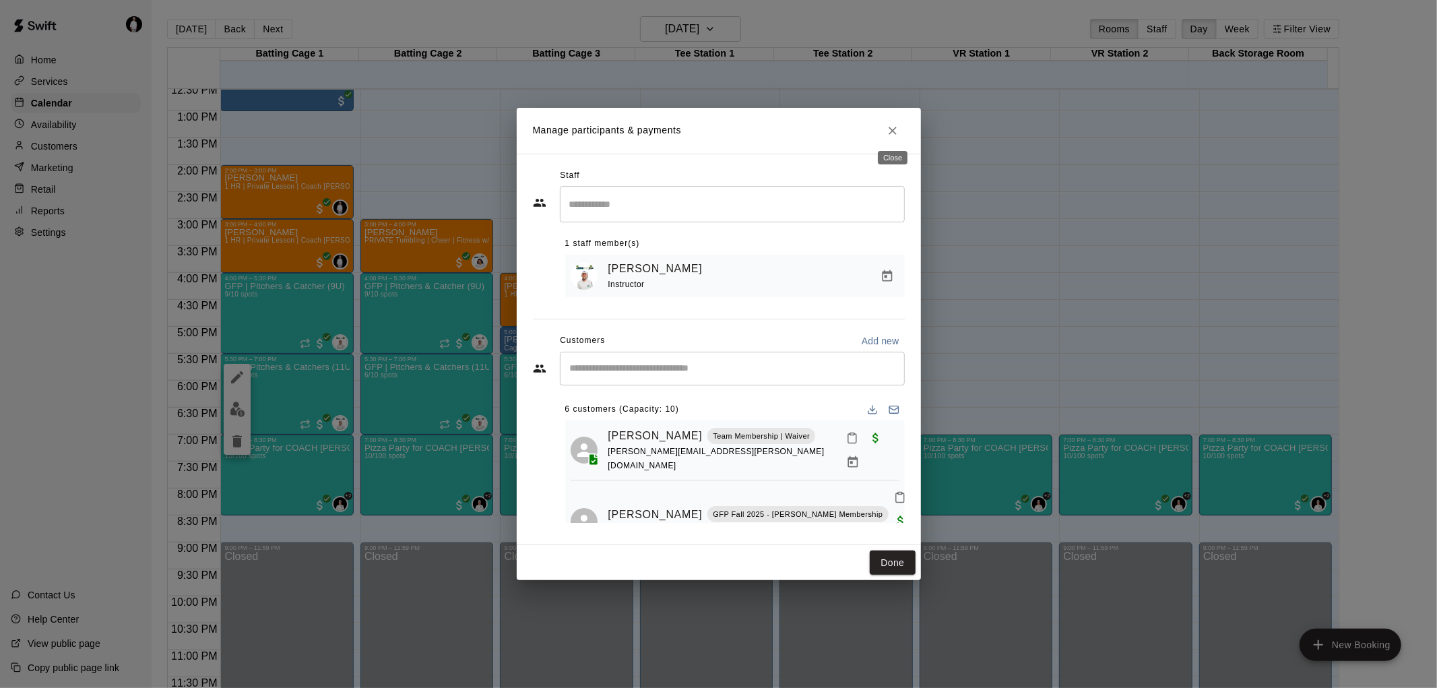
click at [894, 129] on icon "Close" at bounding box center [892, 130] width 13 height 13
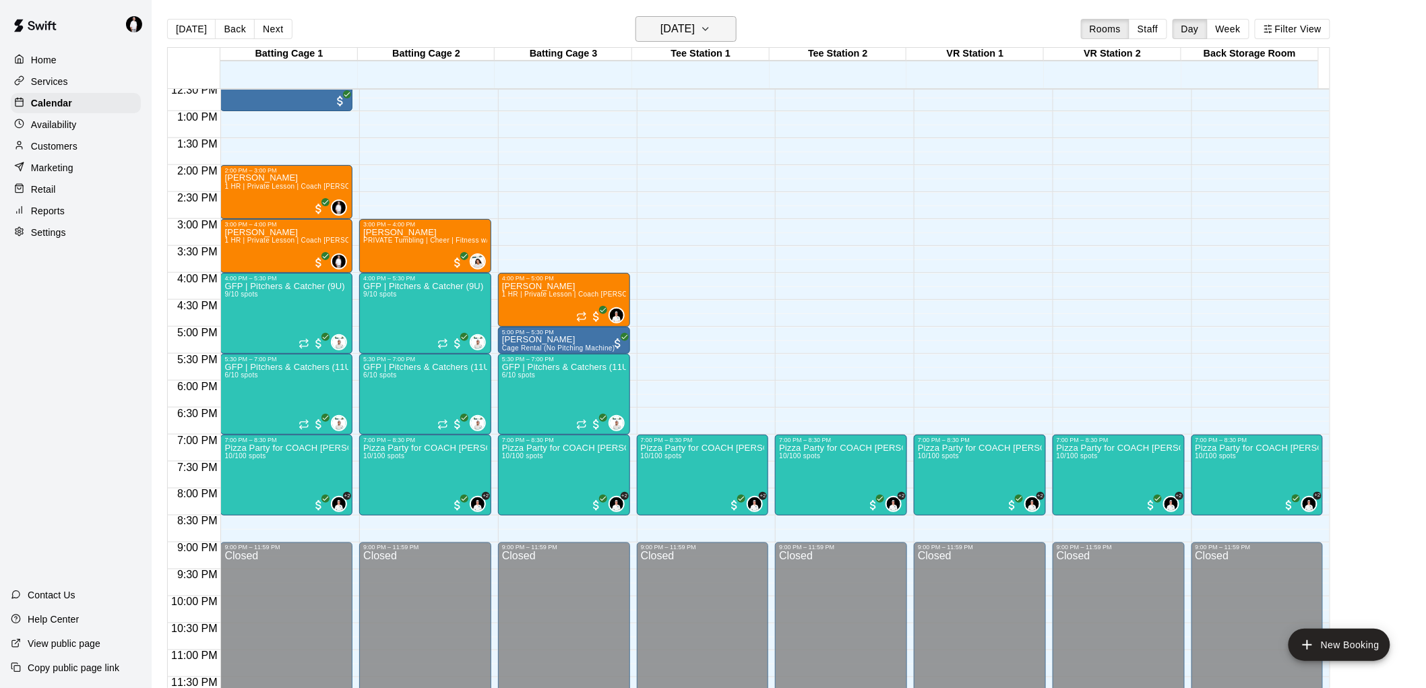
click at [708, 28] on icon "button" at bounding box center [705, 29] width 5 height 3
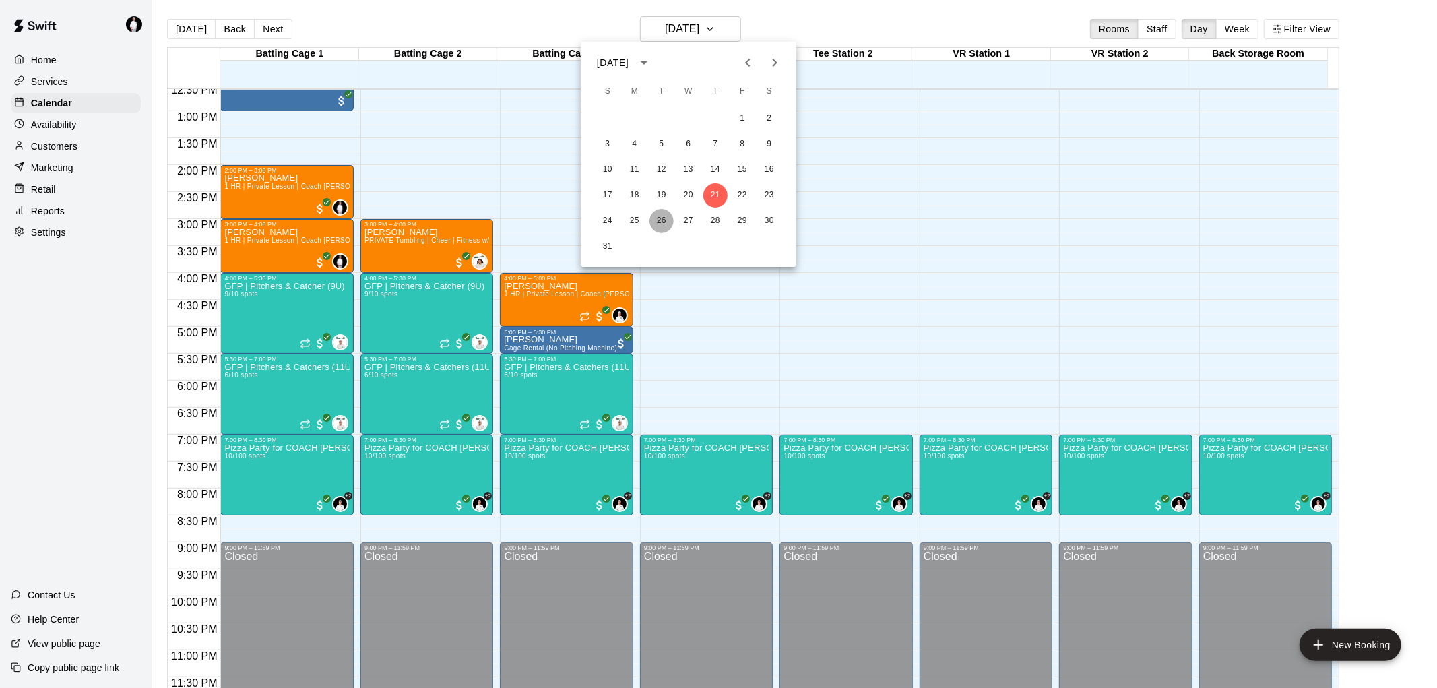
click at [662, 222] on button "26" at bounding box center [662, 221] width 24 height 24
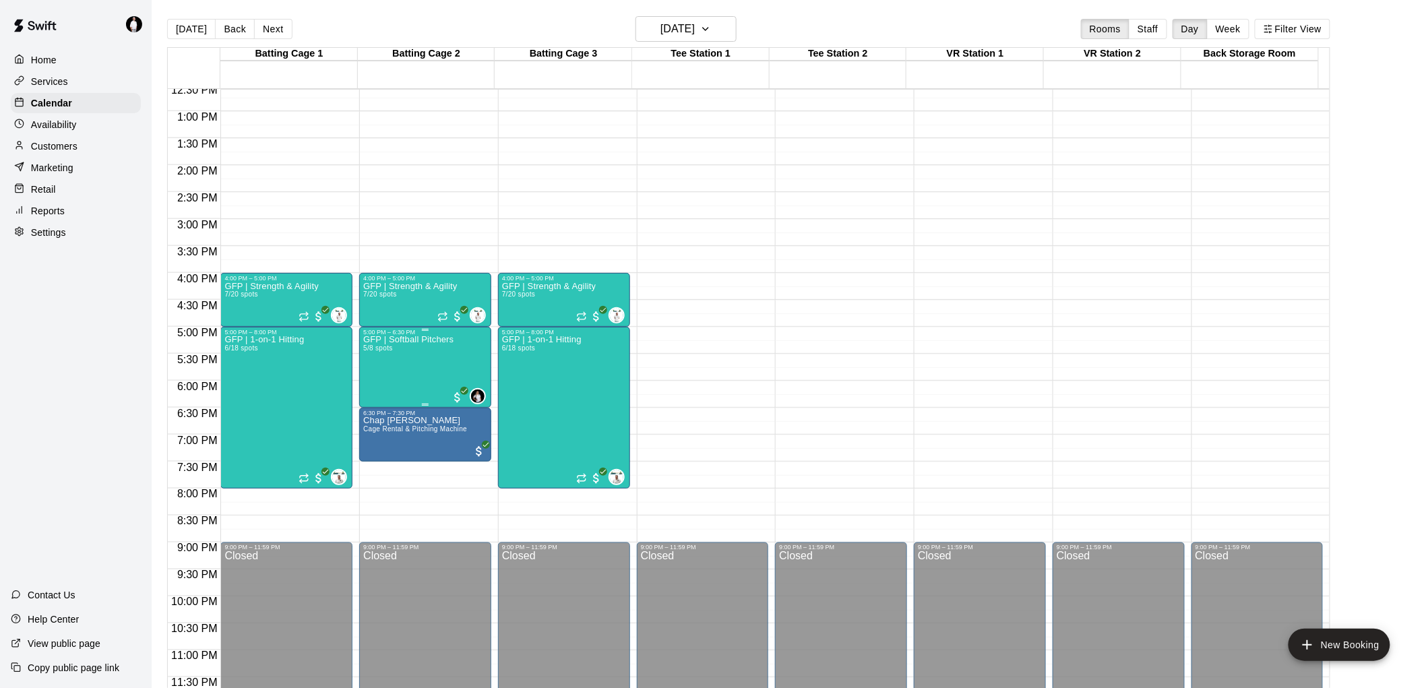
click at [403, 360] on div "GFP | Softball Pitchers 5/8 spots" at bounding box center [408, 680] width 90 height 688
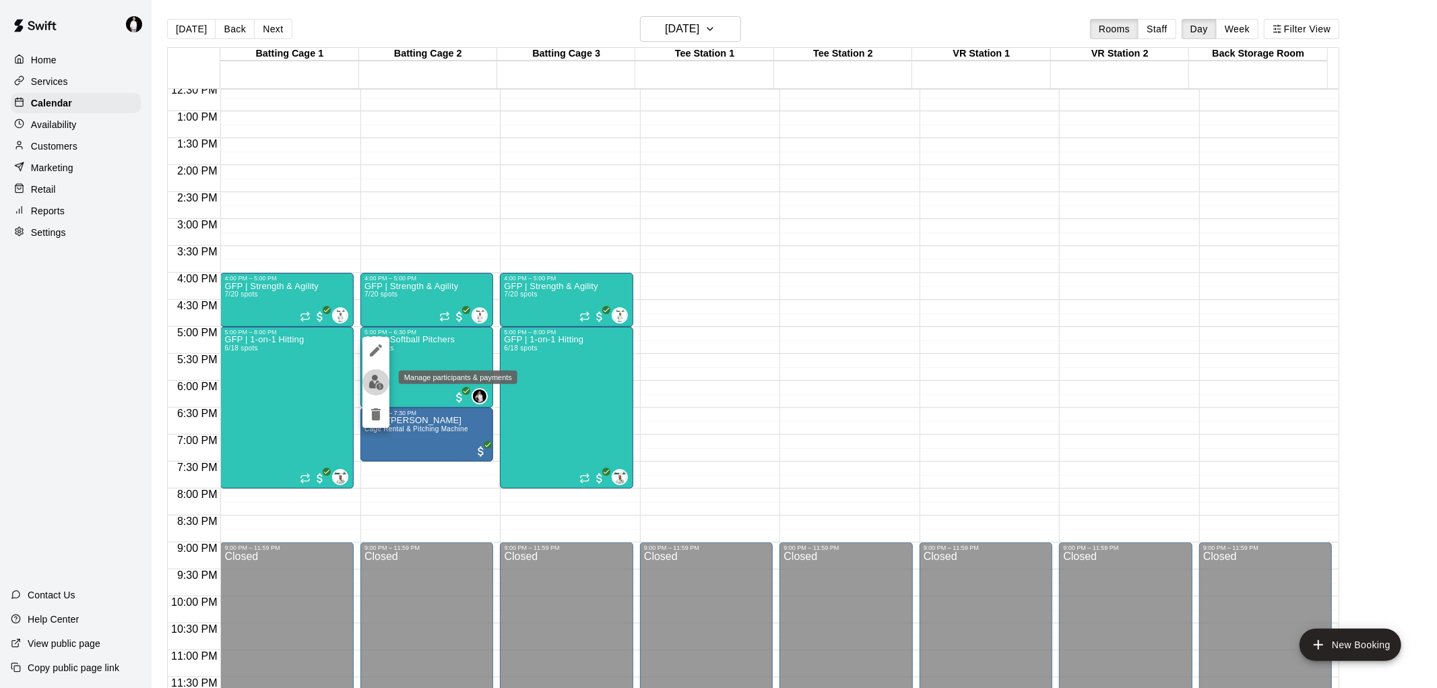
click at [379, 383] on img "edit" at bounding box center [376, 382] width 15 height 15
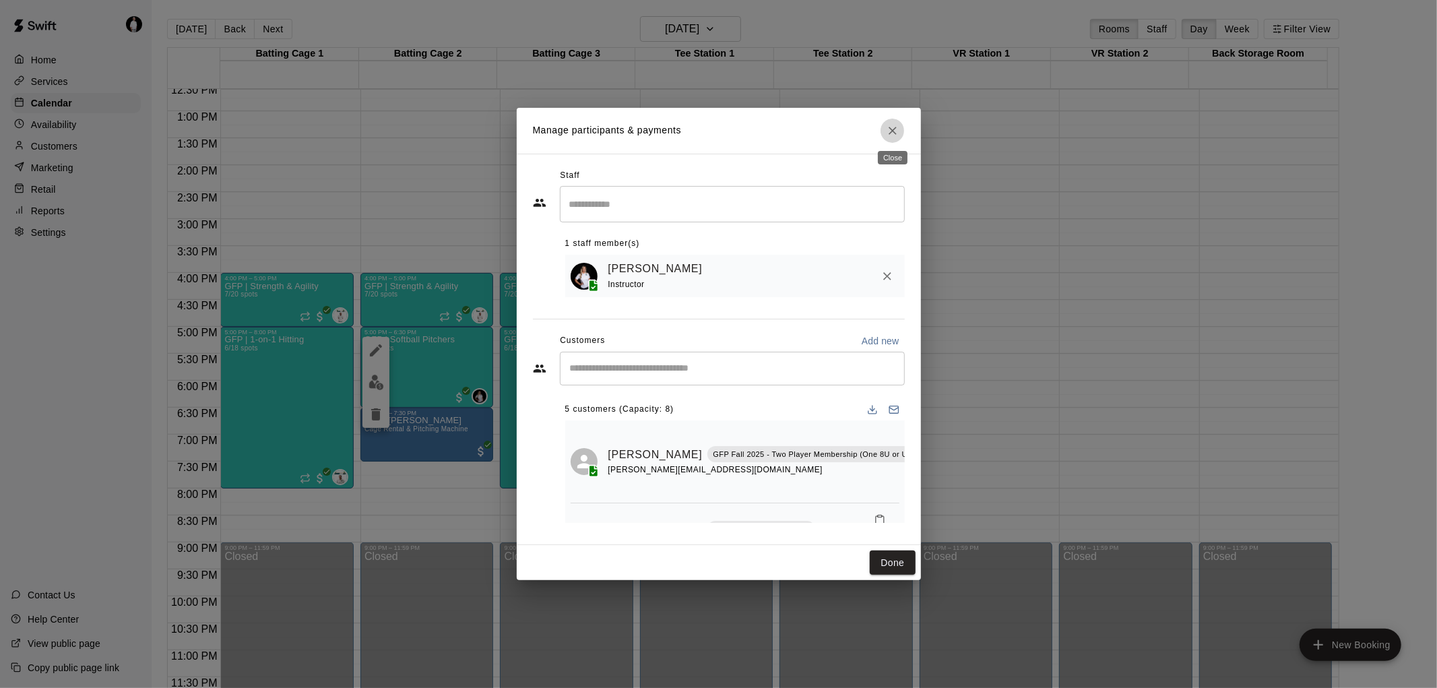
click at [894, 127] on icon "Close" at bounding box center [892, 130] width 13 height 13
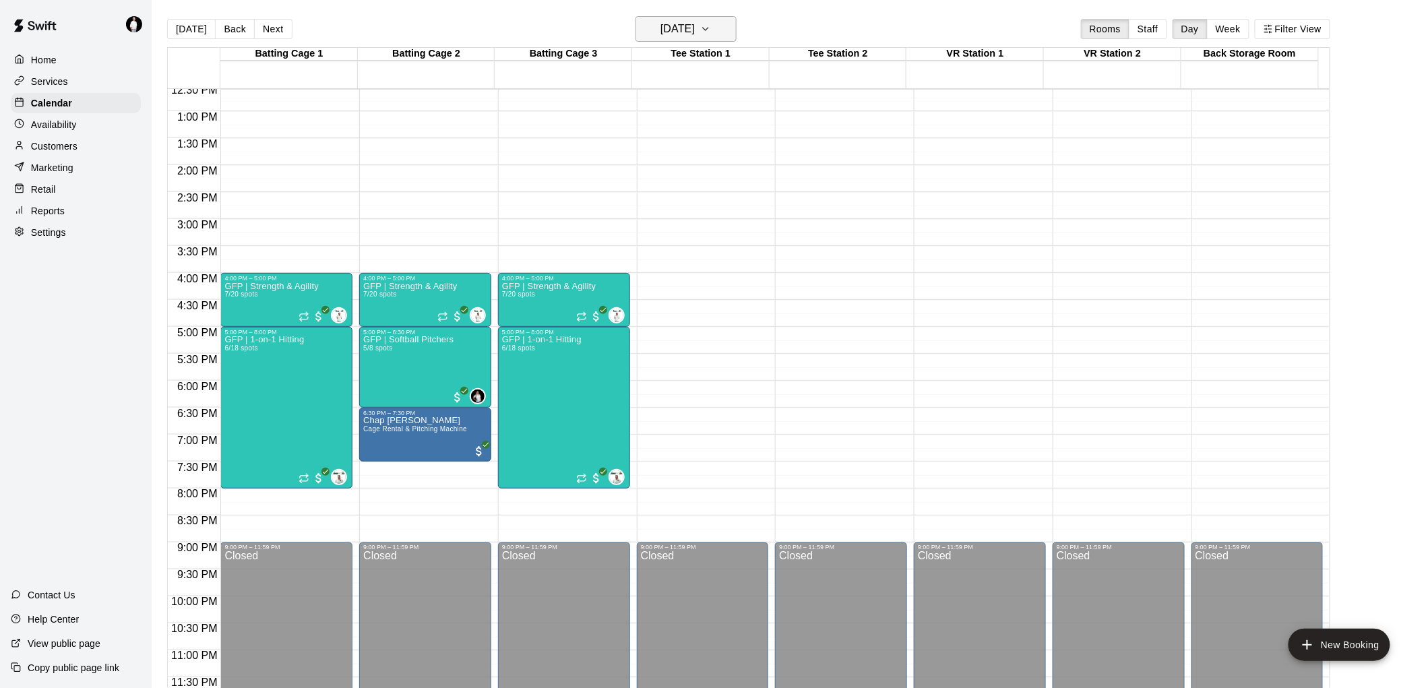
click at [711, 27] on icon "button" at bounding box center [705, 29] width 11 height 16
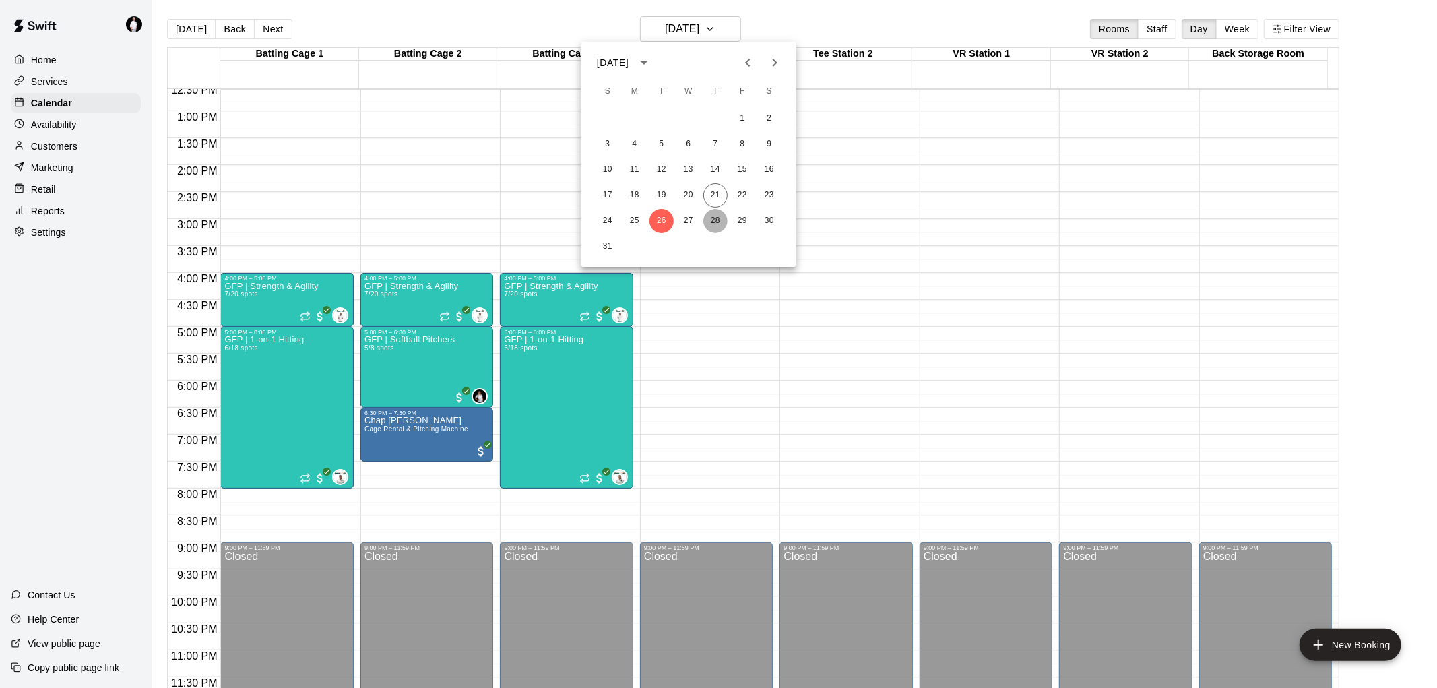
click at [716, 217] on button "28" at bounding box center [715, 221] width 24 height 24
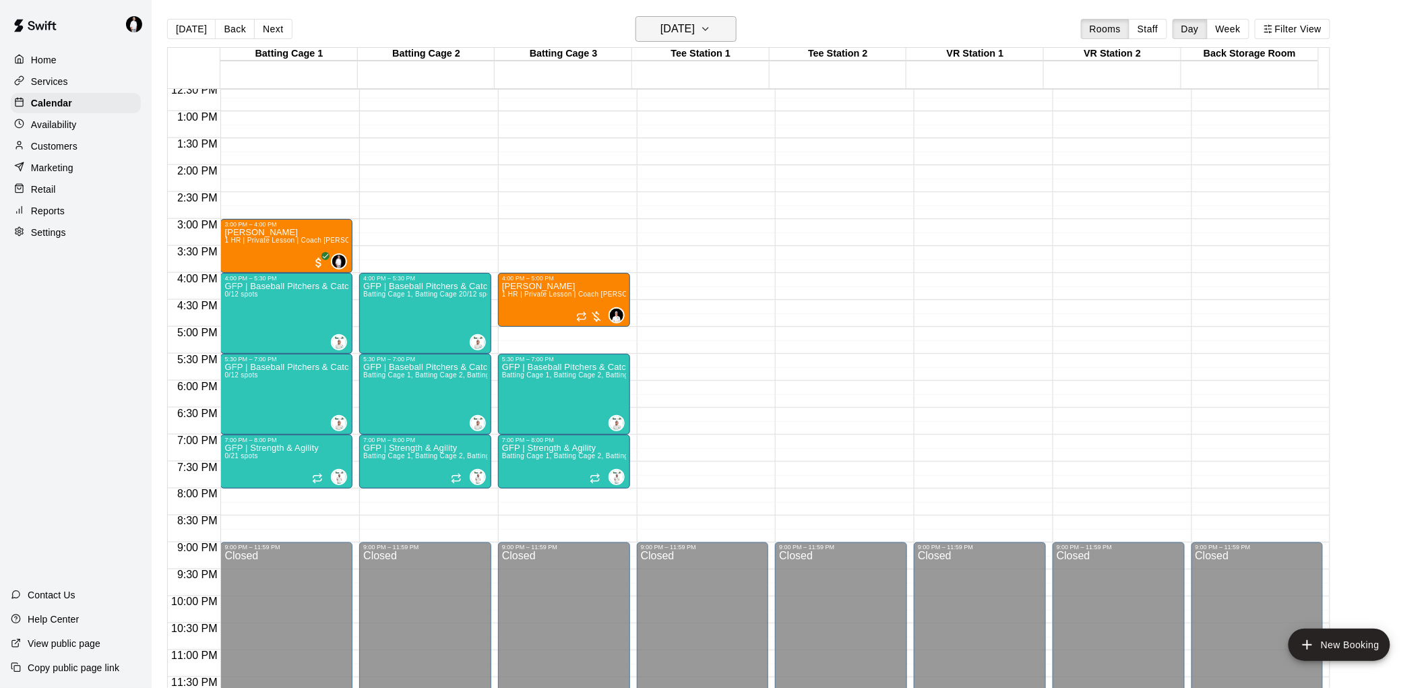
click at [711, 26] on icon "button" at bounding box center [705, 29] width 11 height 16
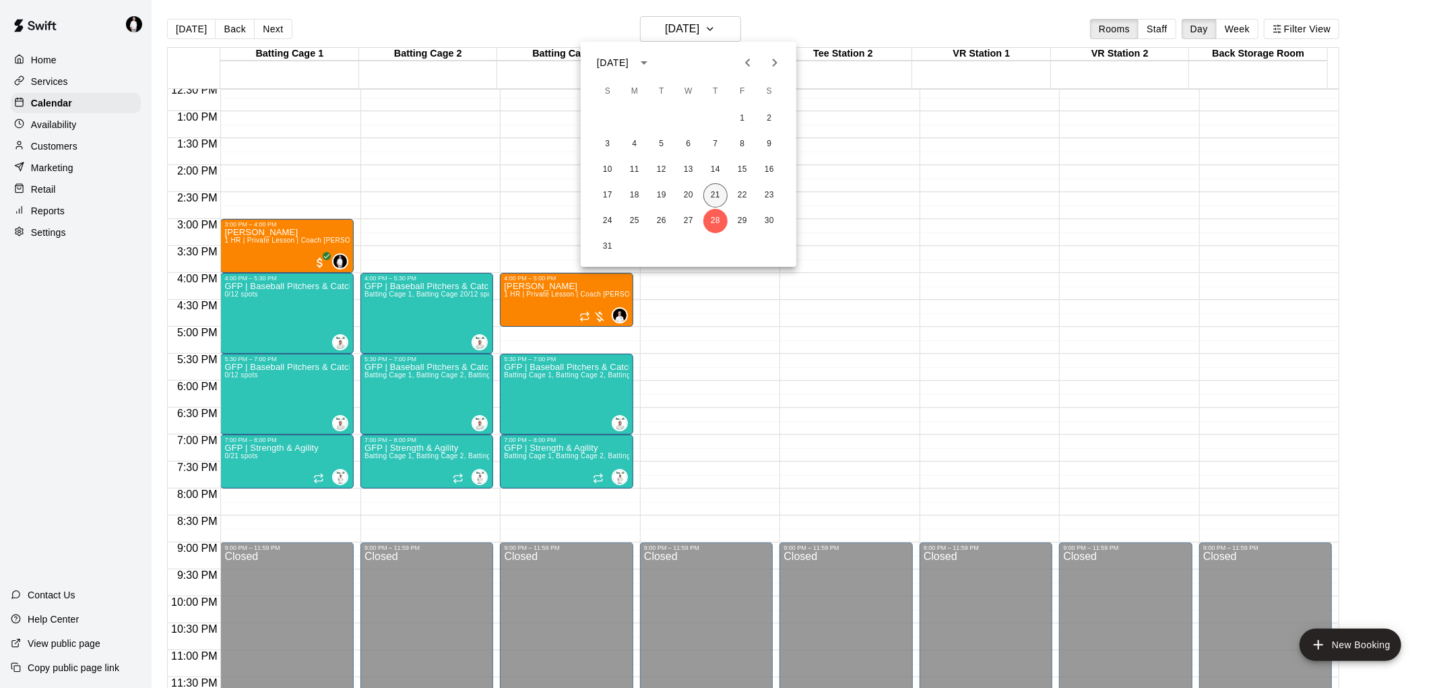
click at [718, 191] on button "21" at bounding box center [715, 195] width 24 height 24
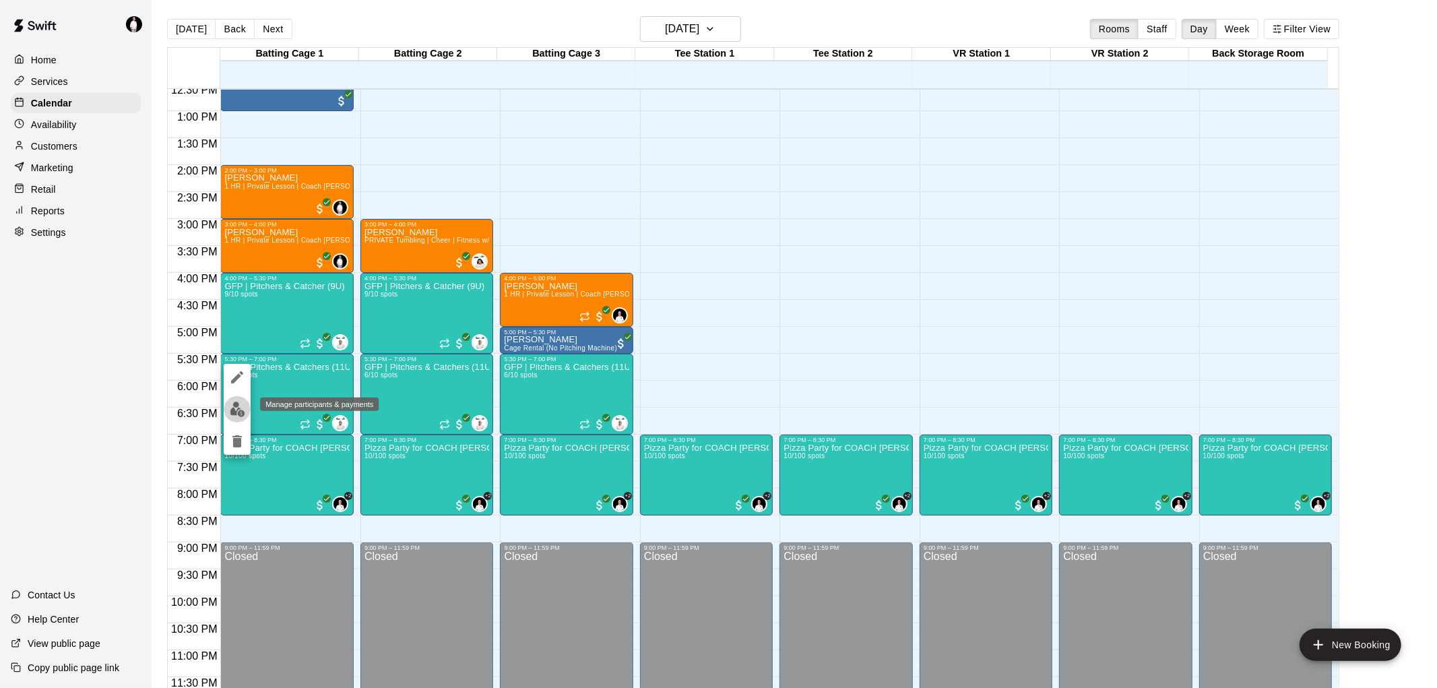
click at [237, 412] on img "edit" at bounding box center [237, 409] width 15 height 15
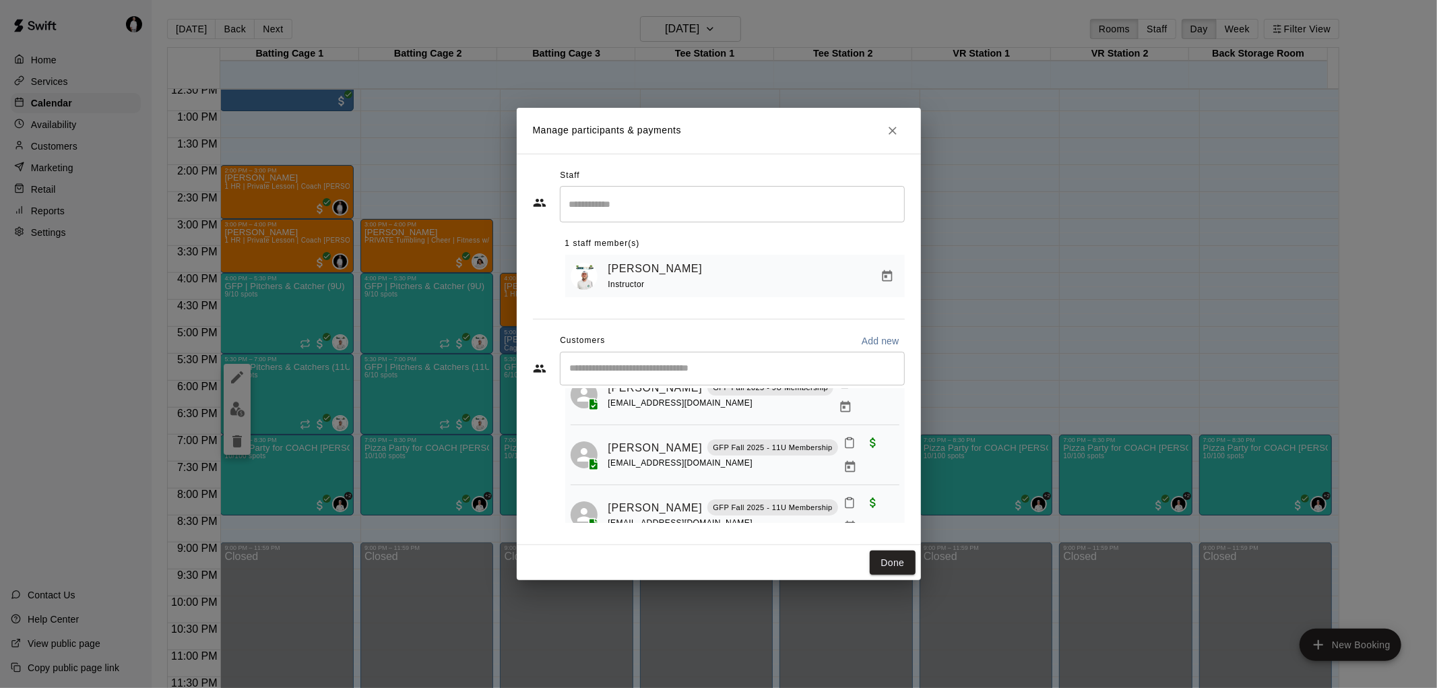
scroll to position [226, 0]
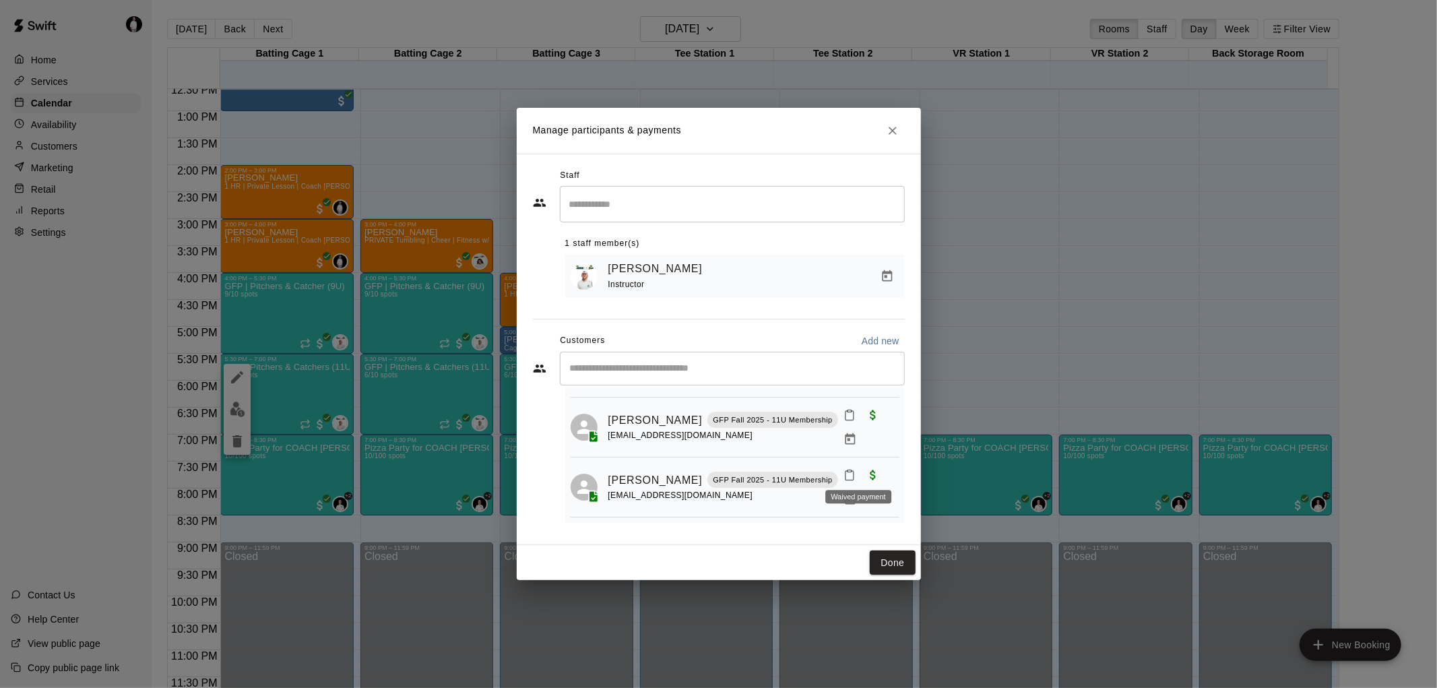
click at [873, 551] on span "Waived payment" at bounding box center [885, 556] width 24 height 11
click at [879, 575] on icon "Manage bookings & payment" at bounding box center [885, 581] width 13 height 13
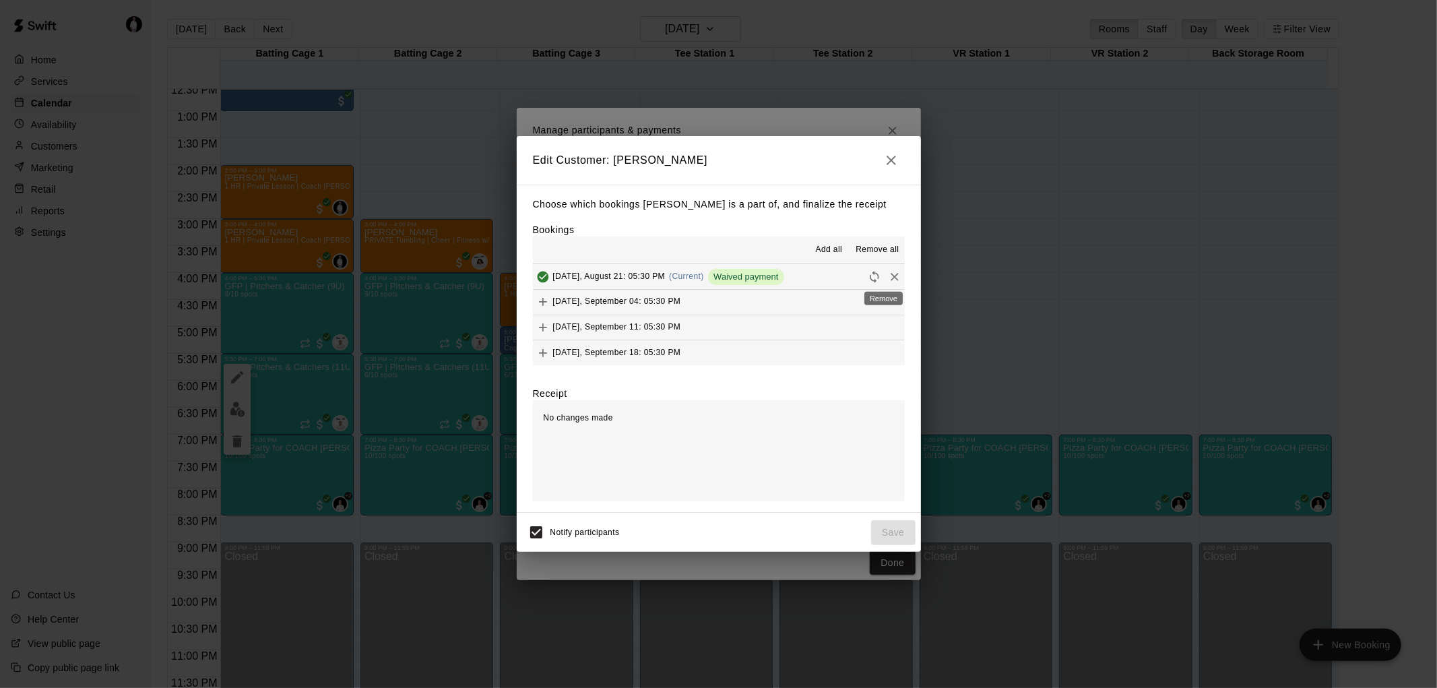
click at [888, 276] on icon "Remove" at bounding box center [894, 276] width 13 height 13
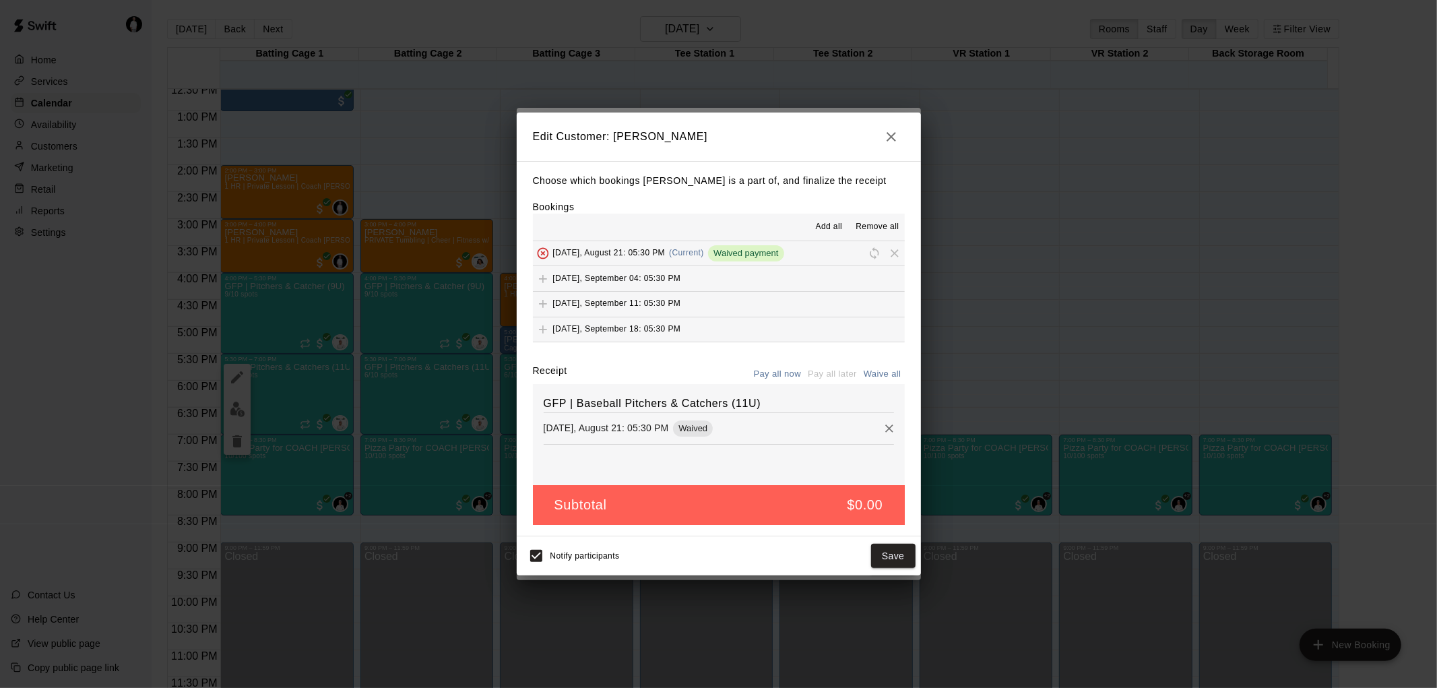
click at [903, 555] on button "Save" at bounding box center [893, 556] width 44 height 25
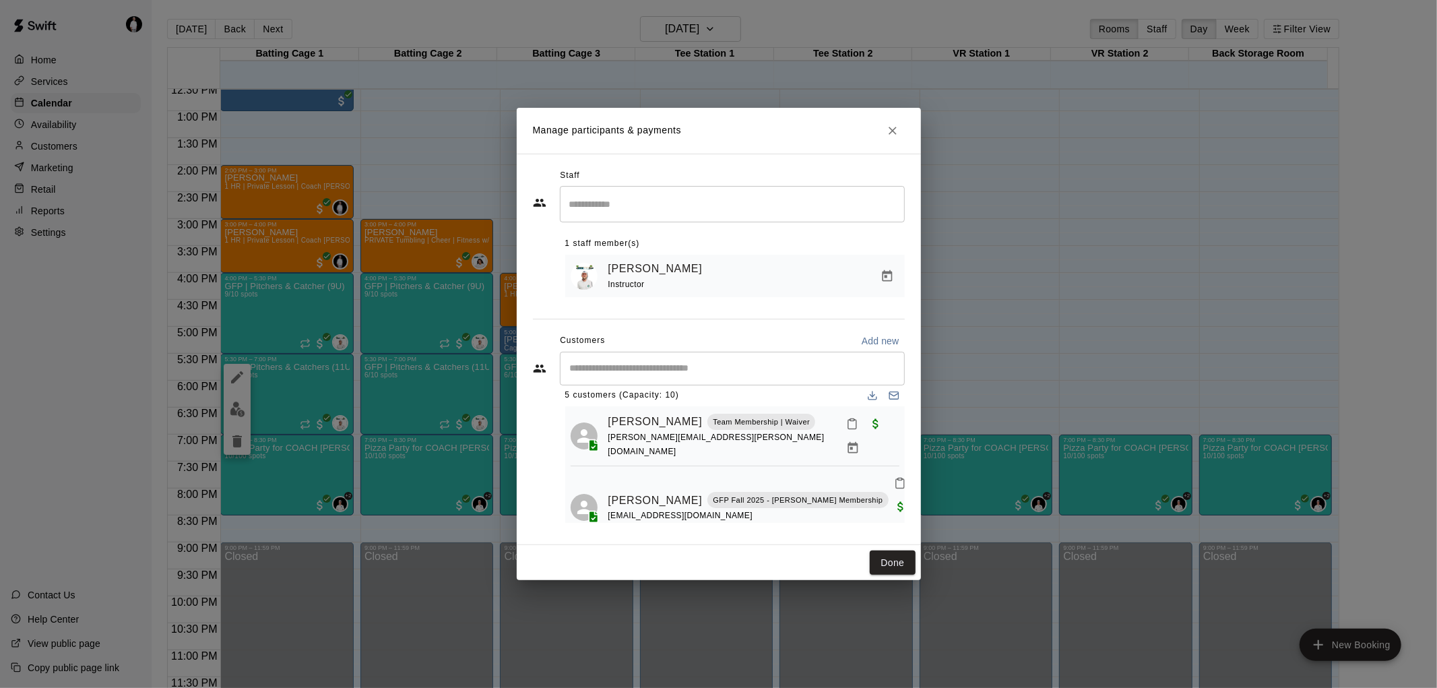
scroll to position [0, 0]
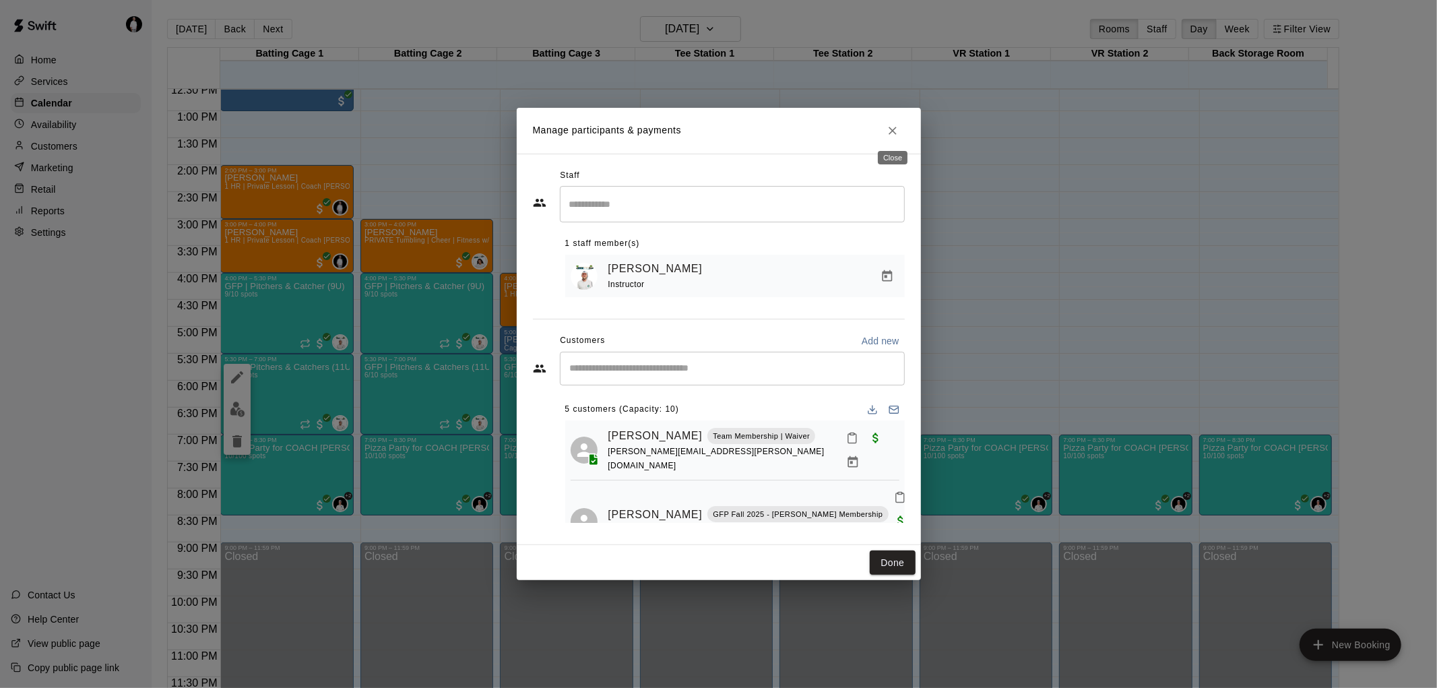
click at [893, 127] on icon "Close" at bounding box center [892, 130] width 13 height 13
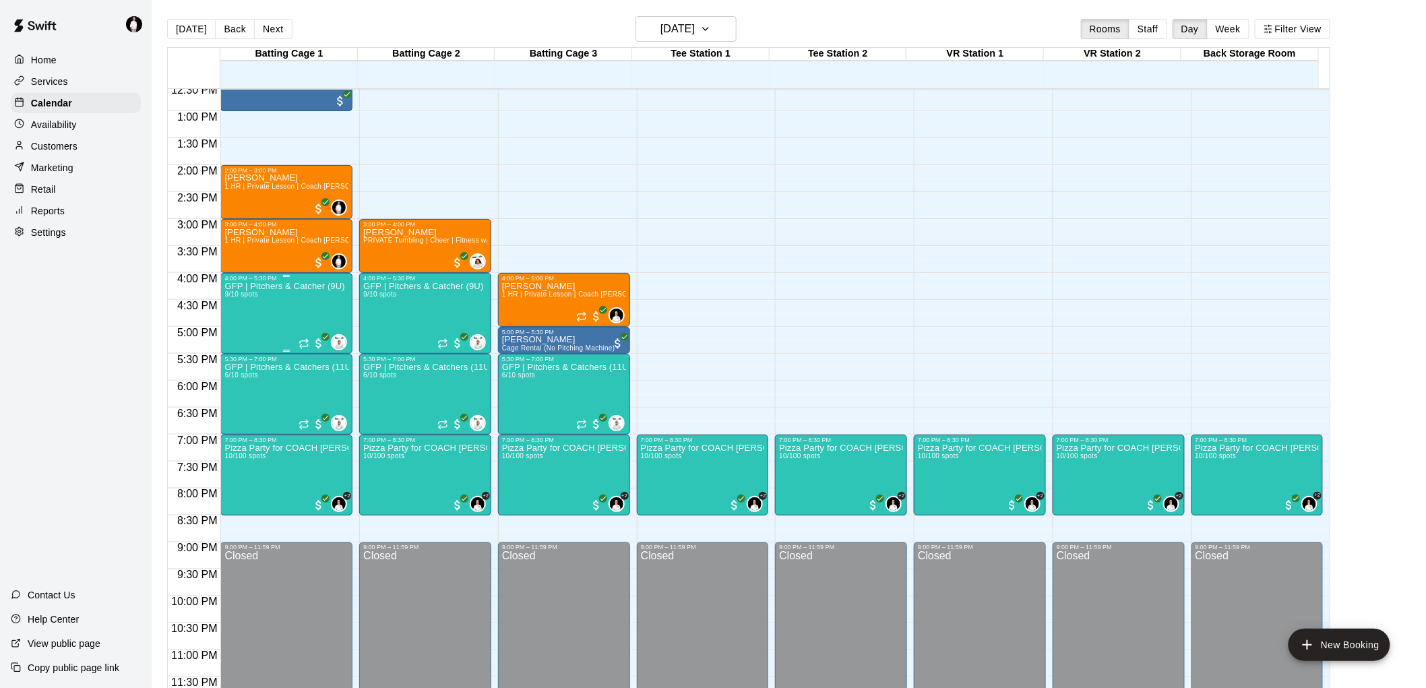
click at [266, 307] on div "GFP | Pitchers & Catcher (9U) 9/10 spots" at bounding box center [284, 626] width 120 height 688
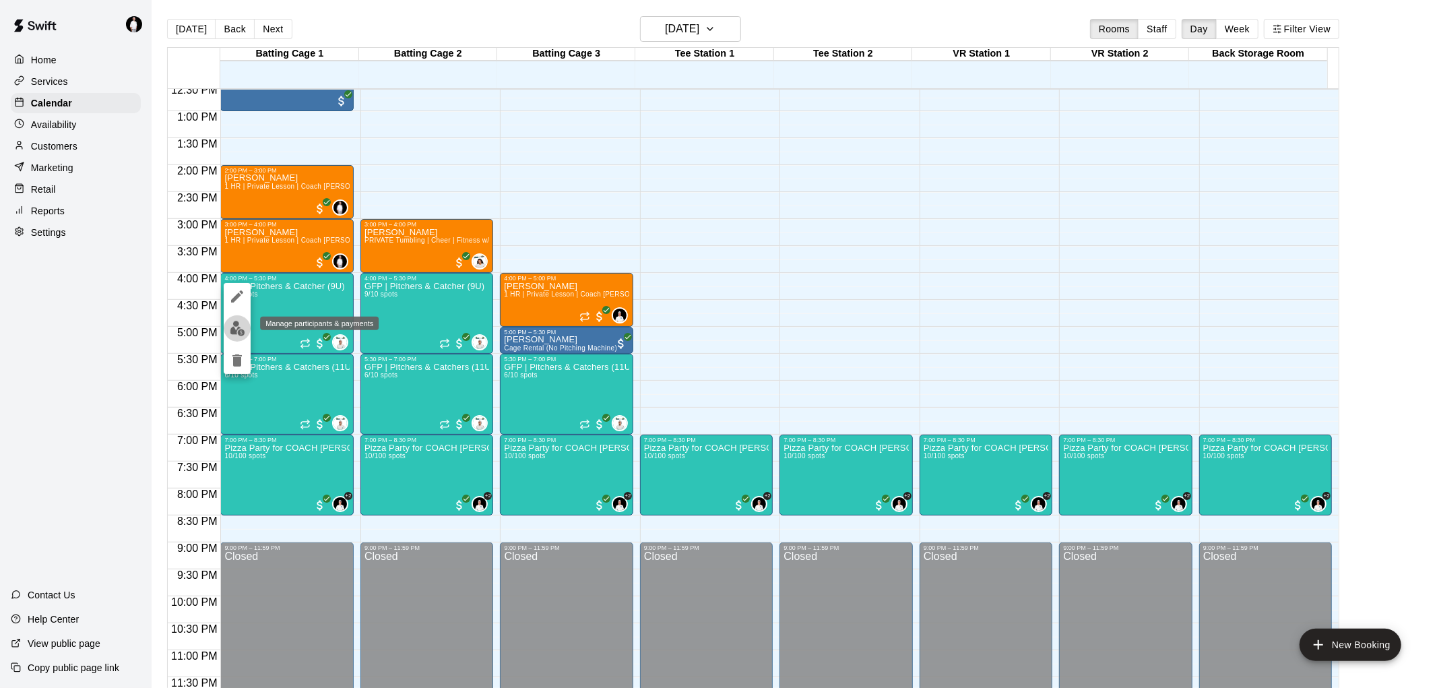
click at [231, 327] on img "edit" at bounding box center [237, 328] width 15 height 15
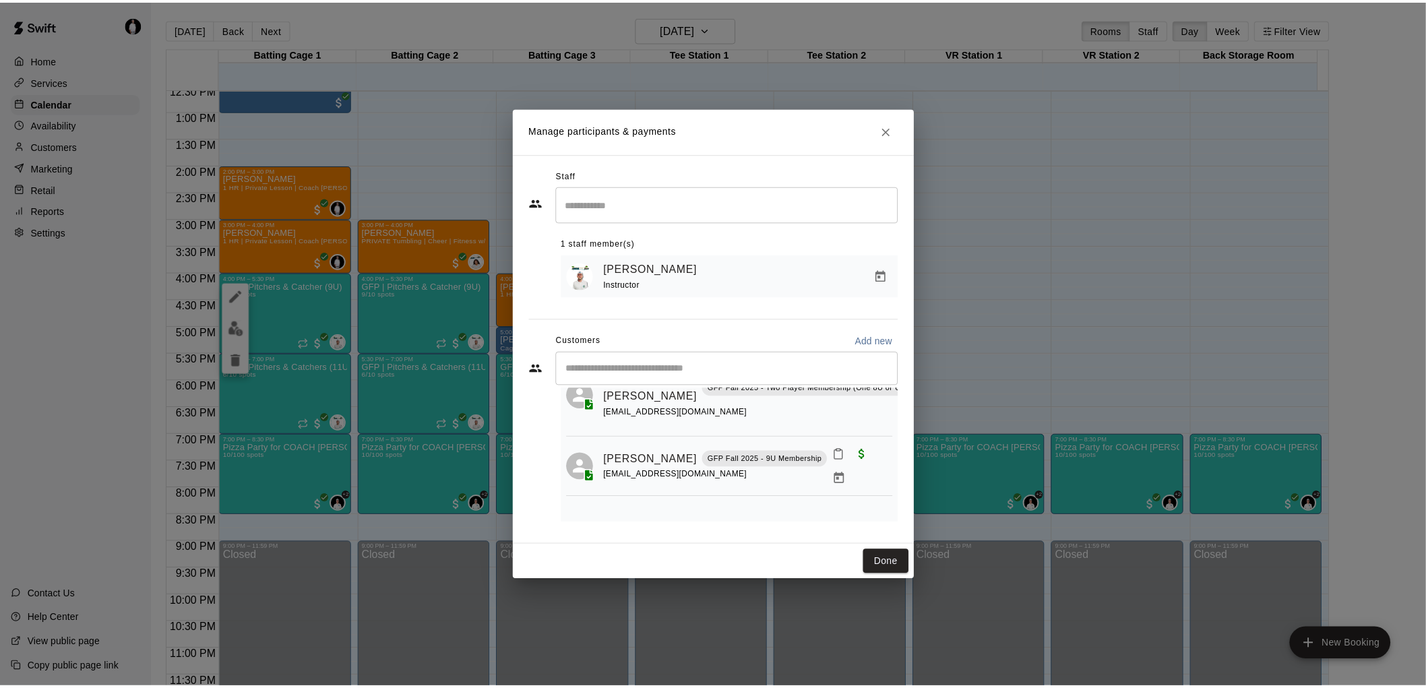
scroll to position [483, 0]
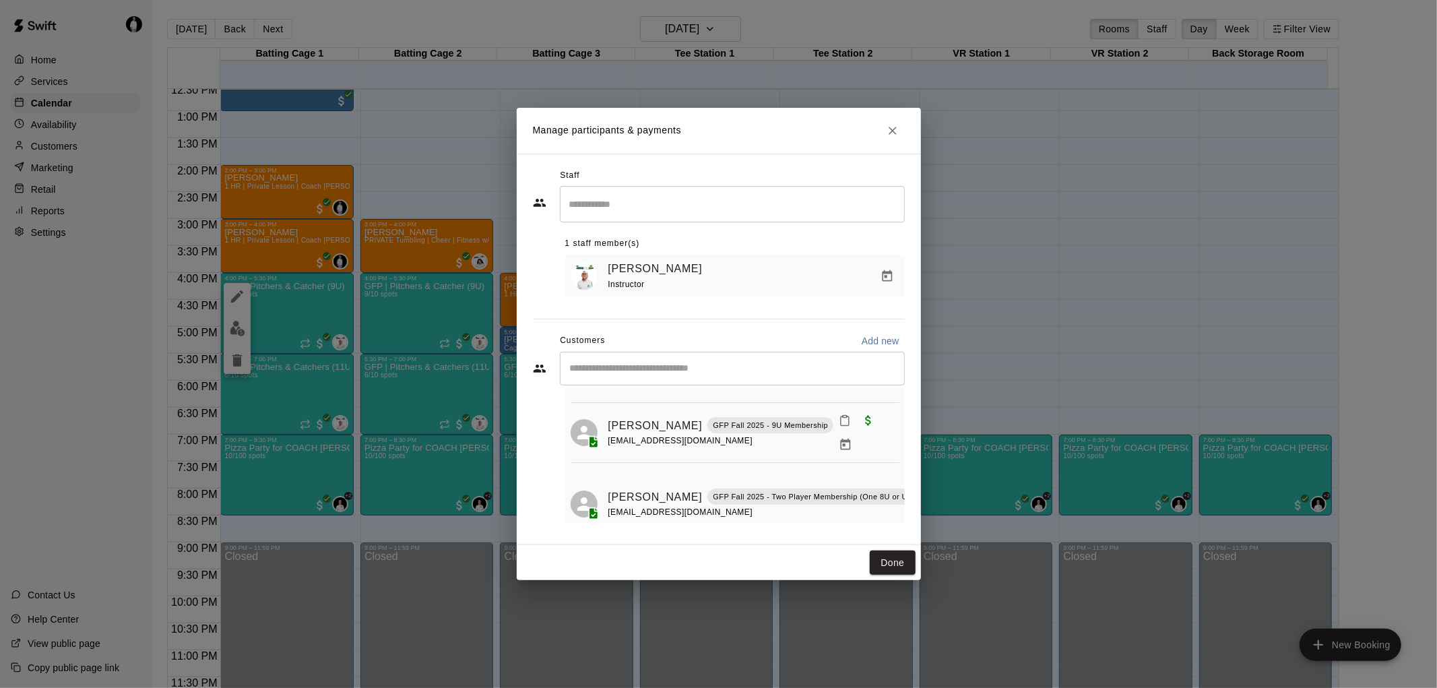
click at [889, 127] on icon "Close" at bounding box center [893, 131] width 8 height 8
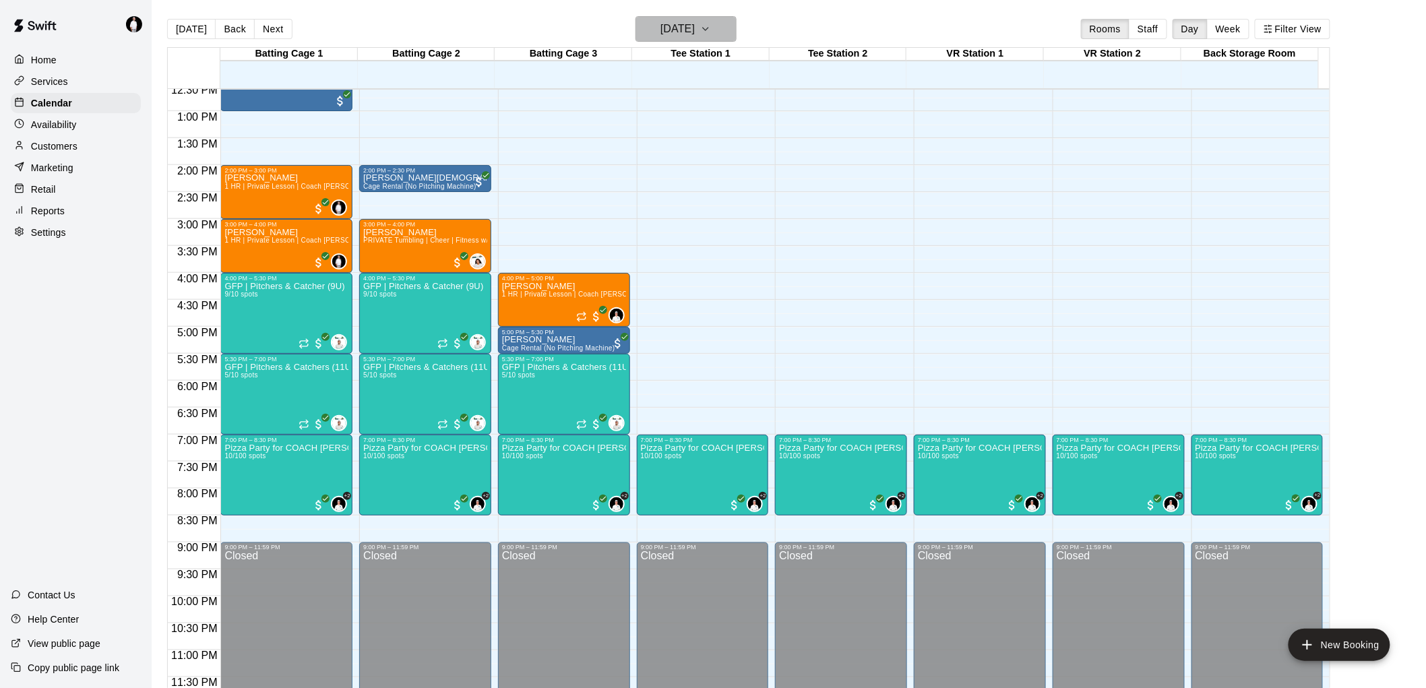
click at [711, 25] on icon "button" at bounding box center [705, 29] width 11 height 16
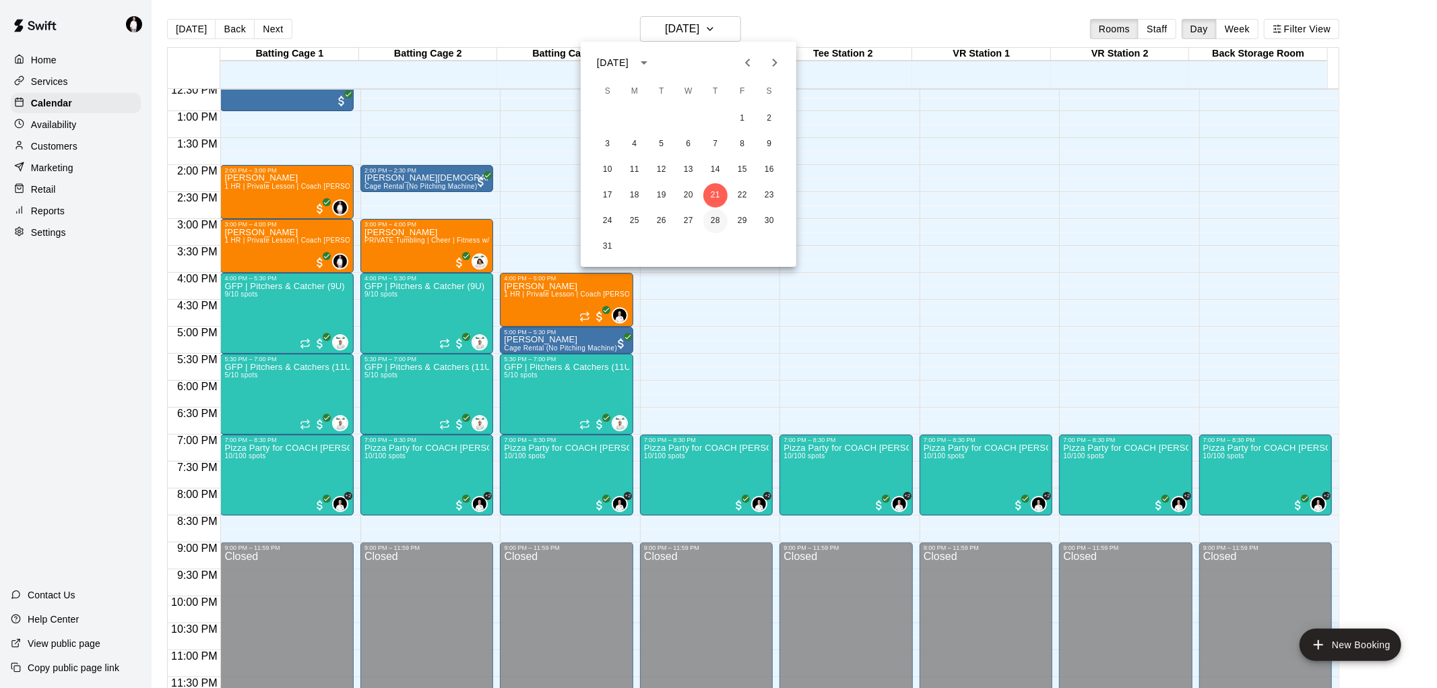
click at [719, 221] on button "28" at bounding box center [715, 221] width 24 height 24
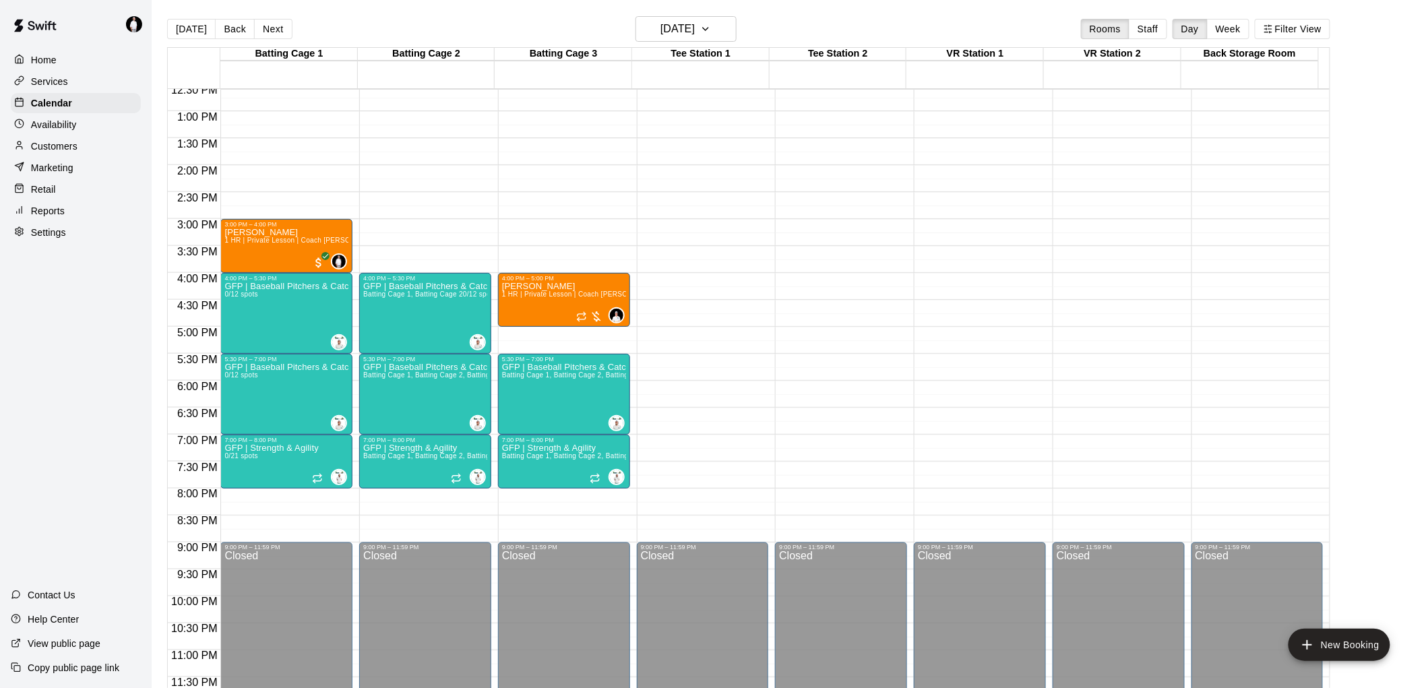
click at [55, 175] on p "Marketing" at bounding box center [52, 167] width 42 height 13
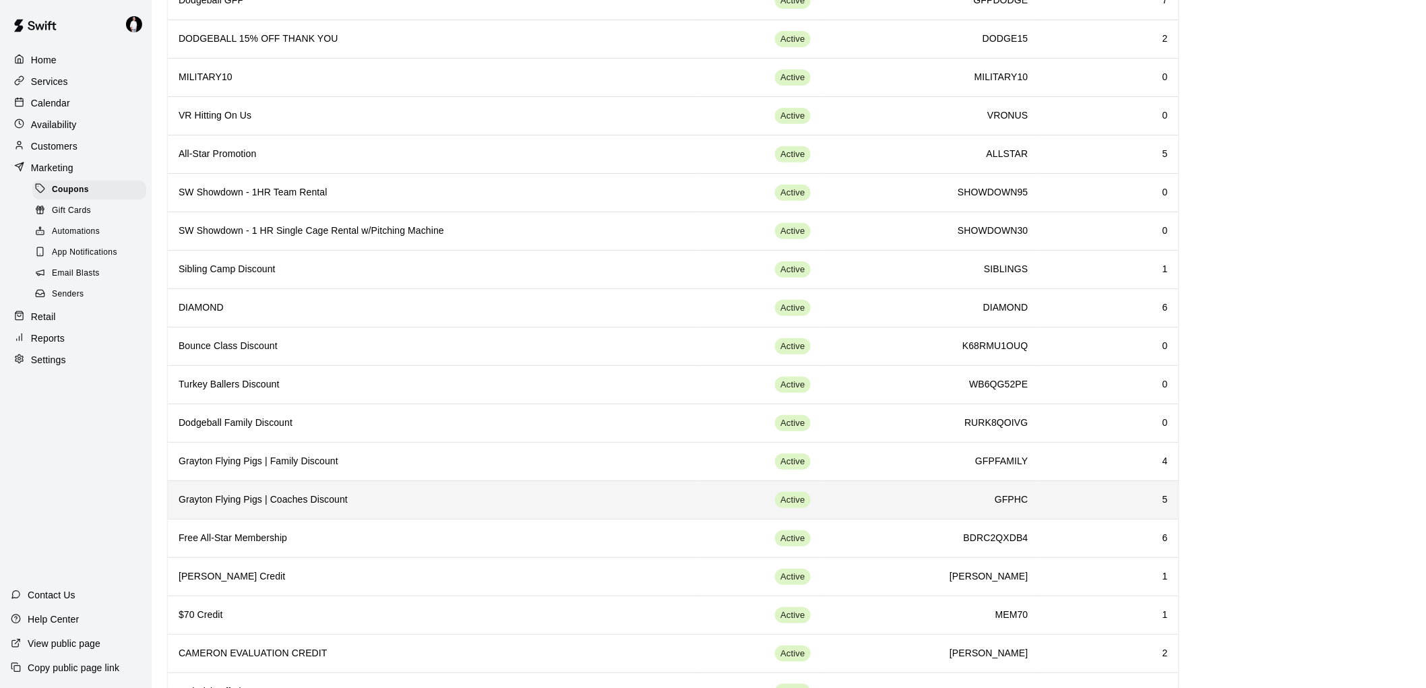
scroll to position [317, 0]
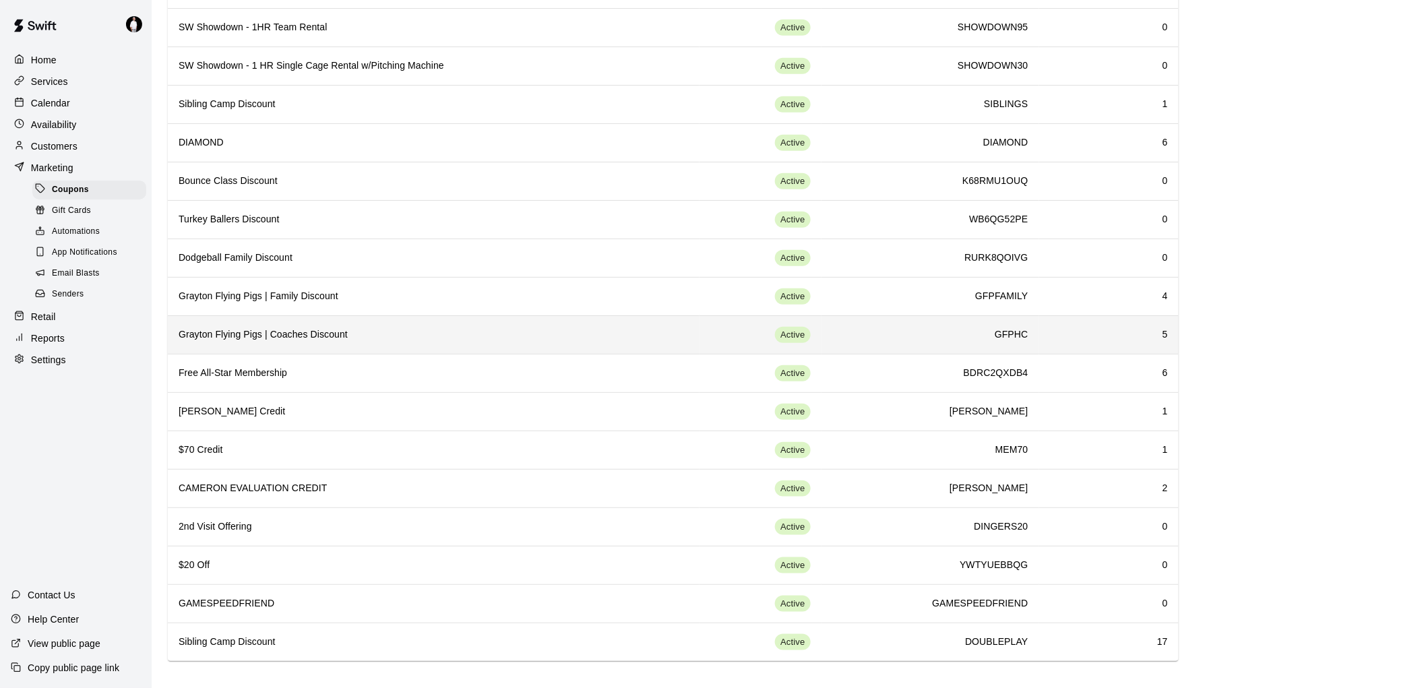
click at [292, 340] on h6 "Grayton Flying Pigs | Coaches Discount" at bounding box center [434, 334] width 510 height 15
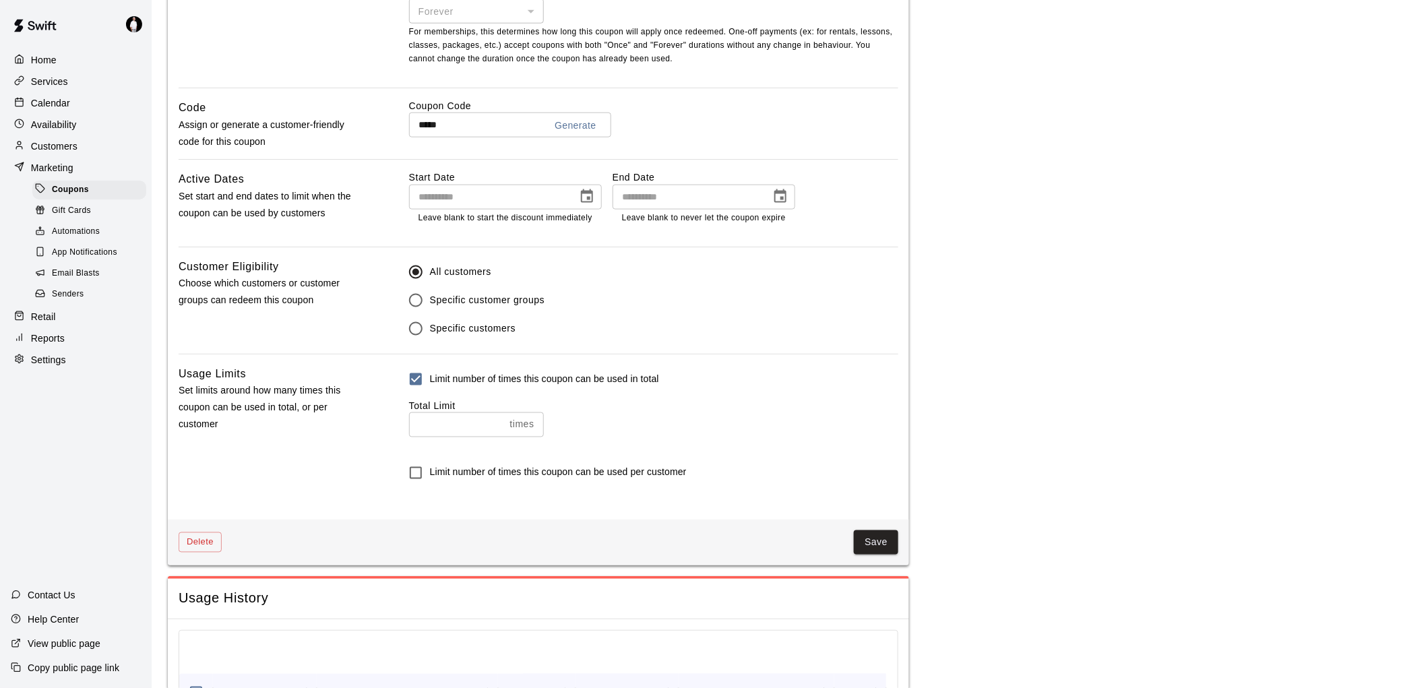
scroll to position [624, 0]
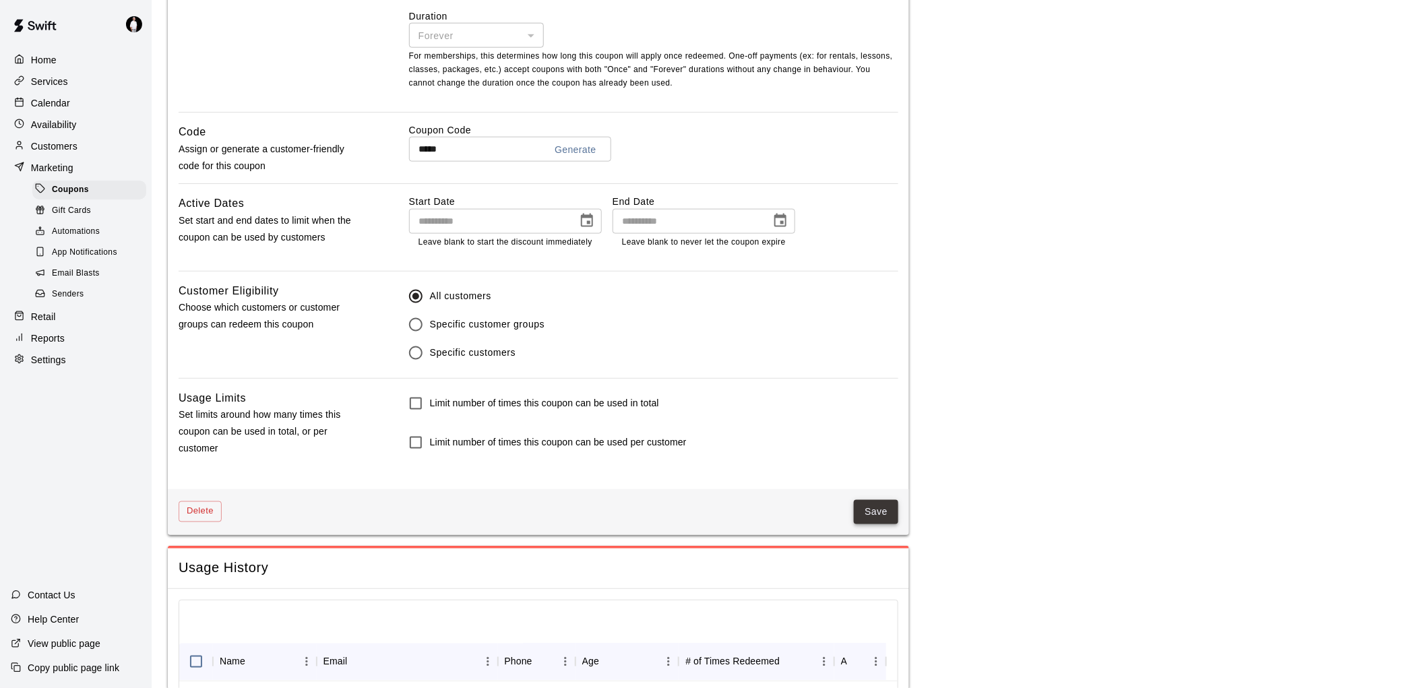
click at [873, 509] on button "Save" at bounding box center [876, 512] width 44 height 25
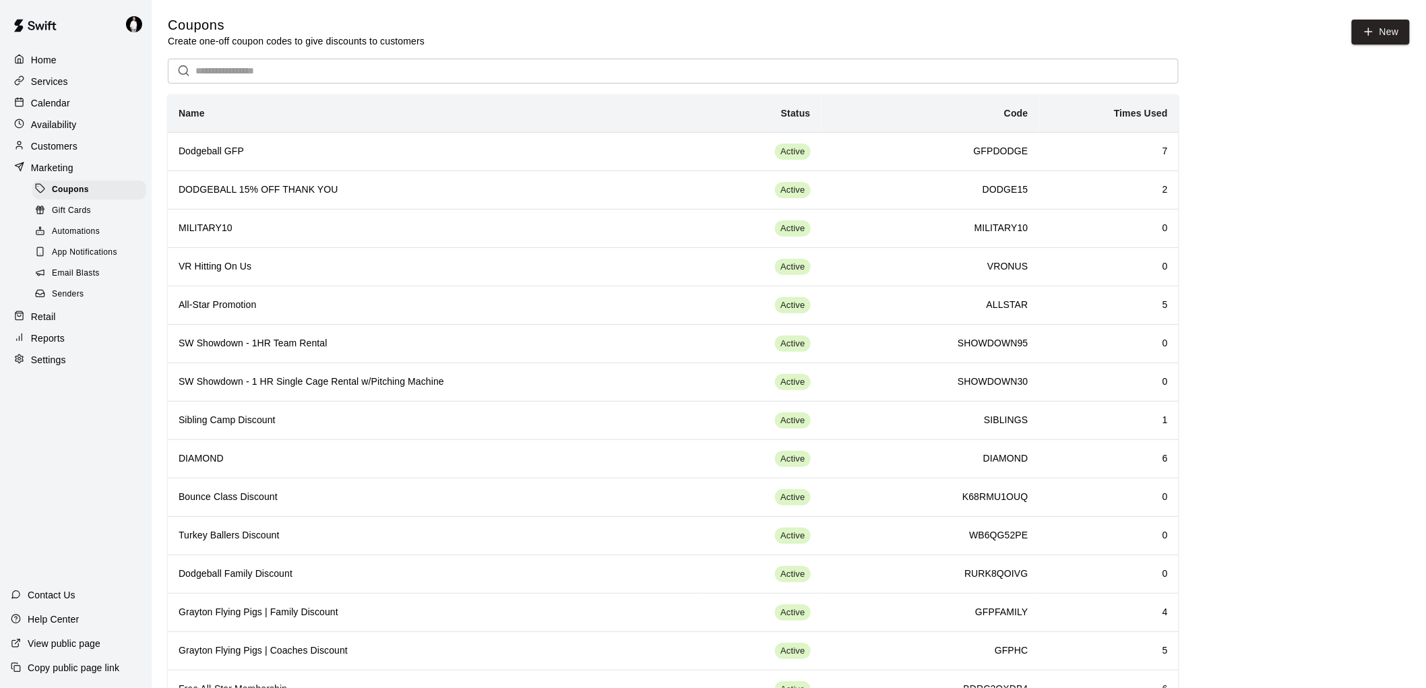
click at [49, 367] on p "Settings" at bounding box center [48, 359] width 35 height 13
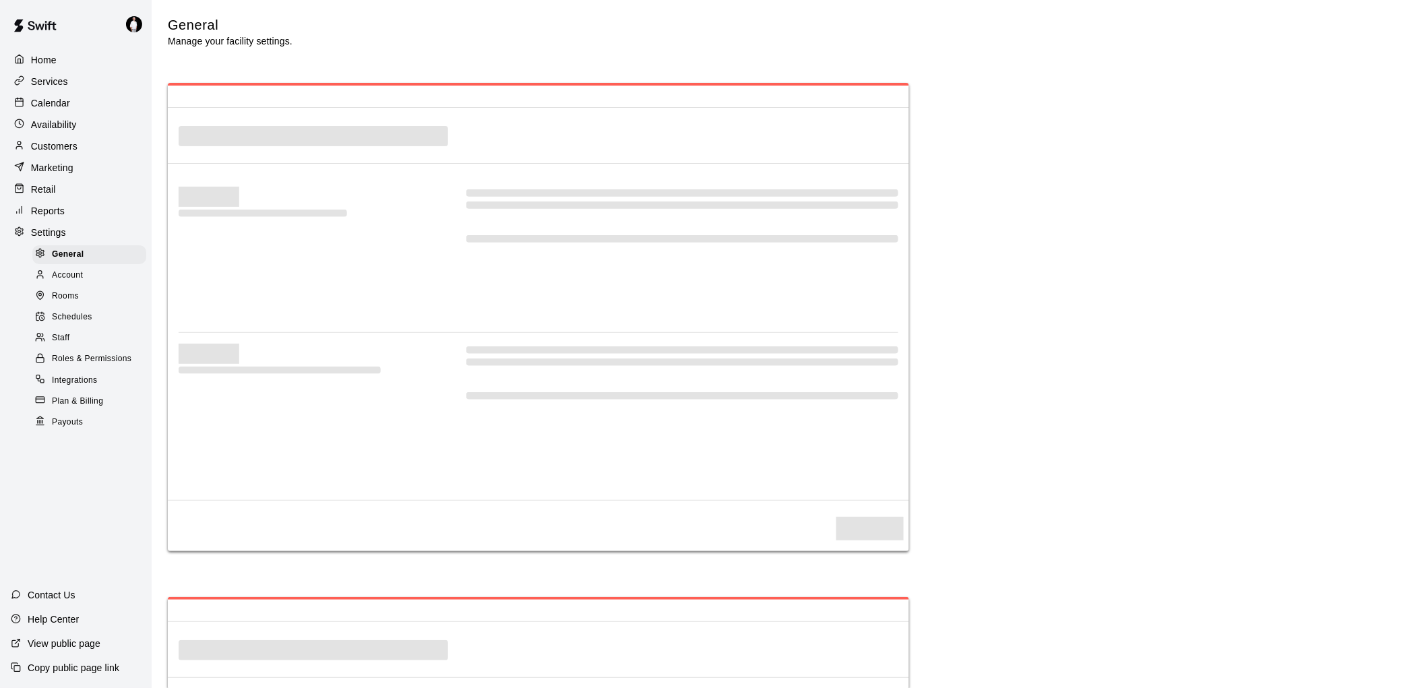
select select "**"
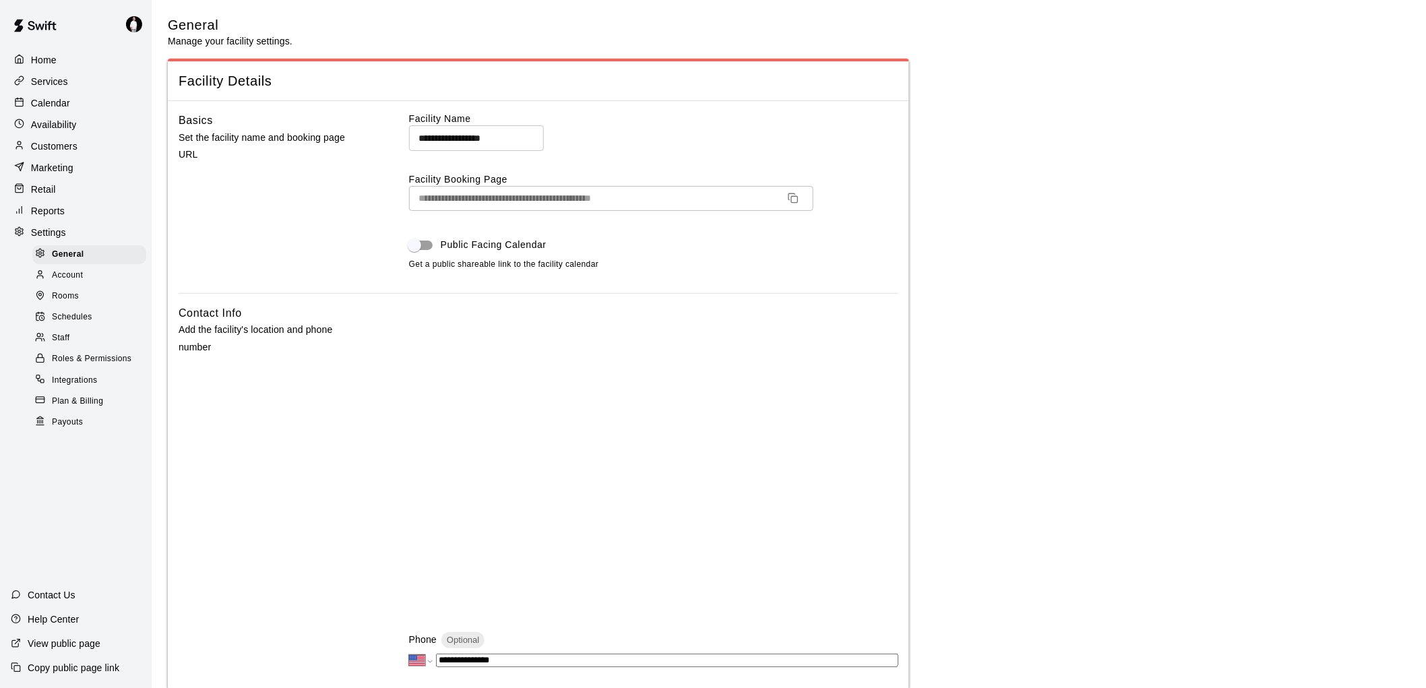
click at [49, 214] on div "Reports" at bounding box center [76, 211] width 130 height 20
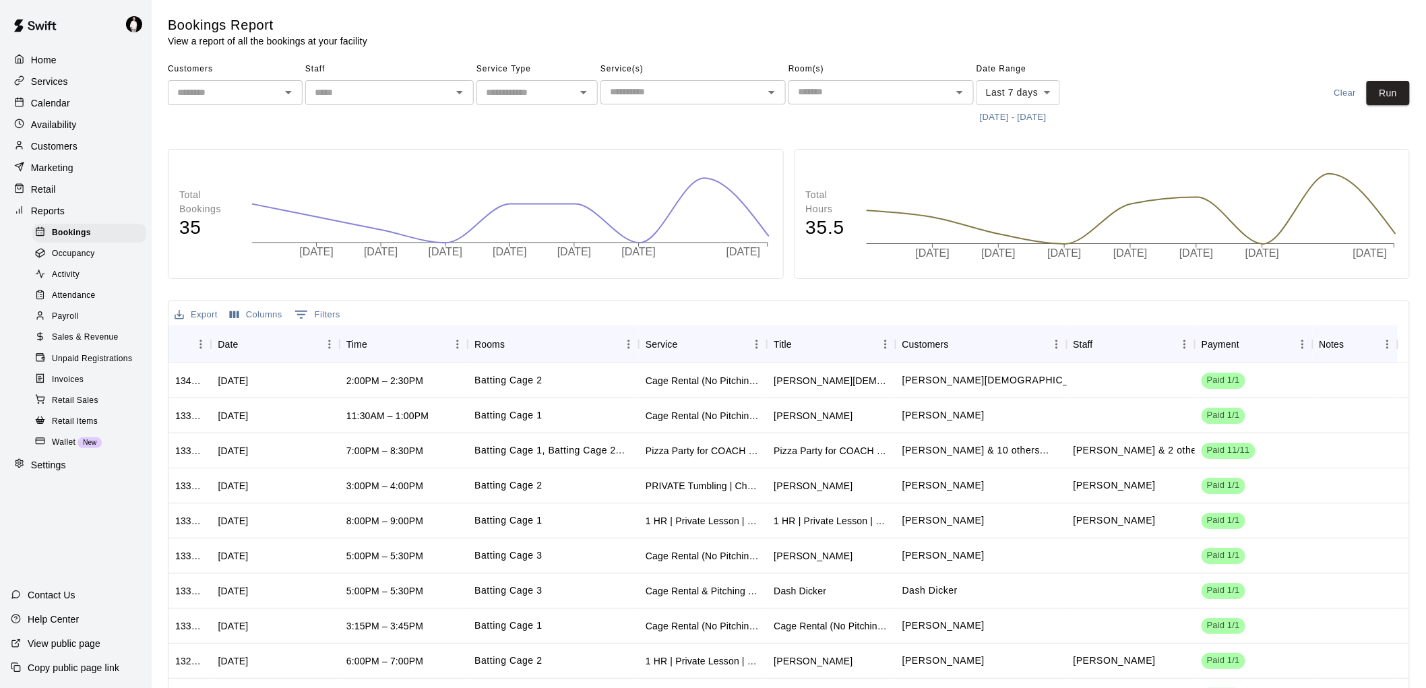
click at [65, 323] on span "Payroll" at bounding box center [65, 316] width 26 height 13
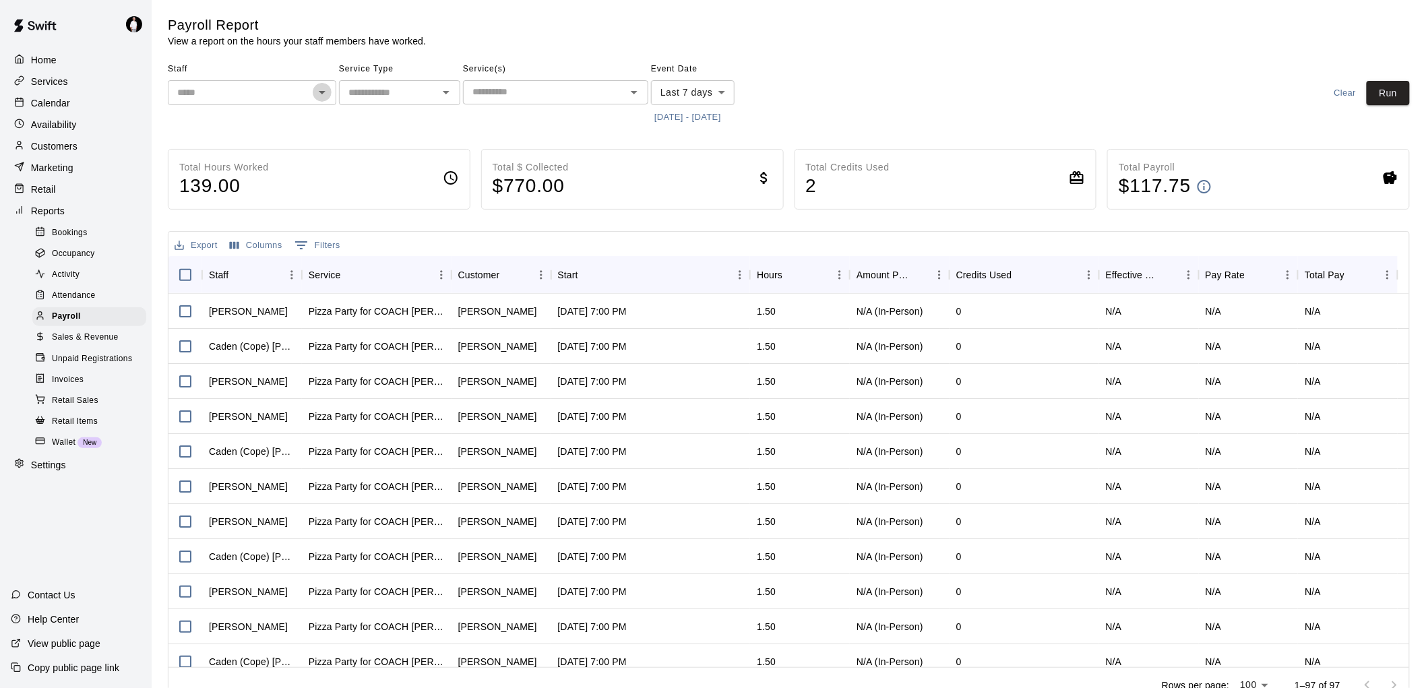
click at [321, 88] on icon "Open" at bounding box center [322, 92] width 16 height 16
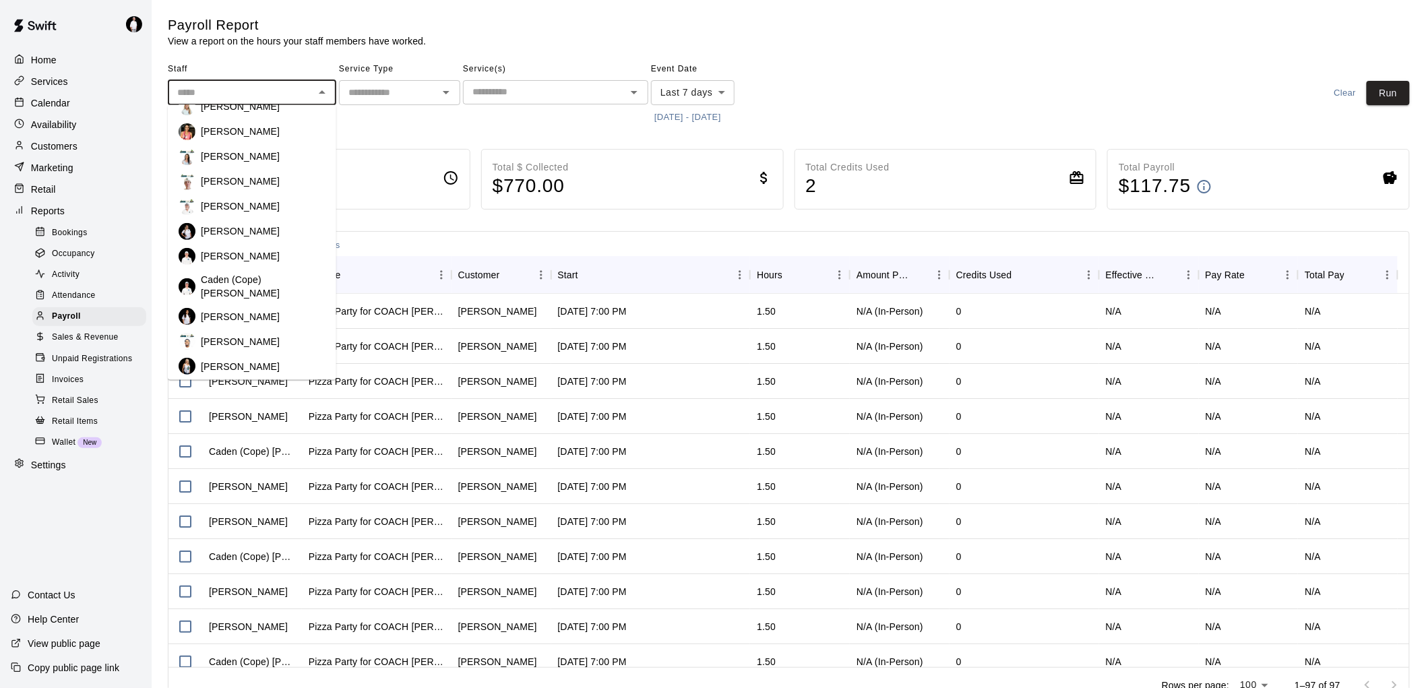
scroll to position [233, 0]
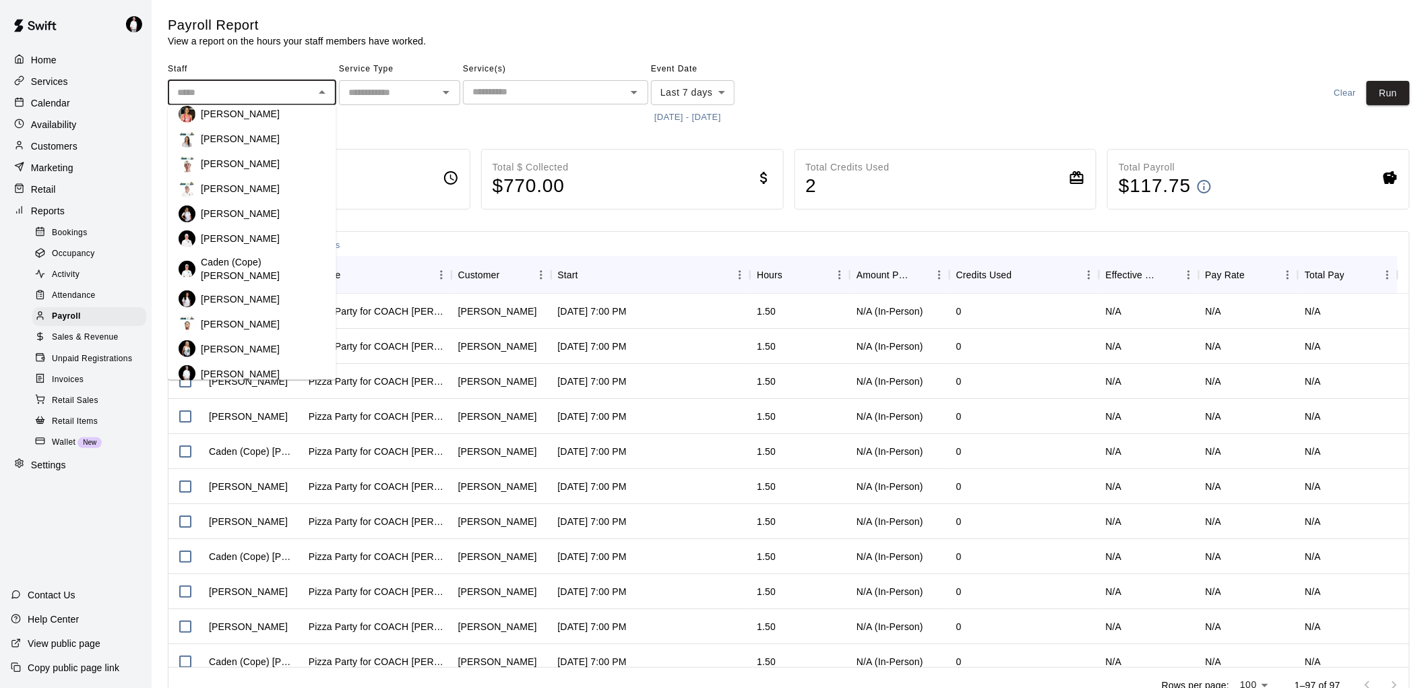
click at [280, 270] on p "Caden (Cope) [PERSON_NAME]" at bounding box center [263, 268] width 125 height 27
type input "**********"
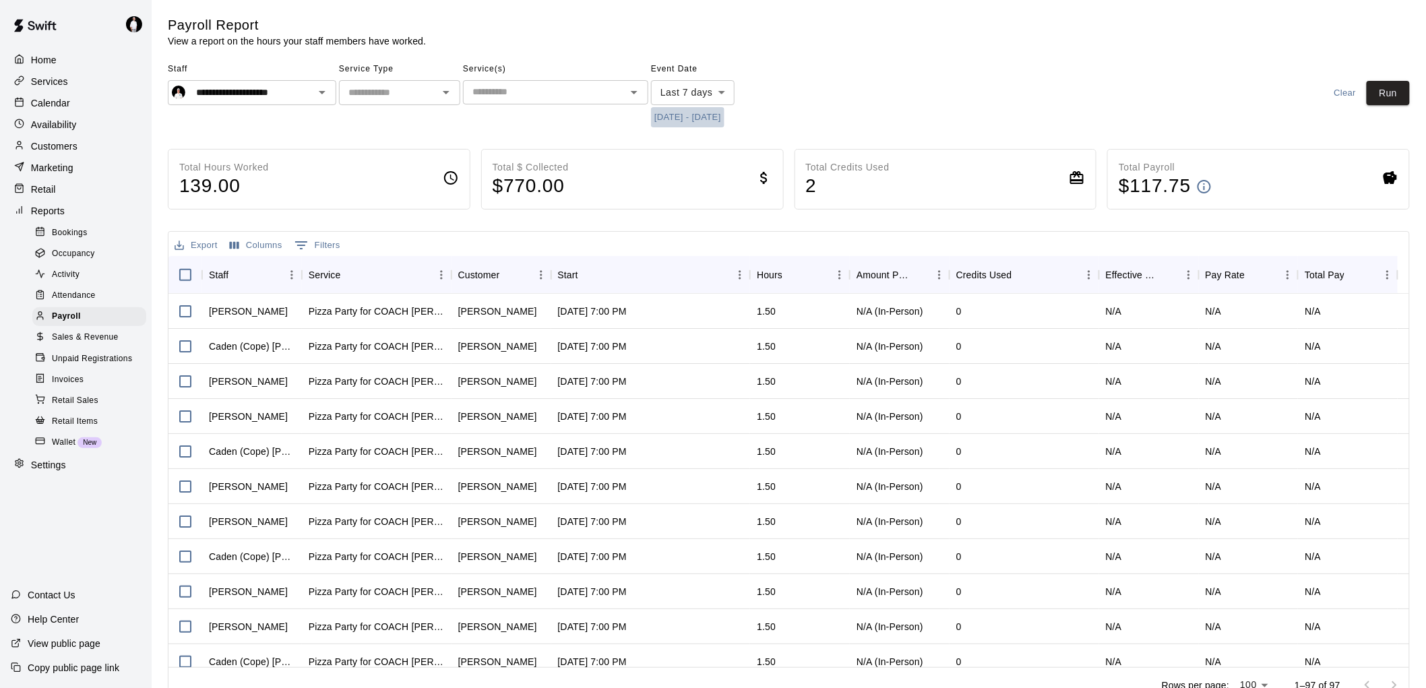
click at [722, 120] on button "[DATE] - [DATE]" at bounding box center [687, 117] width 73 height 21
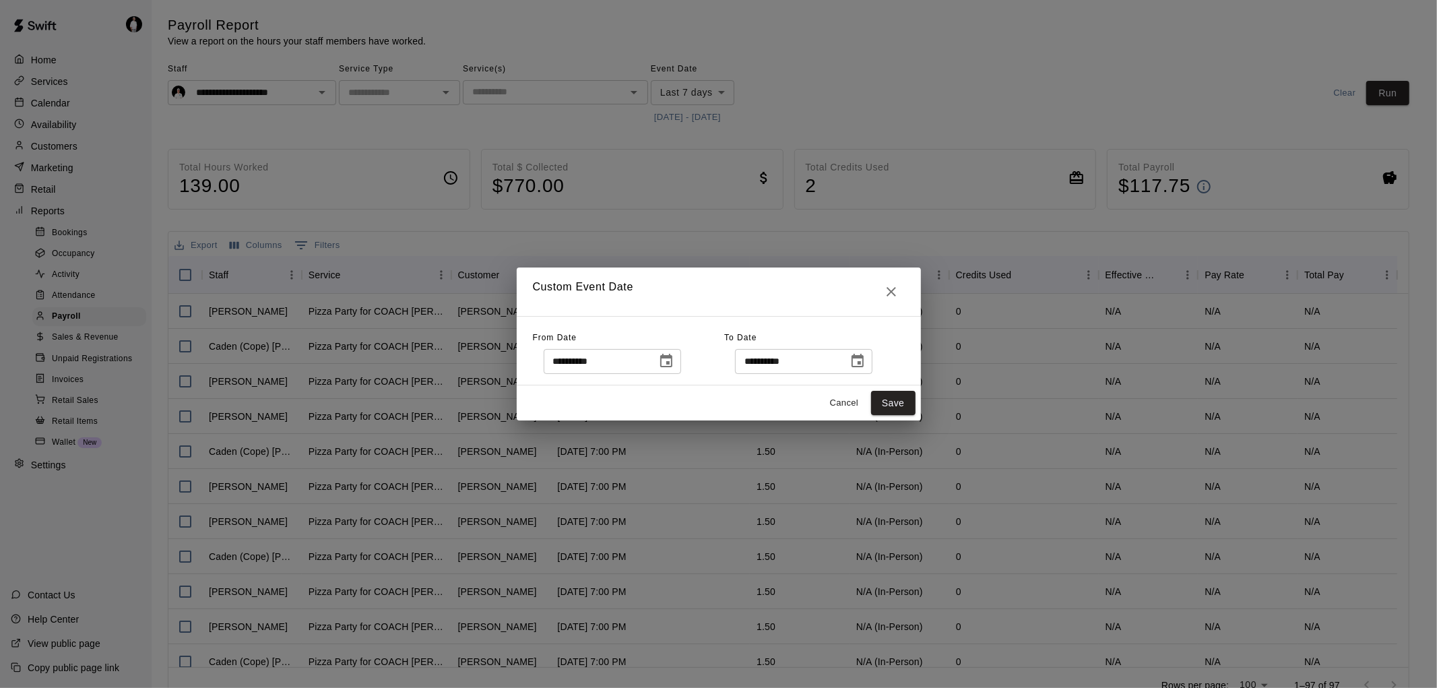
click at [674, 363] on icon "Choose date, selected date is Aug 14, 2025" at bounding box center [666, 361] width 16 height 16
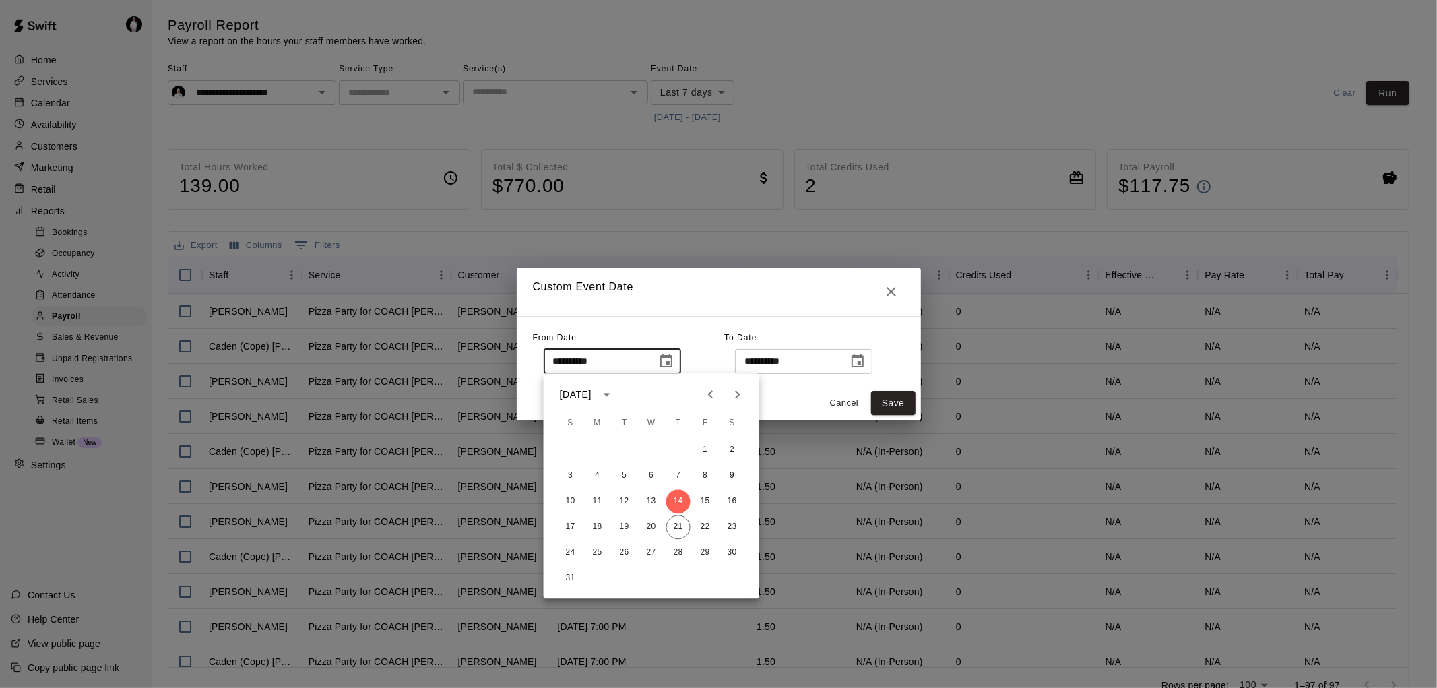
click at [712, 393] on icon "Previous month" at bounding box center [711, 394] width 16 height 16
click at [600, 550] on button "28" at bounding box center [598, 552] width 24 height 24
type input "**********"
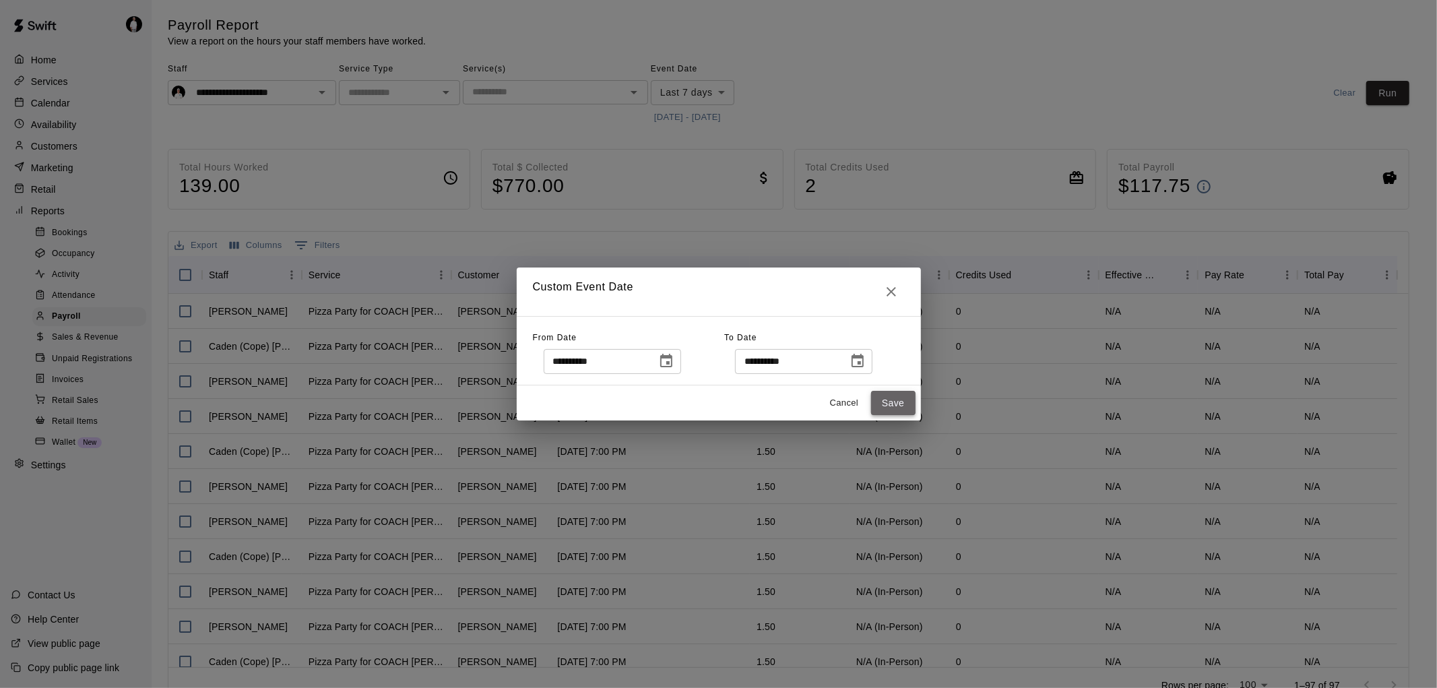
click at [900, 405] on button "Save" at bounding box center [893, 403] width 44 height 25
type input "******"
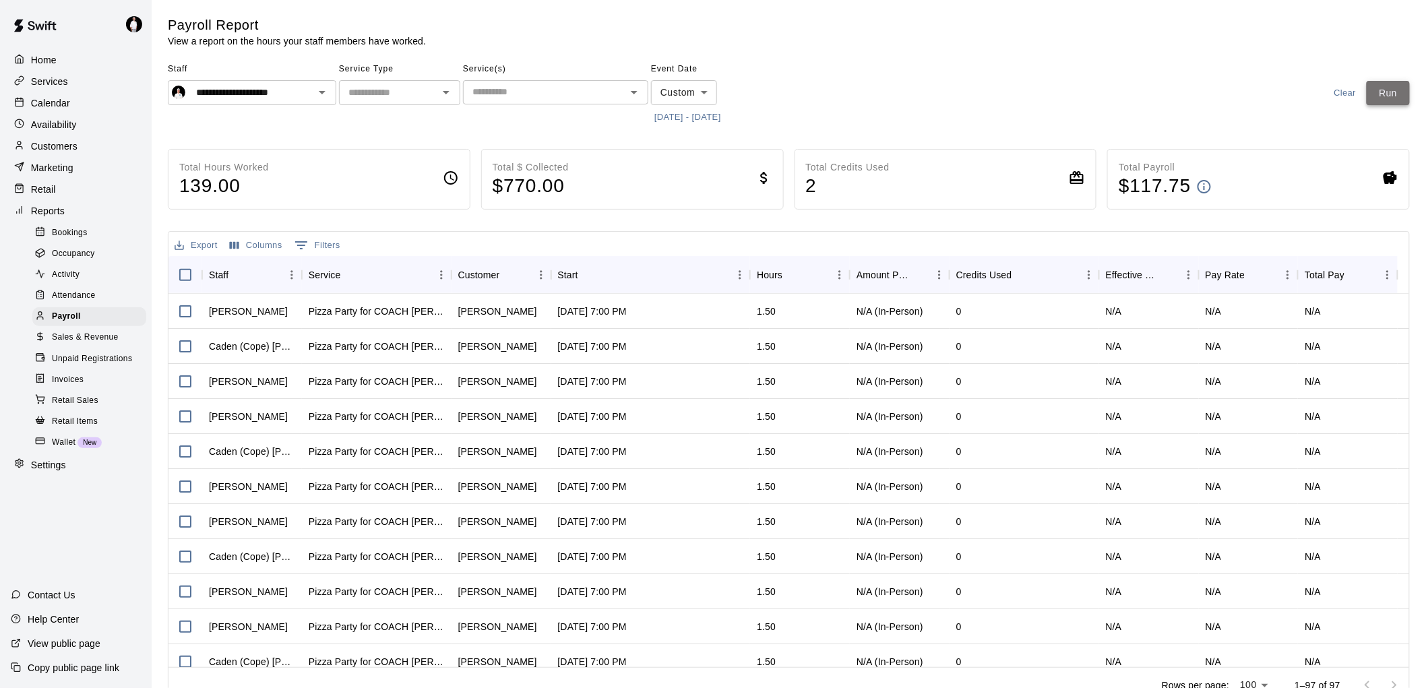
click at [1376, 93] on button "Run" at bounding box center [1387, 93] width 43 height 25
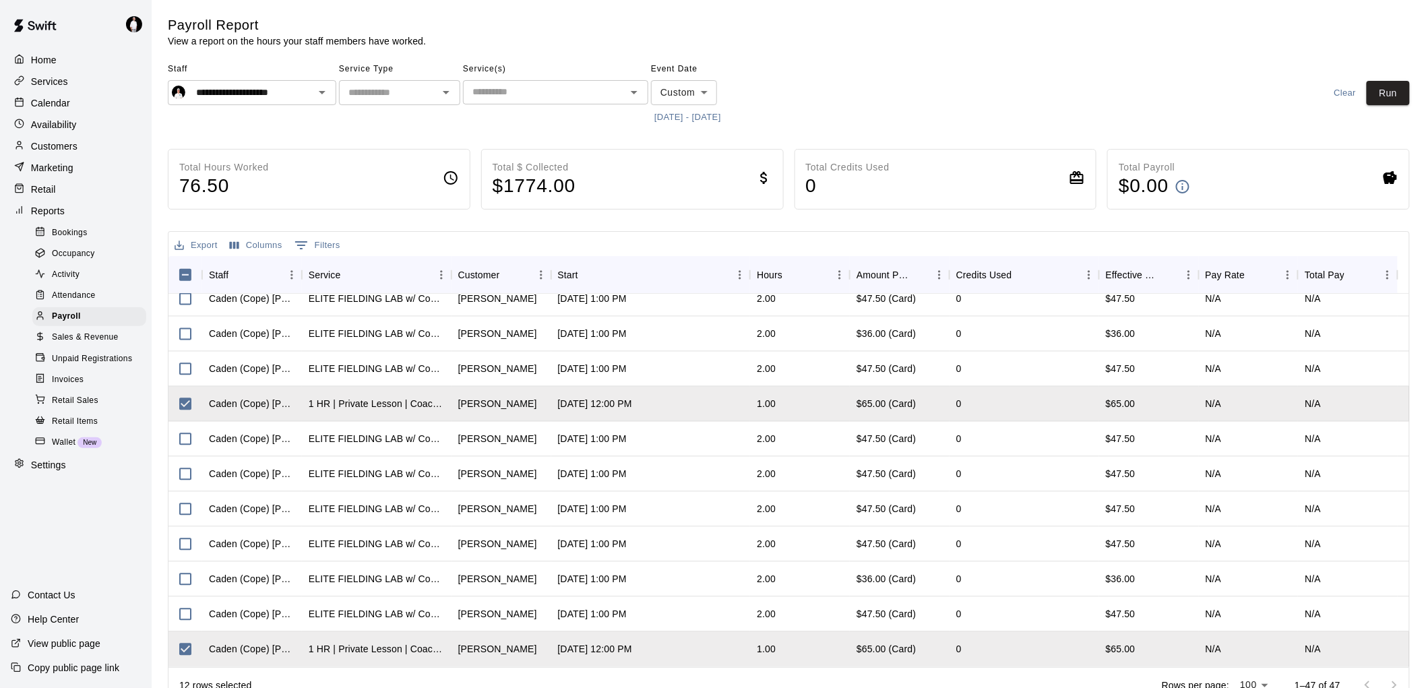
click at [69, 109] on div "Calendar" at bounding box center [76, 103] width 130 height 20
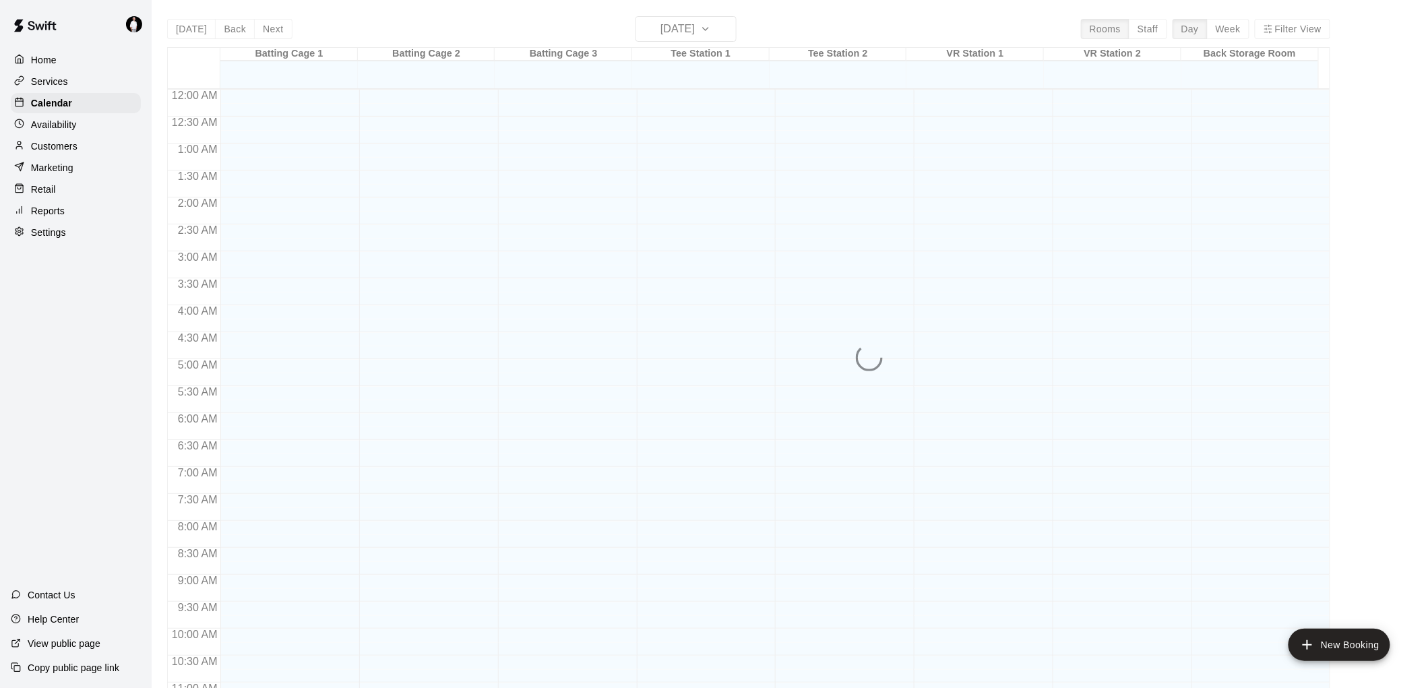
scroll to position [614, 0]
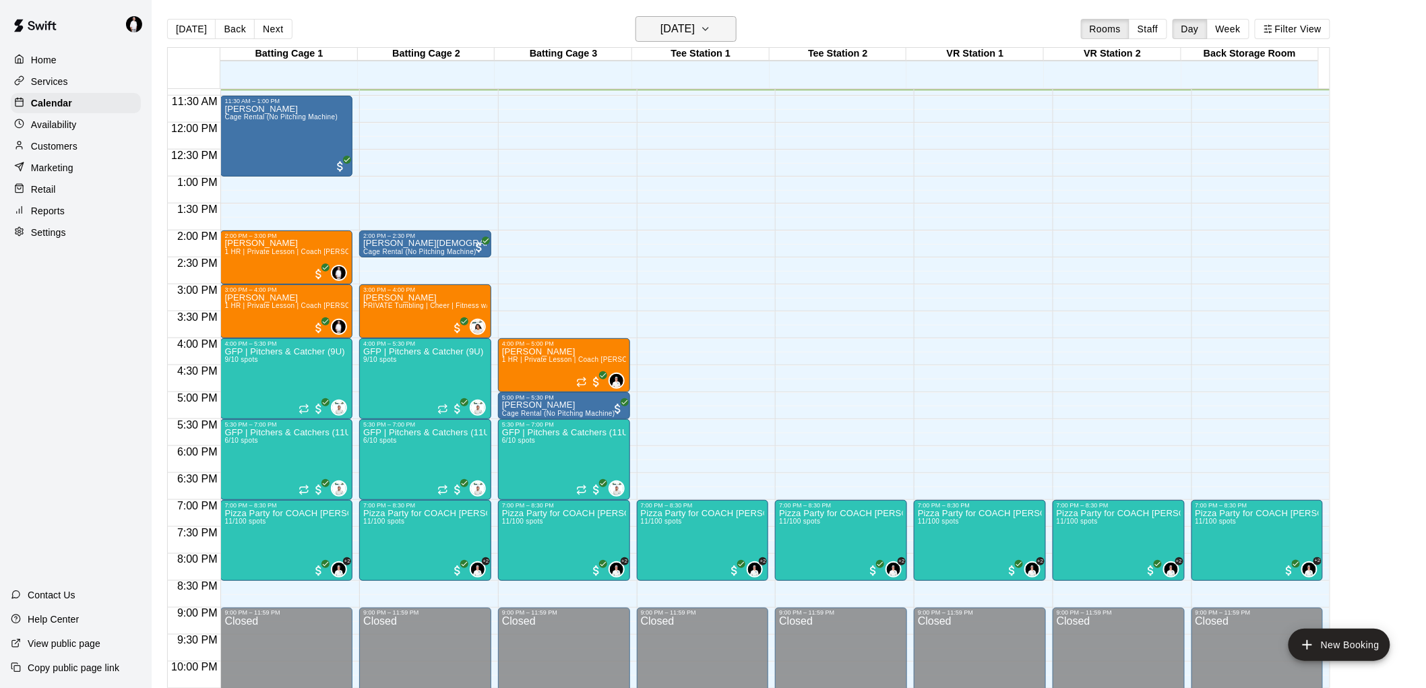
click at [711, 23] on icon "button" at bounding box center [705, 29] width 11 height 16
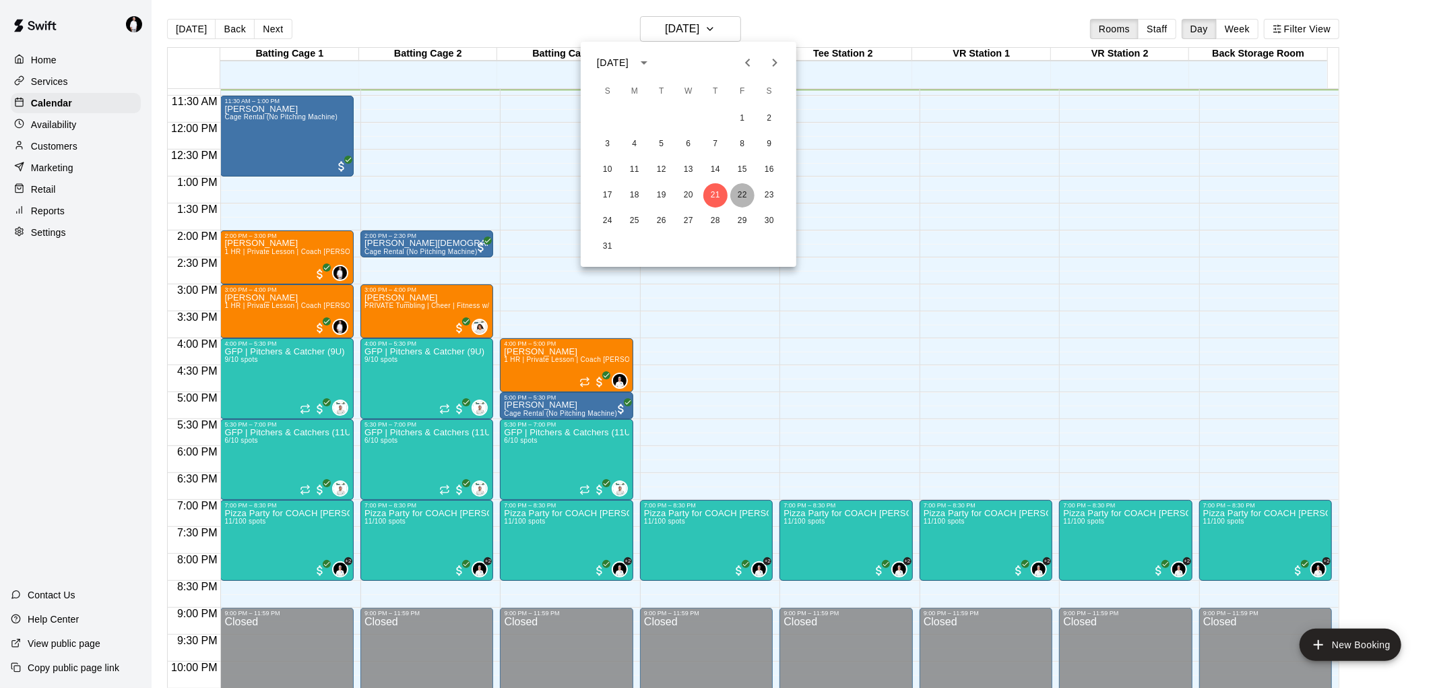
click at [744, 196] on button "22" at bounding box center [742, 195] width 24 height 24
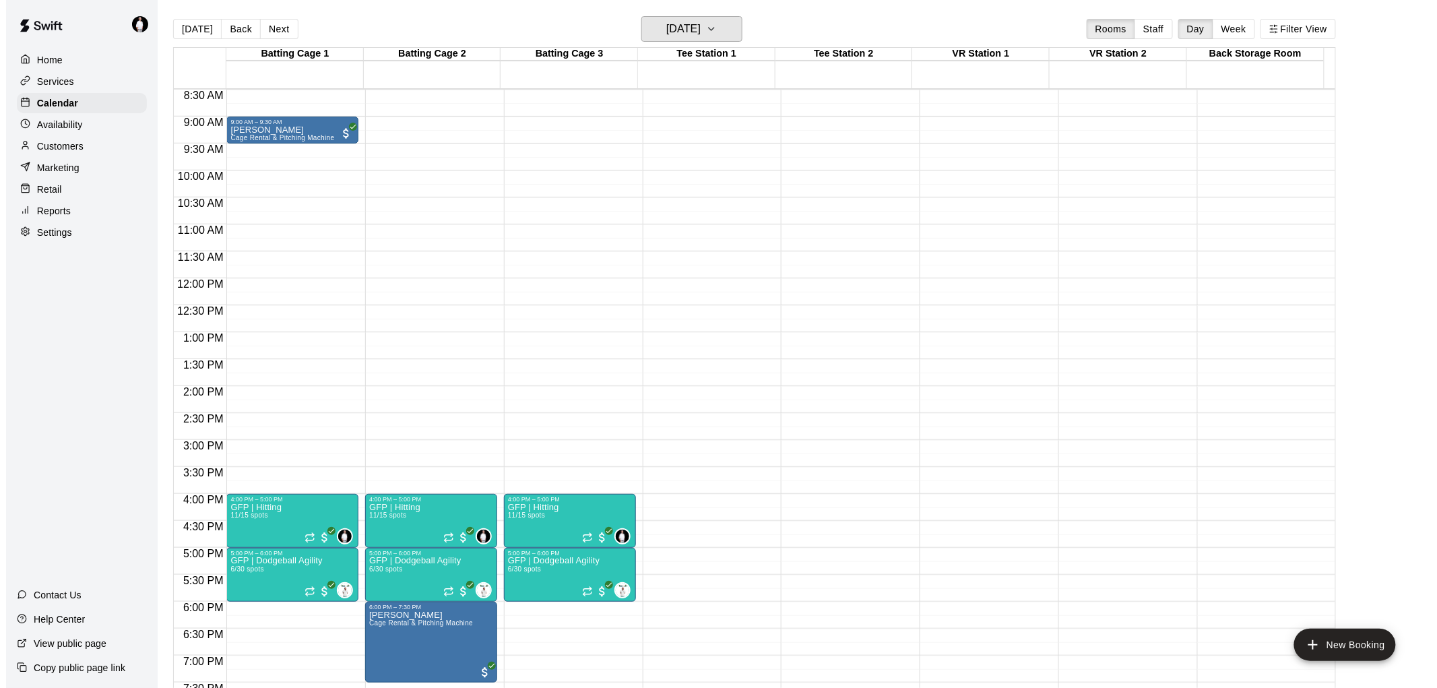
scroll to position [464, 0]
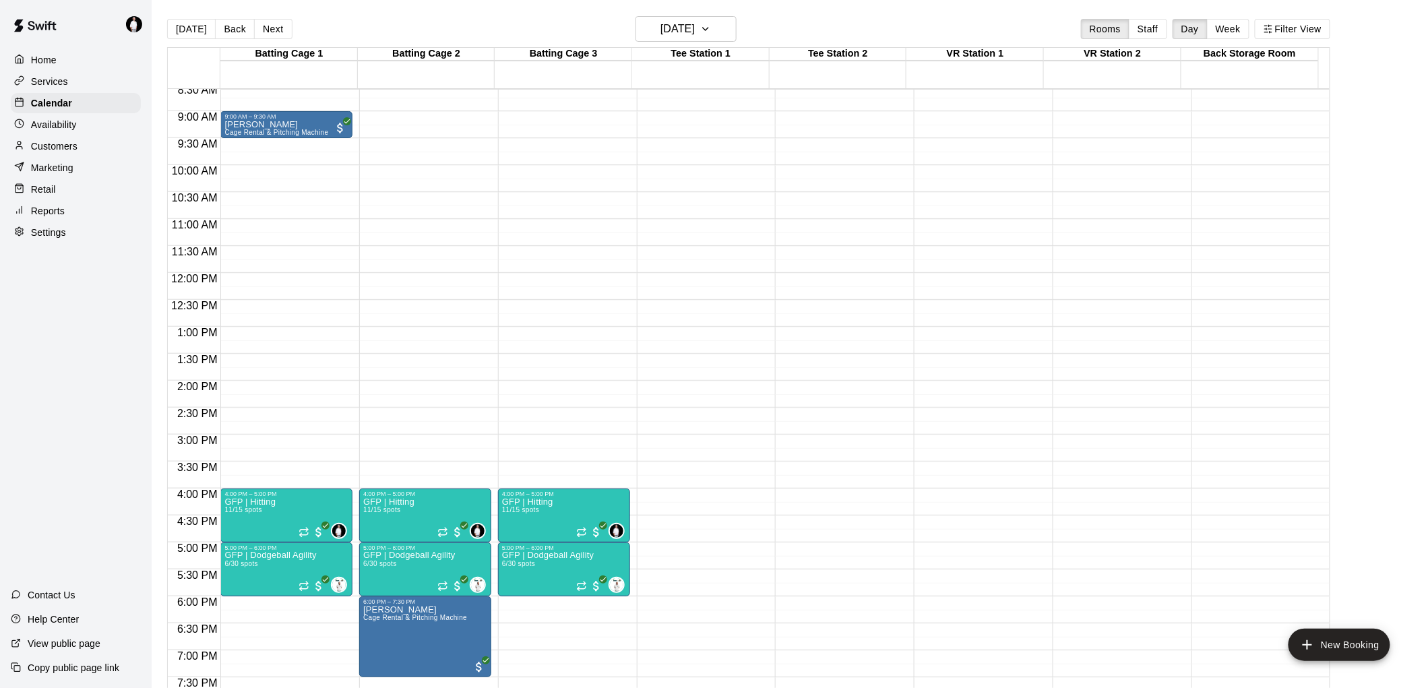
click at [51, 153] on p "Customers" at bounding box center [54, 145] width 46 height 13
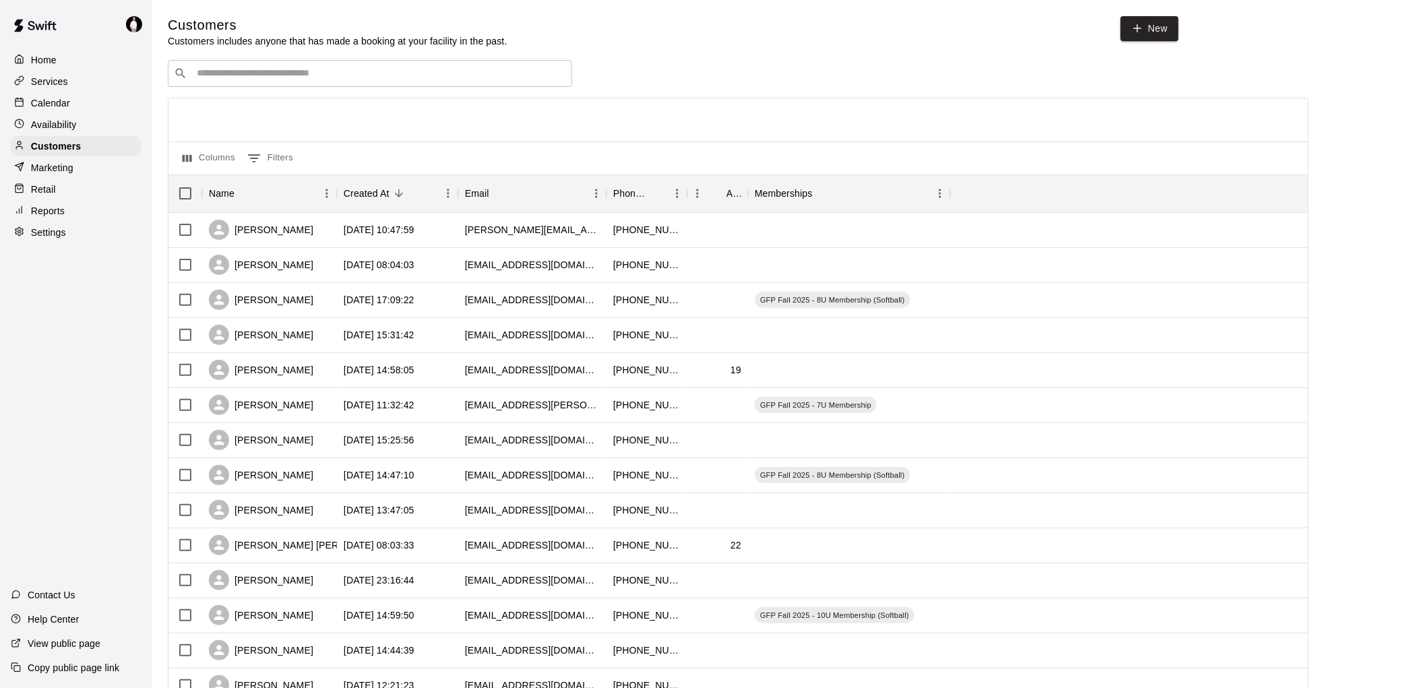
click at [287, 75] on input "Search customers by name or email" at bounding box center [379, 73] width 373 height 13
type input "****"
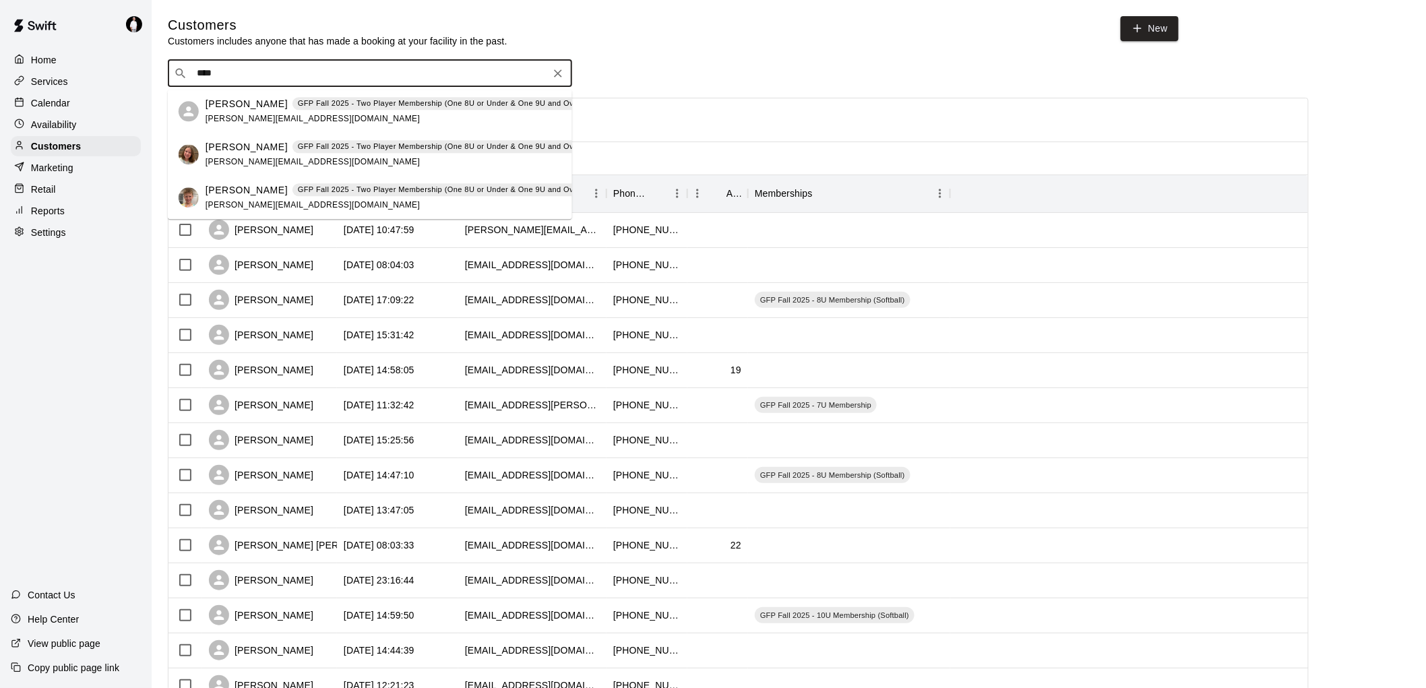
click at [292, 103] on span "GFP Fall 2025 - Two Player Membership (One 8U or Under & One 9U and Over)" at bounding box center [440, 103] width 296 height 11
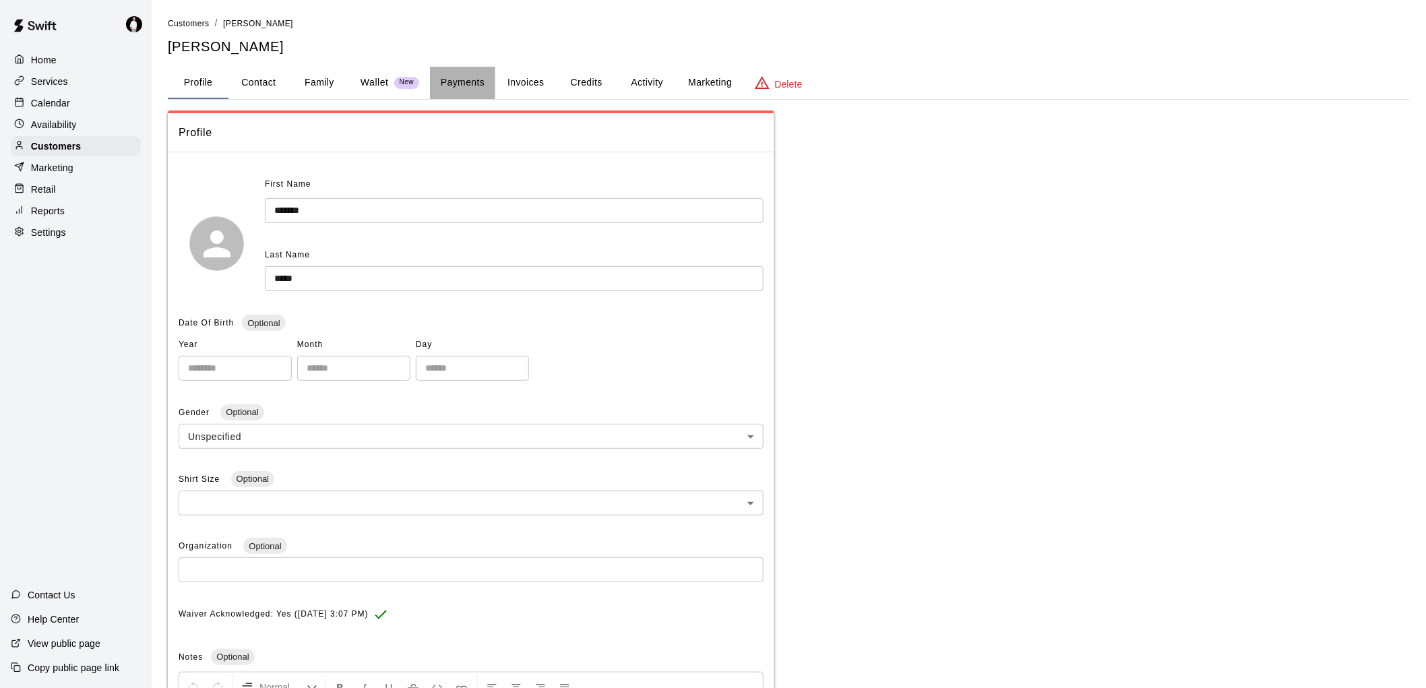
click at [464, 77] on button "Payments" at bounding box center [462, 83] width 65 height 32
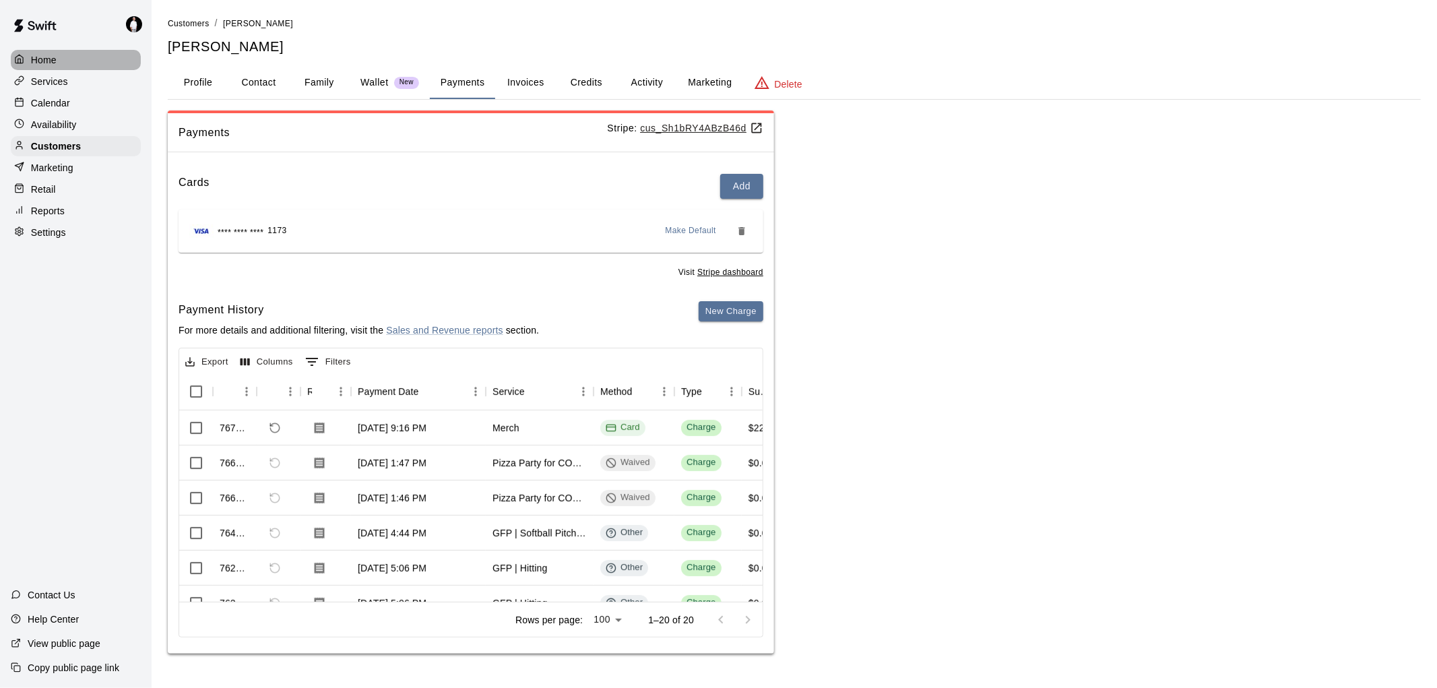
click at [49, 56] on p "Home" at bounding box center [44, 59] width 26 height 13
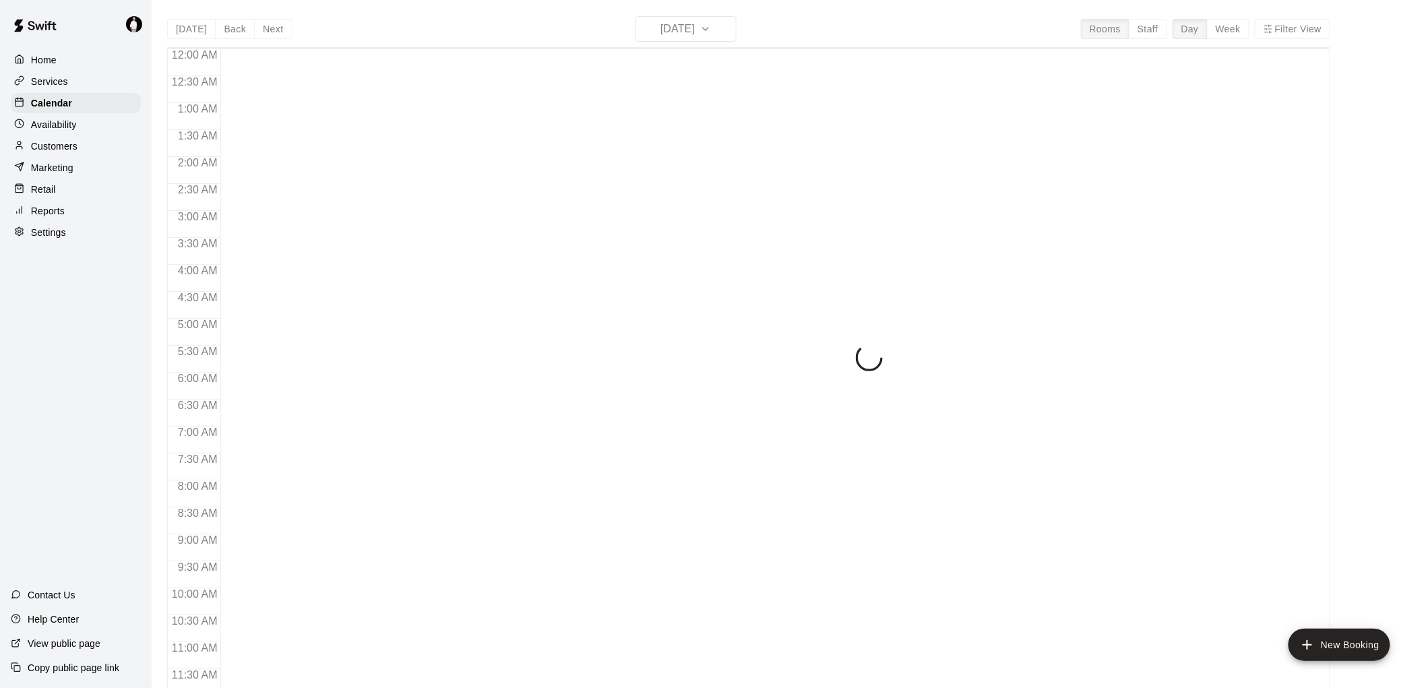
scroll to position [550, 0]
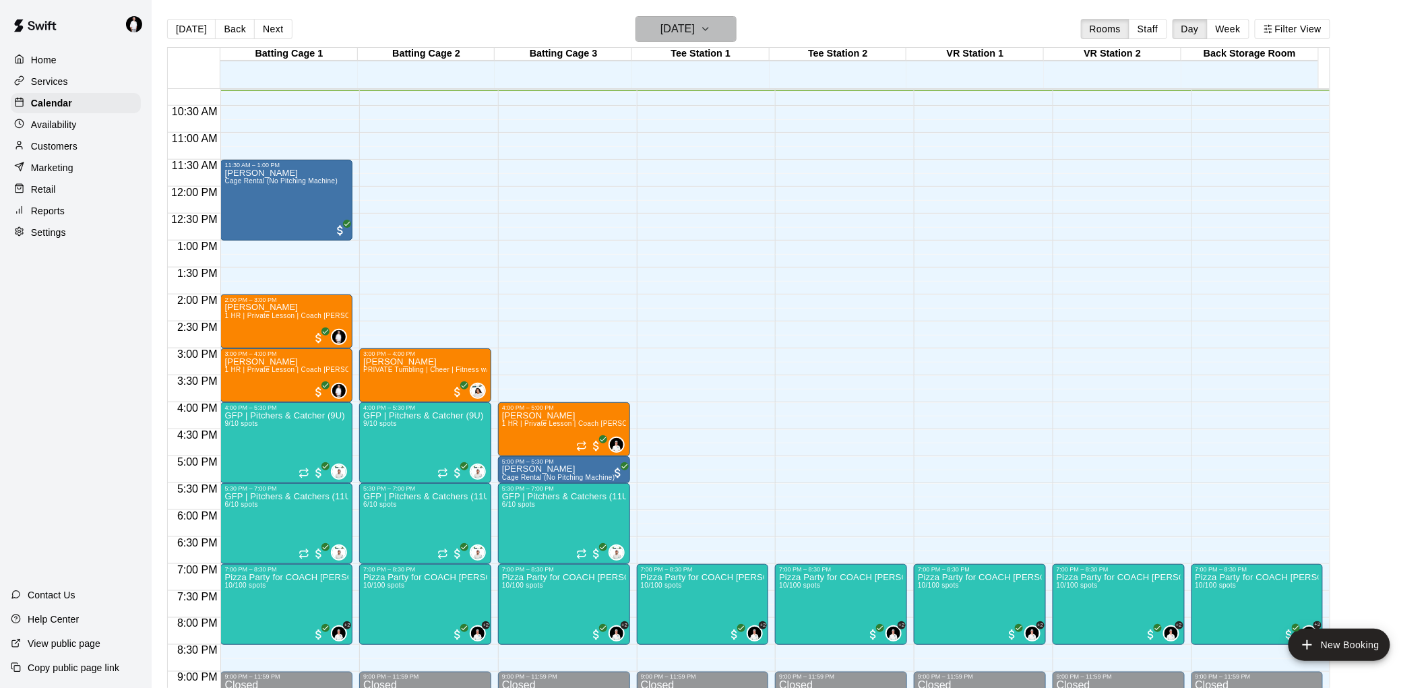
click at [711, 22] on icon "button" at bounding box center [705, 29] width 11 height 16
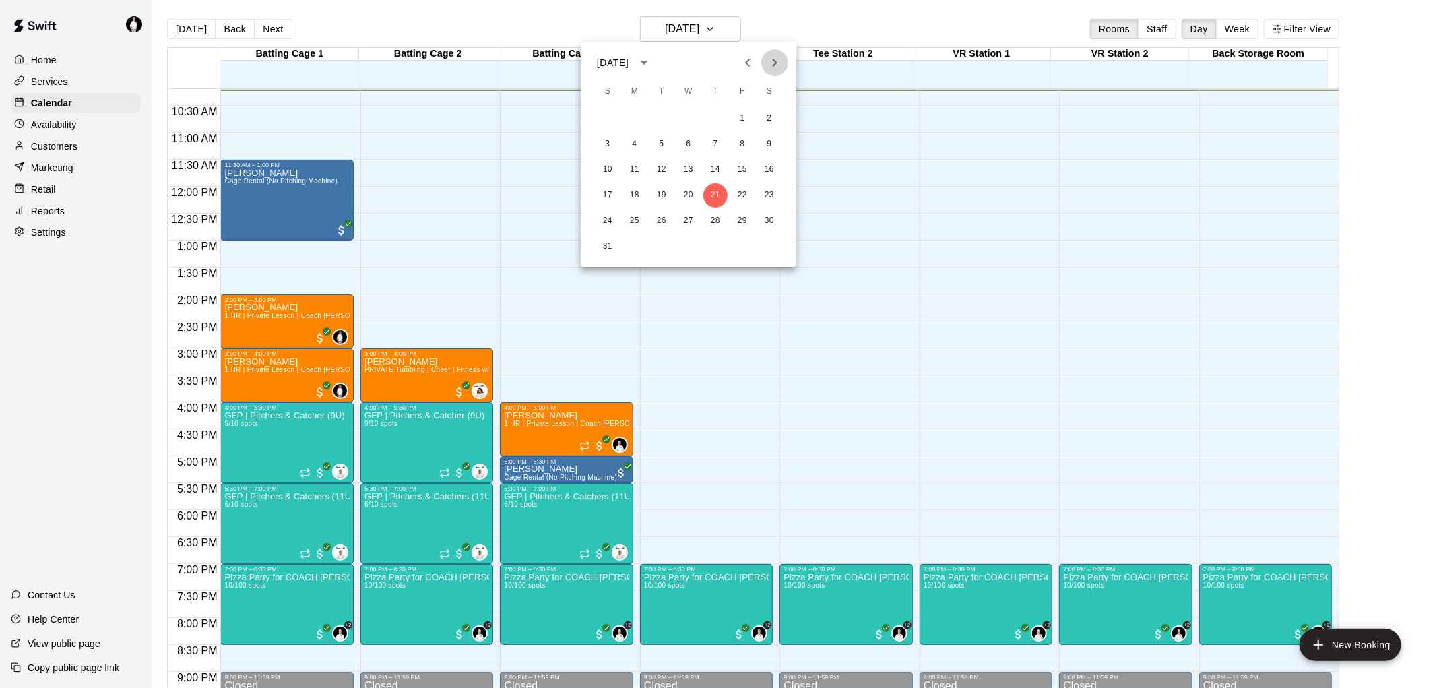
click at [774, 59] on icon "Next month" at bounding box center [775, 63] width 16 height 16
click at [711, 117] on button "4" at bounding box center [715, 118] width 24 height 24
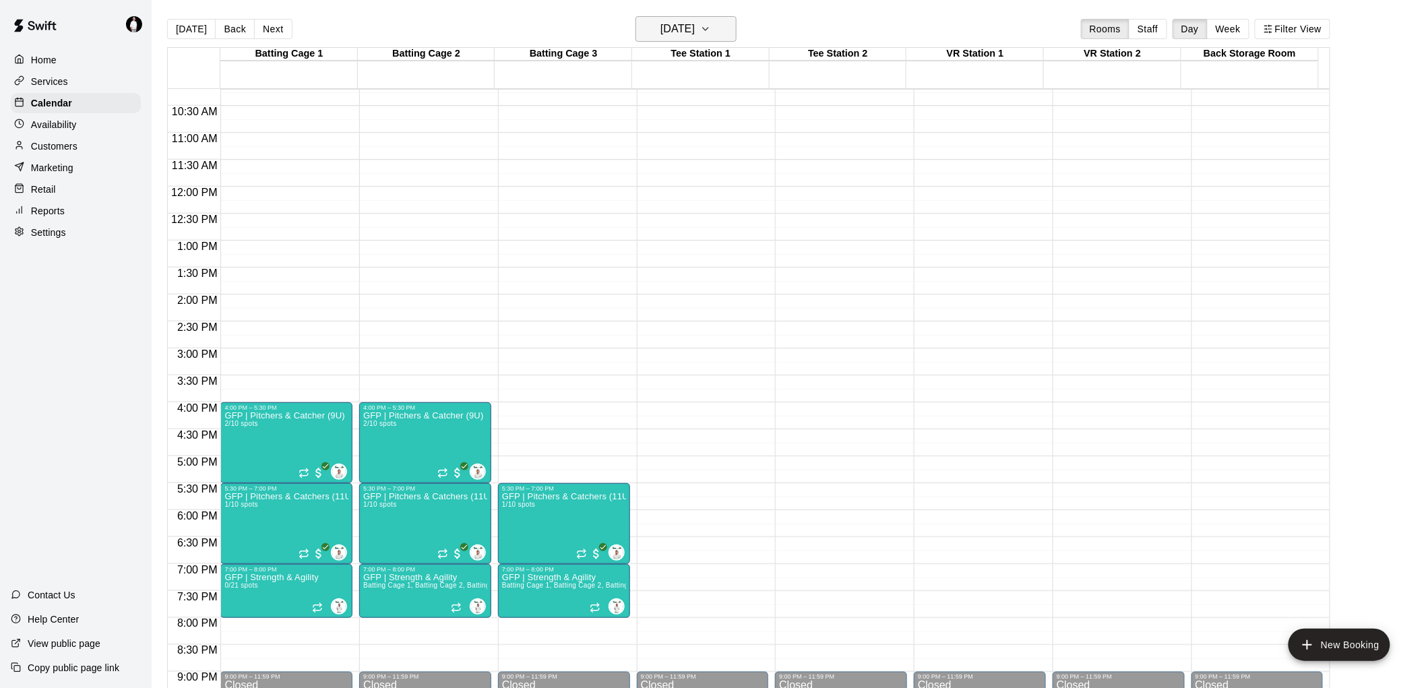
click at [711, 28] on icon "button" at bounding box center [705, 29] width 11 height 16
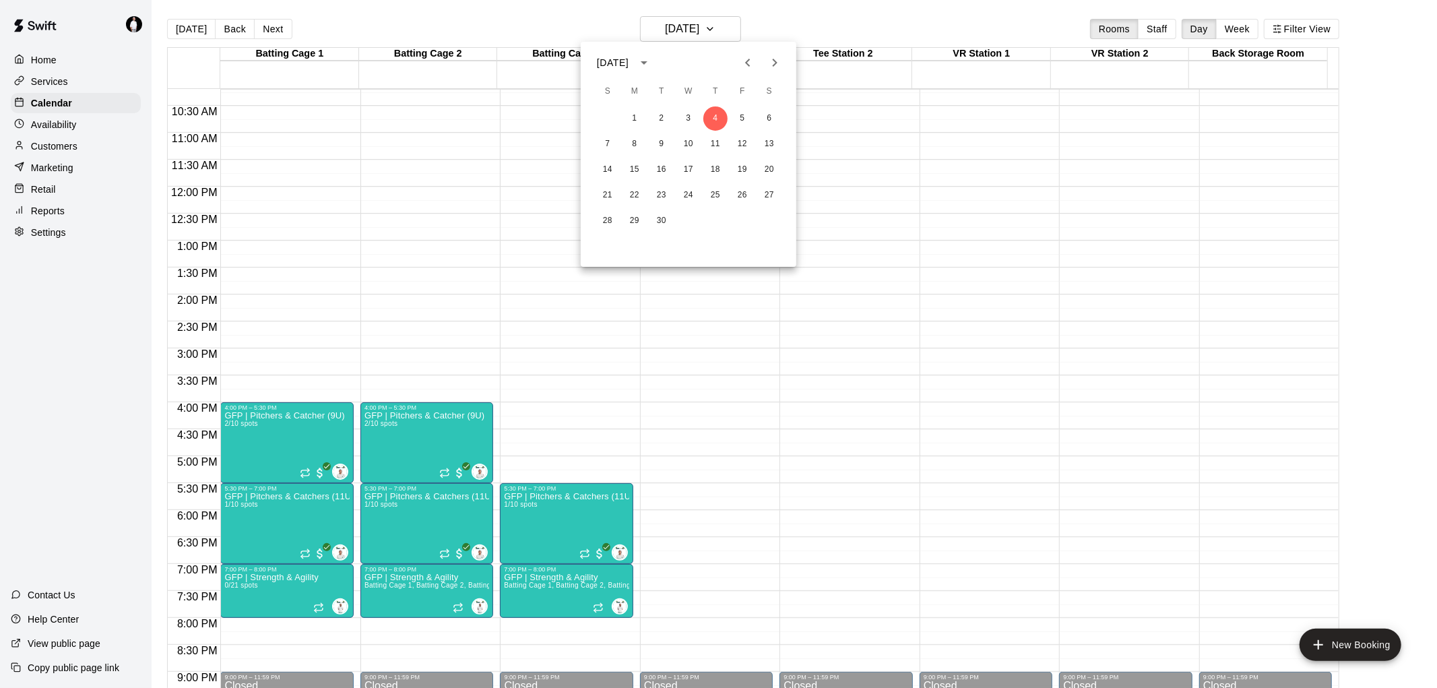
click at [747, 63] on icon "Previous month" at bounding box center [747, 63] width 5 height 8
click at [718, 218] on button "28" at bounding box center [715, 221] width 24 height 24
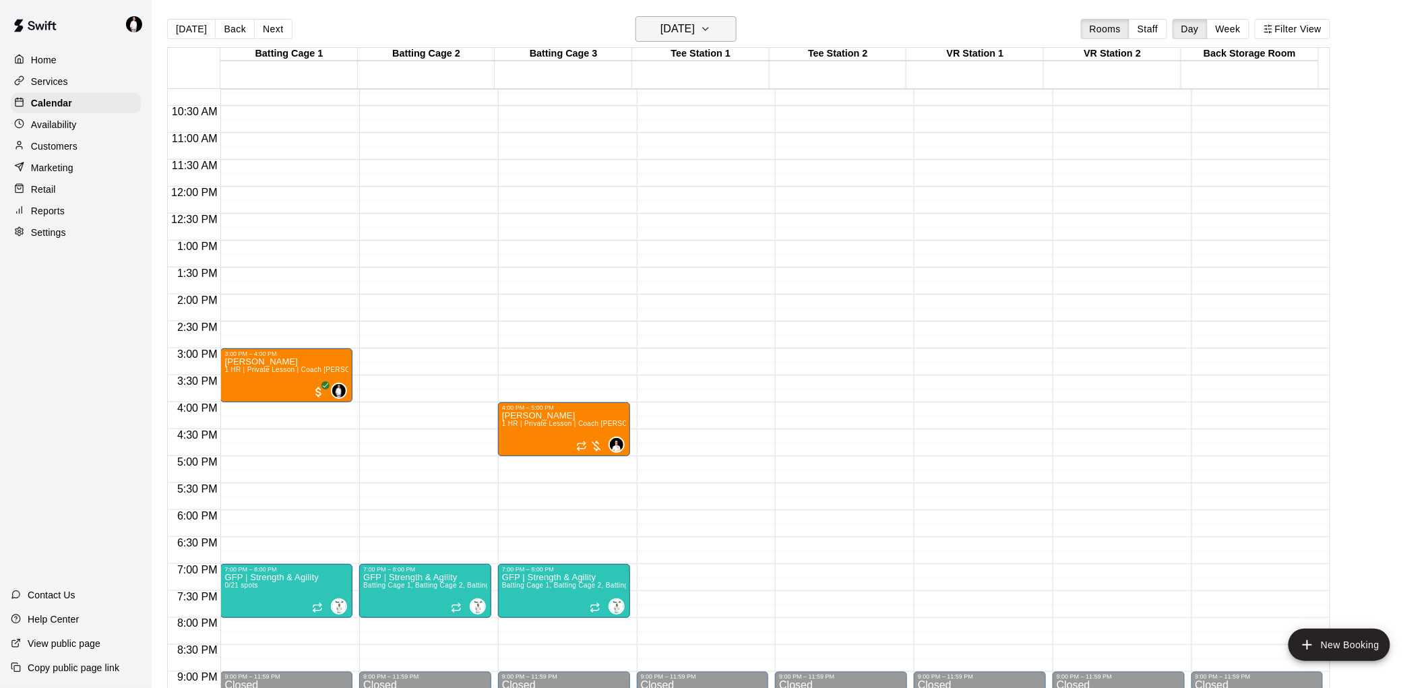
click at [711, 22] on icon "button" at bounding box center [705, 29] width 11 height 16
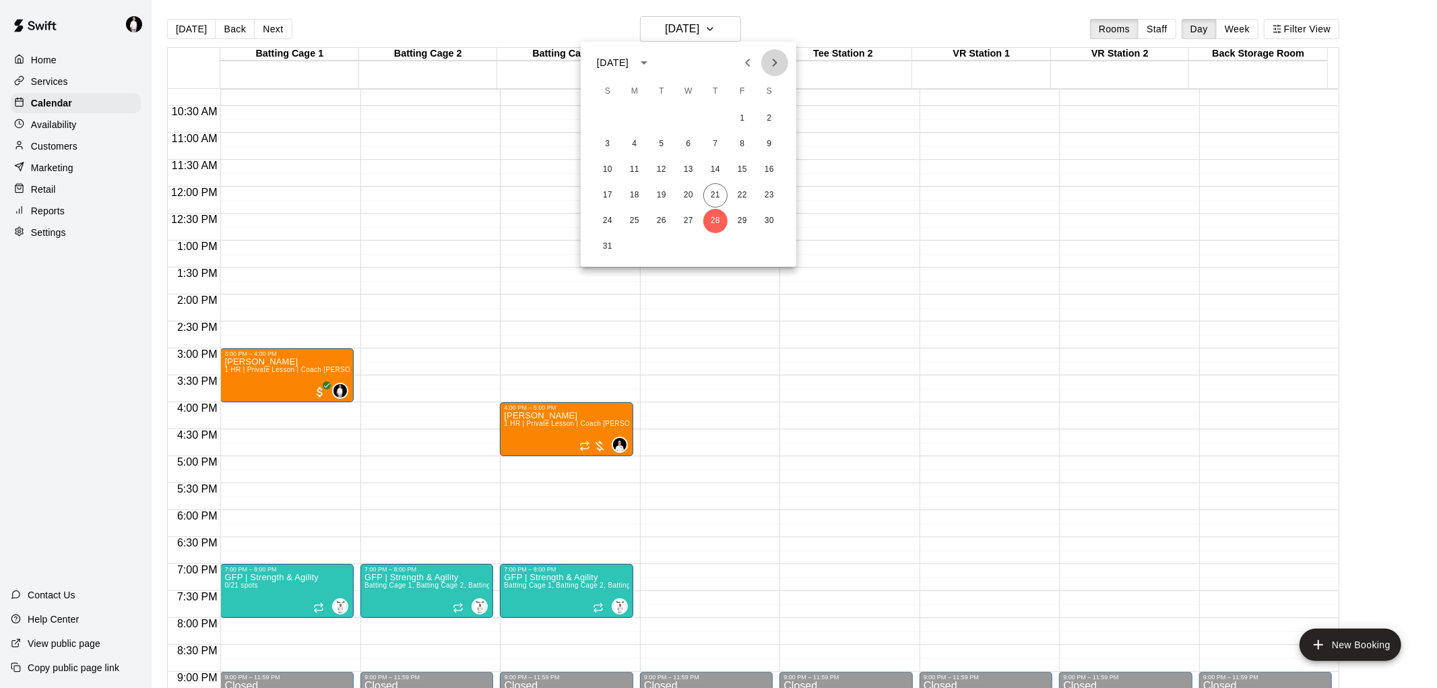
click at [772, 57] on icon "Next month" at bounding box center [775, 63] width 16 height 16
click at [721, 117] on button "4" at bounding box center [715, 118] width 24 height 24
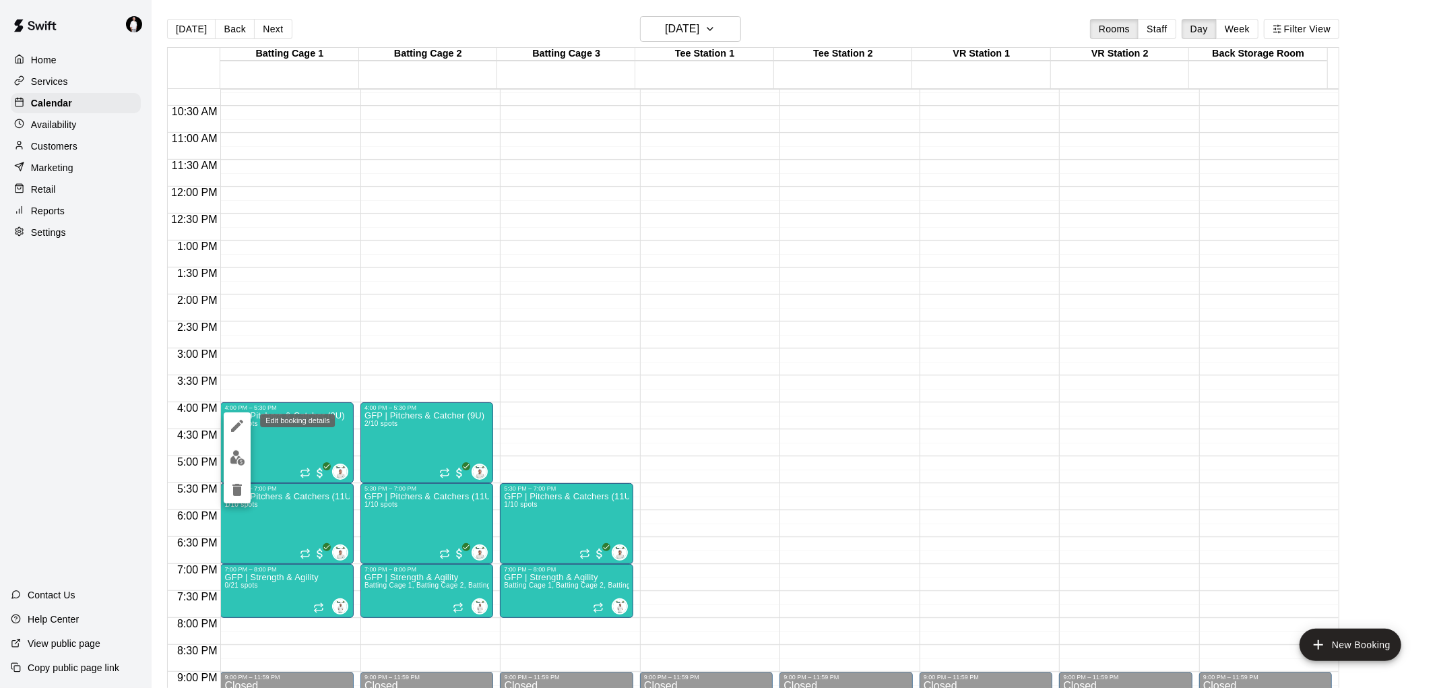
click at [237, 424] on icon "edit" at bounding box center [237, 426] width 12 height 12
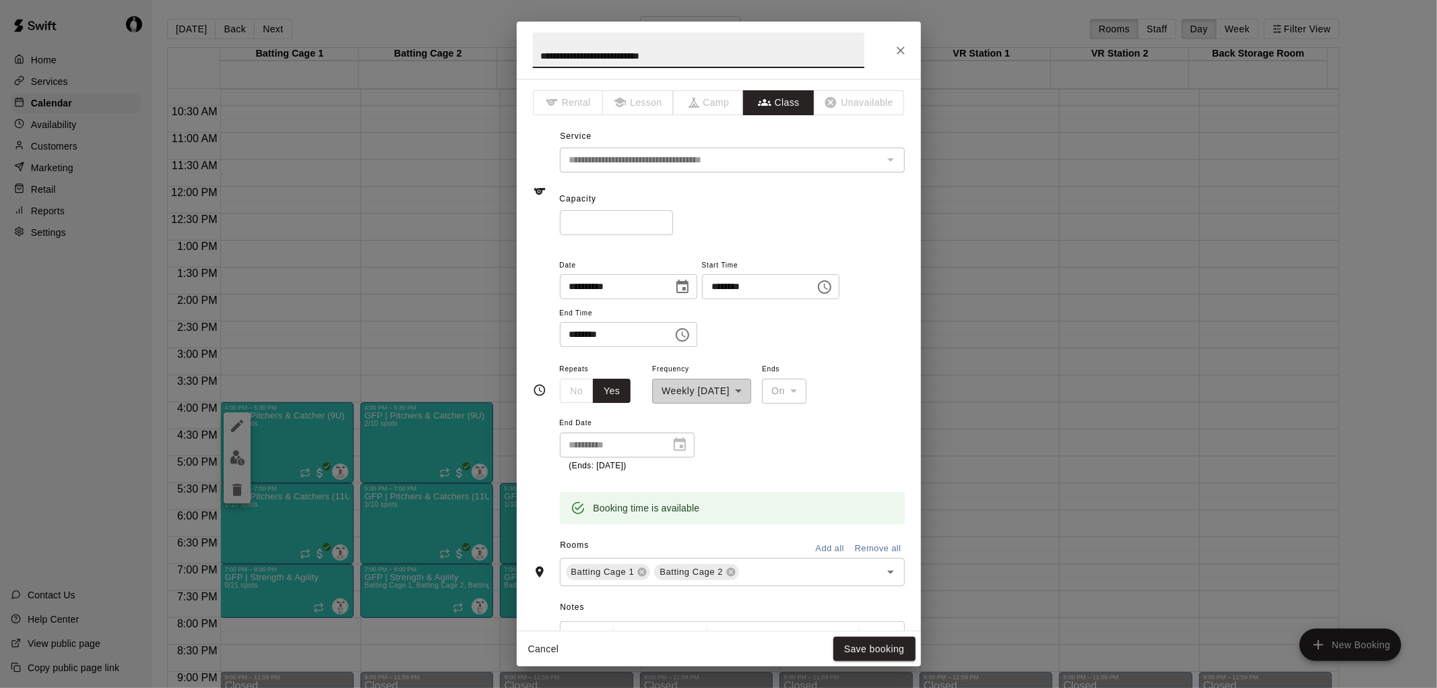
click at [567, 55] on input "**********" at bounding box center [699, 50] width 332 height 36
click at [694, 58] on input "**********" at bounding box center [699, 50] width 332 height 36
type input "**********"
click at [868, 642] on button "Save booking" at bounding box center [874, 649] width 82 height 25
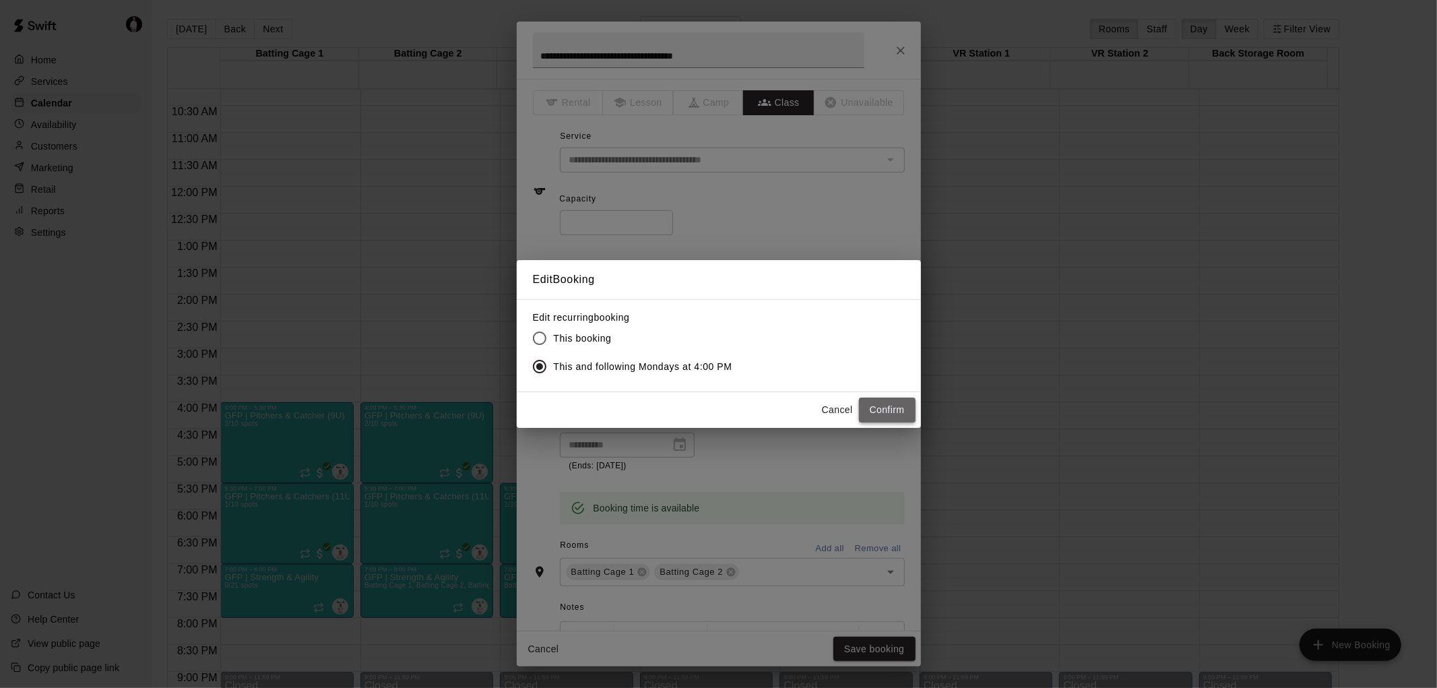
click at [872, 409] on button "Confirm" at bounding box center [887, 410] width 57 height 25
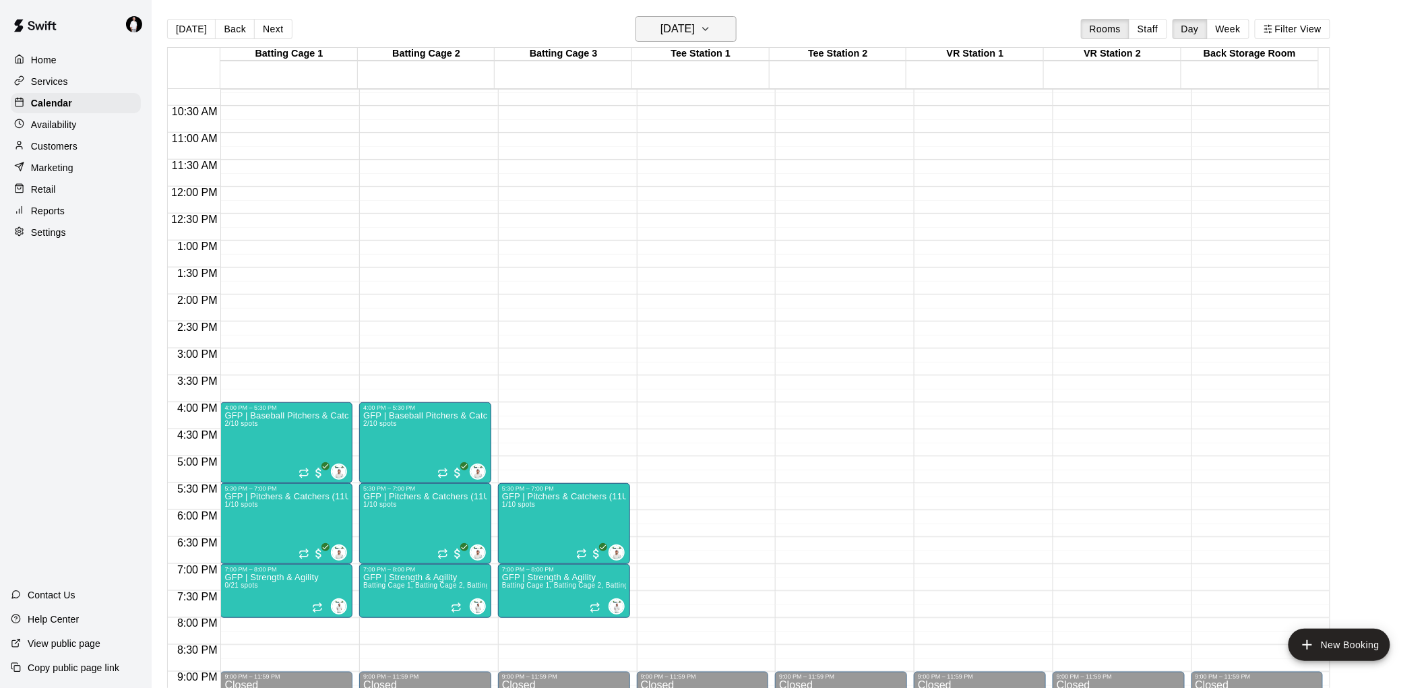
click at [711, 25] on icon "button" at bounding box center [705, 29] width 11 height 16
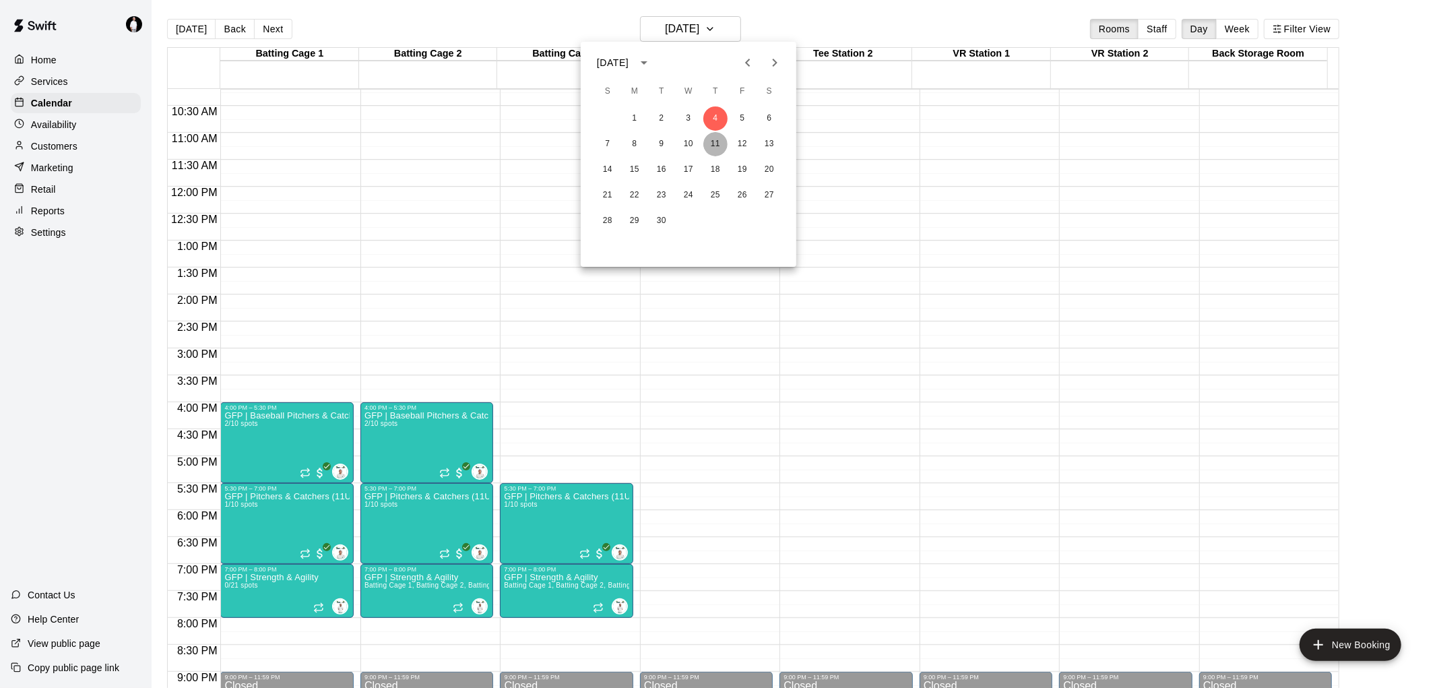
click at [716, 144] on button "11" at bounding box center [715, 144] width 24 height 24
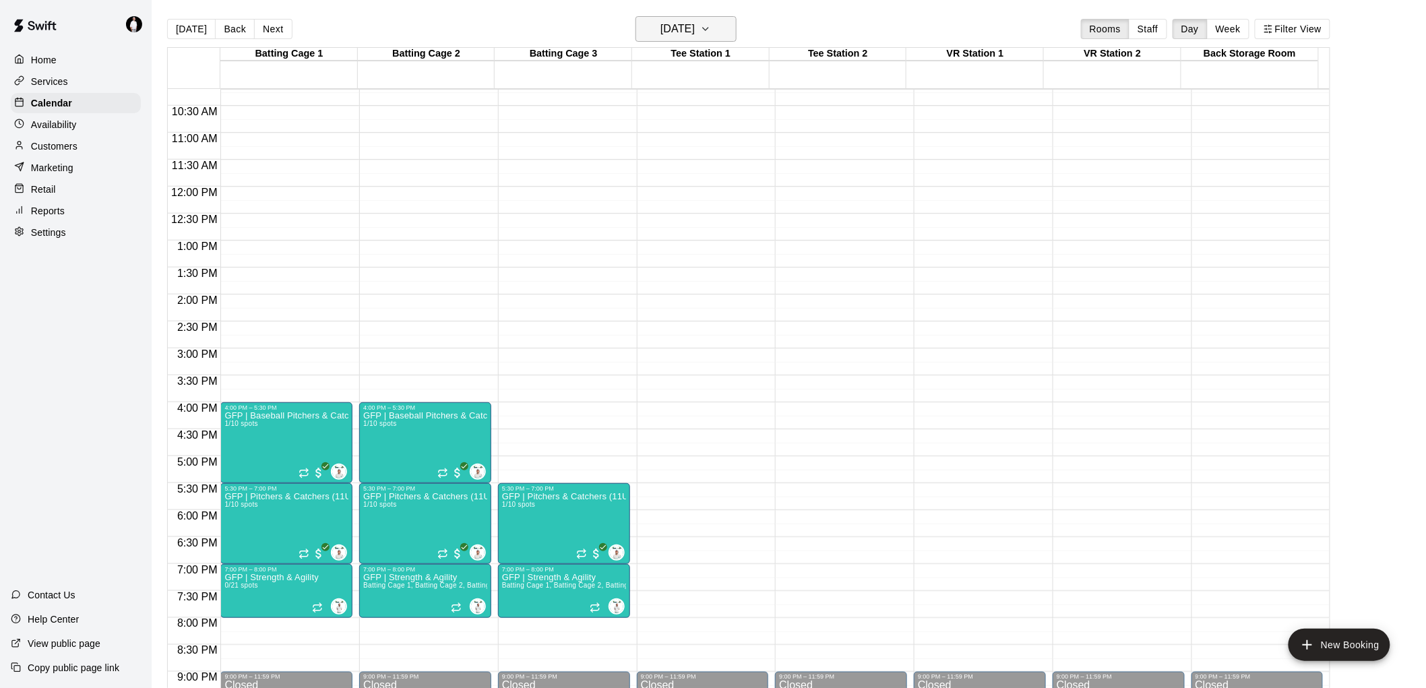
click at [711, 25] on icon "button" at bounding box center [705, 29] width 11 height 16
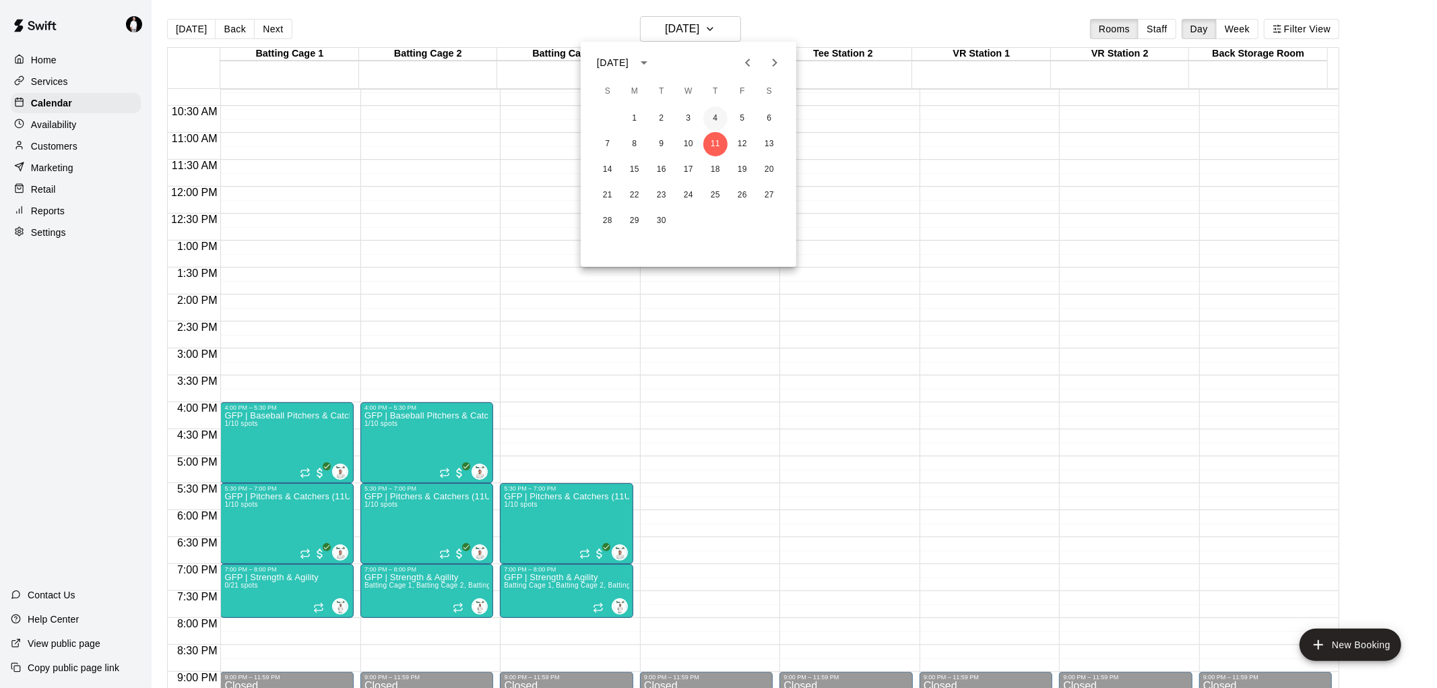
click at [711, 122] on button "4" at bounding box center [715, 118] width 24 height 24
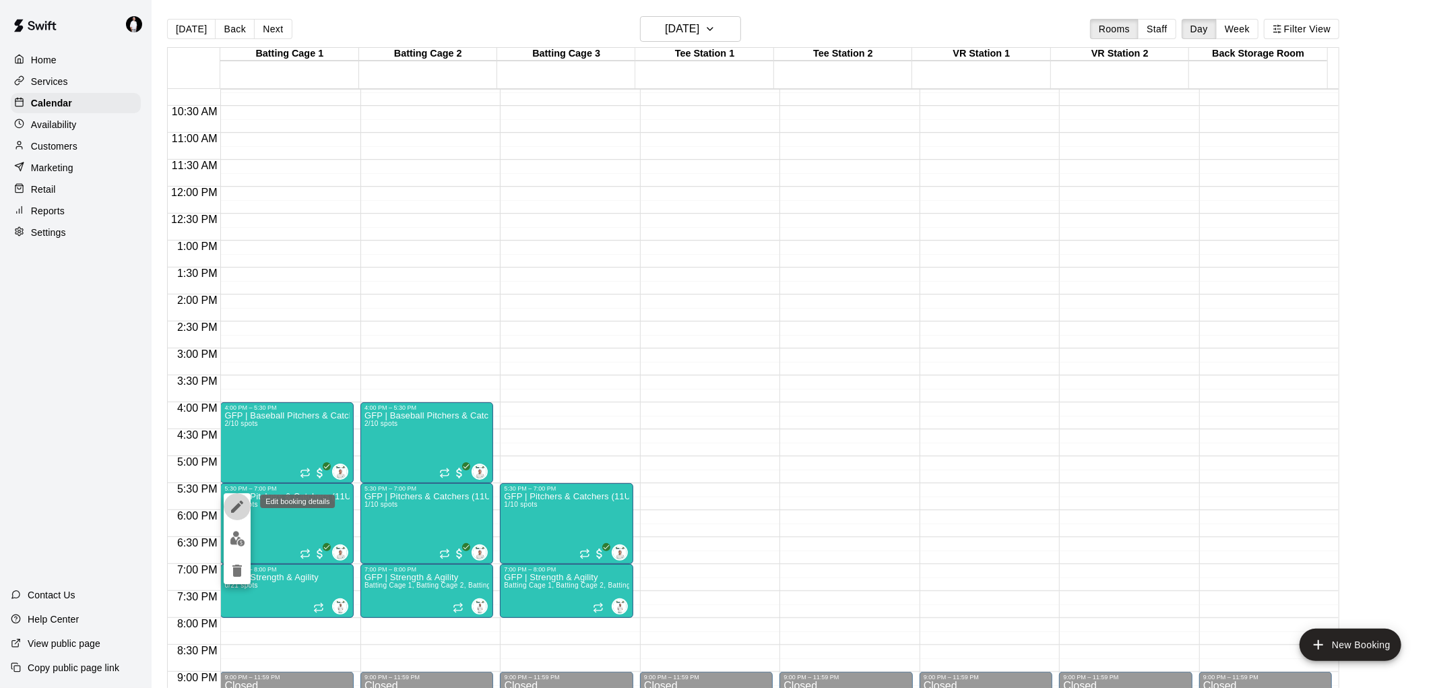
click at [232, 504] on icon "edit" at bounding box center [237, 507] width 16 height 16
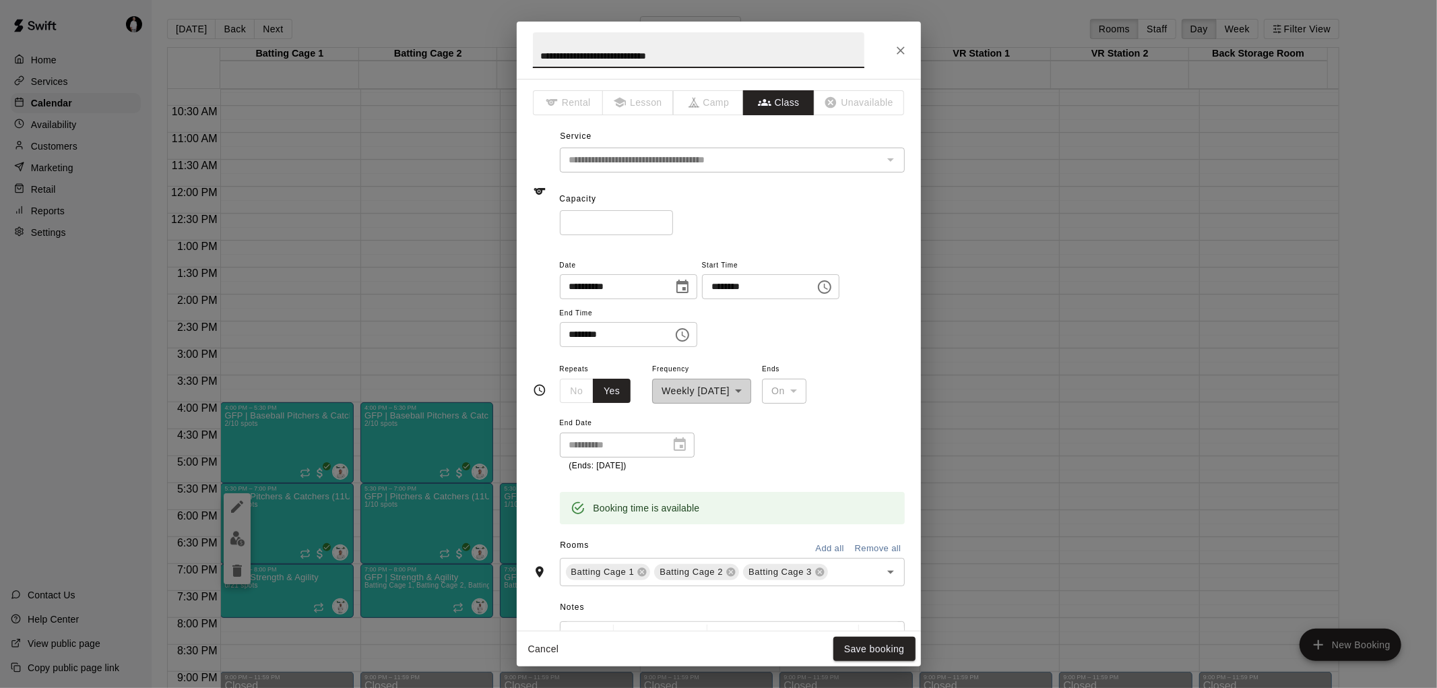
click at [567, 55] on input "**********" at bounding box center [699, 50] width 332 height 36
type input "**********"
click at [883, 645] on button "Save booking" at bounding box center [874, 649] width 82 height 25
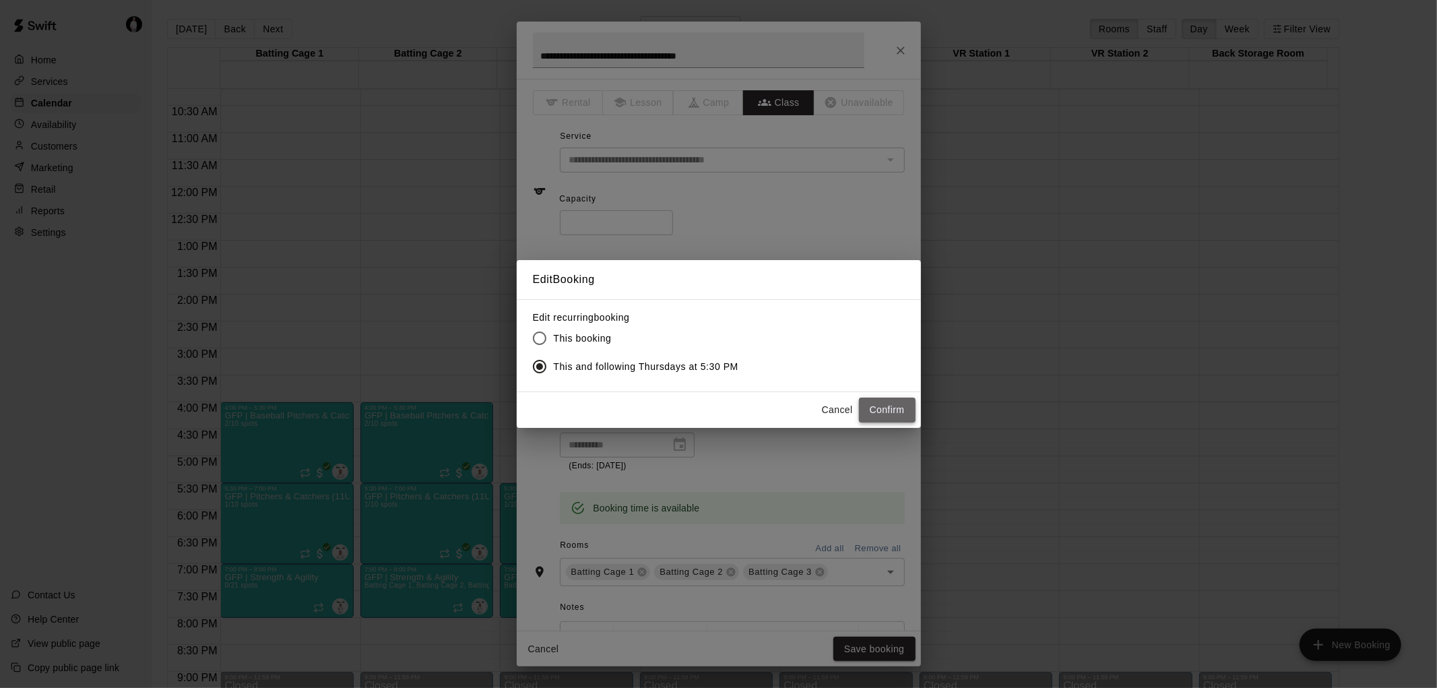
click at [894, 409] on button "Confirm" at bounding box center [887, 410] width 57 height 25
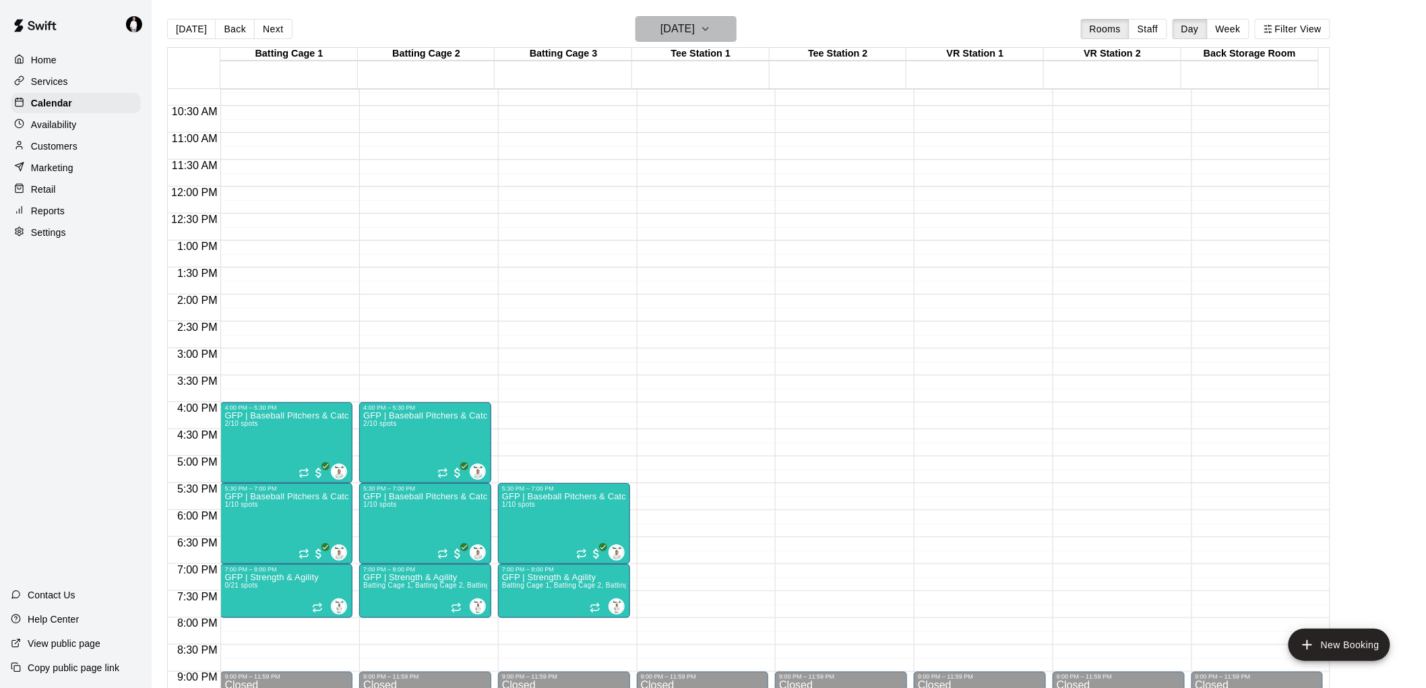
click at [711, 30] on icon "button" at bounding box center [705, 29] width 11 height 16
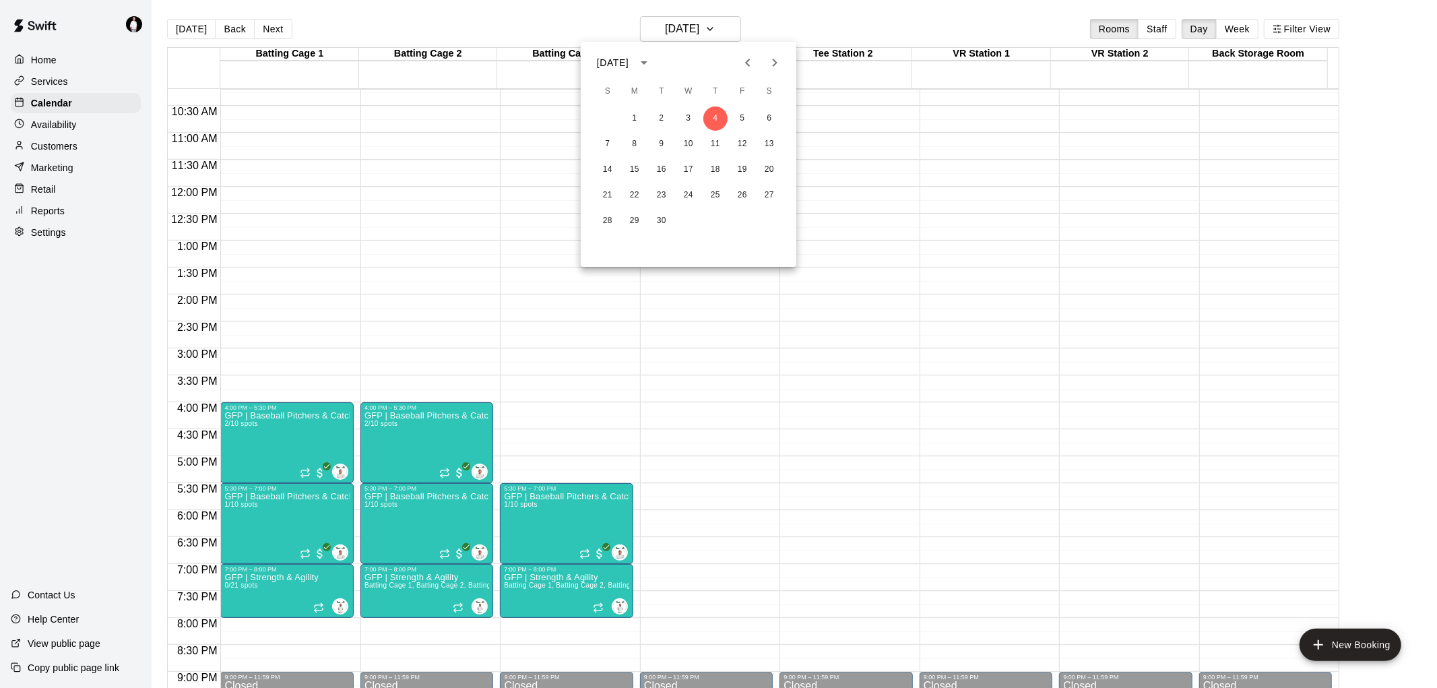
click at [749, 59] on icon "Previous month" at bounding box center [748, 63] width 16 height 16
click at [718, 221] on button "28" at bounding box center [715, 221] width 24 height 24
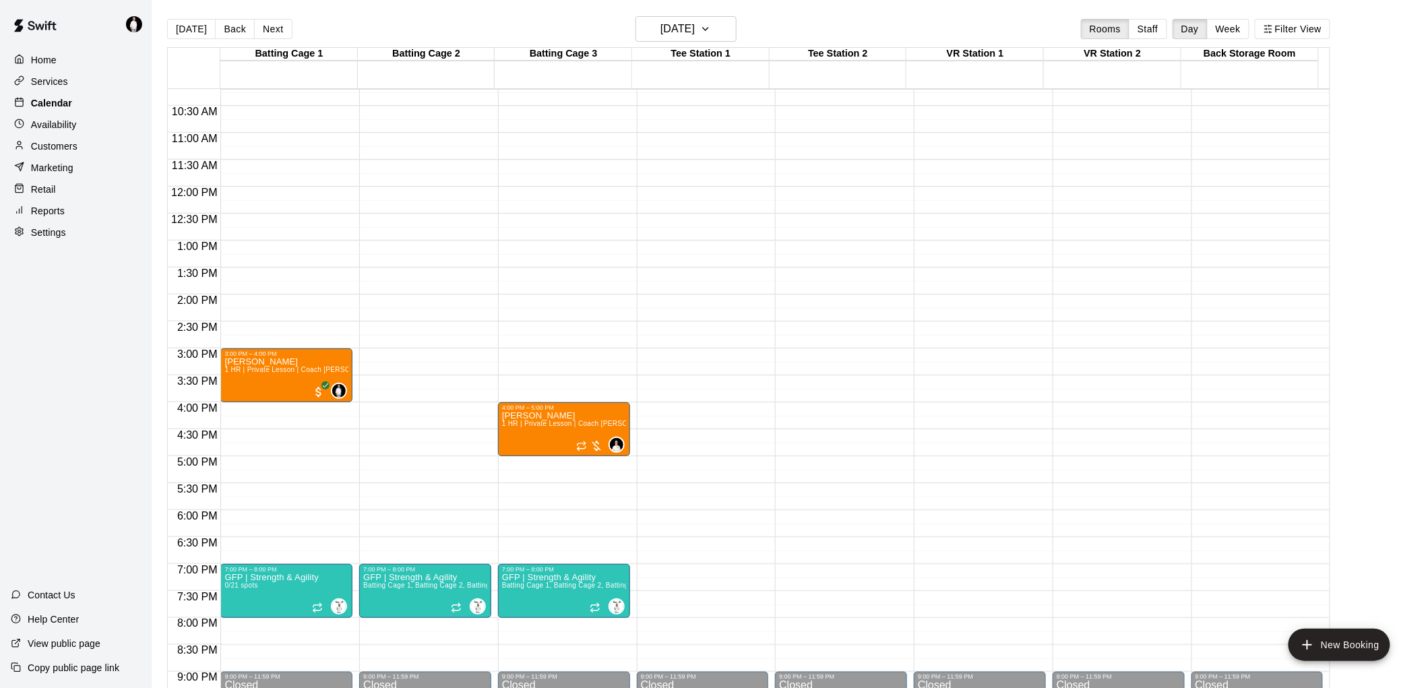
click at [54, 110] on p "Calendar" at bounding box center [51, 102] width 41 height 13
drag, startPoint x: 178, startPoint y: 31, endPoint x: 193, endPoint y: 42, distance: 18.3
click at [178, 31] on button "[DATE]" at bounding box center [191, 29] width 49 height 20
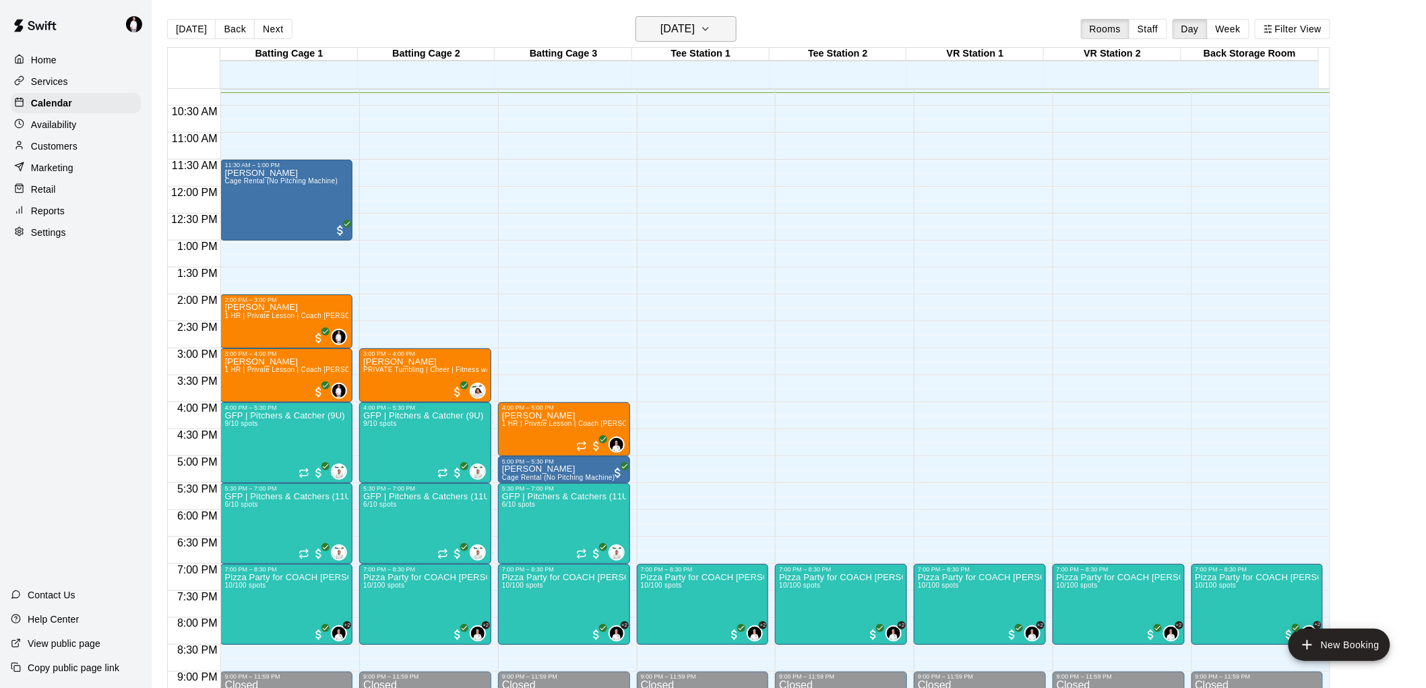
click at [711, 29] on icon "button" at bounding box center [705, 29] width 11 height 16
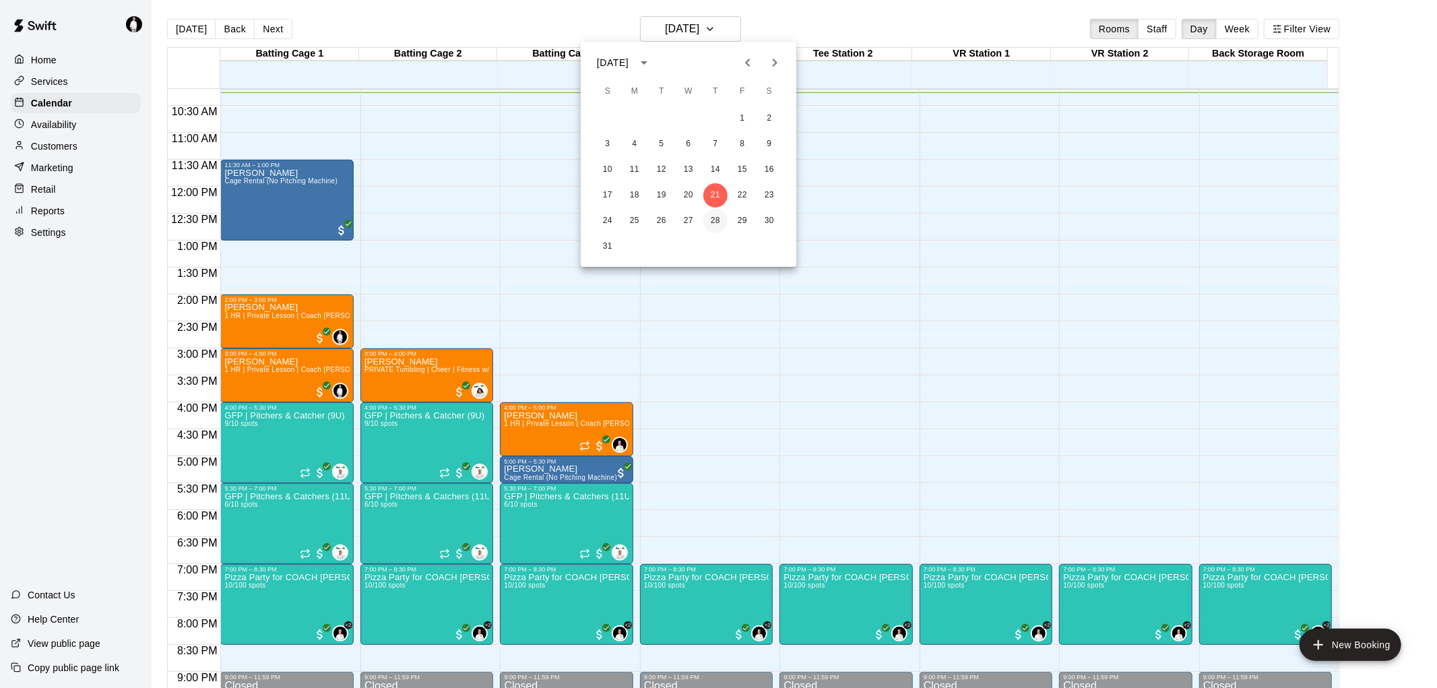
click at [715, 219] on button "28" at bounding box center [715, 221] width 24 height 24
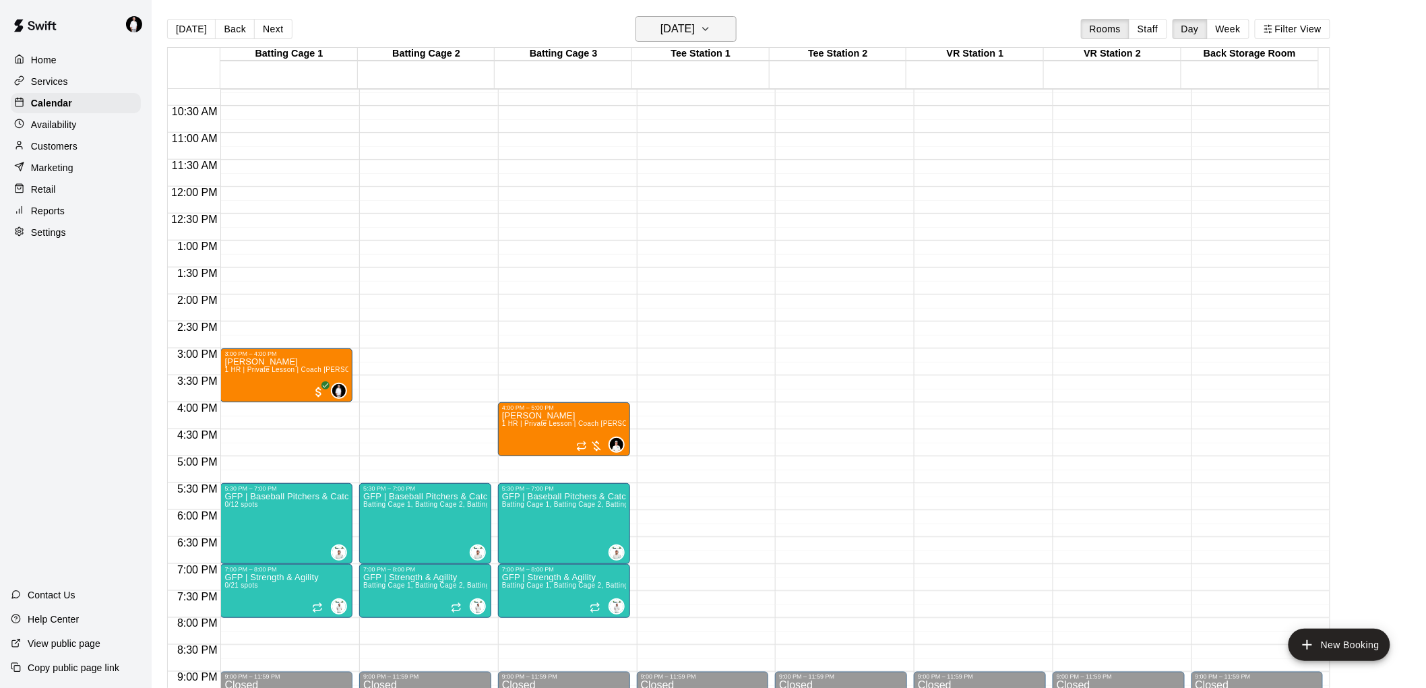
click at [711, 24] on icon "button" at bounding box center [705, 29] width 11 height 16
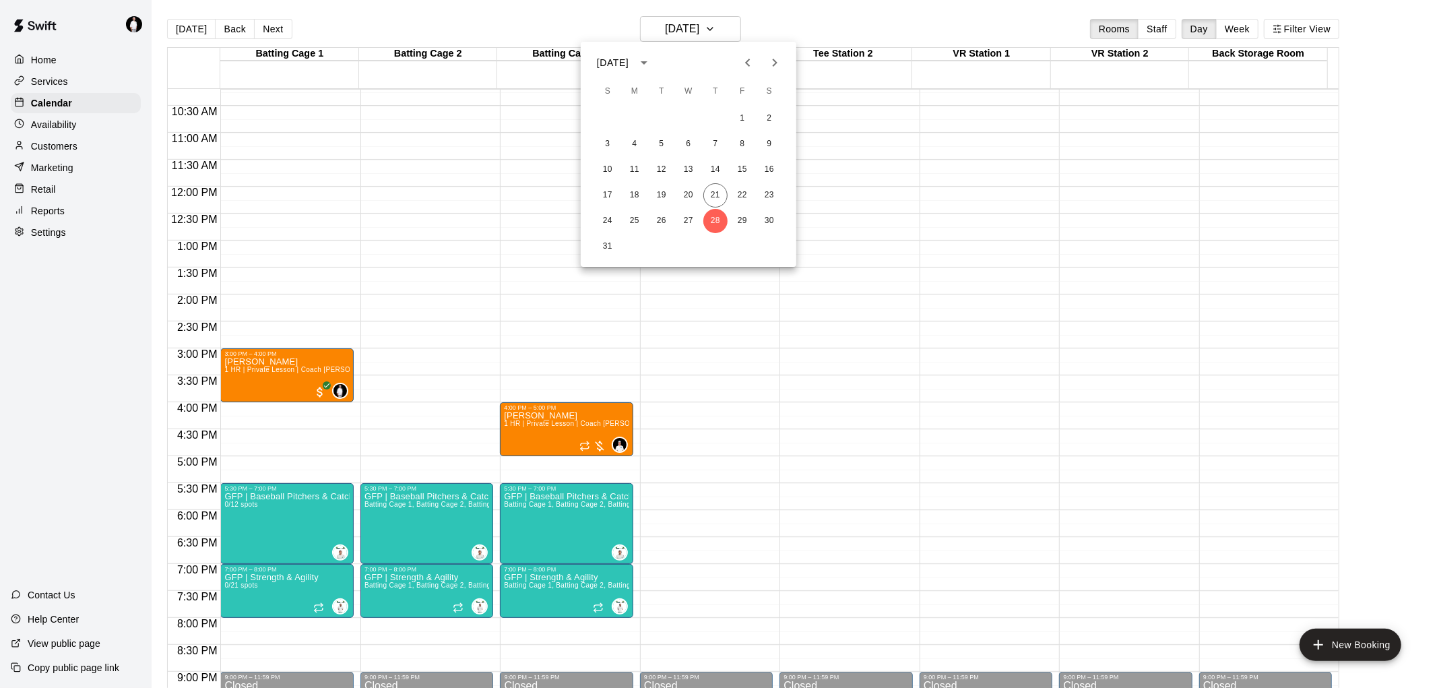
click at [773, 62] on icon "Next month" at bounding box center [775, 63] width 16 height 16
click at [722, 113] on button "4" at bounding box center [715, 118] width 24 height 24
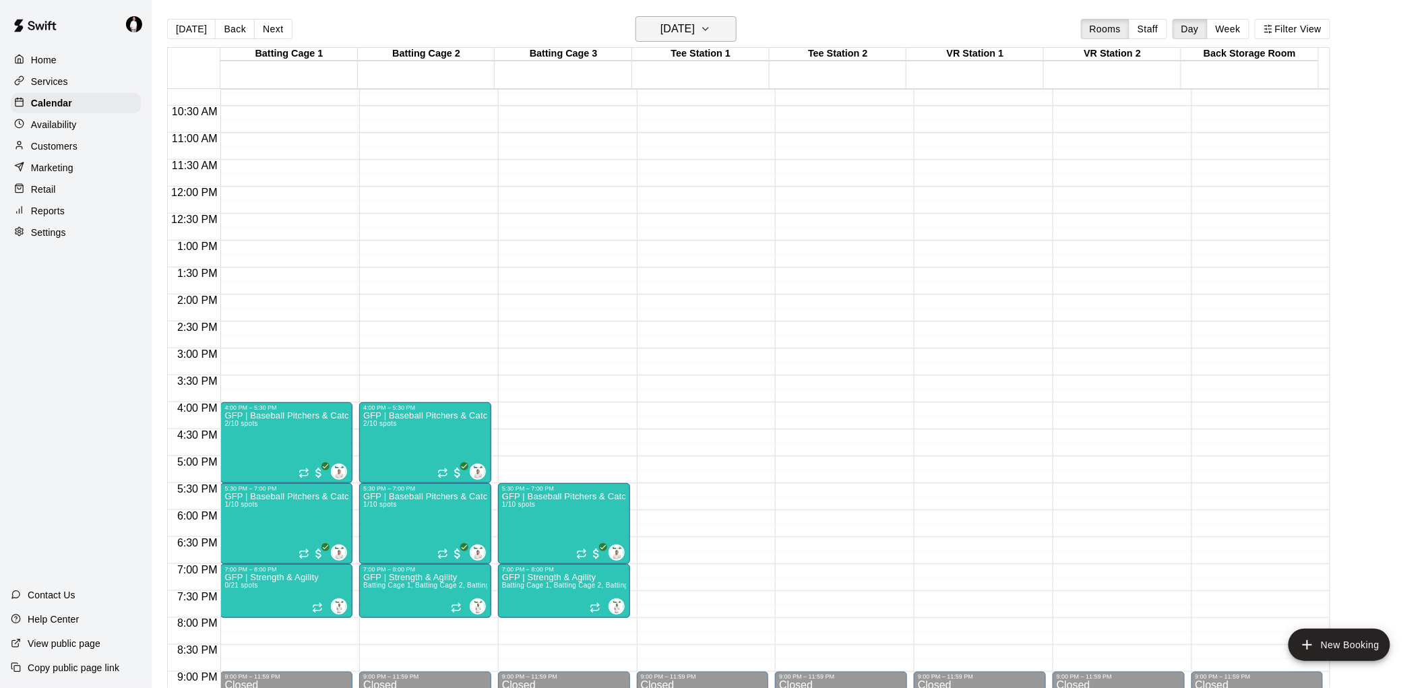
click at [711, 26] on icon "button" at bounding box center [705, 29] width 11 height 16
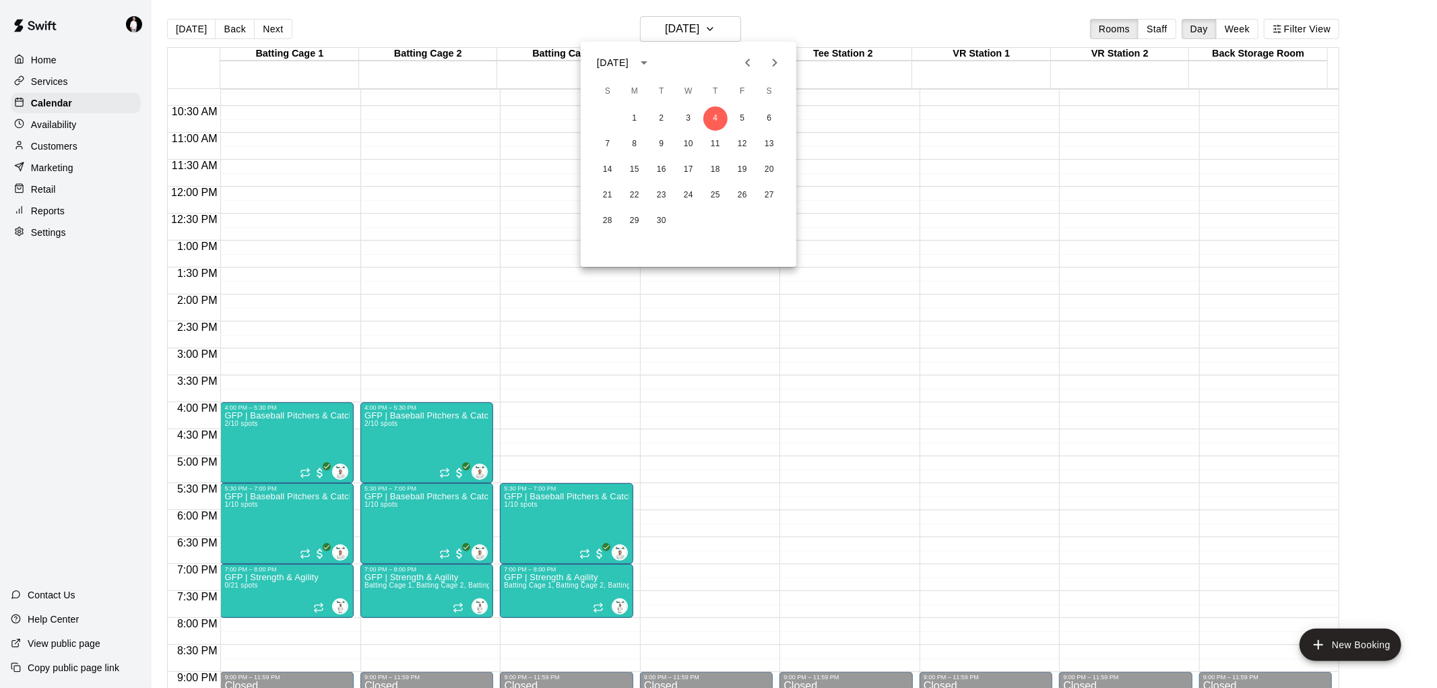
click at [749, 63] on icon "Previous month" at bounding box center [748, 63] width 16 height 16
click at [718, 216] on button "28" at bounding box center [715, 221] width 24 height 24
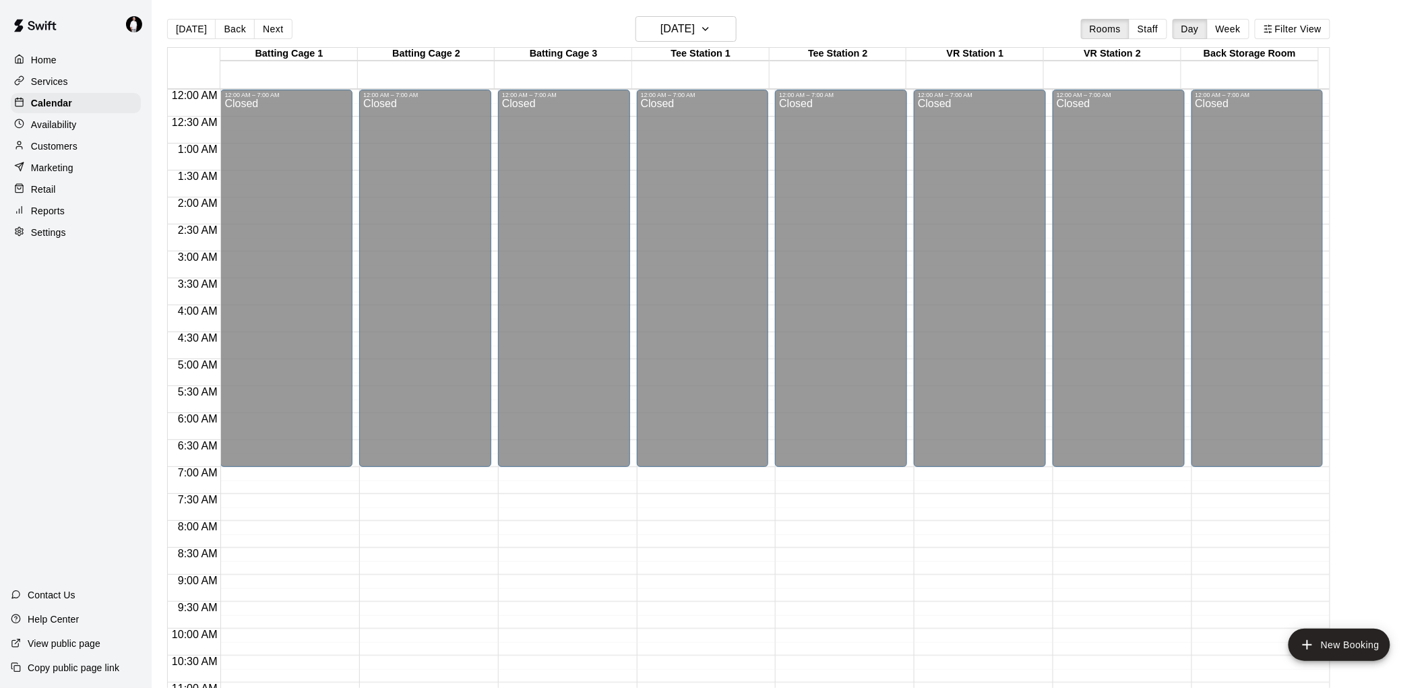
scroll to position [550, 0]
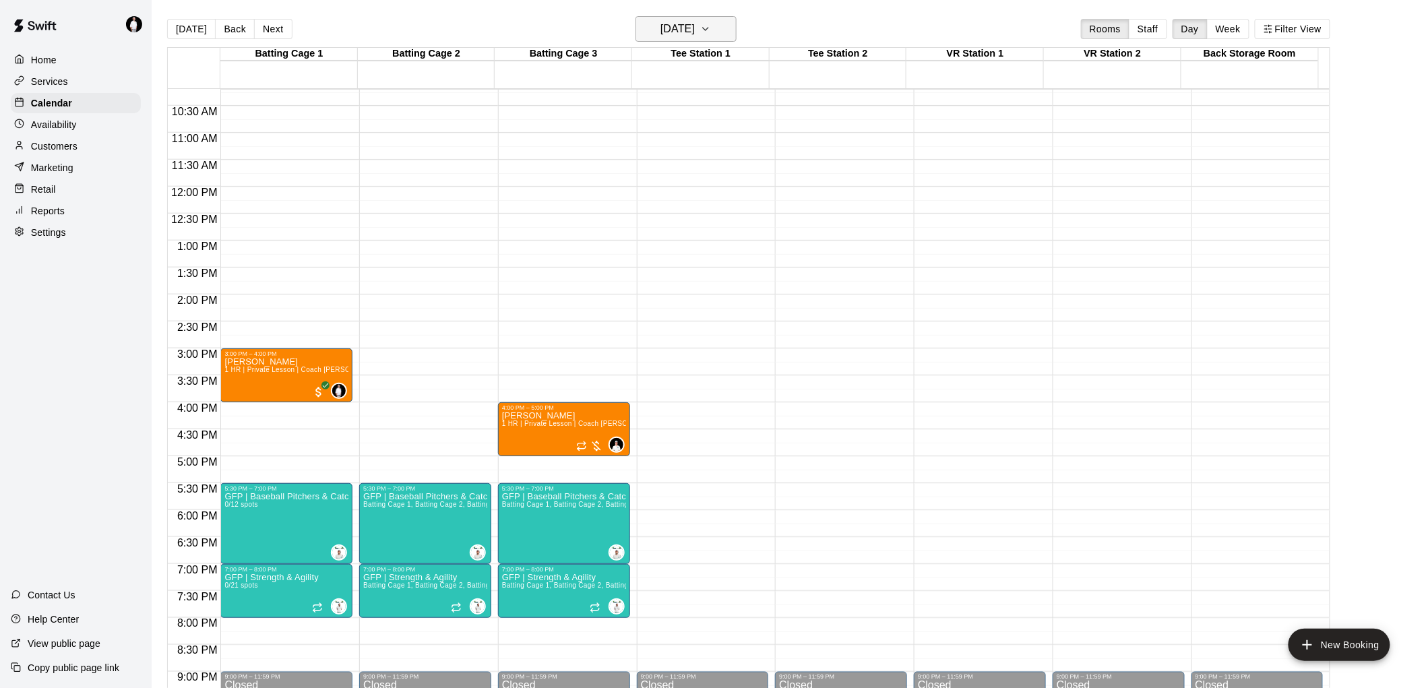
click at [711, 27] on icon "button" at bounding box center [705, 29] width 11 height 16
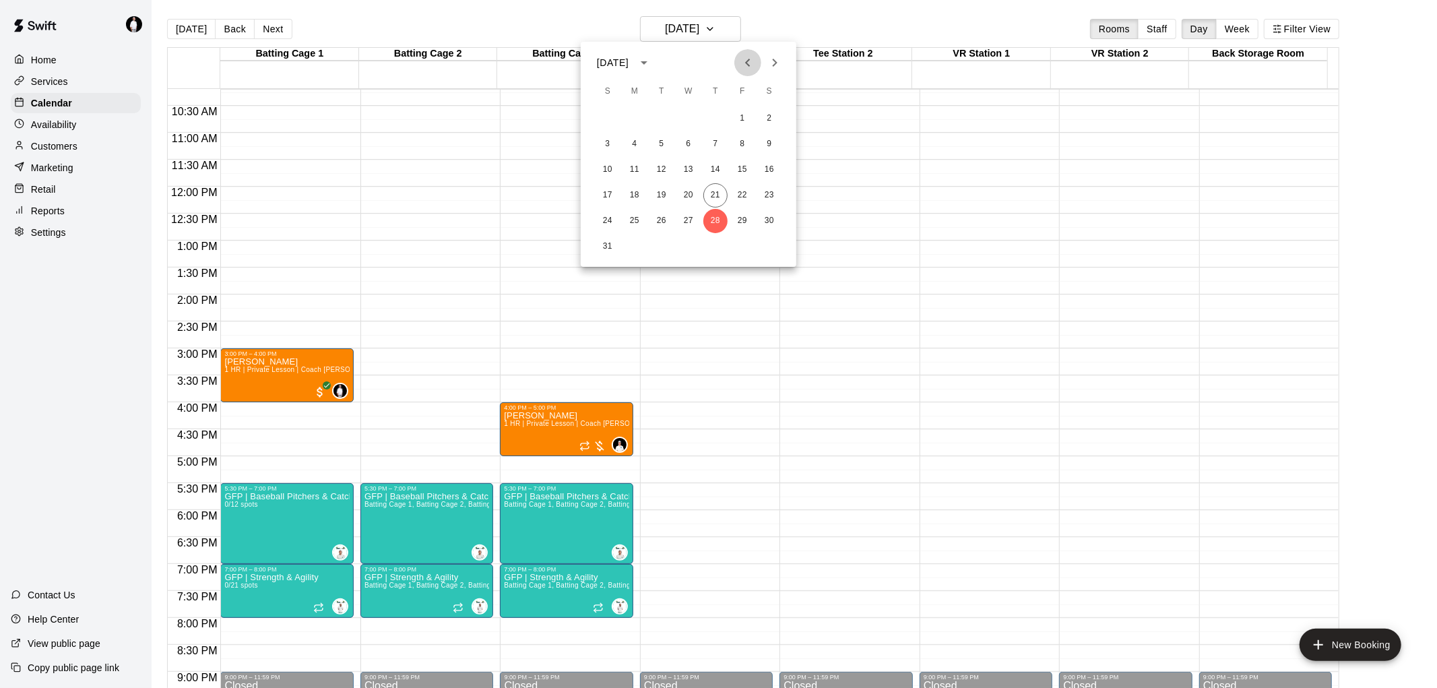
click at [753, 61] on icon "Previous month" at bounding box center [748, 63] width 16 height 16
click at [635, 194] on button "21" at bounding box center [635, 195] width 24 height 24
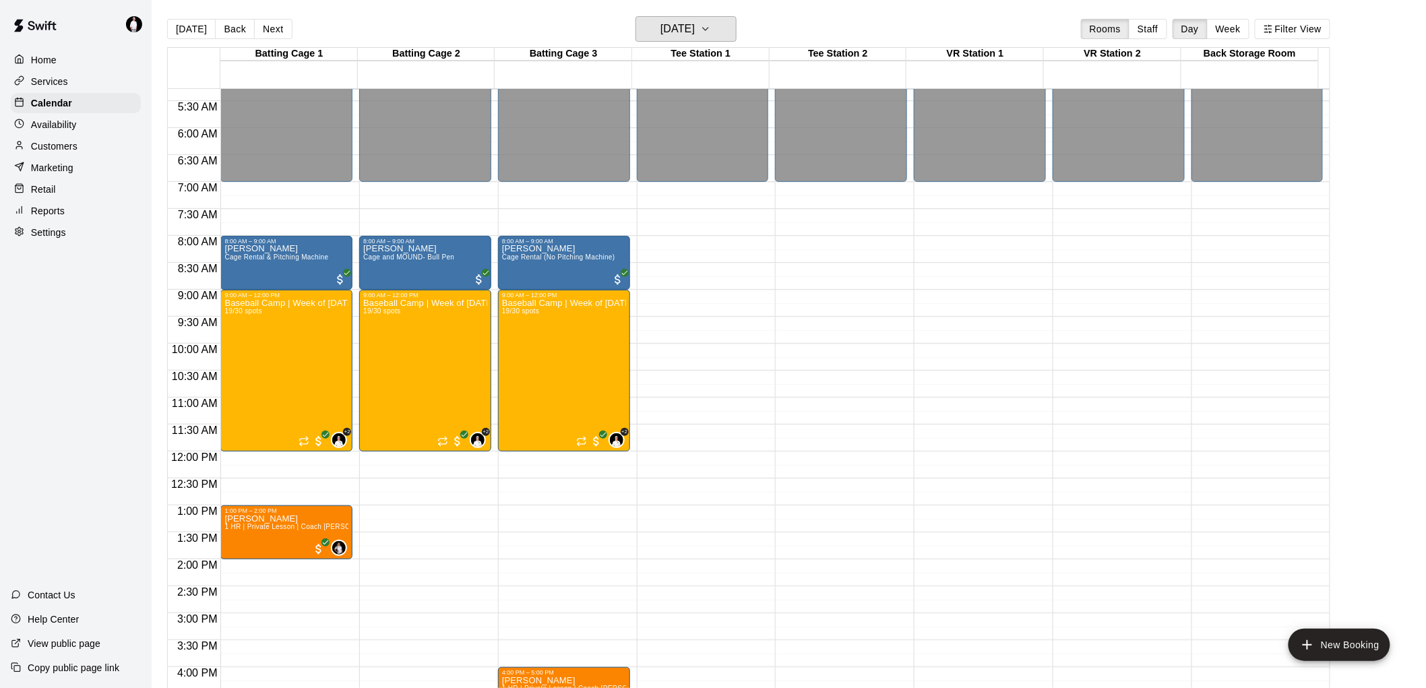
scroll to position [251, 0]
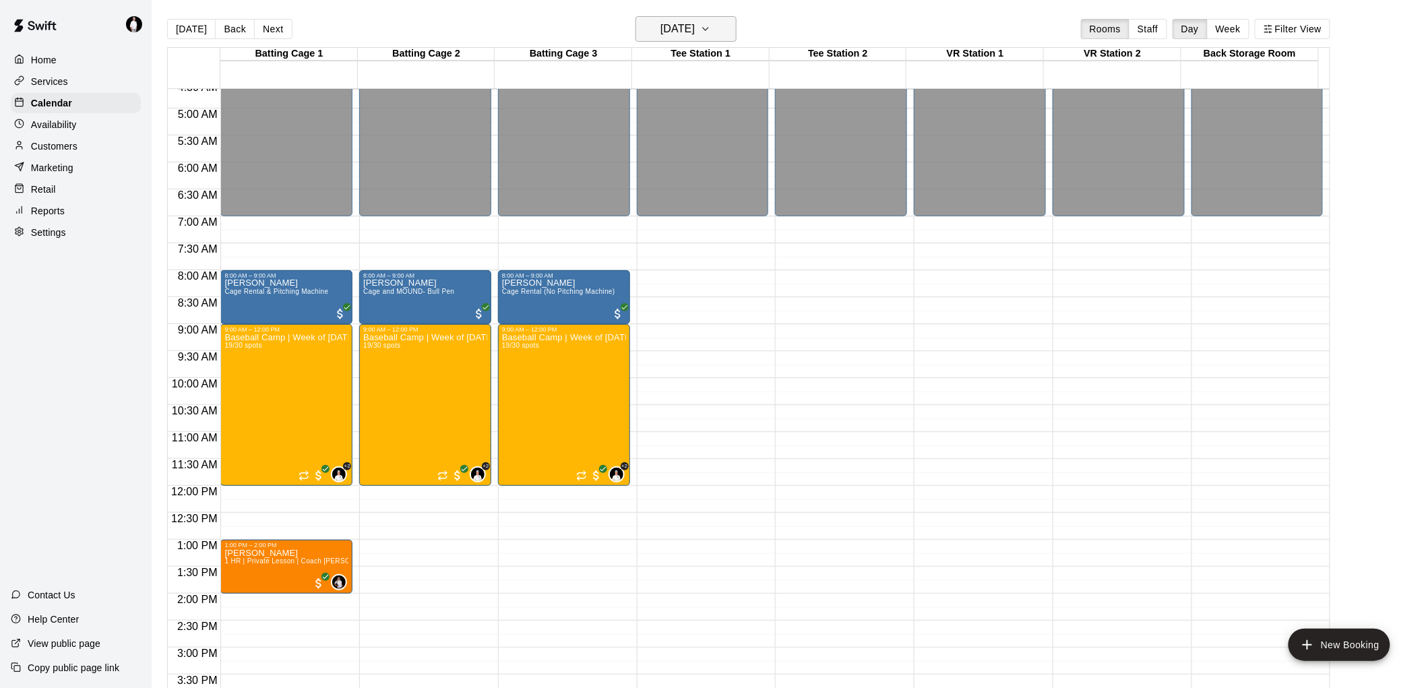
click at [711, 27] on icon "button" at bounding box center [705, 29] width 11 height 16
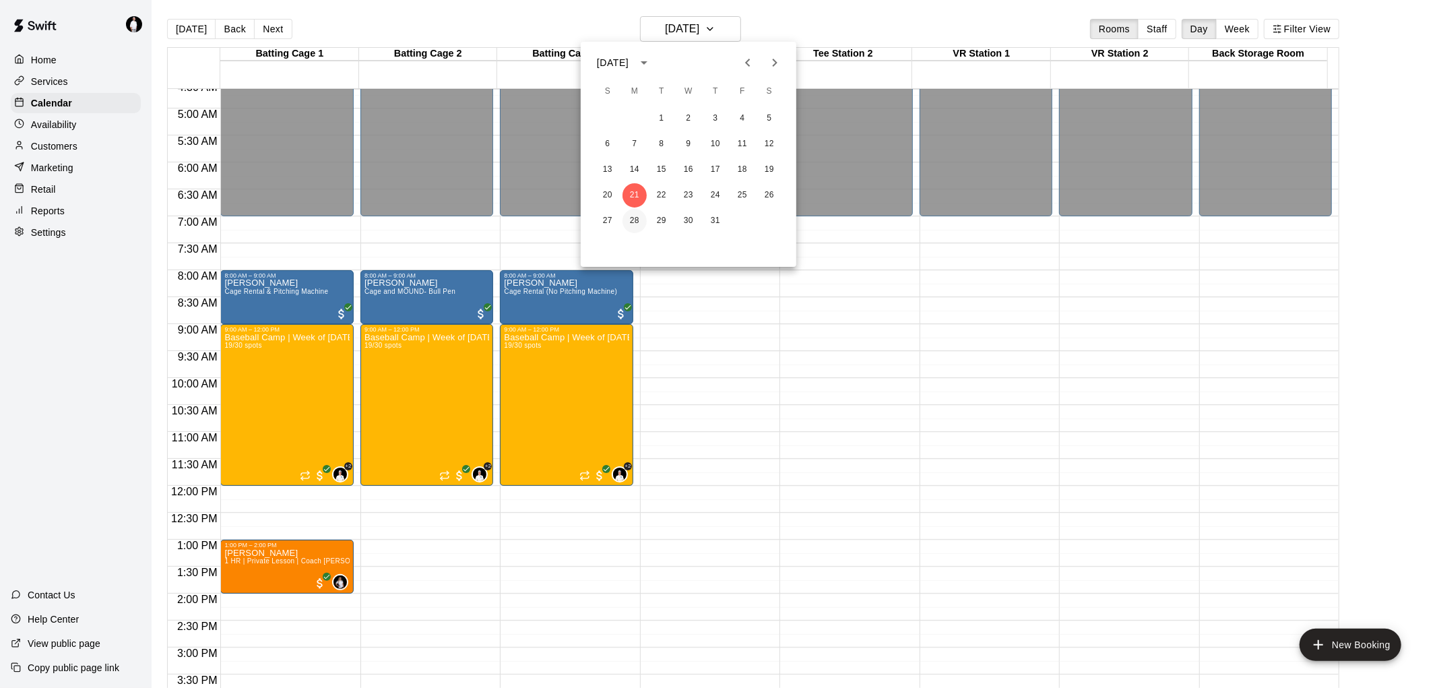
click at [631, 214] on button "28" at bounding box center [635, 221] width 24 height 24
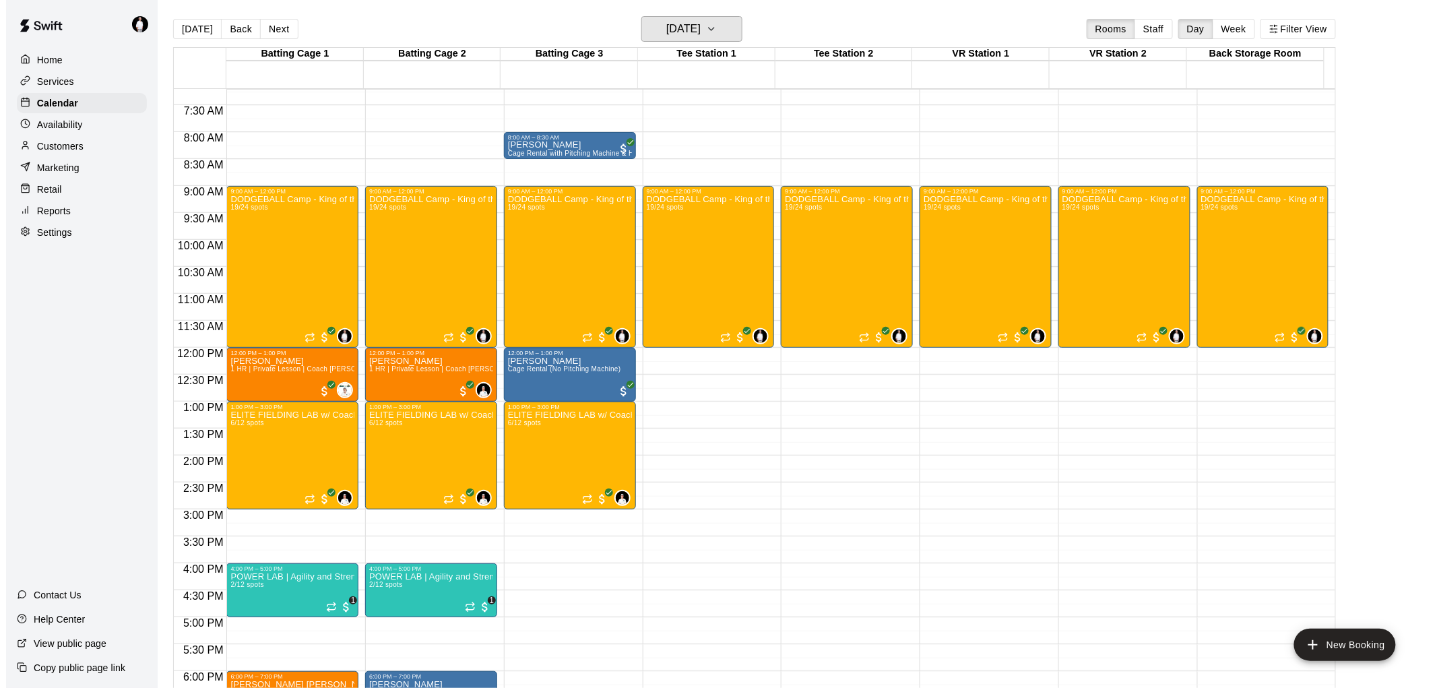
scroll to position [400, 0]
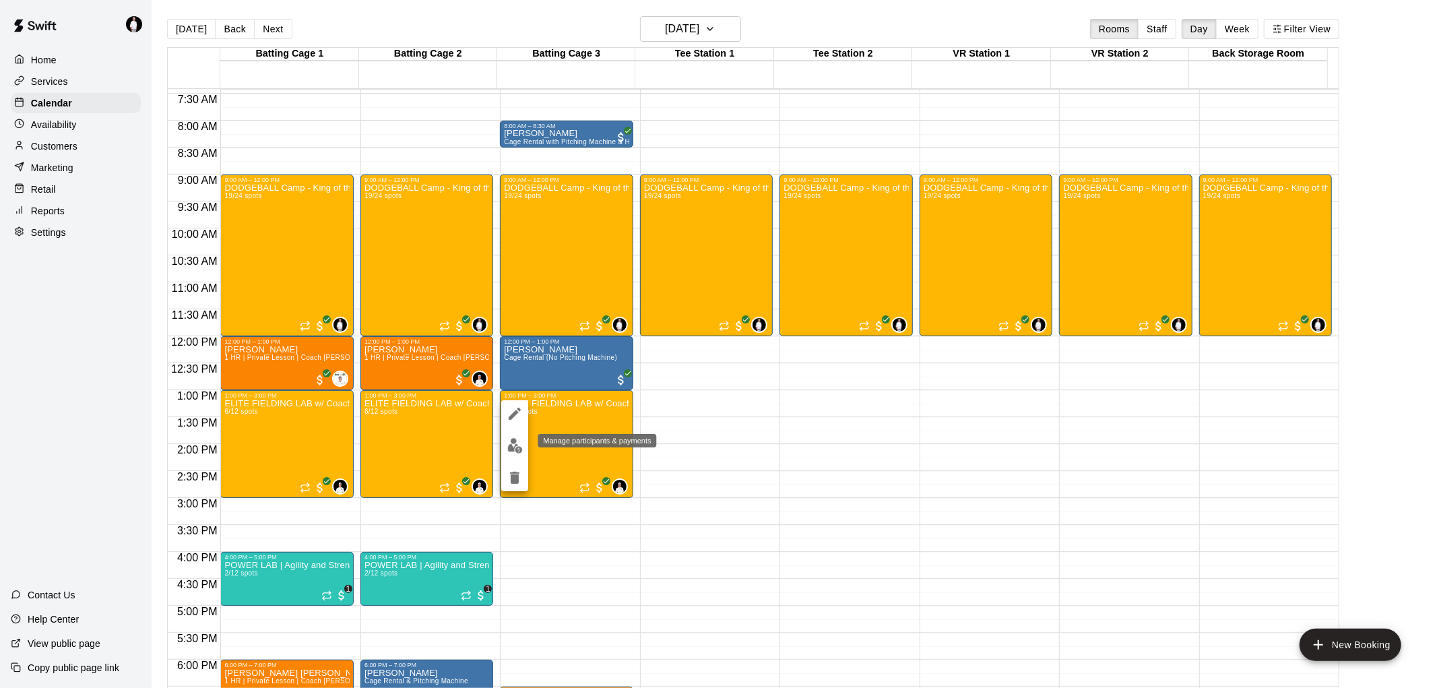
click at [516, 445] on img "edit" at bounding box center [514, 445] width 15 height 15
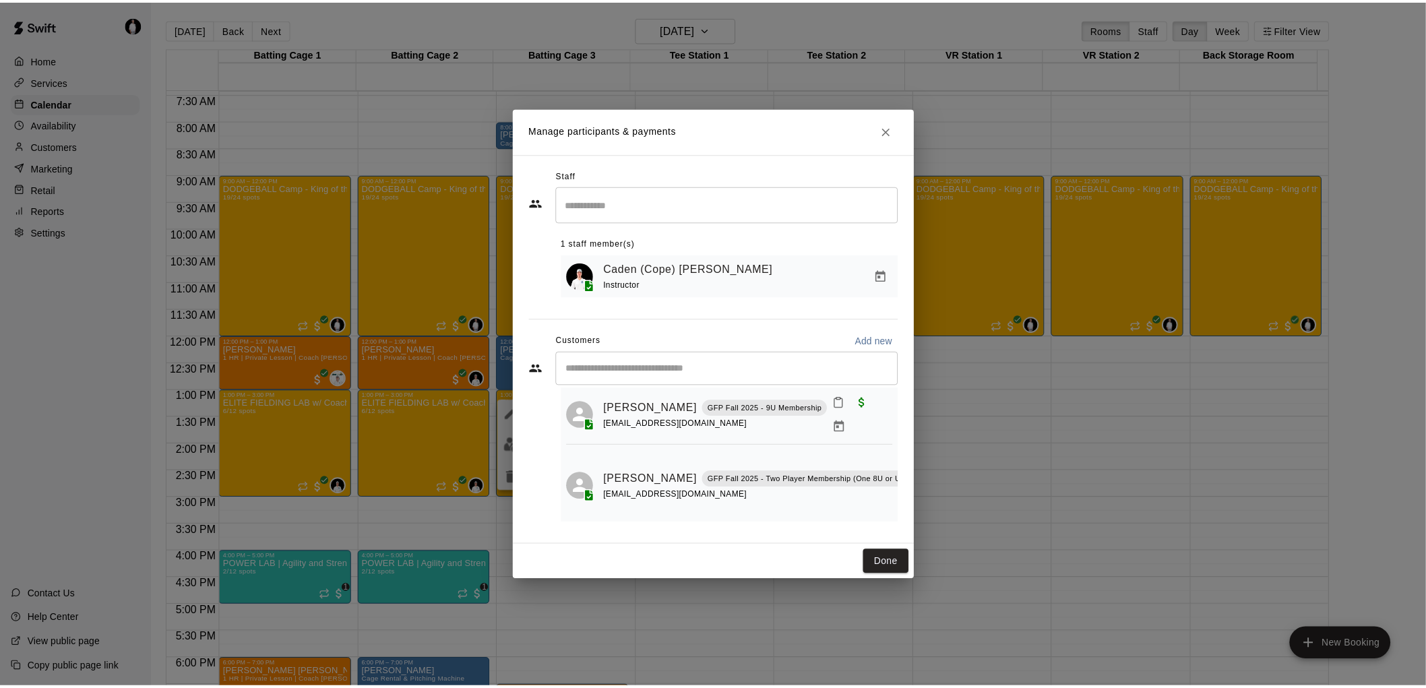
scroll to position [0, 0]
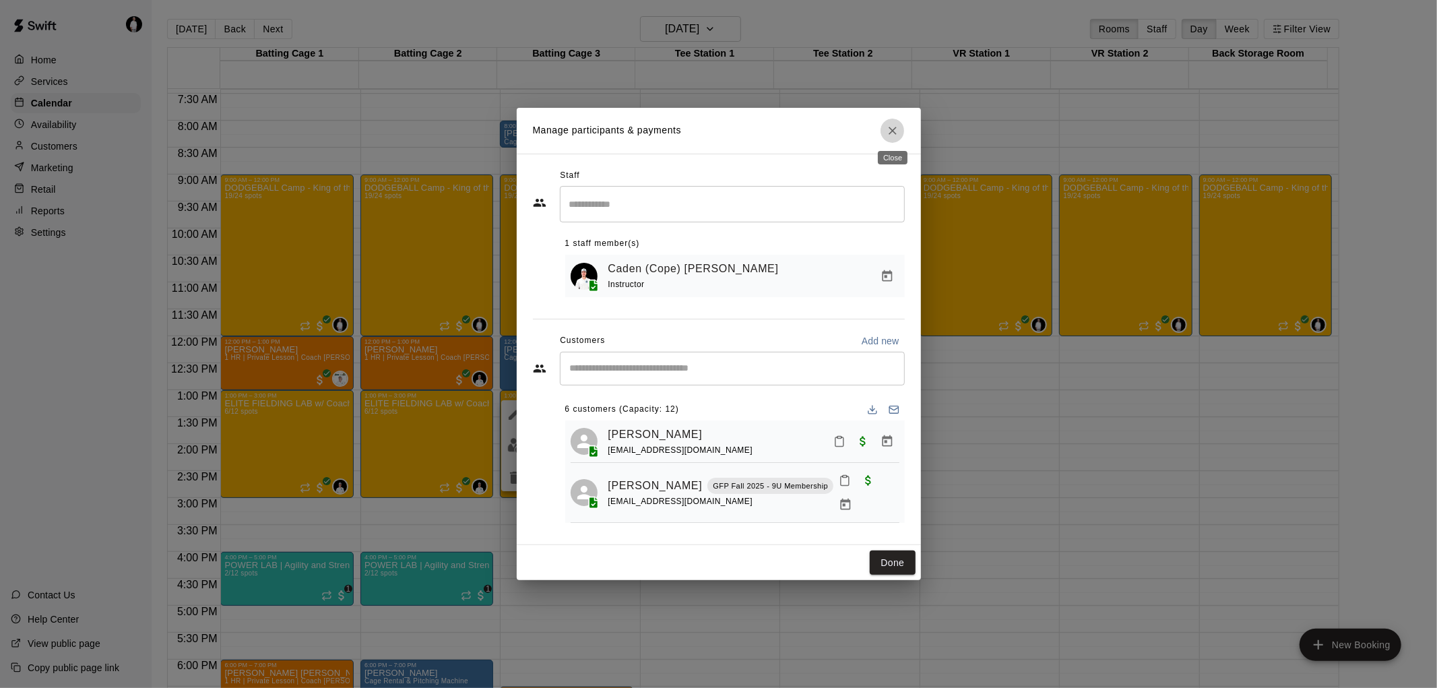
click at [889, 127] on icon "Close" at bounding box center [892, 130] width 13 height 13
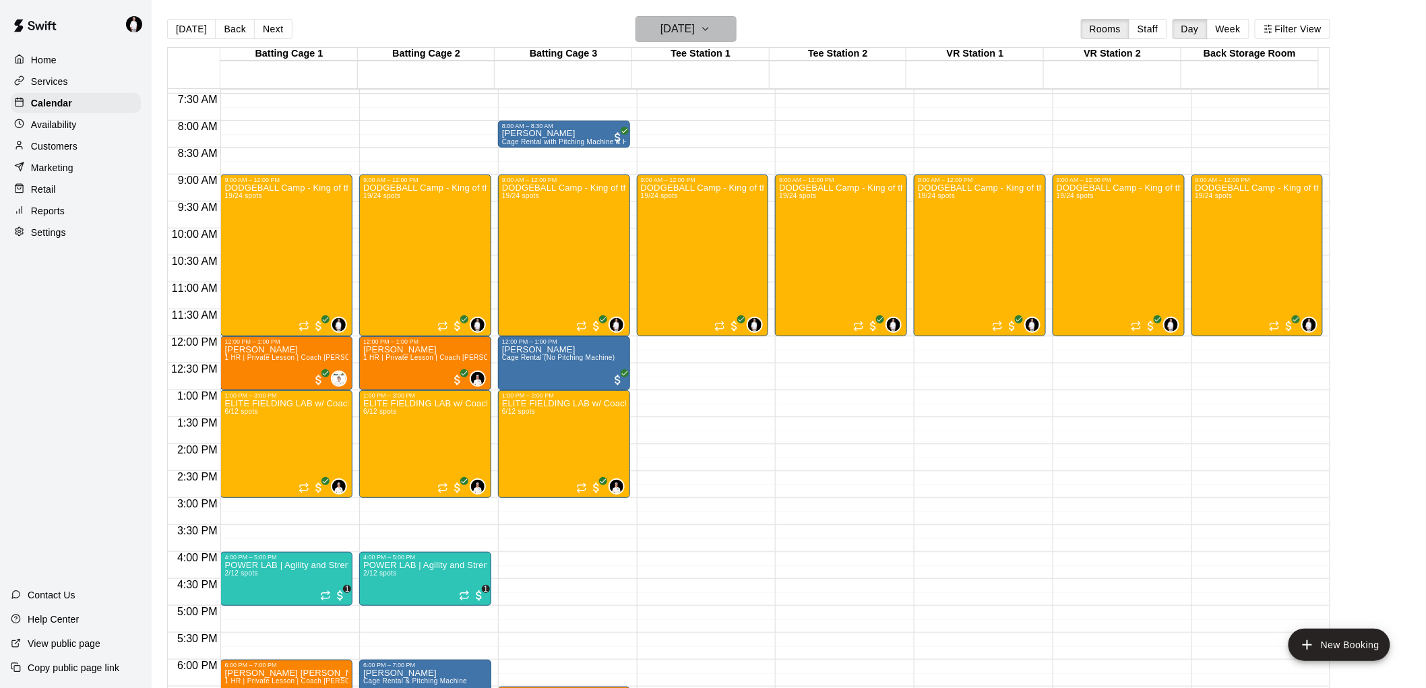
click at [734, 25] on button "Monday Jul 28" at bounding box center [685, 29] width 101 height 26
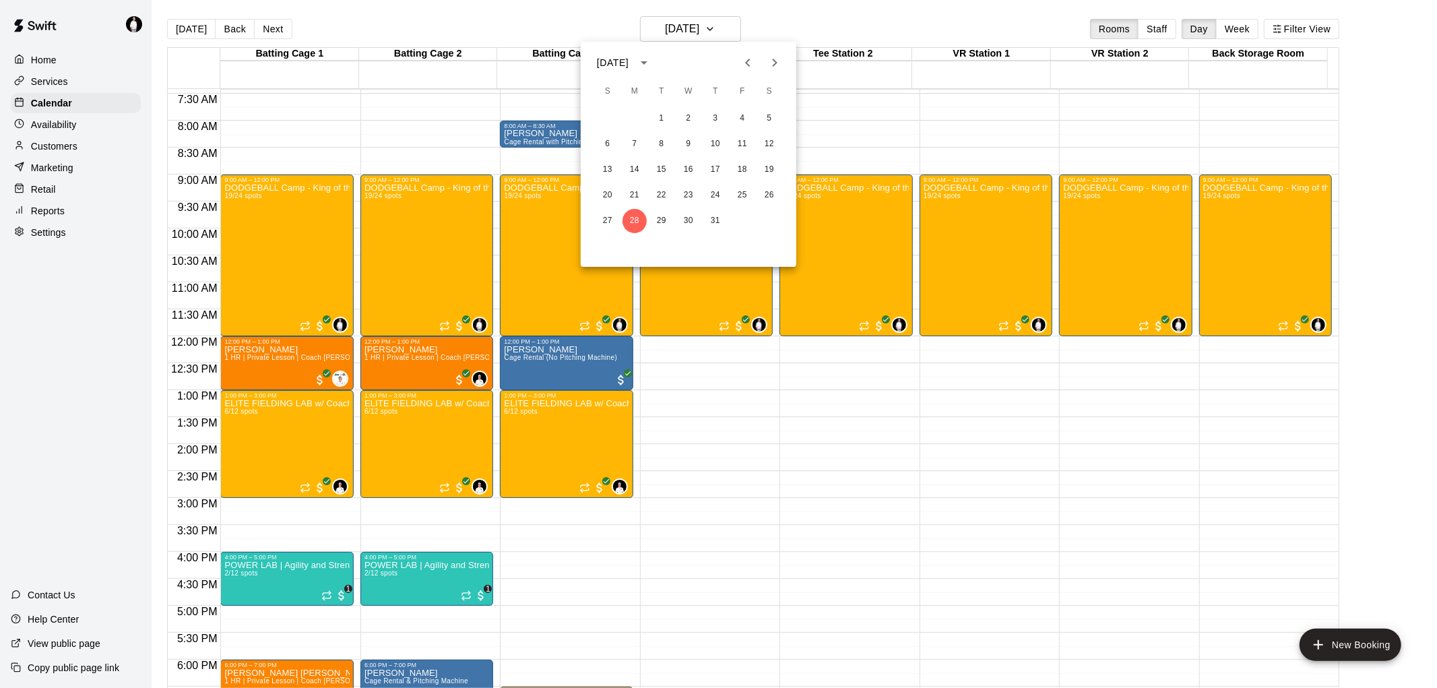
click at [695, 424] on div at bounding box center [718, 344] width 1437 height 688
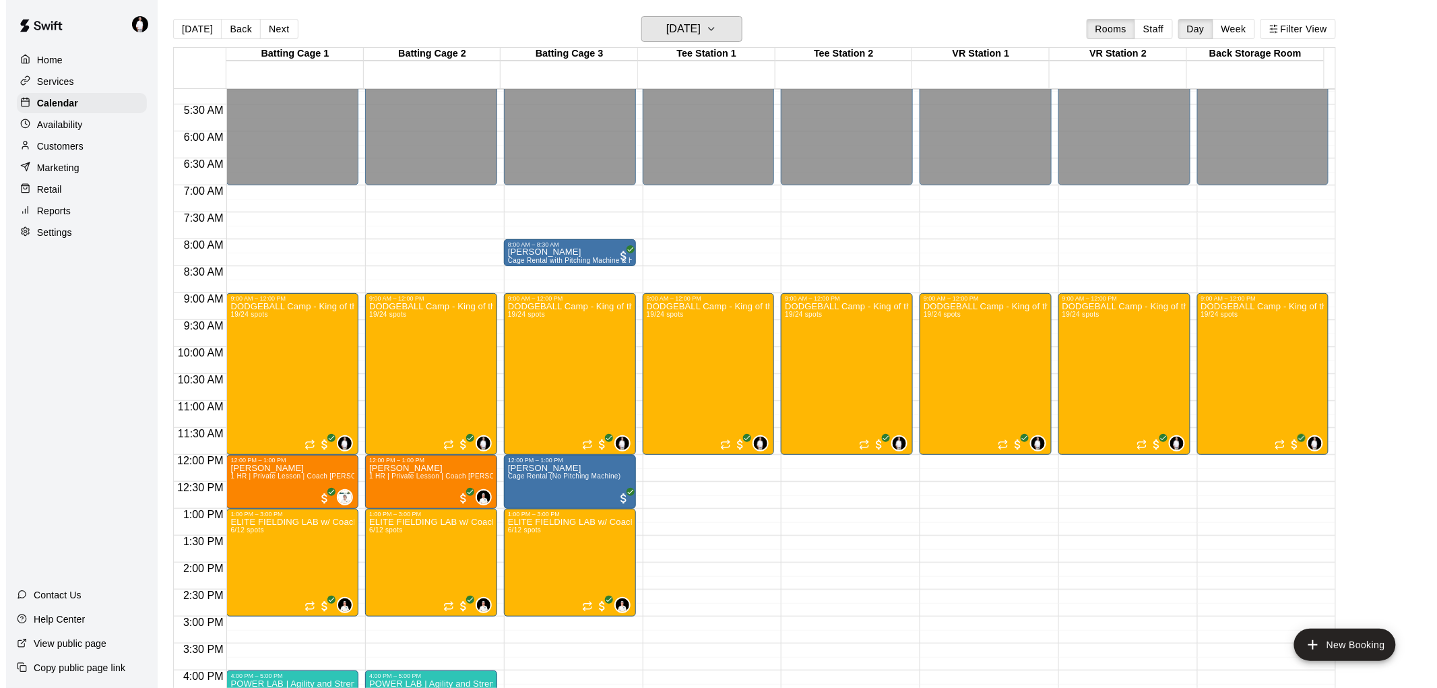
scroll to position [475, 0]
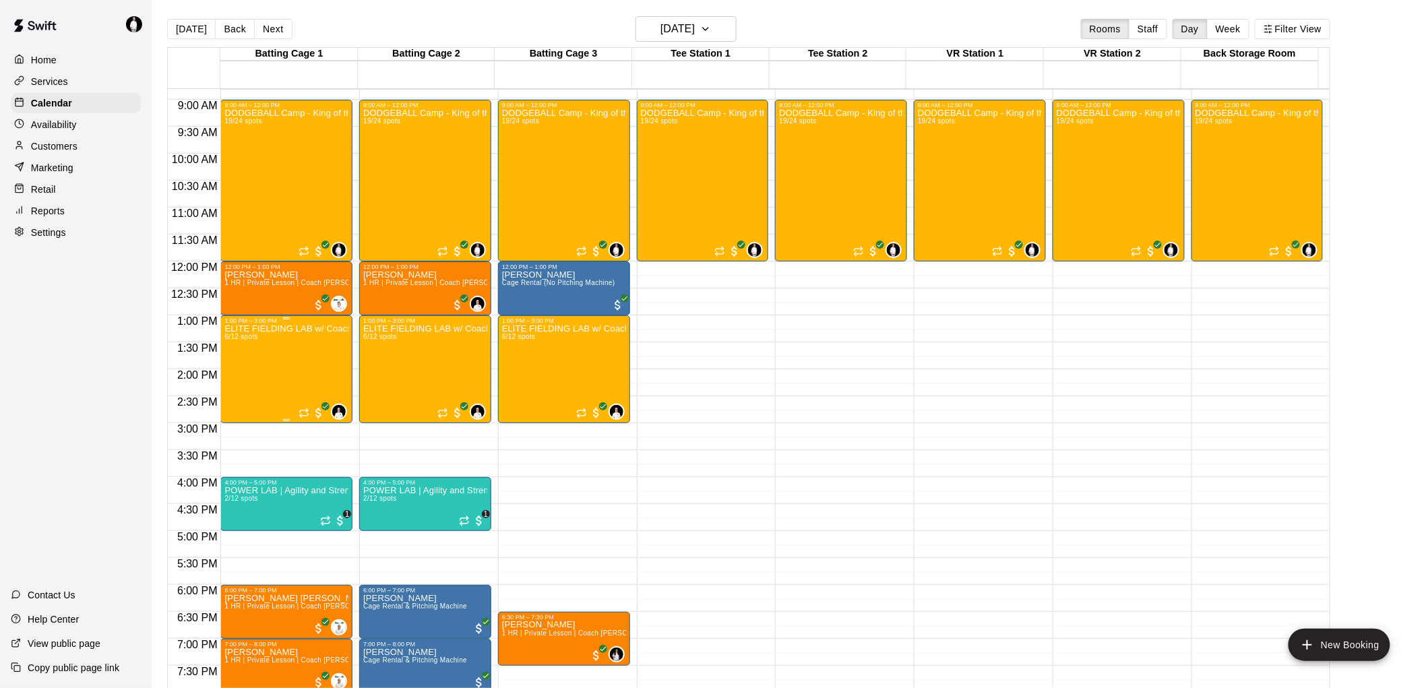
click at [287, 360] on div "ELITE FIELDING LAB w/ Coach Copeland/ Coach Peyton July 28-31 | 1:00-3:00 PM | …" at bounding box center [286, 668] width 124 height 688
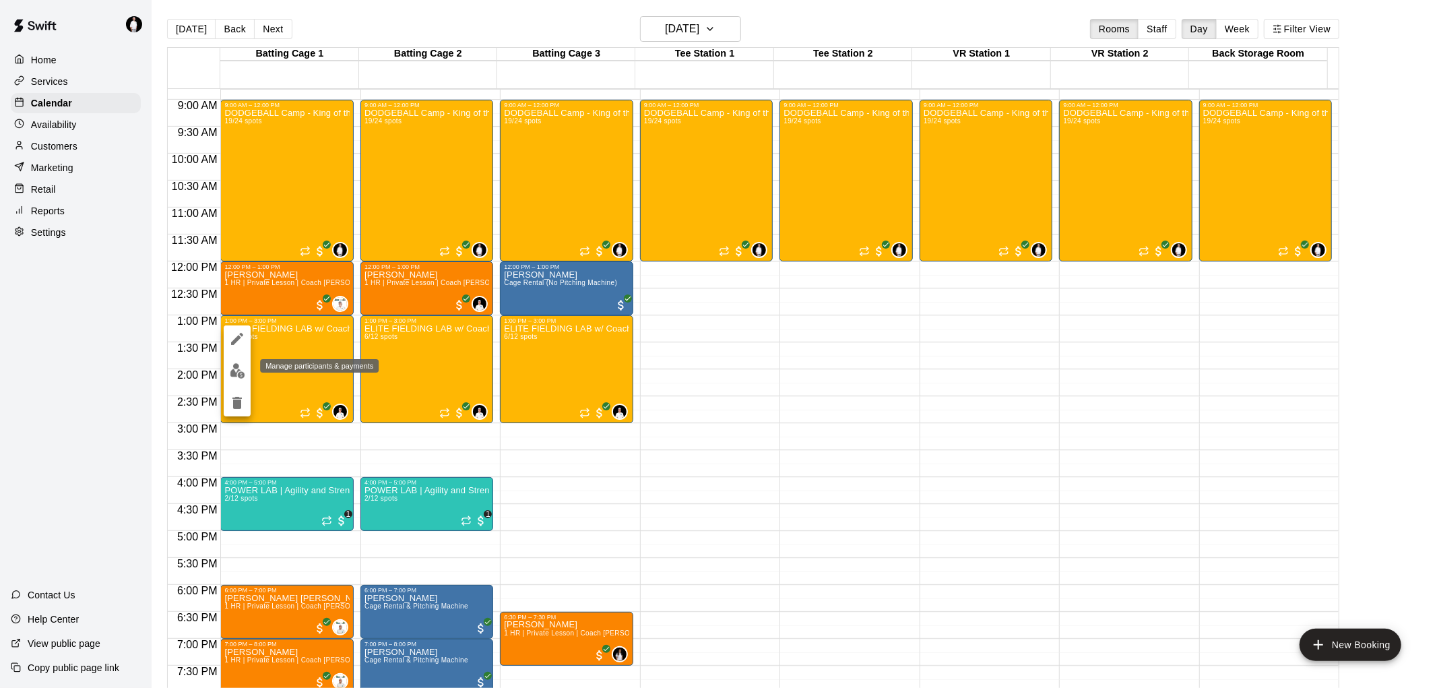
click at [237, 374] on img "edit" at bounding box center [237, 370] width 15 height 15
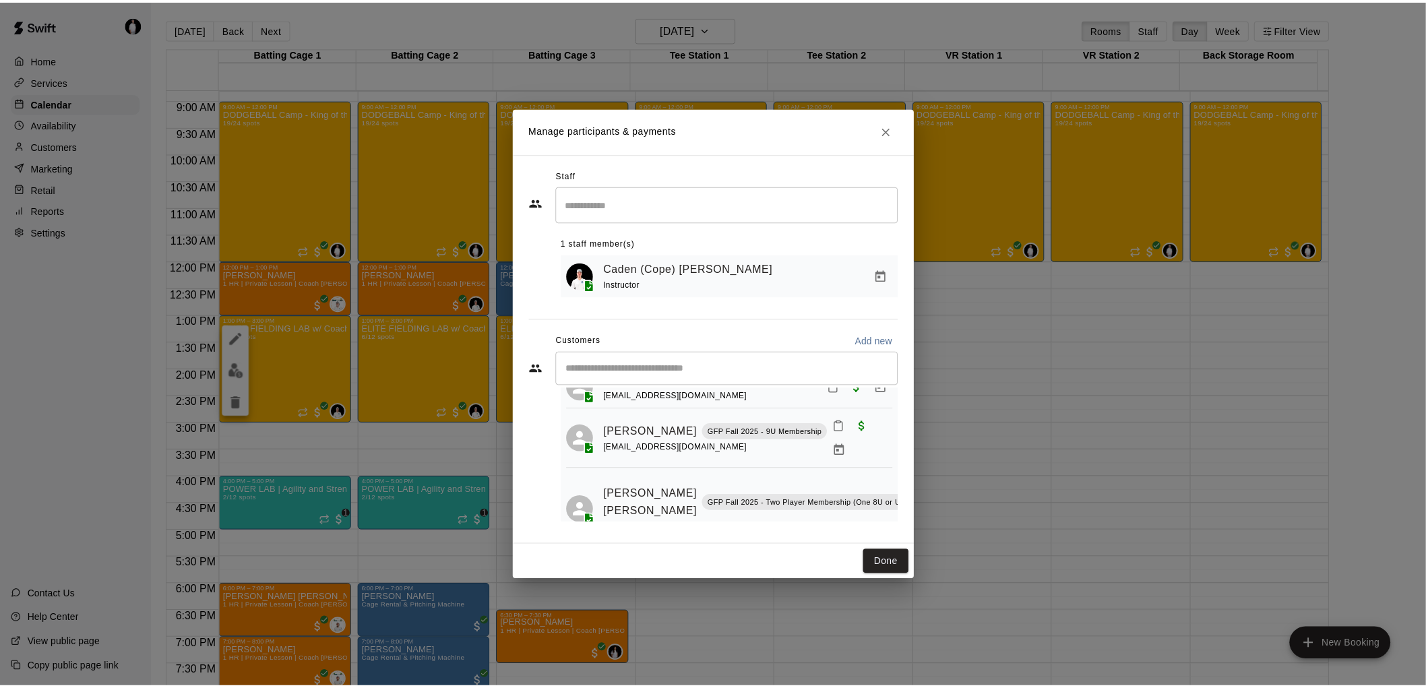
scroll to position [0, 0]
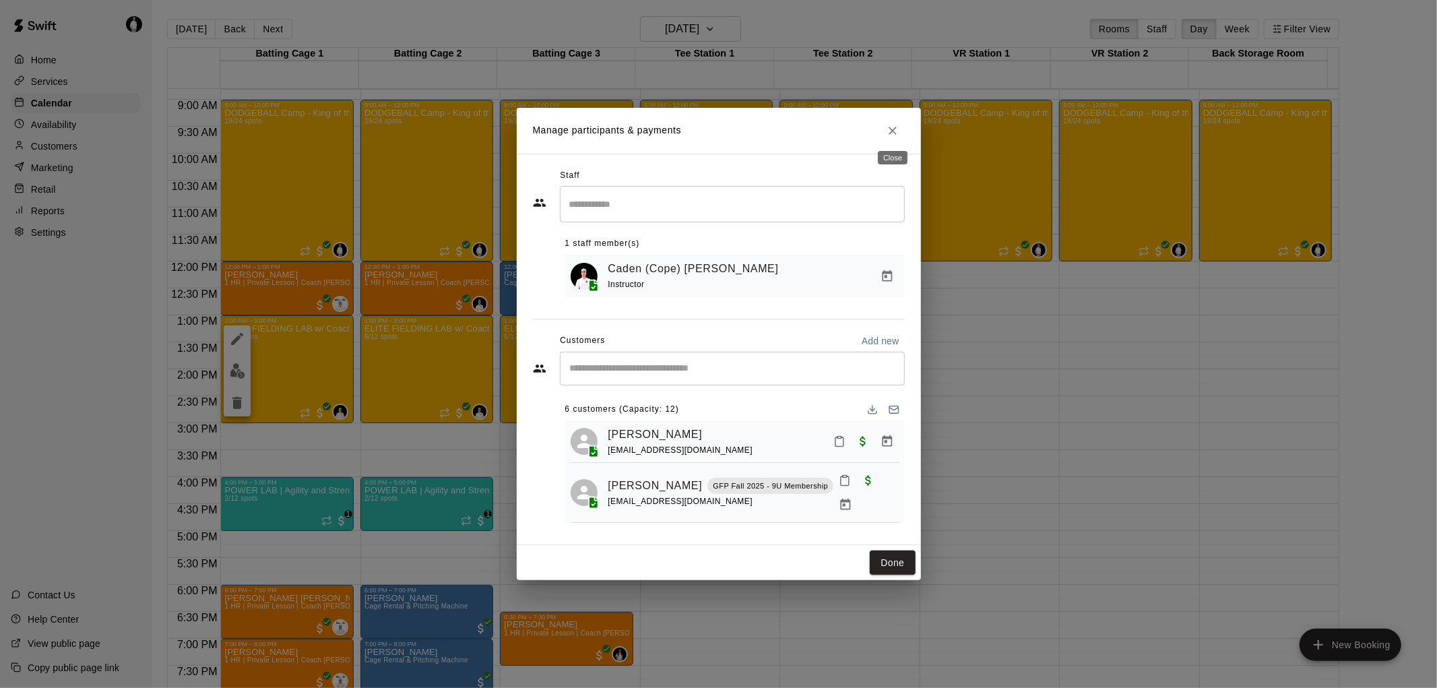
click at [894, 124] on icon "Close" at bounding box center [892, 130] width 13 height 13
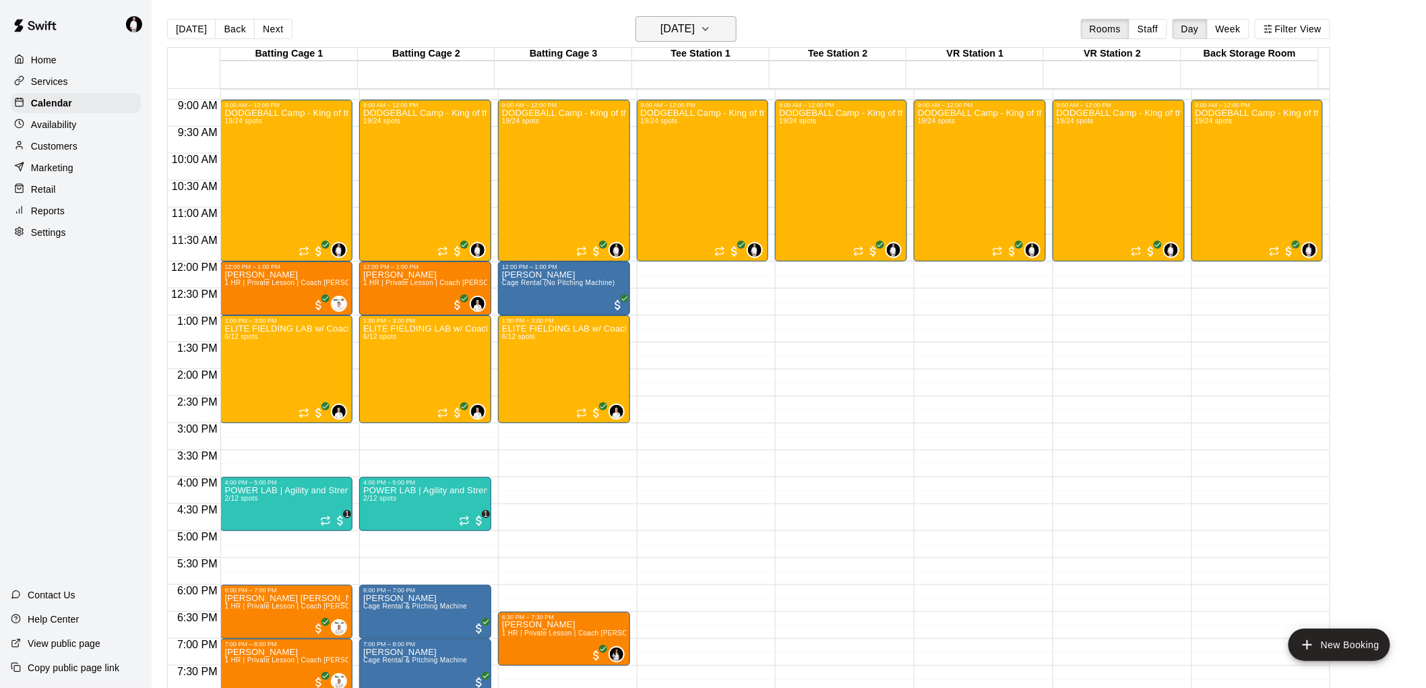
click at [732, 26] on button "Monday Jul 28" at bounding box center [685, 29] width 101 height 26
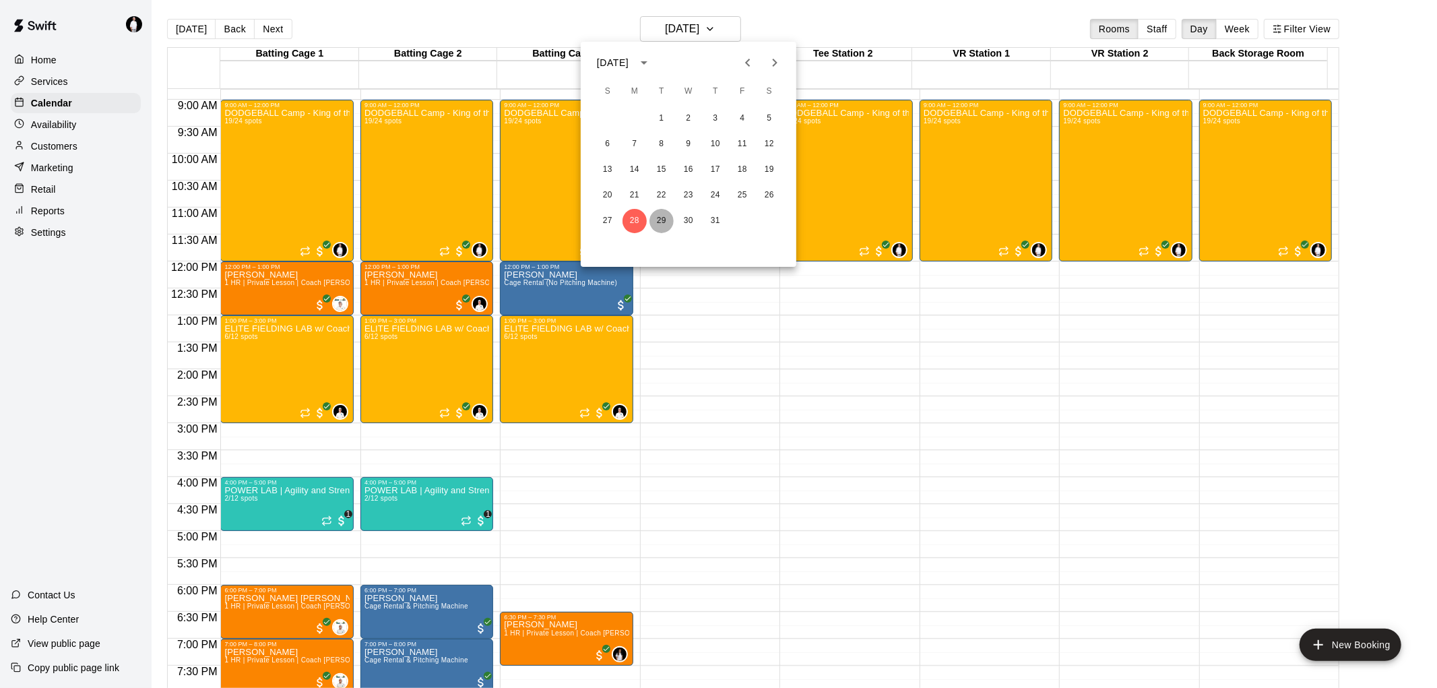
click at [662, 220] on button "29" at bounding box center [662, 221] width 24 height 24
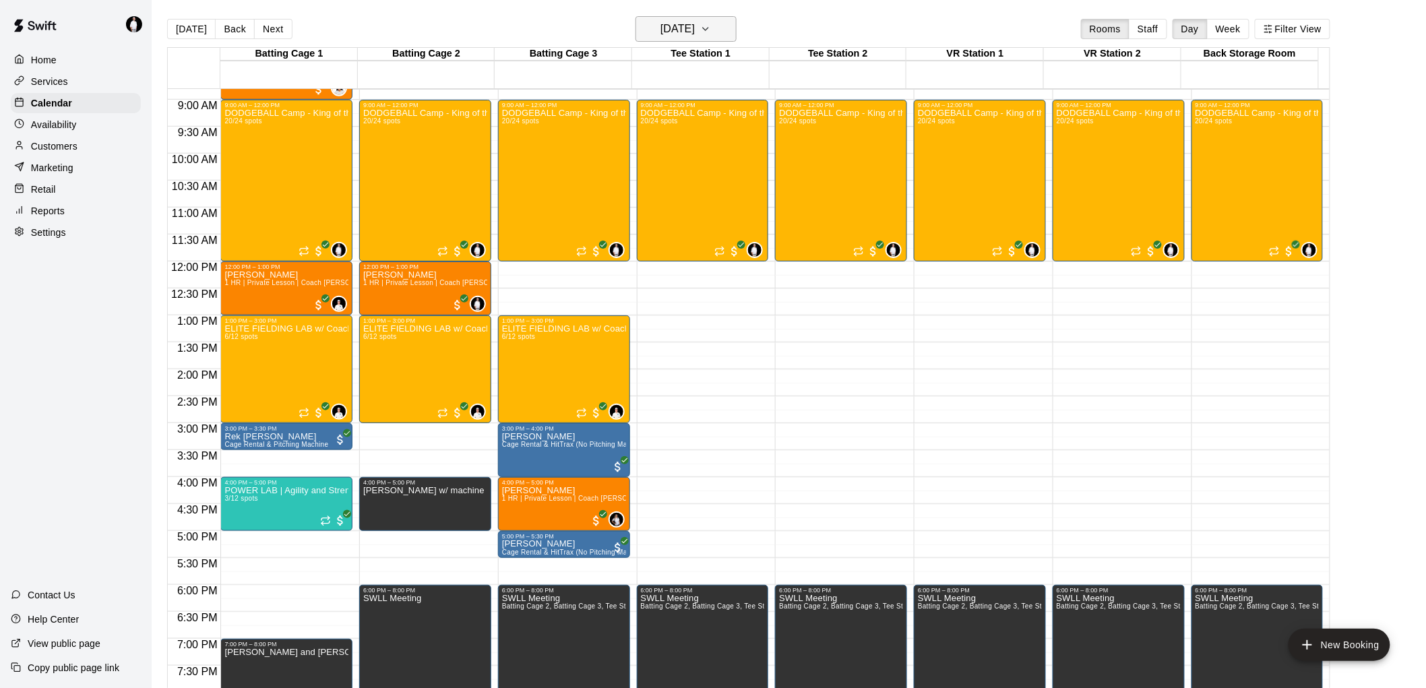
click at [711, 28] on icon "button" at bounding box center [705, 29] width 11 height 16
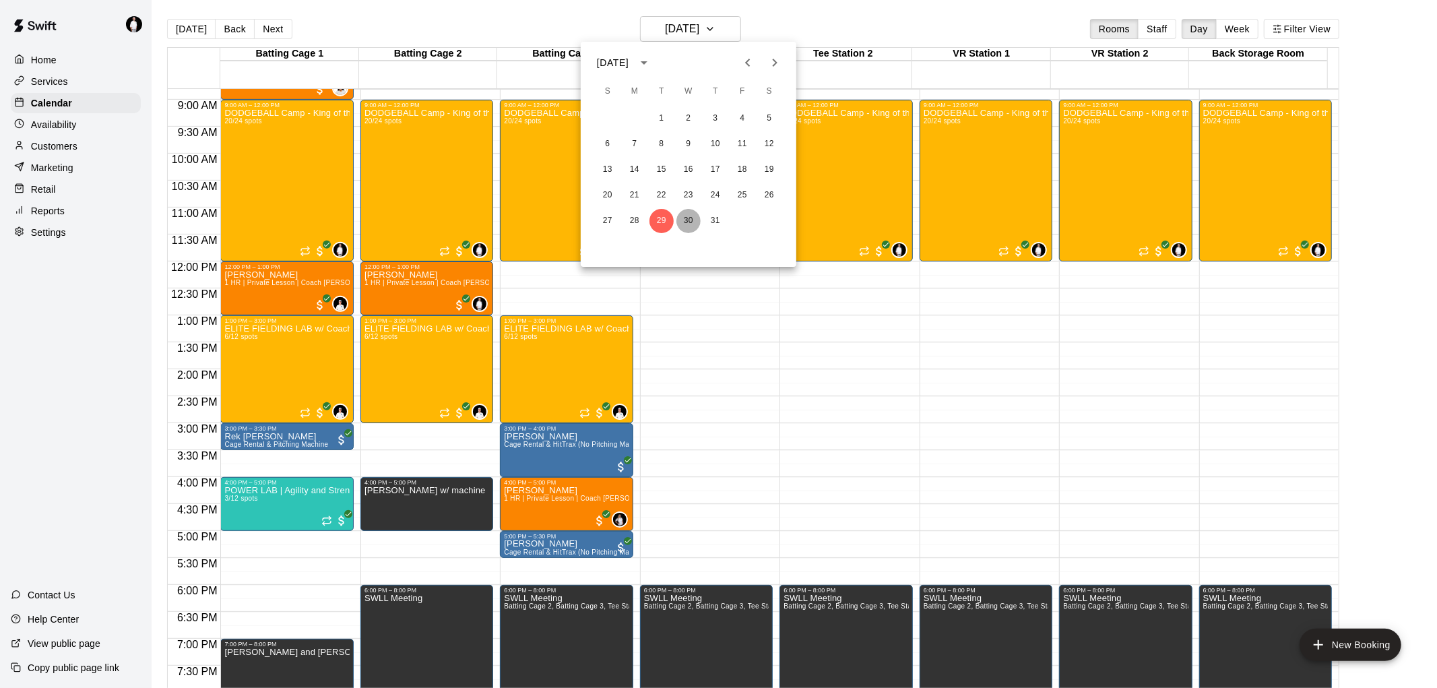
click at [689, 214] on button "30" at bounding box center [689, 221] width 24 height 24
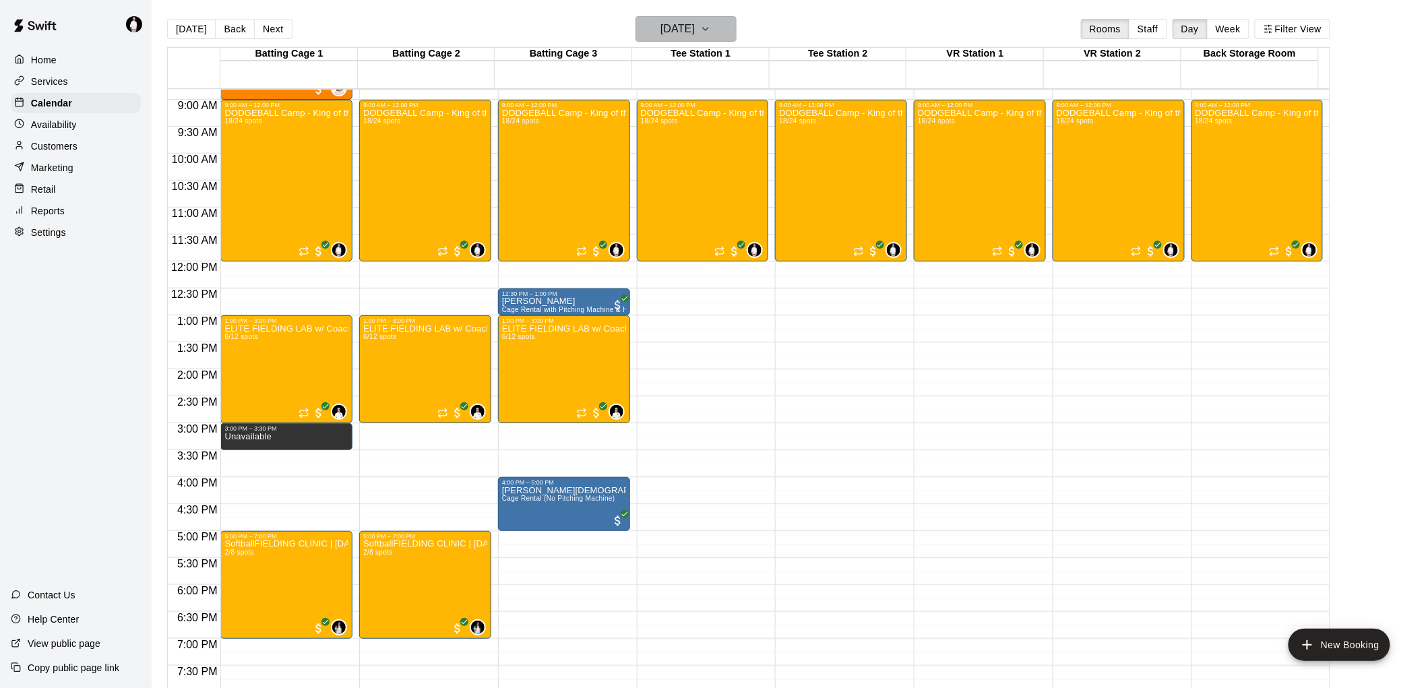
click at [711, 26] on icon "button" at bounding box center [705, 29] width 11 height 16
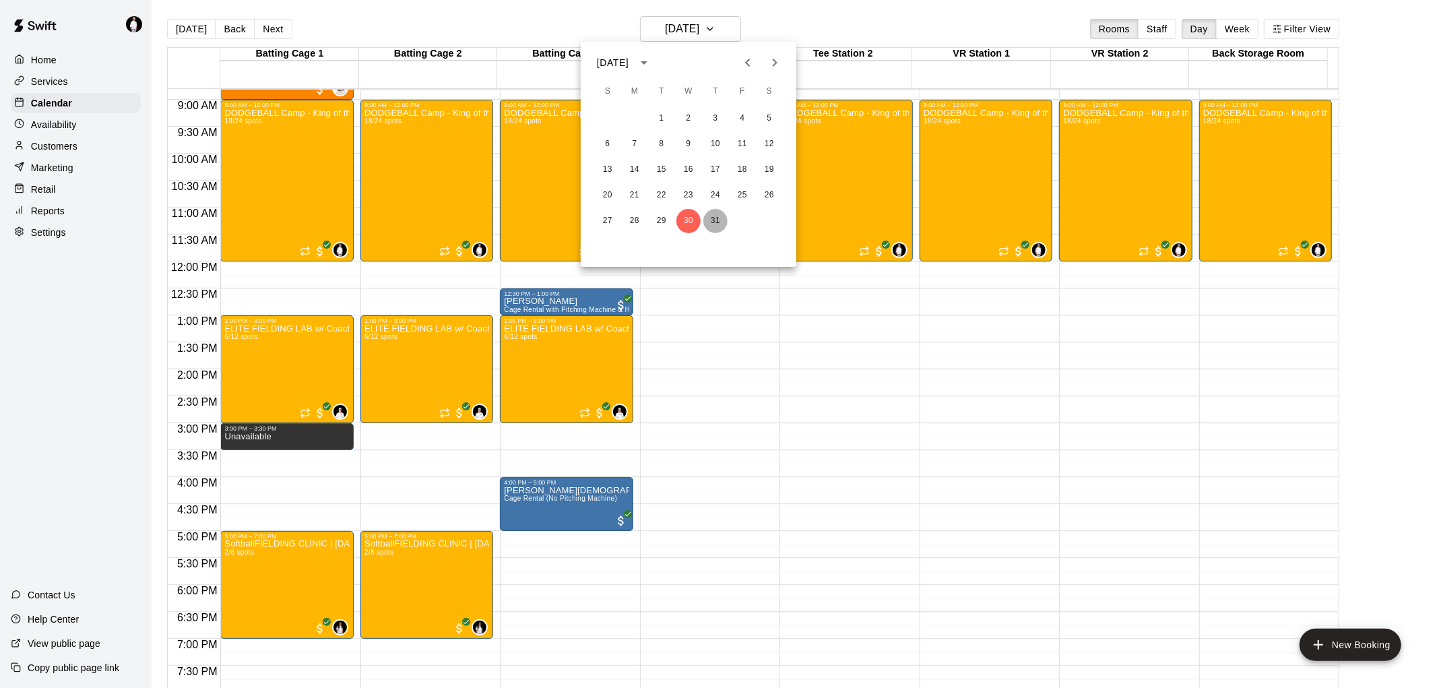
click at [716, 220] on button "31" at bounding box center [715, 221] width 24 height 24
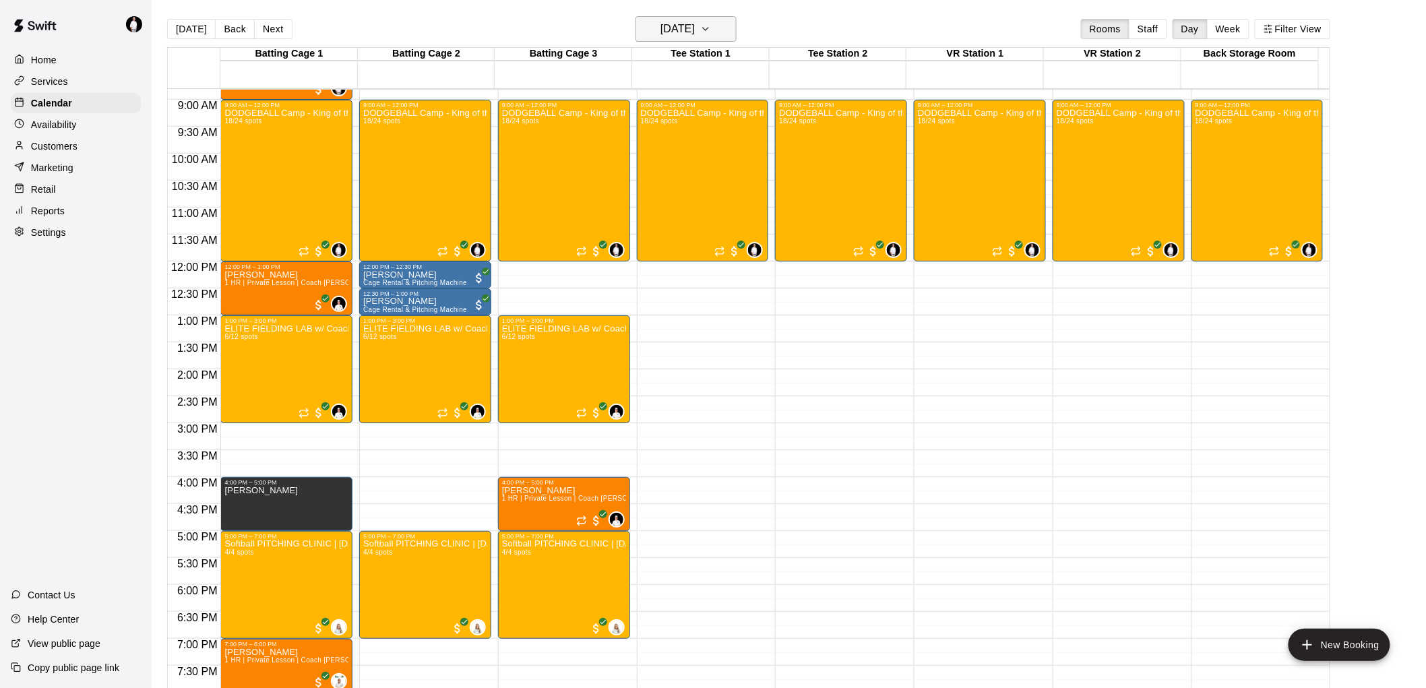
click at [708, 29] on icon "button" at bounding box center [705, 29] width 5 height 3
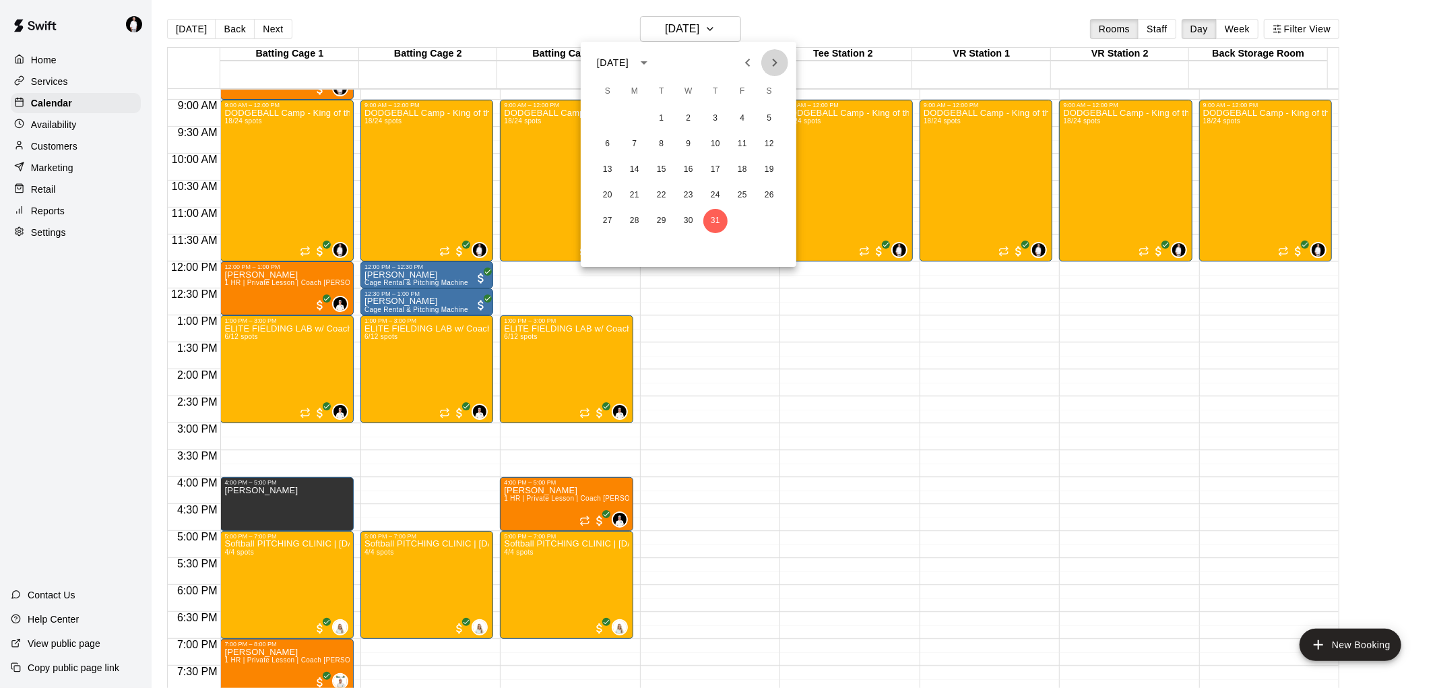
click at [776, 55] on icon "Next month" at bounding box center [775, 63] width 16 height 16
click at [746, 117] on button "1" at bounding box center [742, 118] width 24 height 24
